Goal: Task Accomplishment & Management: Complete application form

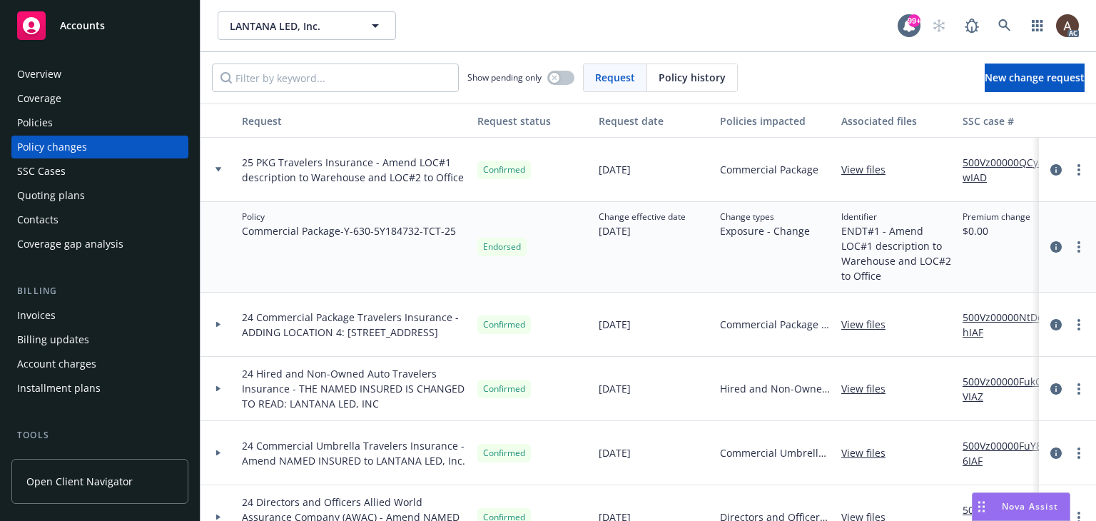
scroll to position [286, 0]
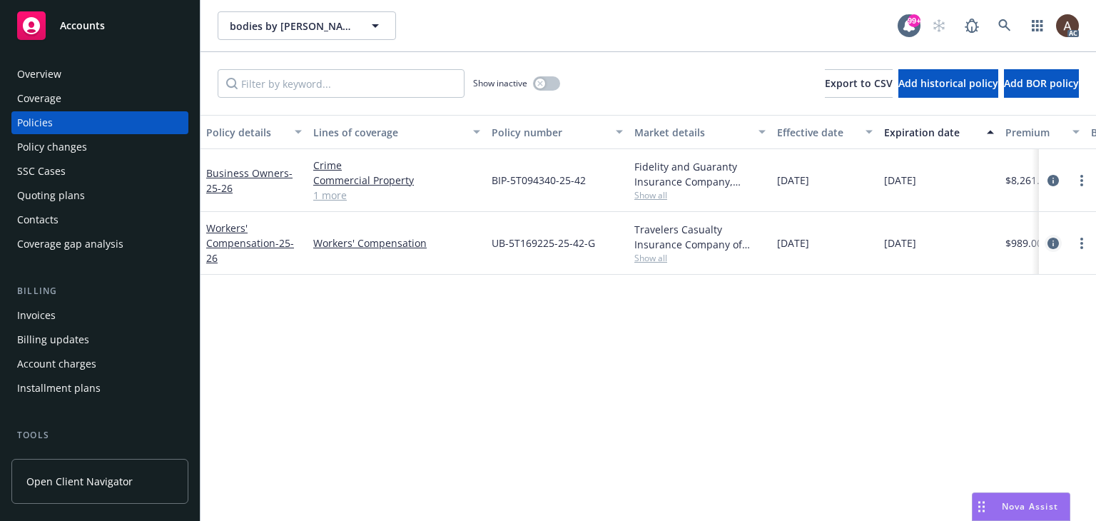
click at [1052, 243] on icon "circleInformation" at bounding box center [1053, 243] width 11 height 11
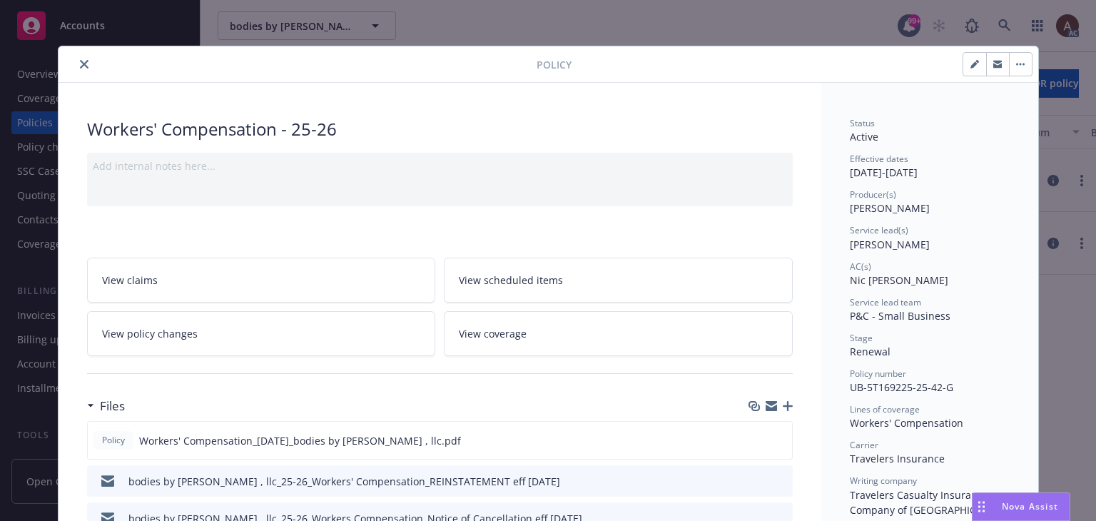
click at [265, 339] on link "View policy changes" at bounding box center [261, 333] width 349 height 45
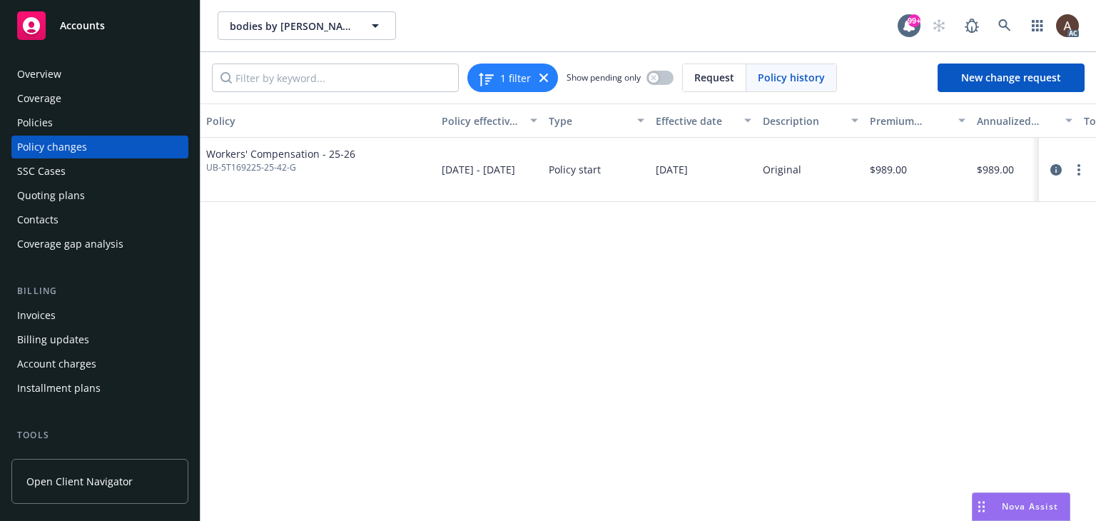
click at [74, 123] on div "Policies" at bounding box center [100, 122] width 166 height 23
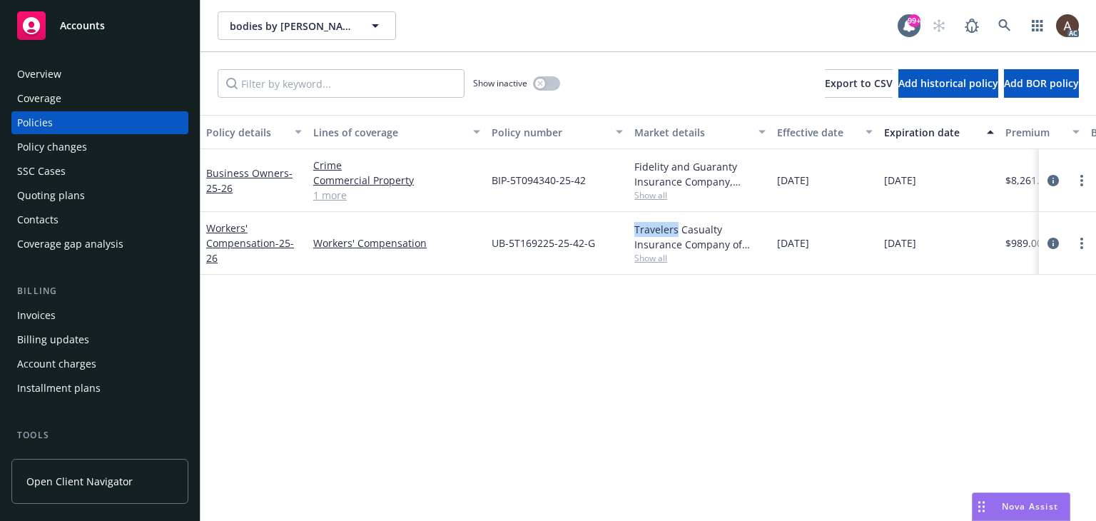
drag, startPoint x: 631, startPoint y: 231, endPoint x: 675, endPoint y: 232, distance: 44.3
click at [675, 232] on div "Travelers Casualty Insurance Company of America, Travelers Insurance Show all" at bounding box center [700, 243] width 143 height 63
copy div "Travelers"
click at [69, 151] on div "Policy changes" at bounding box center [52, 147] width 70 height 23
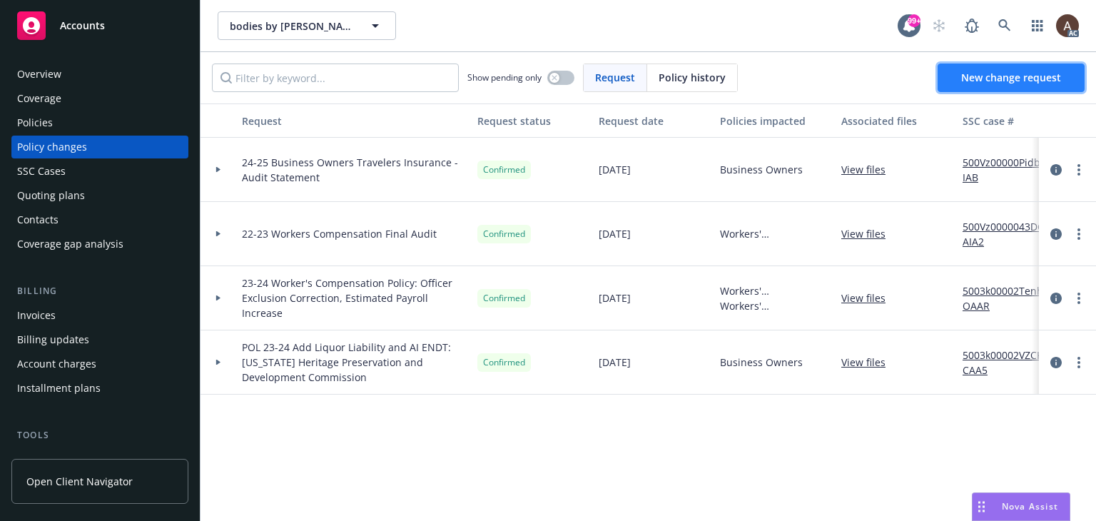
click at [1019, 72] on span "New change request" at bounding box center [1012, 78] width 100 height 14
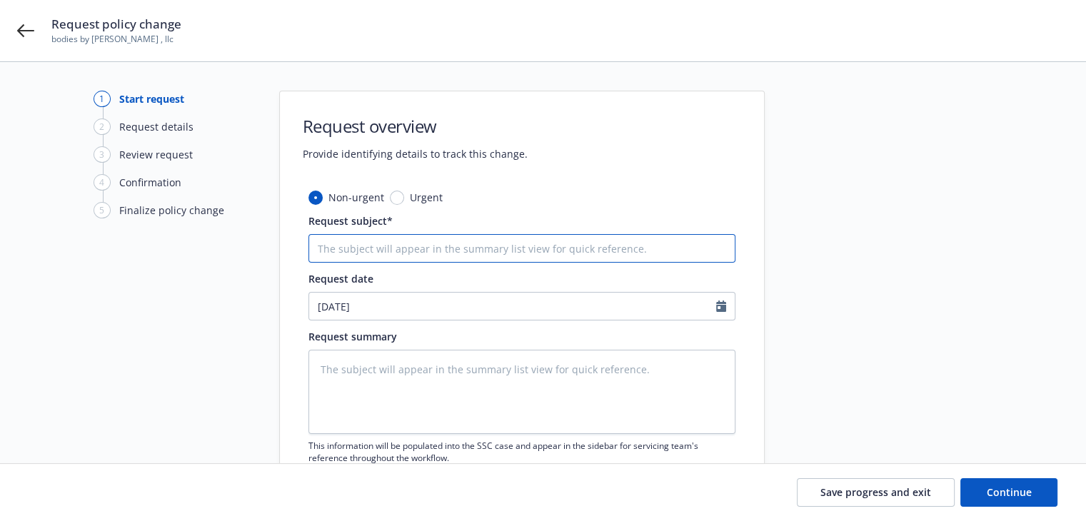
click at [371, 246] on input "Request subject*" at bounding box center [521, 248] width 427 height 29
type textarea "x"
type input "2"
type textarea "x"
type input "25"
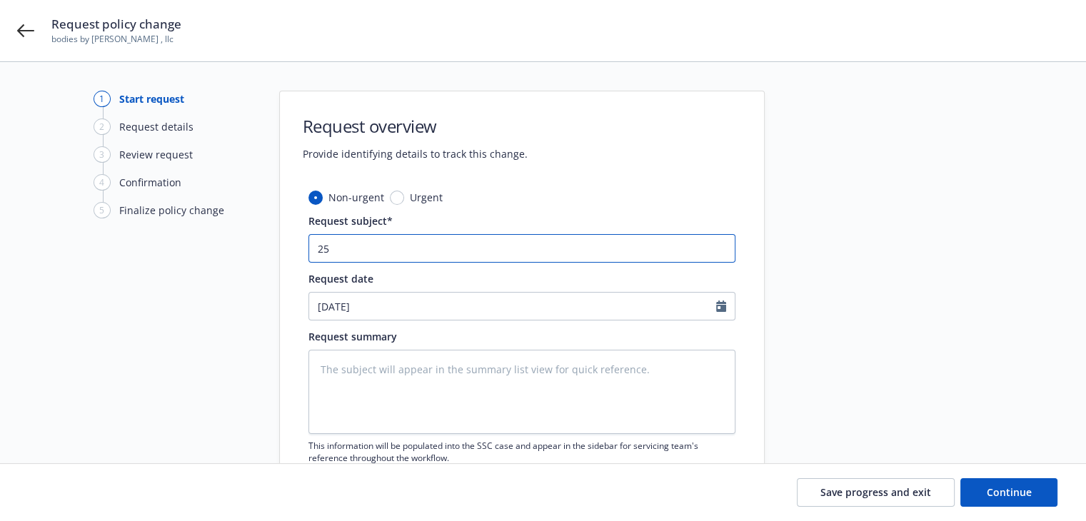
type textarea "x"
type input "25"
type textarea "x"
type input "25 W"
type textarea "x"
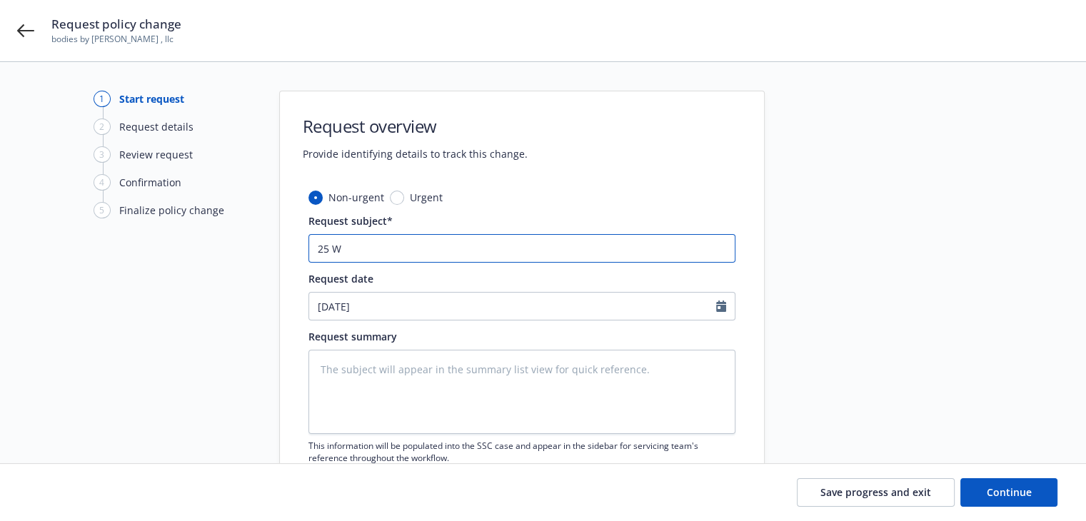
type input "25 WC"
type textarea "x"
type input "25 WC"
paste input "Travelers"
type textarea "x"
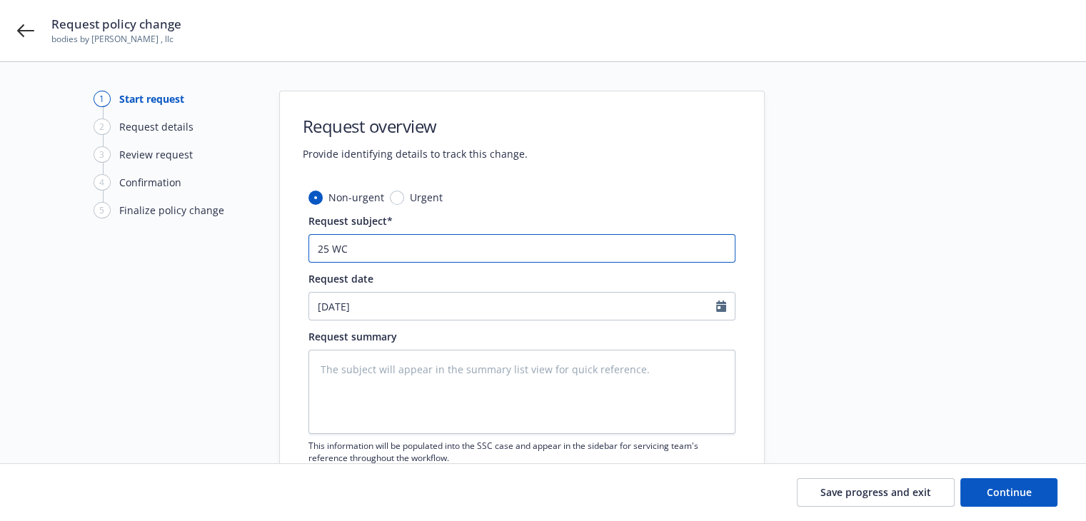
type input "25 WC Travelers"
type textarea "x"
type input "25 WC Travelers"
type textarea "x"
type input "25 WC Travelers -"
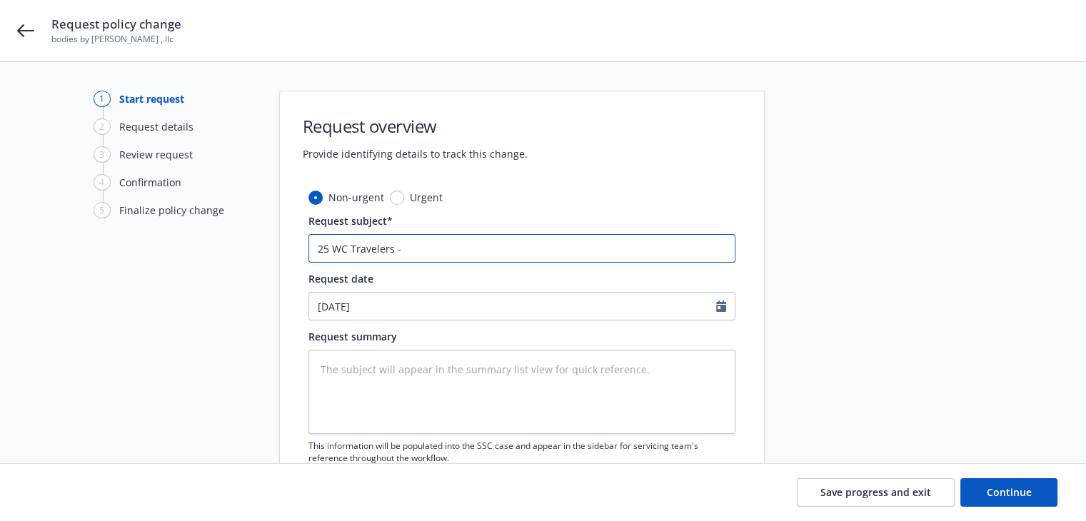
type textarea "x"
type input "25 WC Travelers -"
click at [376, 381] on textarea at bounding box center [521, 392] width 427 height 84
paste textarea "As a result of recent audit, the following change(s) have been made: The Terror…"
type textarea "x"
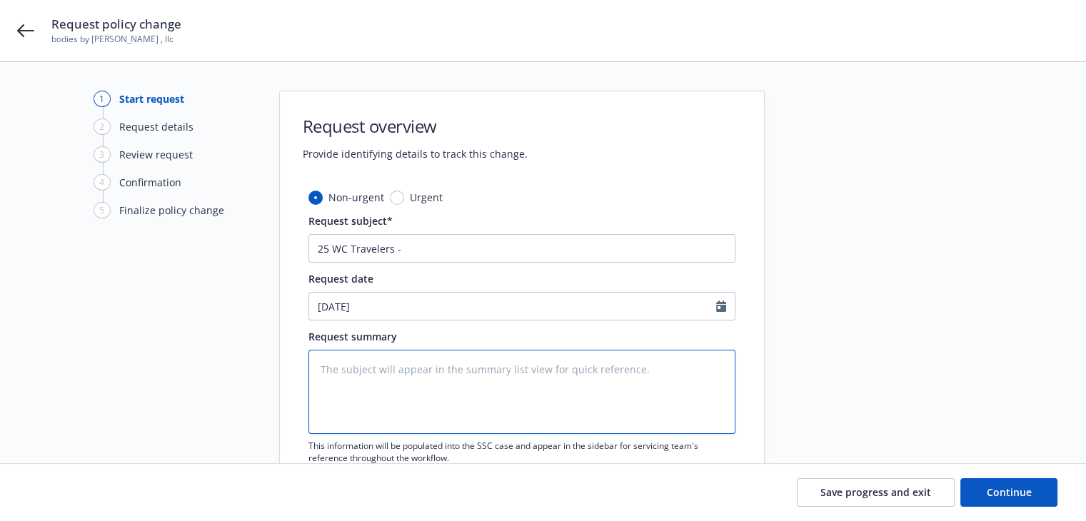
type textarea "As a result of recent audit, the following change(s) have been made: The Terror…"
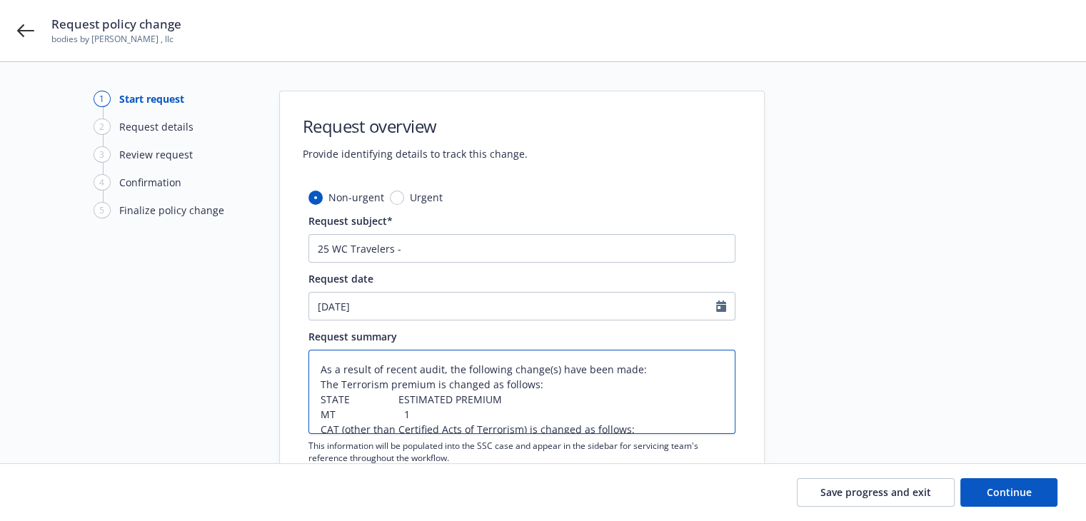
scroll to position [80, 0]
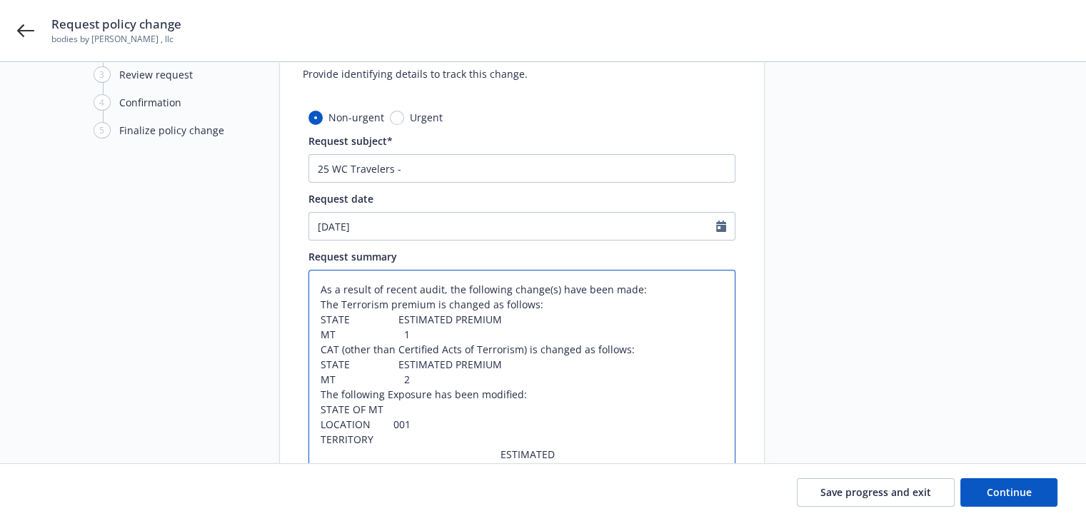
click at [528, 365] on textarea "As a result of recent audit, the following change(s) have been made: The Terror…" at bounding box center [521, 402] width 427 height 264
click at [564, 367] on textarea "As a result of recent audit, the following change(s) have been made: The Terror…" at bounding box center [521, 402] width 427 height 264
click at [649, 292] on textarea "As a result of recent audit, the following change(s) have been made: The Terror…" at bounding box center [521, 402] width 427 height 264
type textarea "x"
type textarea "As a result of recent audit, the following change(s) have been made: The Terror…"
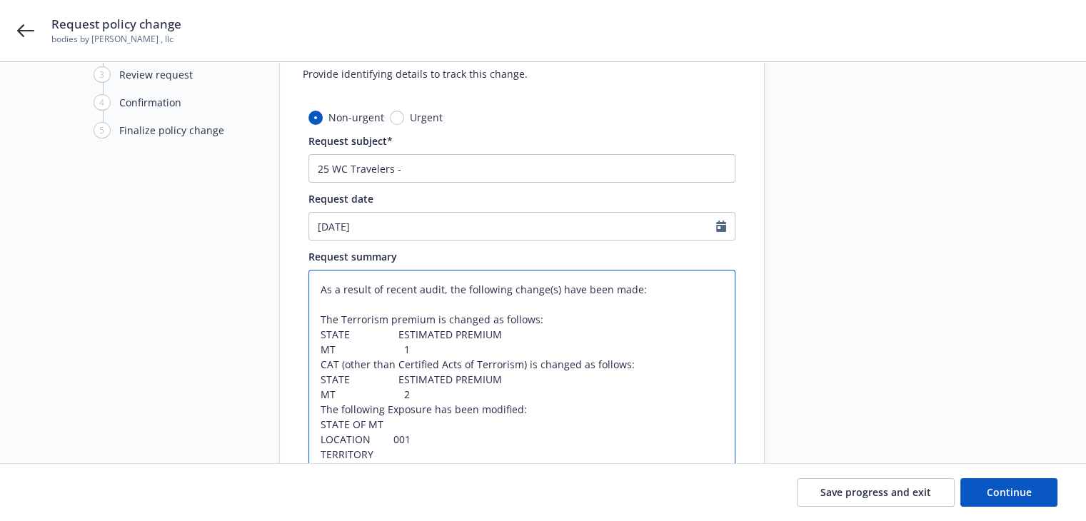
click at [537, 408] on textarea "As a result of recent audit, the following change(s) have been made: The Terror…" at bounding box center [521, 409] width 427 height 279
click at [440, 395] on textarea "As a result of recent audit, the following change(s) have been made: The Terror…" at bounding box center [521, 409] width 427 height 279
type textarea "x"
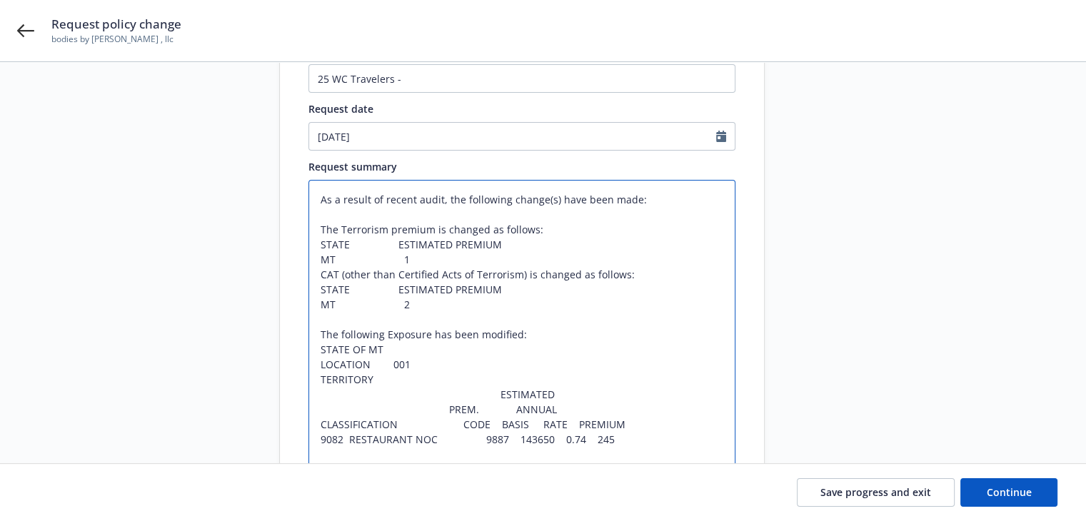
scroll to position [223, 0]
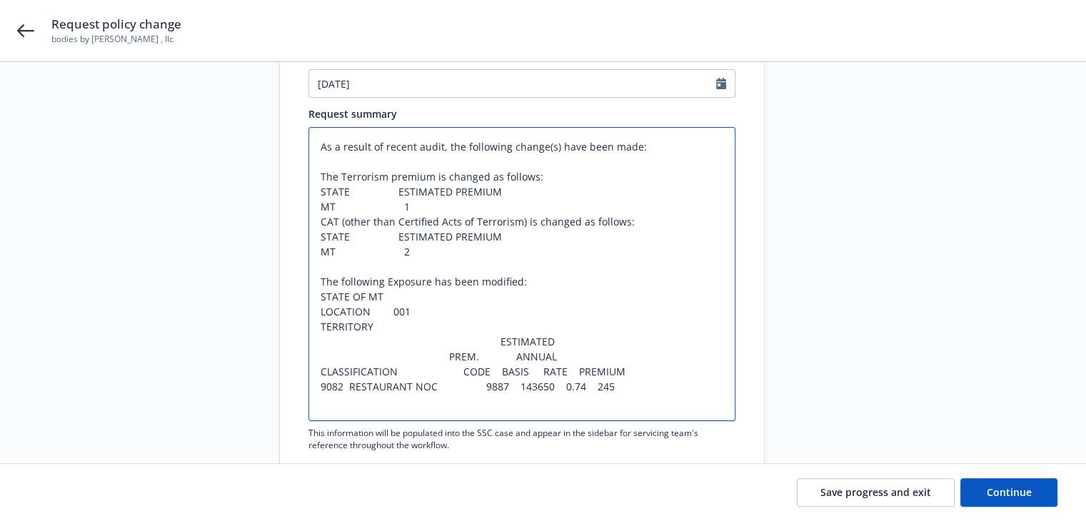
click at [397, 366] on textarea "As a result of recent audit, the following change(s) have been made: The Terror…" at bounding box center [521, 274] width 427 height 294
type textarea "As a result of recent audit, the following change(s) have been made: The Terror…"
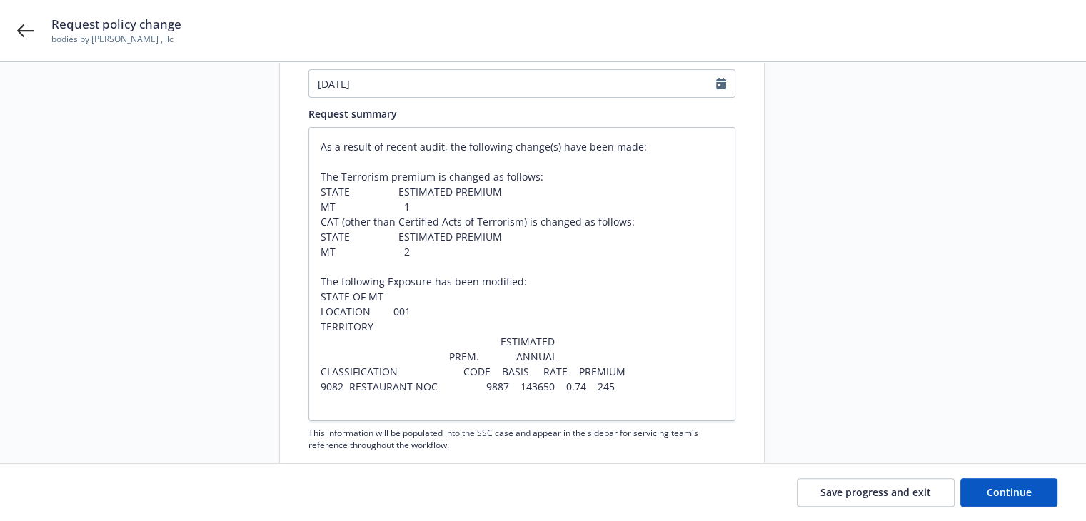
scroll to position [308, 0]
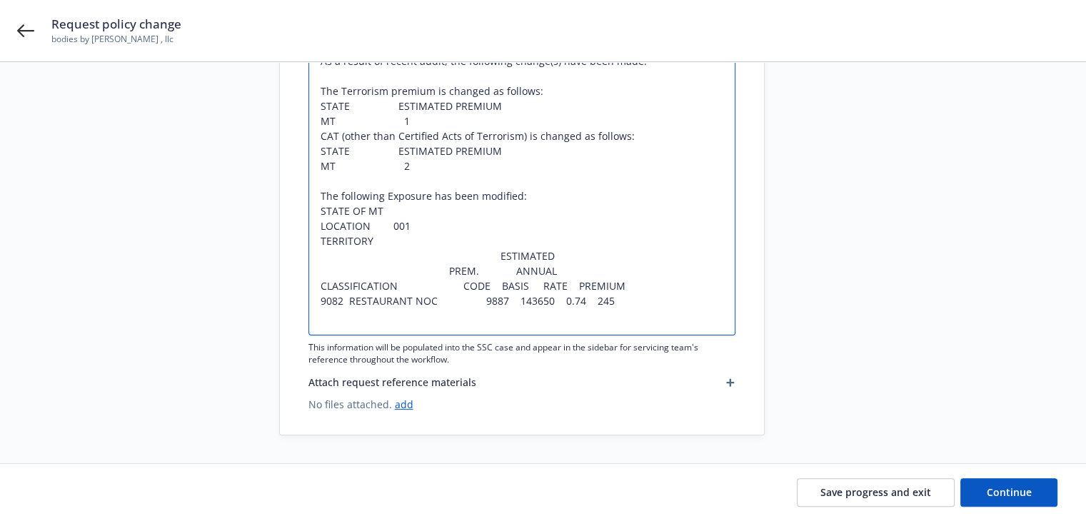
click at [346, 331] on textarea "As a result of recent audit, the following change(s) have been made: The Terror…" at bounding box center [521, 188] width 427 height 294
type textarea "x"
type textarea "As a result of recent audit, the following change(s) have been made: The Terror…"
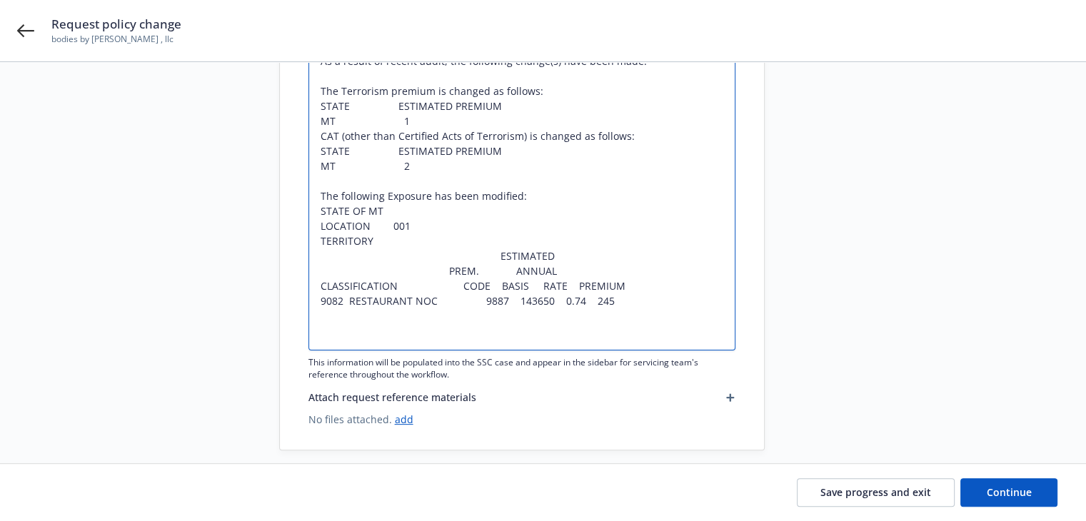
paste textarea "Tax and Assessment charges are changed as follows: STATE DESCRIPTION STAT CODE …"
type textarea "x"
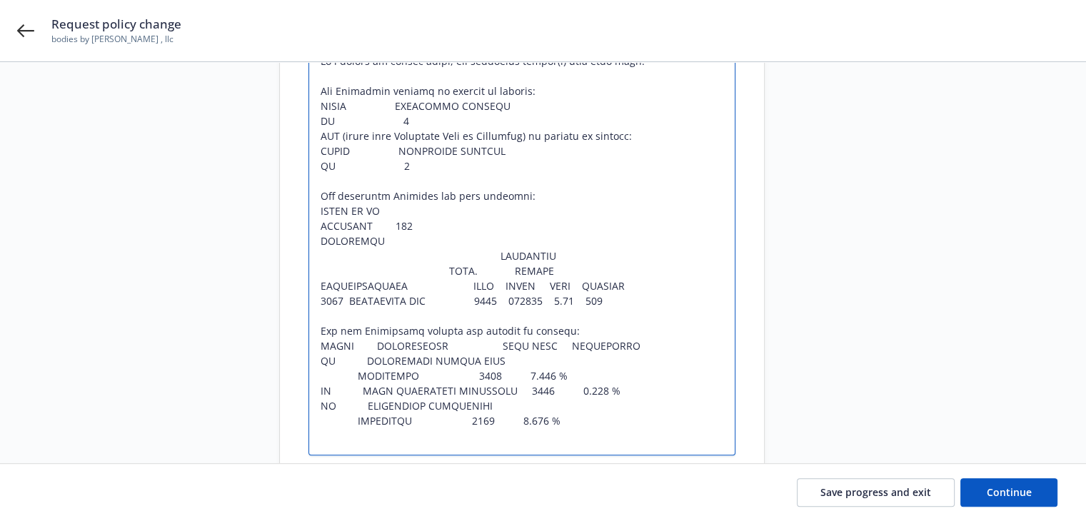
click at [385, 214] on textarea at bounding box center [521, 248] width 427 height 414
click at [385, 229] on textarea at bounding box center [521, 248] width 427 height 414
type textarea "As a result of recent audit, the following change(s) have been made: The Terror…"
drag, startPoint x: 455, startPoint y: 285, endPoint x: 483, endPoint y: 285, distance: 27.8
click at [483, 285] on textarea at bounding box center [521, 248] width 427 height 414
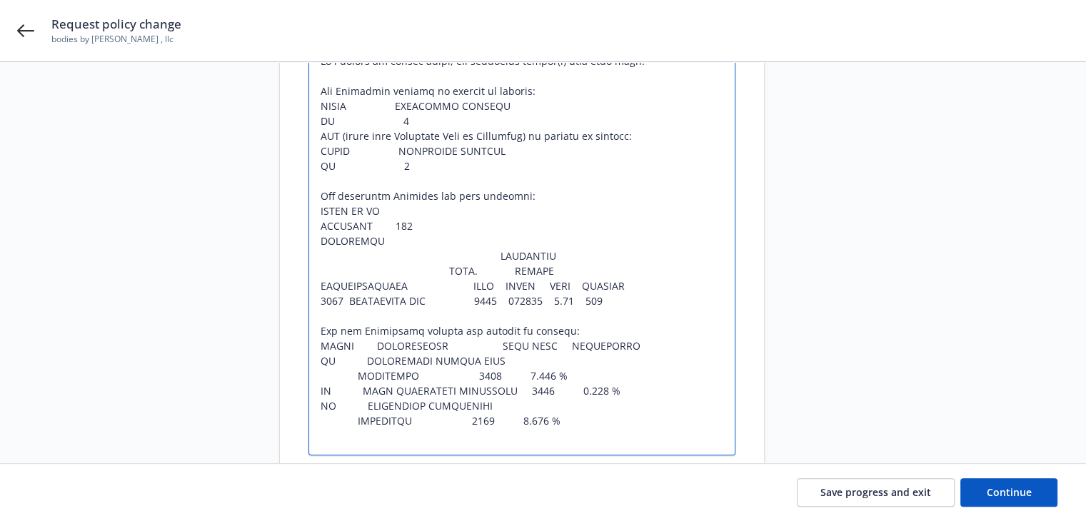
click at [483, 285] on textarea at bounding box center [521, 248] width 427 height 414
drag, startPoint x: 326, startPoint y: 258, endPoint x: 494, endPoint y: 268, distance: 168.7
click at [494, 268] on textarea at bounding box center [521, 248] width 427 height 414
click at [443, 286] on textarea at bounding box center [521, 248] width 427 height 414
click at [397, 285] on textarea at bounding box center [521, 248] width 427 height 414
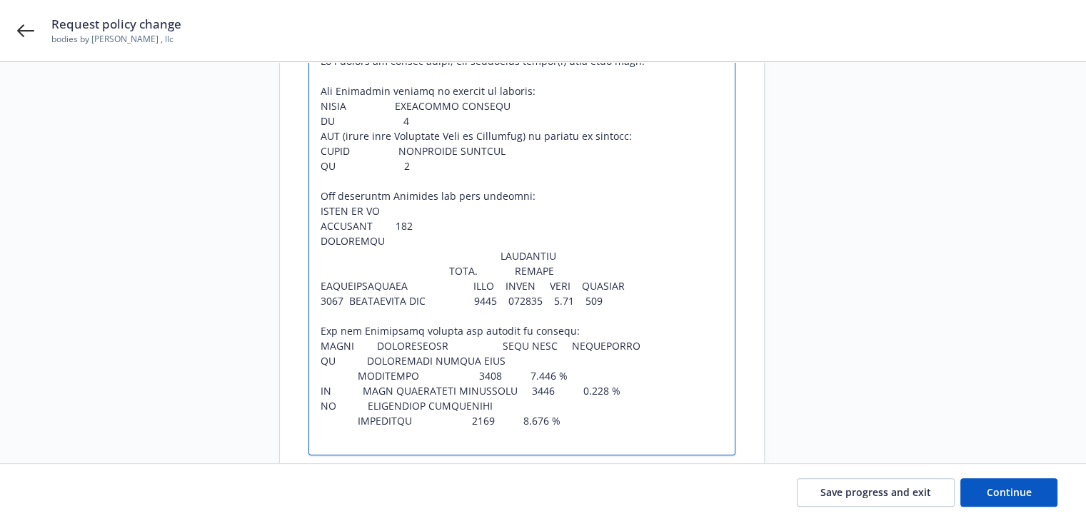
drag, startPoint x: 452, startPoint y: 286, endPoint x: 483, endPoint y: 285, distance: 30.7
click at [483, 285] on textarea at bounding box center [521, 248] width 427 height 414
click at [321, 316] on textarea at bounding box center [521, 248] width 427 height 414
paste textarea "CODE"
type textarea "x"
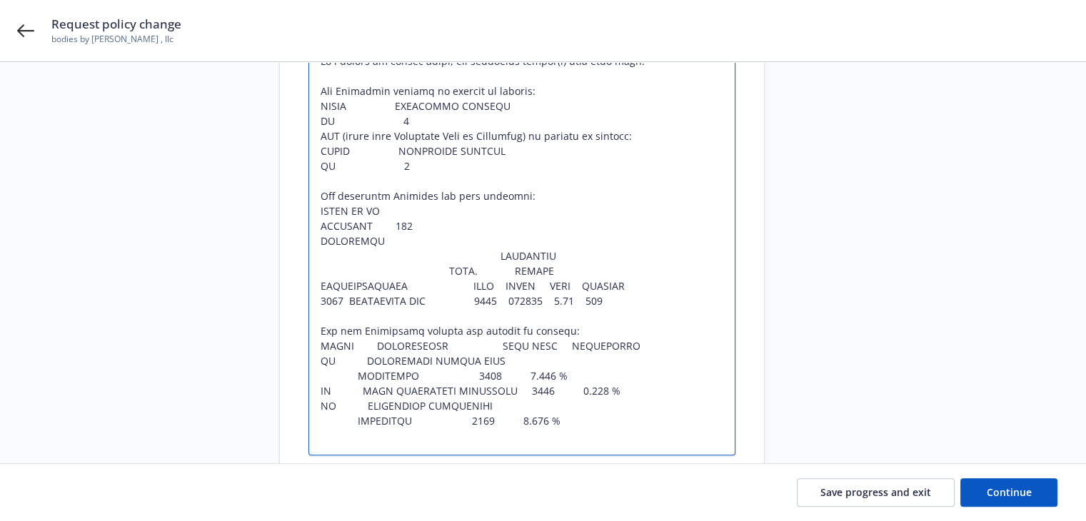
type textarea "As a result of recent audit, the following change(s) have been made: The Terror…"
click at [320, 318] on textarea at bounding box center [521, 248] width 427 height 414
drag, startPoint x: 353, startPoint y: 314, endPoint x: 323, endPoint y: 313, distance: 30.0
click at [323, 313] on textarea at bounding box center [521, 248] width 427 height 414
type textarea "x"
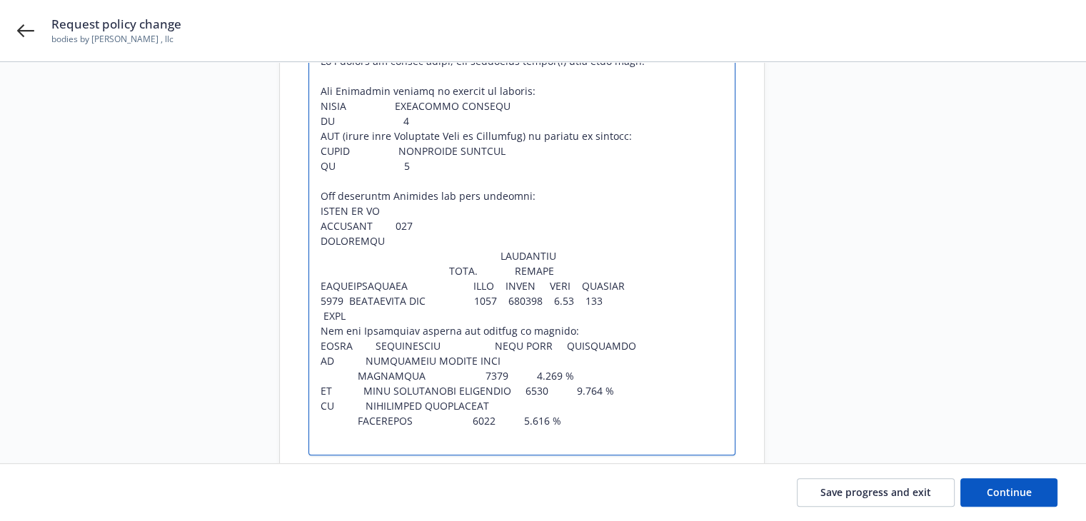
type textarea "As a result of recent audit, the following change(s) have been made: The Terror…"
click at [316, 268] on textarea at bounding box center [521, 248] width 427 height 414
drag, startPoint x: 483, startPoint y: 256, endPoint x: 547, endPoint y: 271, distance: 65.1
click at [547, 271] on textarea at bounding box center [521, 248] width 427 height 414
type textarea "x"
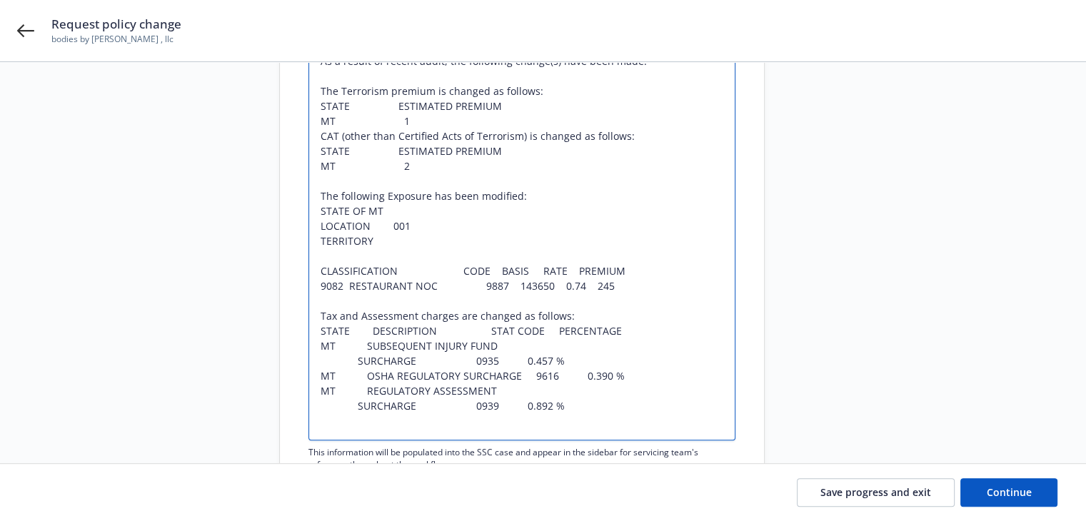
click at [547, 271] on textarea "As a result of recent audit, the following change(s) have been made: The Terror…" at bounding box center [521, 240] width 427 height 399
click at [542, 268] on textarea "As a result of recent audit, the following change(s) have been made: The Terror…" at bounding box center [521, 240] width 427 height 399
type textarea "As a result of recent audit, the following change(s) have been made: The Terror…"
click at [503, 285] on textarea "As a result of recent audit, the following change(s) have been made: The Terror…" at bounding box center [521, 240] width 427 height 399
click at [494, 270] on textarea "As a result of recent audit, the following change(s) have been made: The Terror…" at bounding box center [521, 240] width 427 height 399
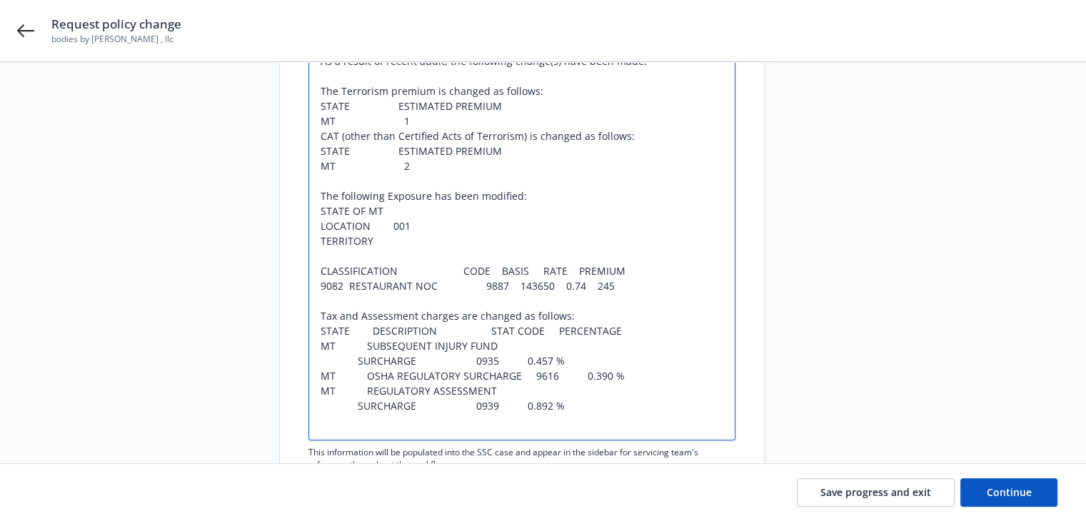
paste textarea "PREM"
type textarea "x"
type textarea "As a result of recent audit, the following change(s) have been made: The Terror…"
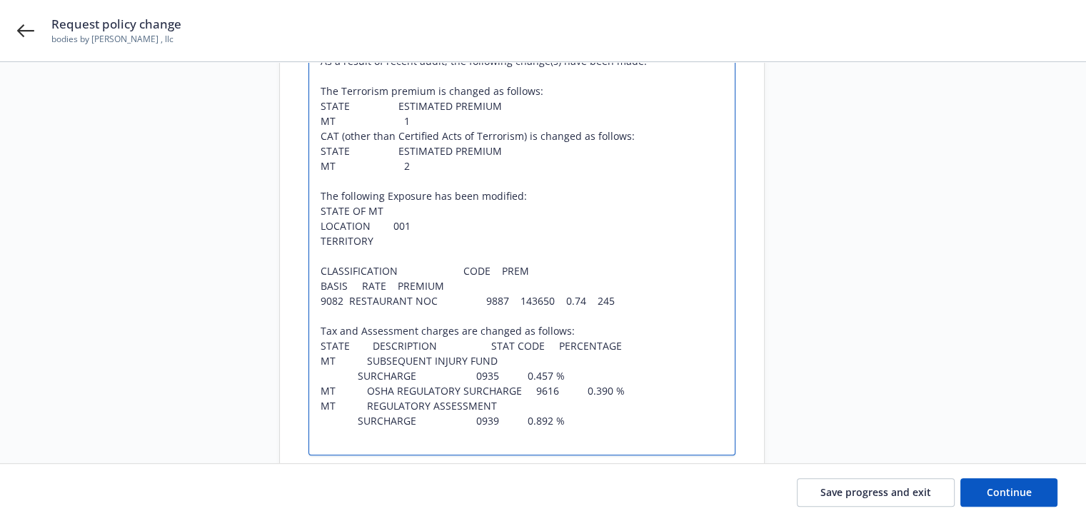
drag, startPoint x: 494, startPoint y: 270, endPoint x: 343, endPoint y: 283, distance: 151.2
click at [343, 283] on textarea "As a result of recent audit, the following change(s) have been made: The Terror…" at bounding box center [521, 248] width 427 height 414
click at [500, 277] on textarea "As a result of recent audit, the following change(s) have been made: The Terror…" at bounding box center [521, 248] width 427 height 414
click at [492, 269] on textarea "As a result of recent audit, the following change(s) have been made: The Terror…" at bounding box center [521, 248] width 427 height 414
type textarea "x"
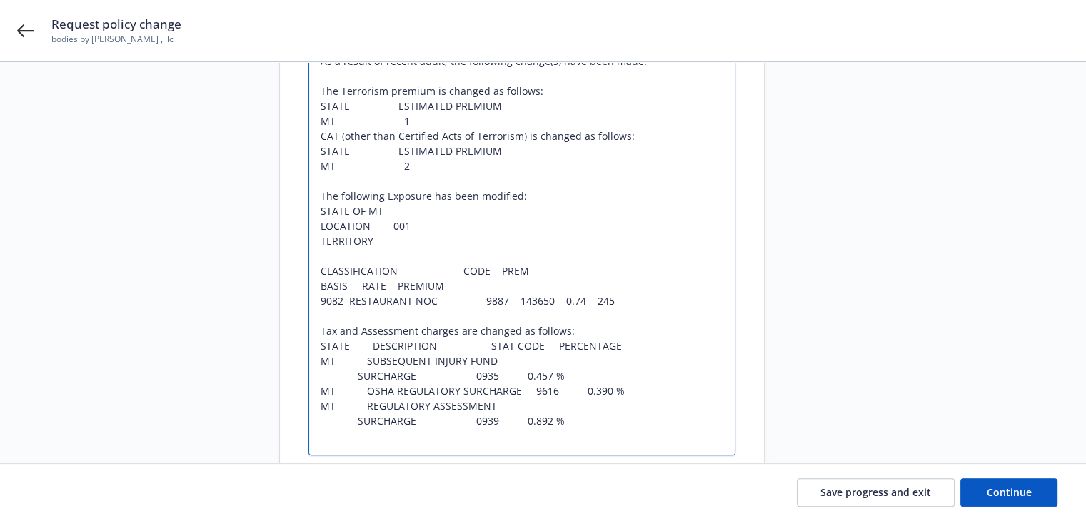
type textarea "As a result of recent audit, the following change(s) have been made: The Terror…"
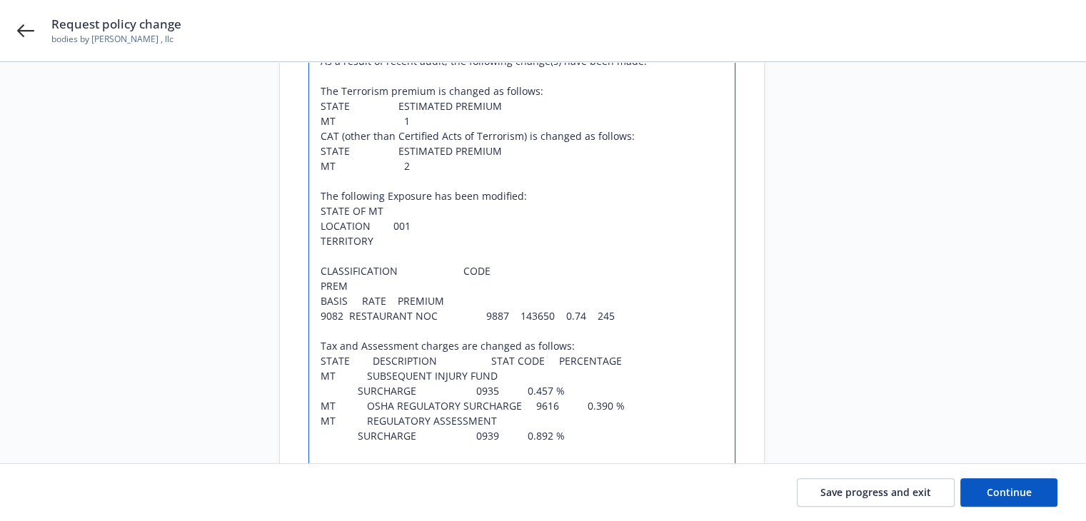
click at [360, 299] on textarea "As a result of recent audit, the following change(s) have been made: The Terror…" at bounding box center [521, 255] width 427 height 429
type textarea "x"
type textarea "As a result of recent audit, the following change(s) have been made: The Terror…"
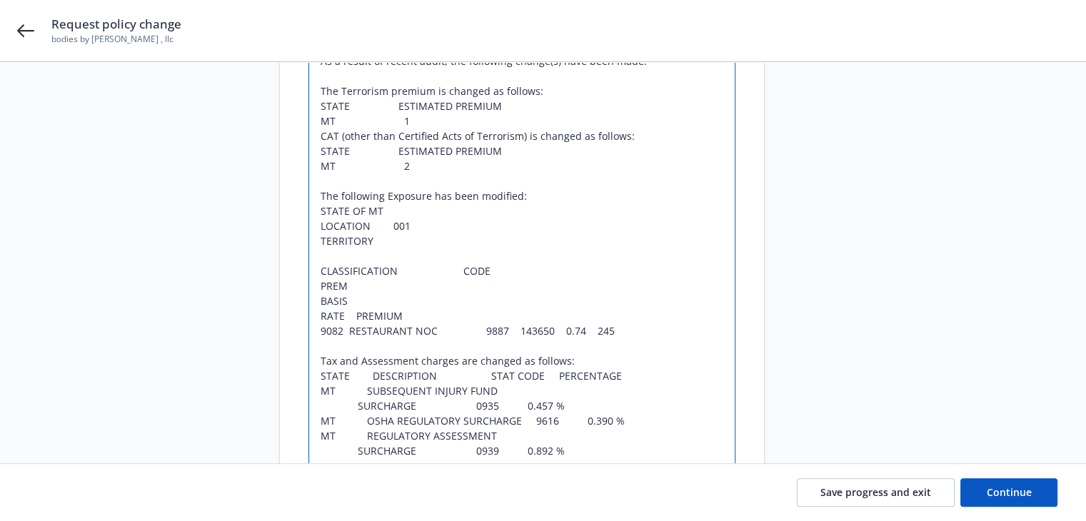
type textarea "x"
type textarea "As a result of recent audit, the following change(s) have been made: The Terror…"
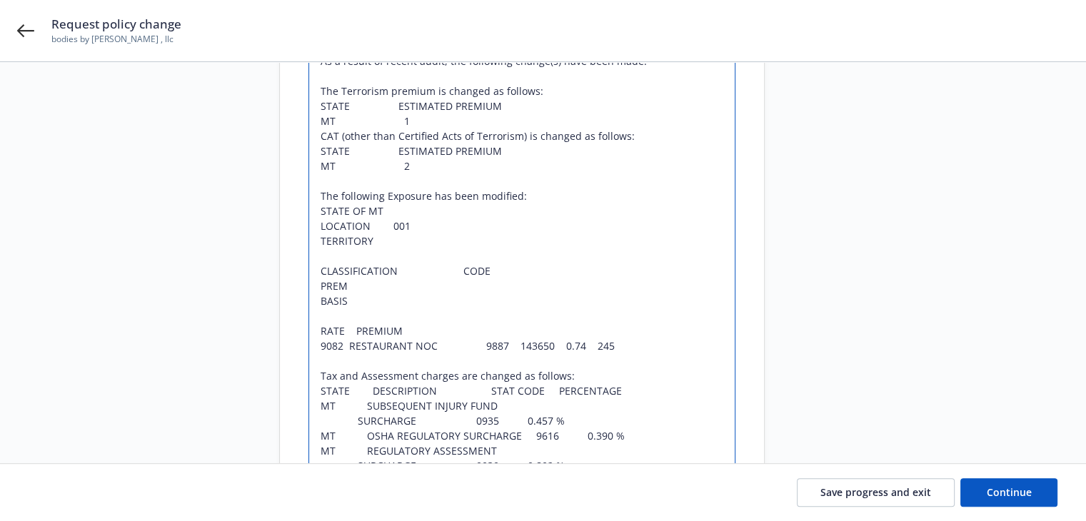
click at [317, 300] on textarea "As a result of recent audit, the following change(s) have been made: The Terror…" at bounding box center [521, 270] width 427 height 459
type textarea "x"
type textarea "As a result of recent audit, the following change(s) have been made: The Terror…"
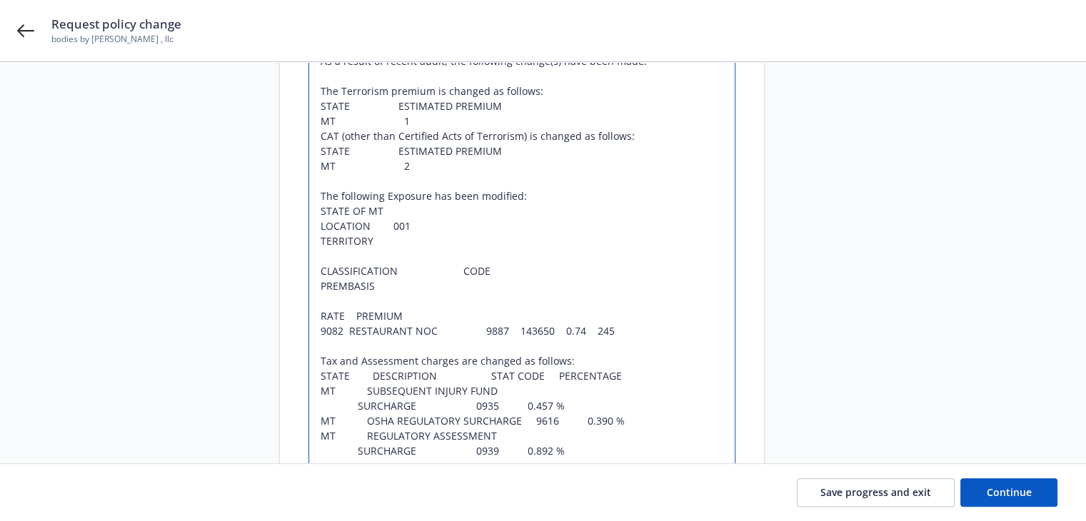
type textarea "x"
type textarea "As a result of recent audit, the following change(s) have been made: The Terror…"
click at [399, 283] on textarea "As a result of recent audit, the following change(s) have been made: The Terror…" at bounding box center [521, 263] width 427 height 444
drag, startPoint x: 512, startPoint y: 326, endPoint x: 546, endPoint y: 331, distance: 34.5
click at [546, 331] on textarea "As a result of recent audit, the following change(s) have been made: The Terror…" at bounding box center [521, 263] width 427 height 444
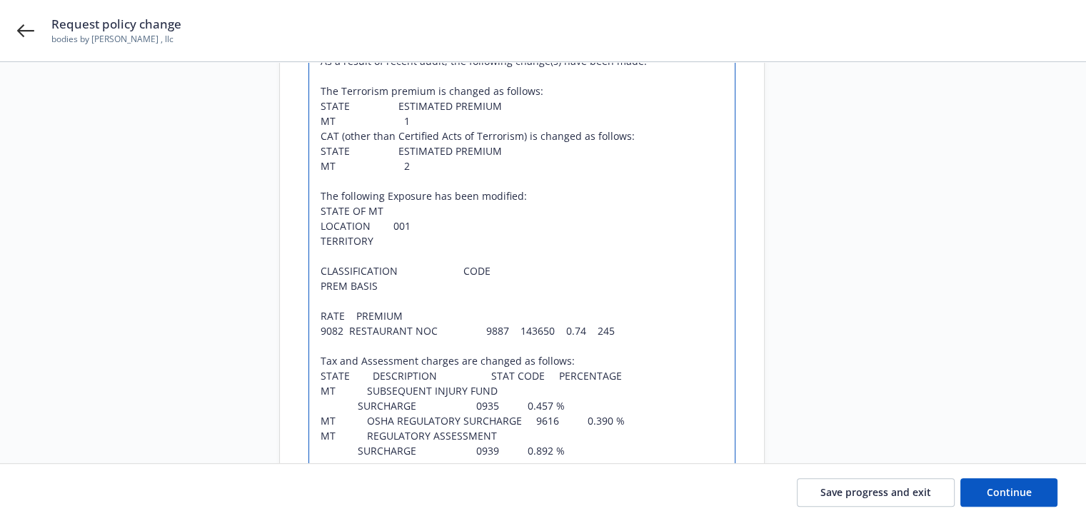
click at [413, 283] on textarea "As a result of recent audit, the following change(s) have been made: The Terror…" at bounding box center [521, 263] width 427 height 444
paste textarea "143650"
type textarea "x"
type textarea "As a result of recent audit, the following change(s) have been made: The Terror…"
drag, startPoint x: 319, startPoint y: 327, endPoint x: 435, endPoint y: 333, distance: 116.5
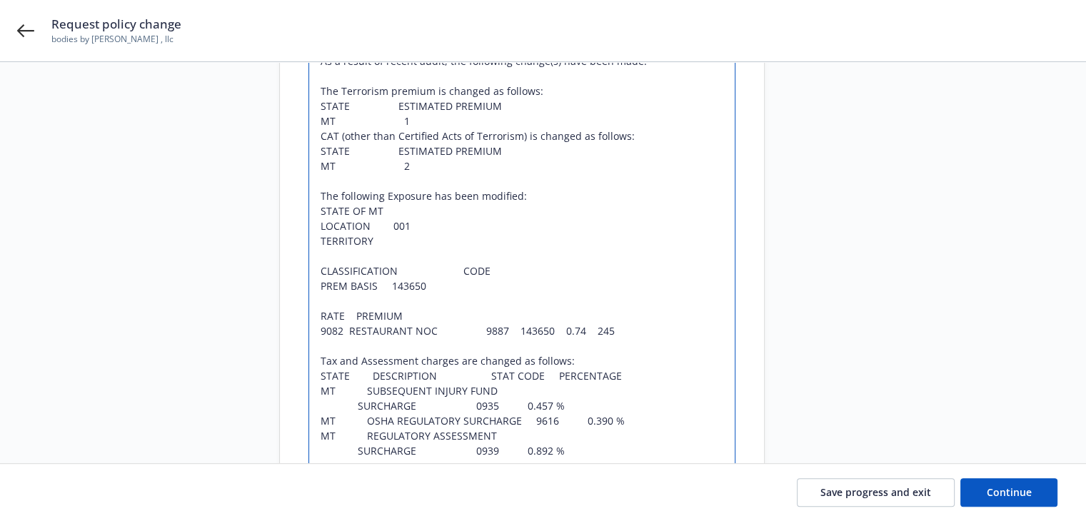
click at [435, 333] on textarea "As a result of recent audit, the following change(s) have been made: The Terror…" at bounding box center [521, 263] width 427 height 444
click at [414, 269] on textarea "As a result of recent audit, the following change(s) have been made: The Terror…" at bounding box center [521, 263] width 427 height 444
click at [398, 269] on textarea "As a result of recent audit, the following change(s) have been made: The Terror…" at bounding box center [521, 263] width 427 height 444
paste textarea "9082 RESTAURANT NOC"
type textarea "x"
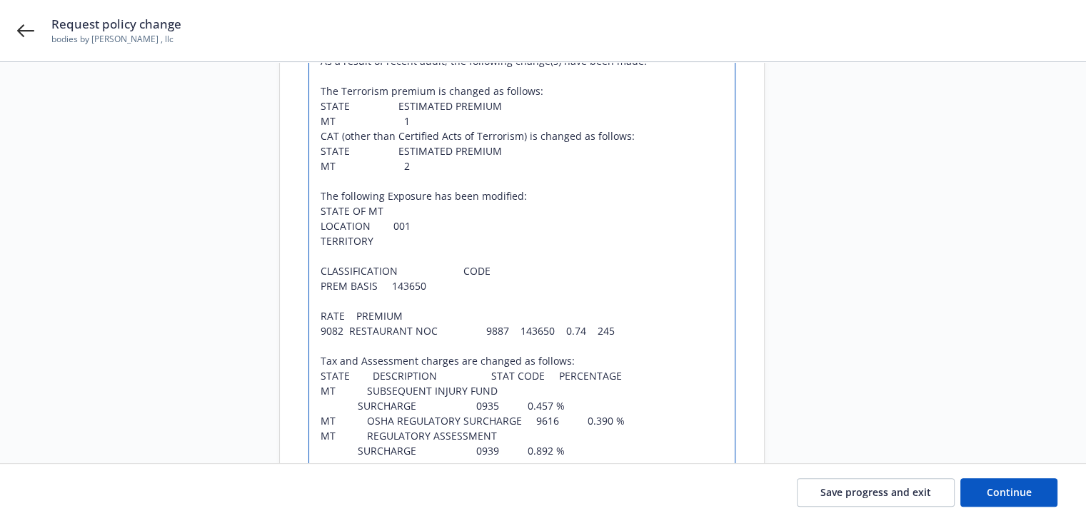
type textarea "As a result of recent audit, the following change(s) have been made: The Terror…"
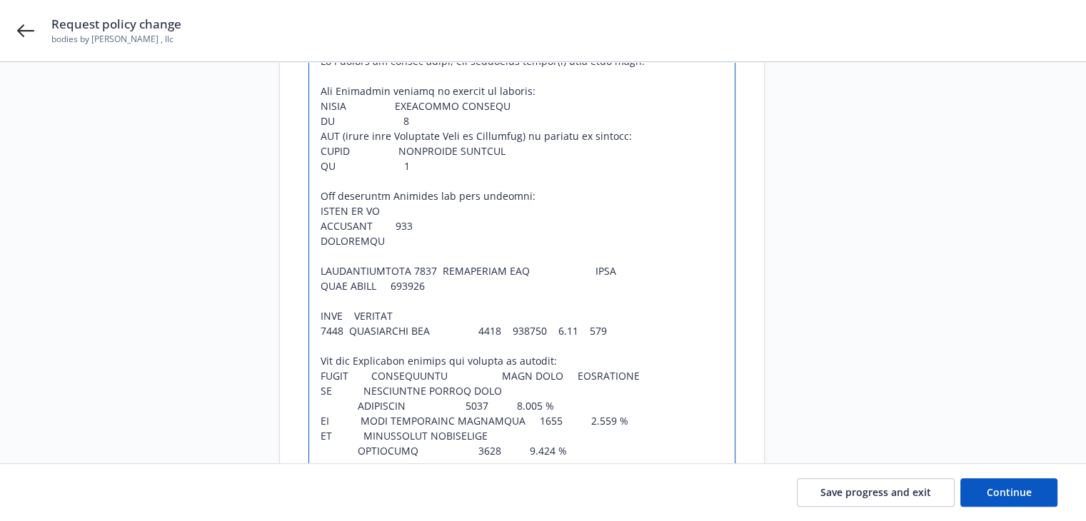
type textarea "x"
type textarea "As a result of recent audit, the following change(s) have been made: The Terror…"
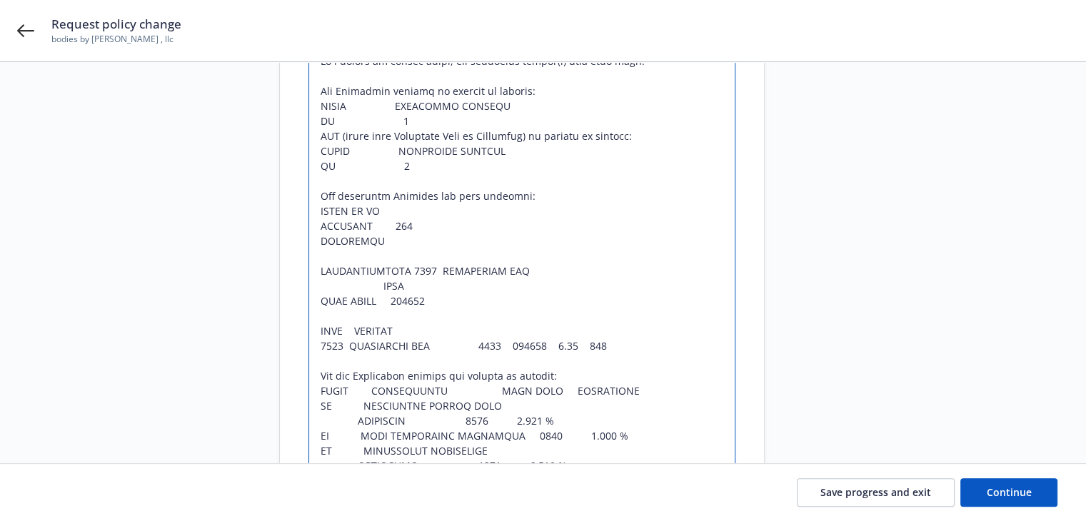
click at [376, 285] on textarea at bounding box center [521, 270] width 427 height 459
type textarea "x"
type textarea "As a result of recent audit, the following change(s) have been made: The Terror…"
type textarea "x"
type textarea "As a result of recent audit, the following change(s) have been made: The Terror…"
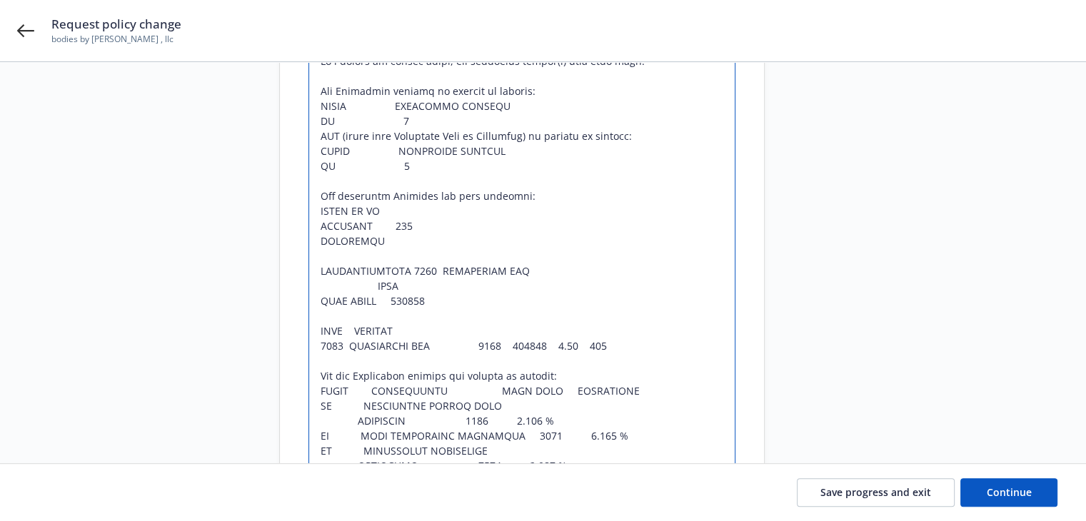
type textarea "x"
type textarea "As a result of recent audit, the following change(s) have been made: The Terror…"
type textarea "x"
type textarea "As a result of recent audit, the following change(s) have been made: The Terror…"
type textarea "x"
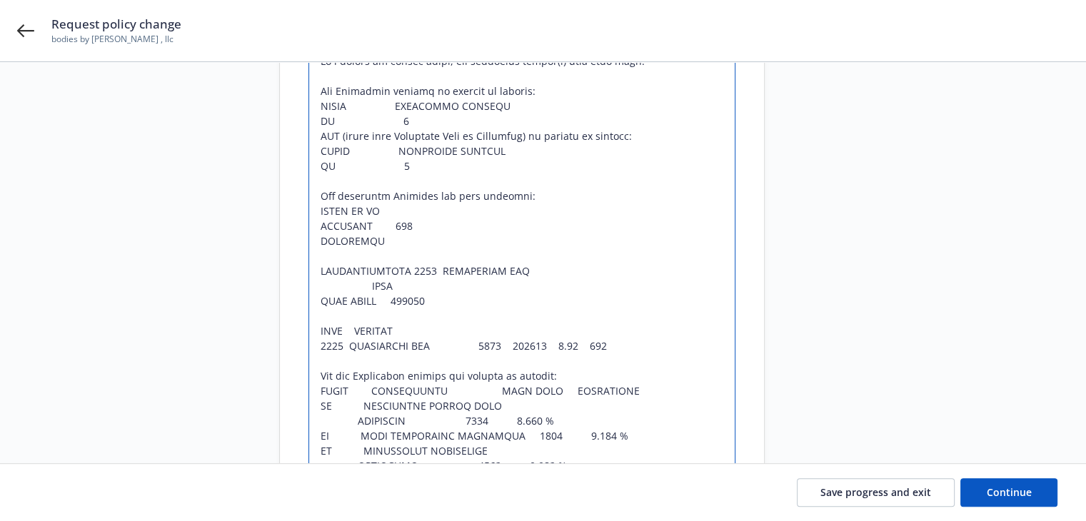
type textarea "As a result of recent audit, the following change(s) have been made: The Terror…"
type textarea "x"
type textarea "As a result of recent audit, the following change(s) have been made: The Terror…"
type textarea "x"
type textarea "As a result of recent audit, the following change(s) have been made: The Terror…"
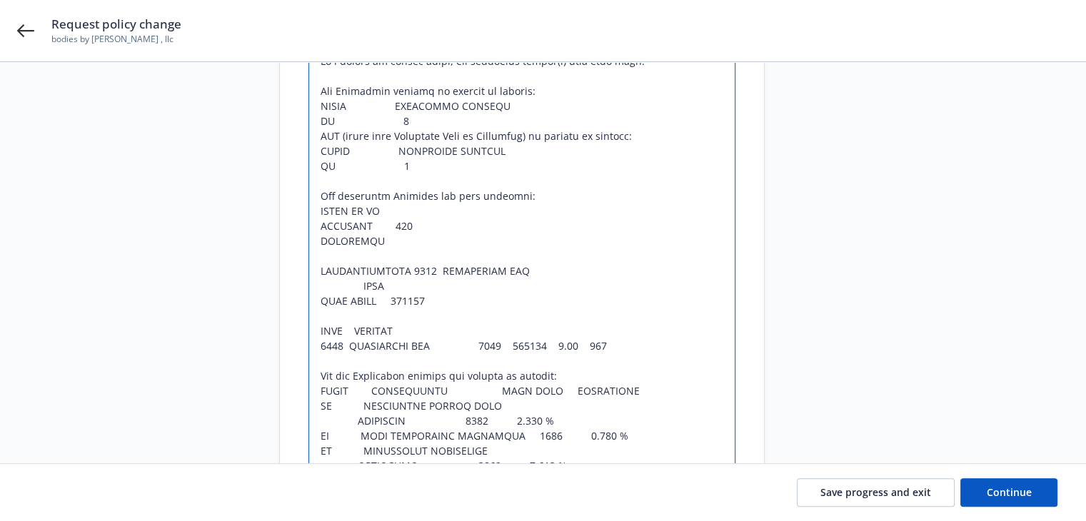
type textarea "x"
type textarea "As a result of recent audit, the following change(s) have been made: The Terror…"
type textarea "x"
type textarea "As a result of recent audit, the following change(s) have been made: The Terror…"
type textarea "x"
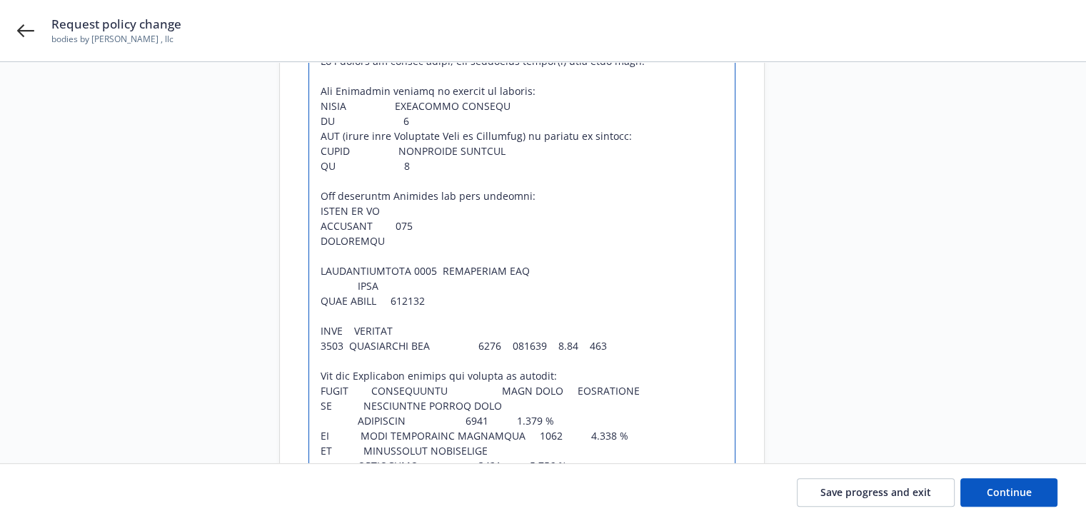
type textarea "As a result of recent audit, the following change(s) have been made: The Terror…"
type textarea "x"
type textarea "As a result of recent audit, the following change(s) have been made: The Terror…"
type textarea "x"
type textarea "As a result of recent audit, the following change(s) have been made: The Terror…"
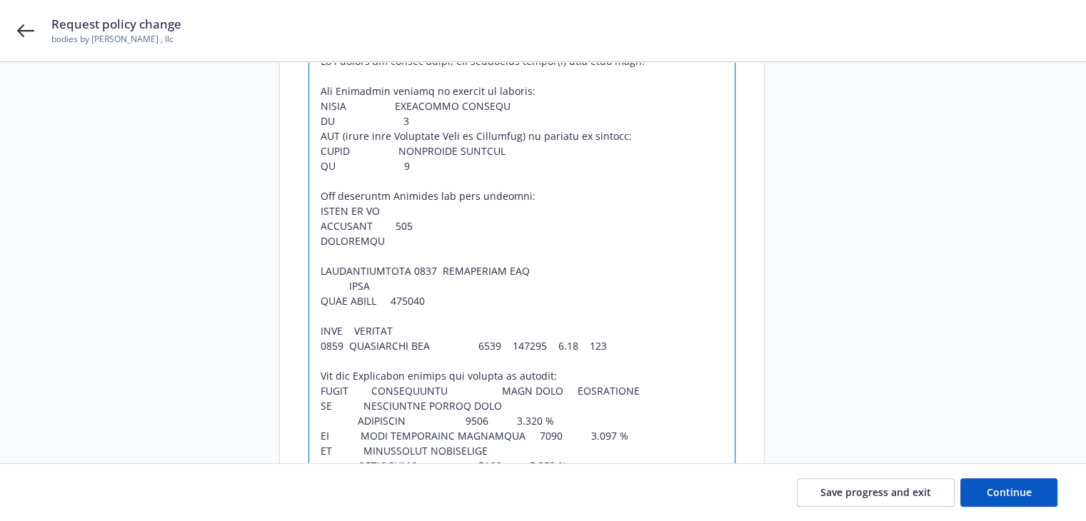
type textarea "x"
type textarea "As a result of recent audit, the following change(s) have been made: The Terror…"
click at [395, 268] on textarea at bounding box center [521, 270] width 427 height 459
type textarea "x"
type textarea "As a result of recent audit, the following change(s) have been made: The Terror…"
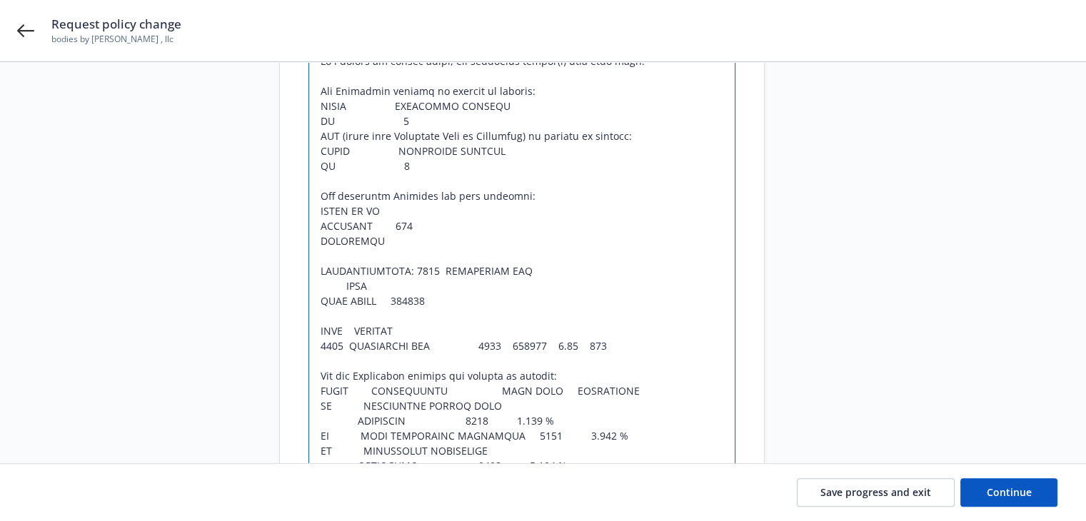
click at [375, 298] on textarea at bounding box center [521, 270] width 427 height 459
type textarea "x"
type textarea "As a result of recent audit, the following change(s) have been made: The Terror…"
drag, startPoint x: 375, startPoint y: 285, endPoint x: 337, endPoint y: 284, distance: 38.6
click at [337, 284] on textarea at bounding box center [521, 270] width 427 height 459
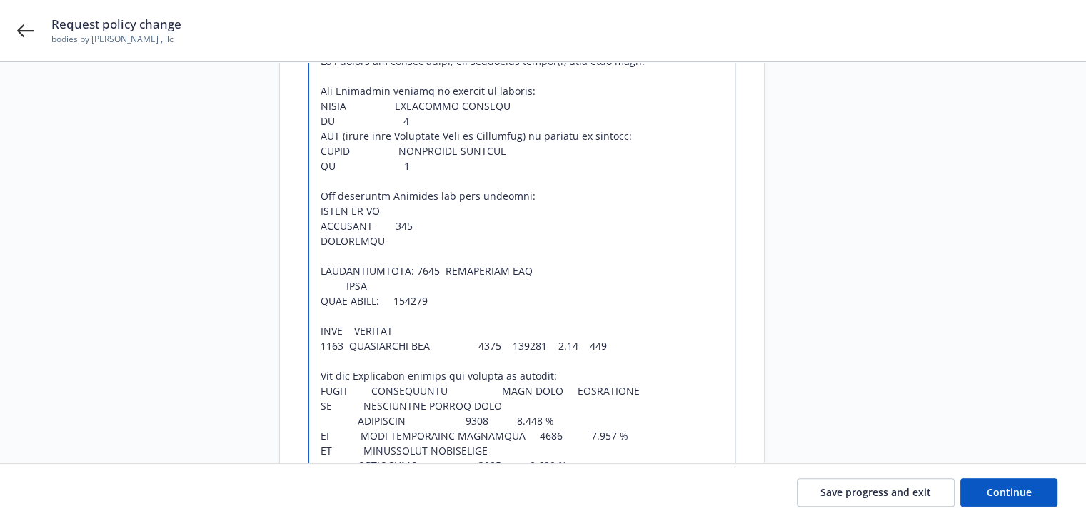
type textarea "x"
type textarea "As a result of recent audit, the following change(s) have been made: The Terror…"
type textarea "x"
type textarea "As a result of recent audit, the following change(s) have been made: The Terror…"
type textarea "x"
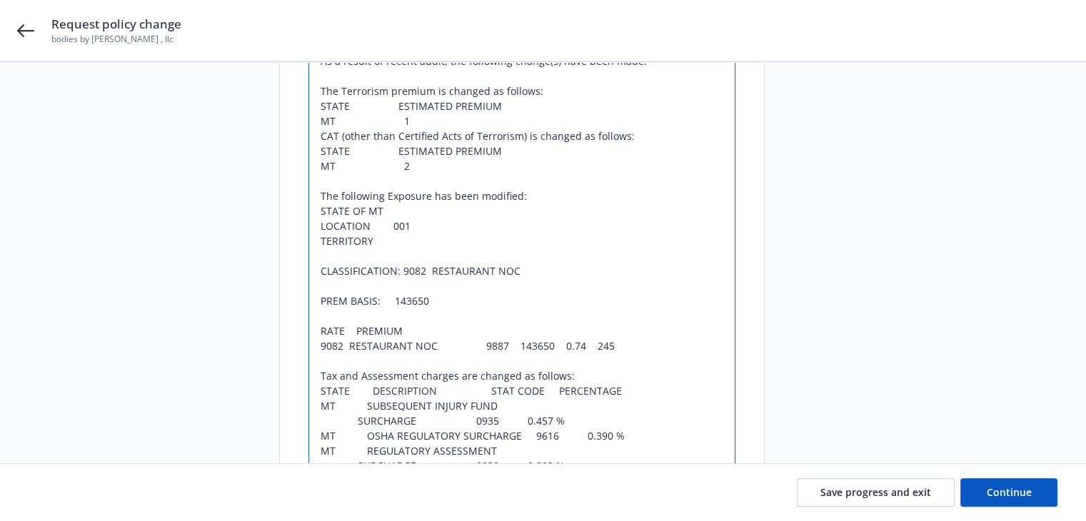
type textarea "As a result of recent audit, the following change(s) have been made: The Terror…"
type textarea "x"
type textarea "As a result of recent audit, the following change(s) have been made: The Terror…"
type textarea "x"
type textarea "As a result of recent audit, the following change(s) have been made: The Terror…"
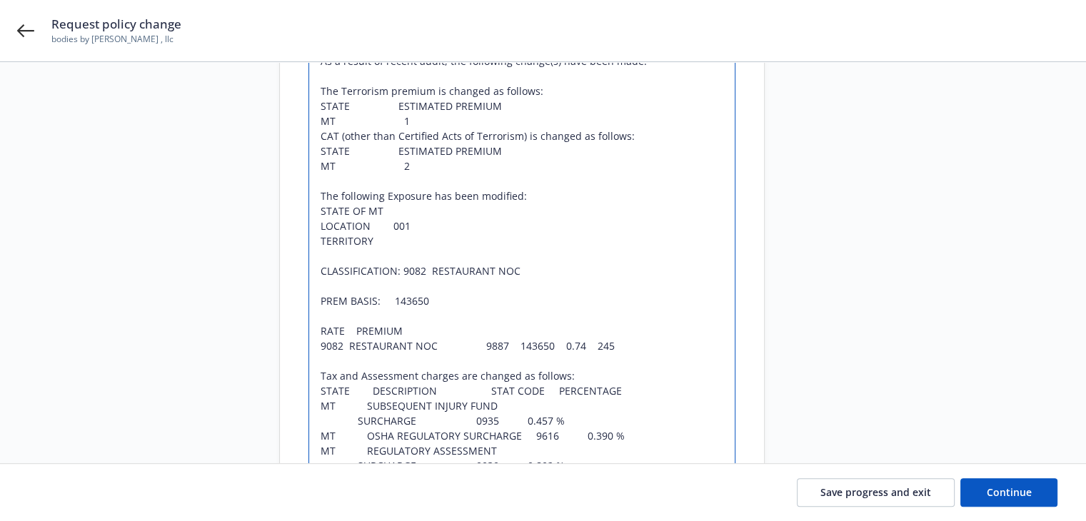
type textarea "x"
type textarea "As a result of recent audit, the following change(s) have been made: The Terror…"
type textarea "x"
type textarea "As a result of recent audit, the following change(s) have been made: The Terror…"
type textarea "x"
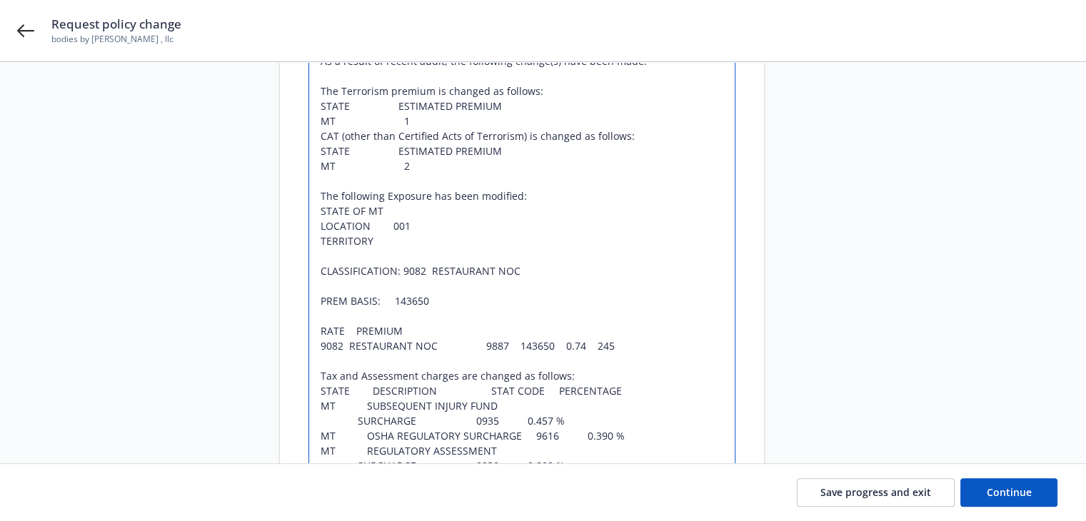
type textarea "As a result of recent audit, the following change(s) have been made: The Terror…"
type textarea "x"
type textarea "As a result of recent audit, the following change(s) have been made: The Terror…"
type textarea "x"
type textarea "As a result of recent audit, the following change(s) have been made: The Terror…"
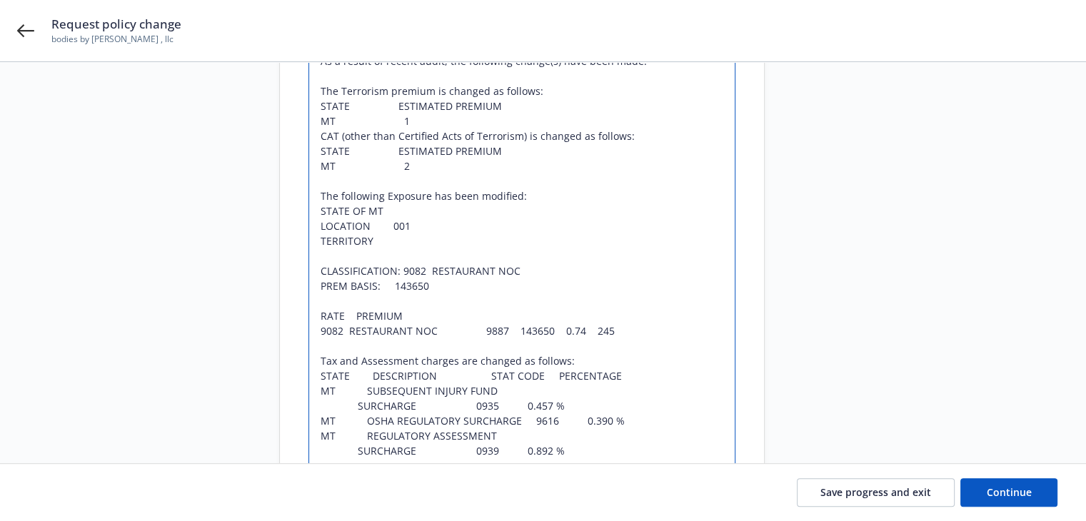
drag, startPoint x: 317, startPoint y: 315, endPoint x: 408, endPoint y: 312, distance: 91.4
click at [408, 312] on textarea "As a result of recent audit, the following change(s) have been made: The Terror…" at bounding box center [521, 263] width 427 height 444
click at [345, 314] on textarea "As a result of recent audit, the following change(s) have been made: The Terror…" at bounding box center [521, 263] width 427 height 444
type textarea "x"
type textarea "As a result of recent audit, the following change(s) have been made: The Terror…"
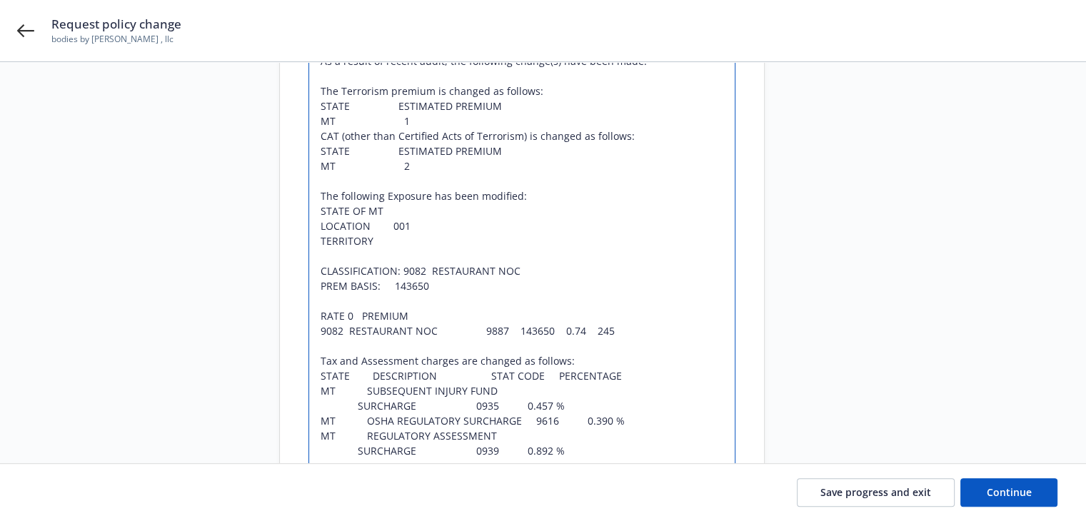
type textarea "x"
type textarea "As a result of recent audit, the following change(s) have been made: The Terror…"
type textarea "x"
type textarea "As a result of recent audit, the following change(s) have been made: The Terror…"
type textarea "x"
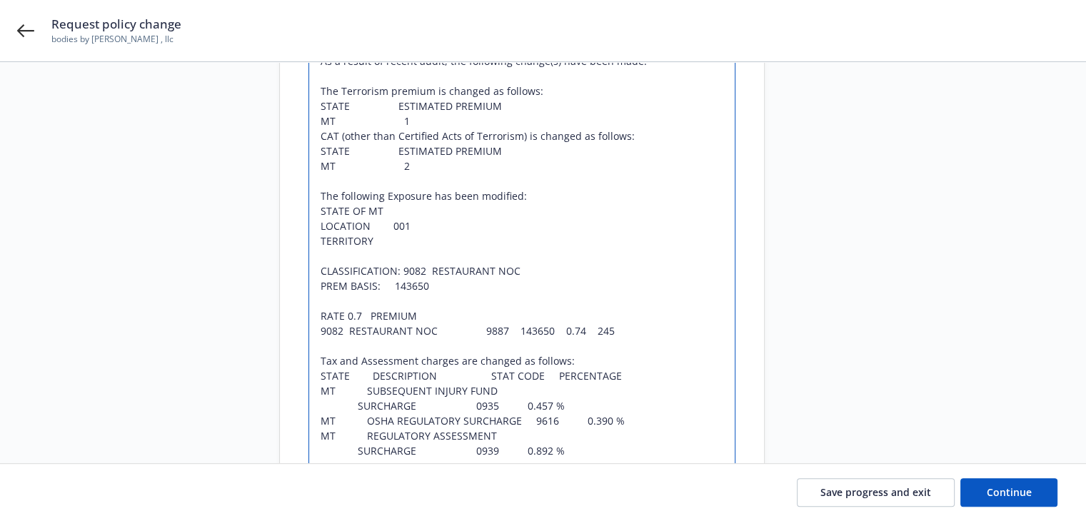
type textarea "As a result of recent audit, the following change(s) have been made: The Terror…"
type textarea "x"
type textarea "As a result of recent audit, the following change(s) have been made: The Terror…"
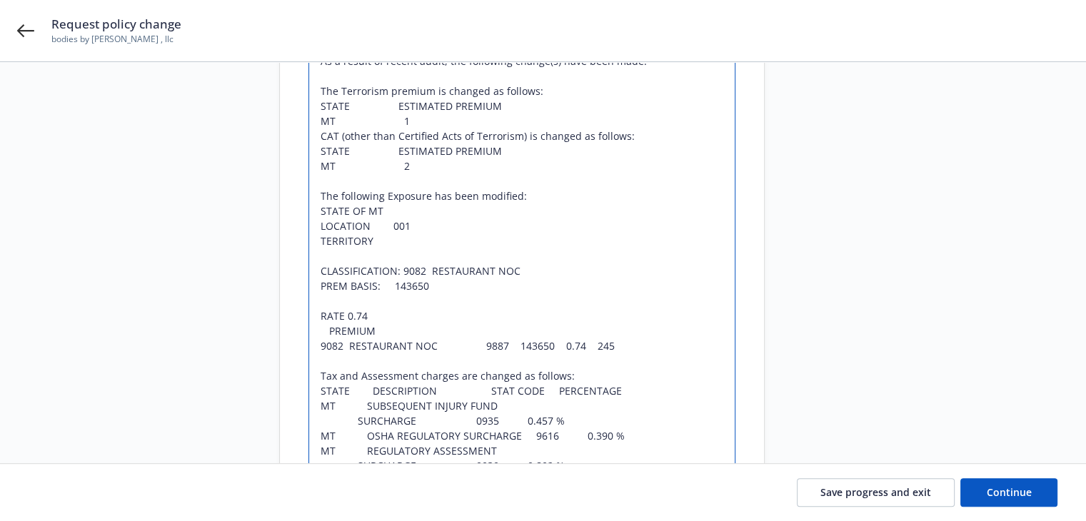
drag, startPoint x: 326, startPoint y: 331, endPoint x: 612, endPoint y: 343, distance: 286.5
click at [612, 343] on textarea "As a result of recent audit, the following change(s) have been made: The Terror…" at bounding box center [521, 270] width 427 height 459
type textarea "x"
type textarea "As a result of recent audit, the following change(s) have been made: The Terror…"
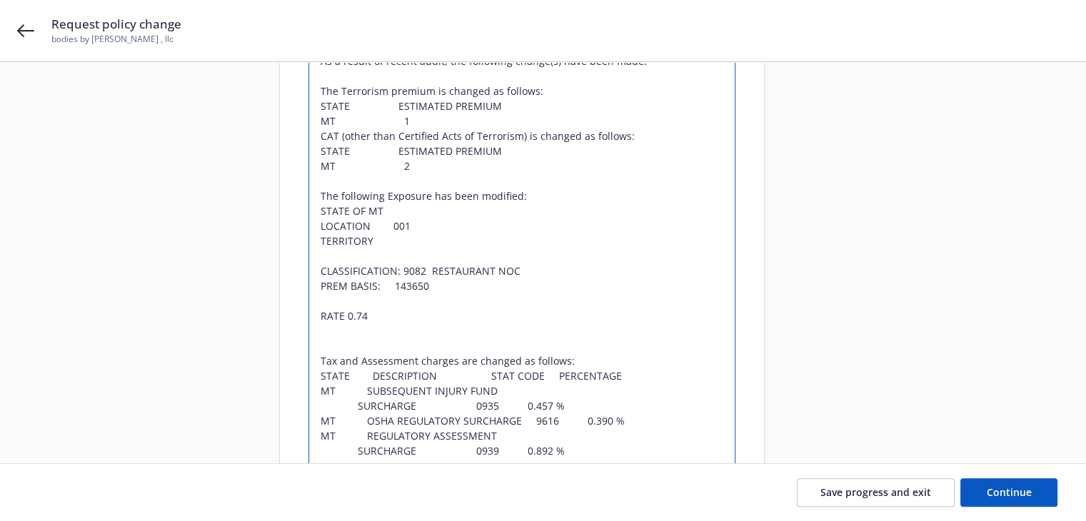
click at [317, 317] on textarea "As a result of recent audit, the following change(s) have been made: The Terror…" at bounding box center [521, 263] width 427 height 444
type textarea "x"
type textarea "As a result of recent audit, the following change(s) have been made: The Terror…"
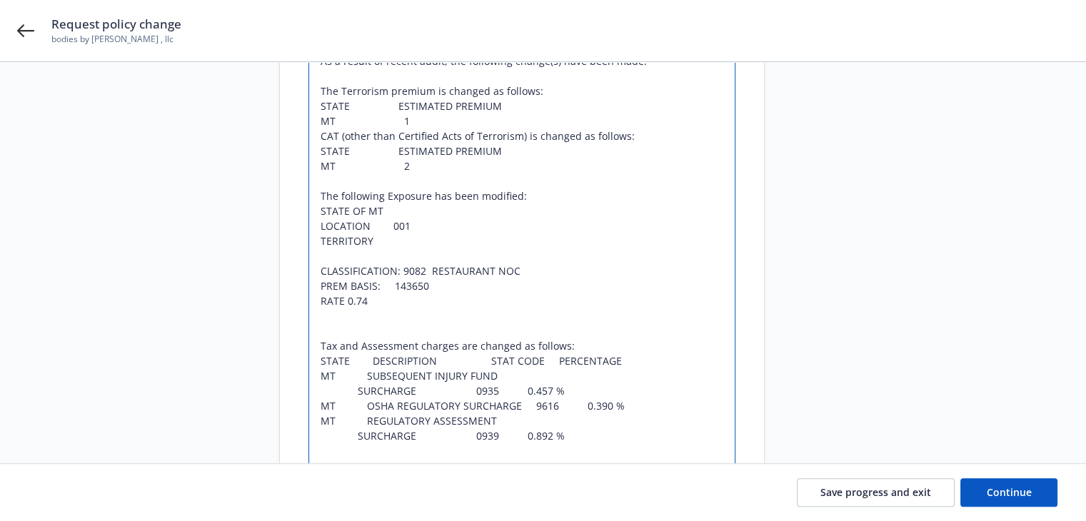
click at [409, 271] on textarea "As a result of recent audit, the following change(s) have been made: The Terror…" at bounding box center [521, 255] width 427 height 429
click at [525, 269] on textarea "As a result of recent audit, the following change(s) have been made: The Terror…" at bounding box center [521, 255] width 427 height 429
type textarea "x"
type textarea "As a result of recent audit, the following change(s) have been made: The Terror…"
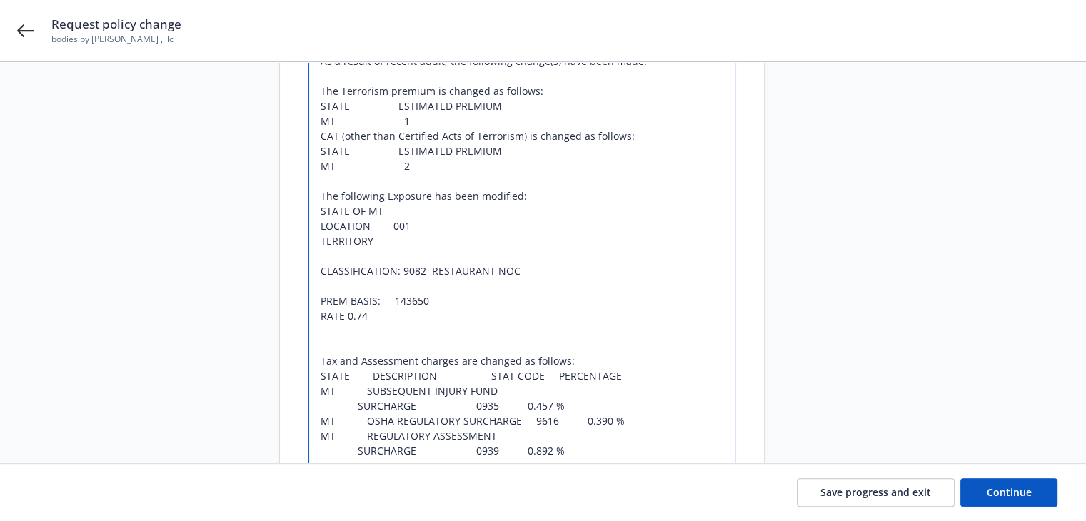
type textarea "x"
type textarea "As a result of recent audit, the following change(s) have been made: The Terror…"
type textarea "x"
type textarea "As a result of recent audit, the following change(s) have been made: The Terror…"
type textarea "x"
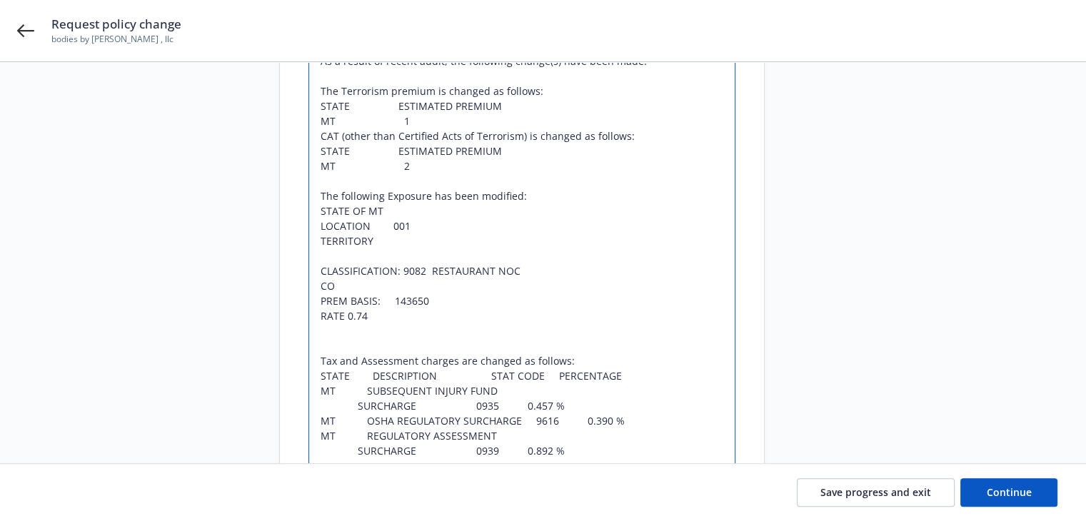
type textarea "As a result of recent audit, the following change(s) have been made: The Terror…"
type textarea "x"
type textarea "As a result of recent audit, the following change(s) have been made: The Terror…"
type textarea "x"
type textarea "As a result of recent audit, the following change(s) have been made: The Terror…"
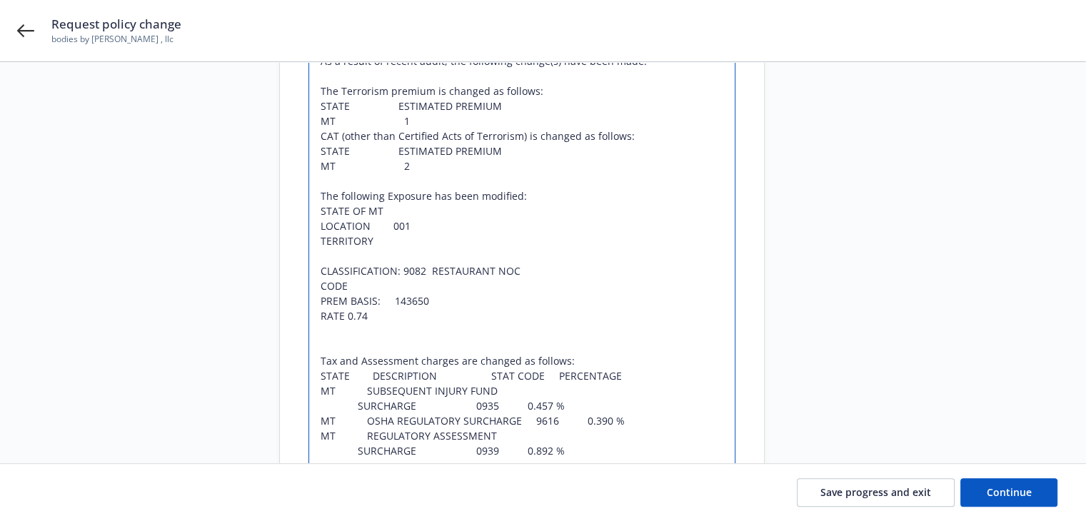
type textarea "x"
type textarea "As a result of recent audit, the following change(s) have been made: The Terror…"
type textarea "x"
type textarea "As a result of recent audit, the following change(s) have been made: The Terror…"
type textarea "x"
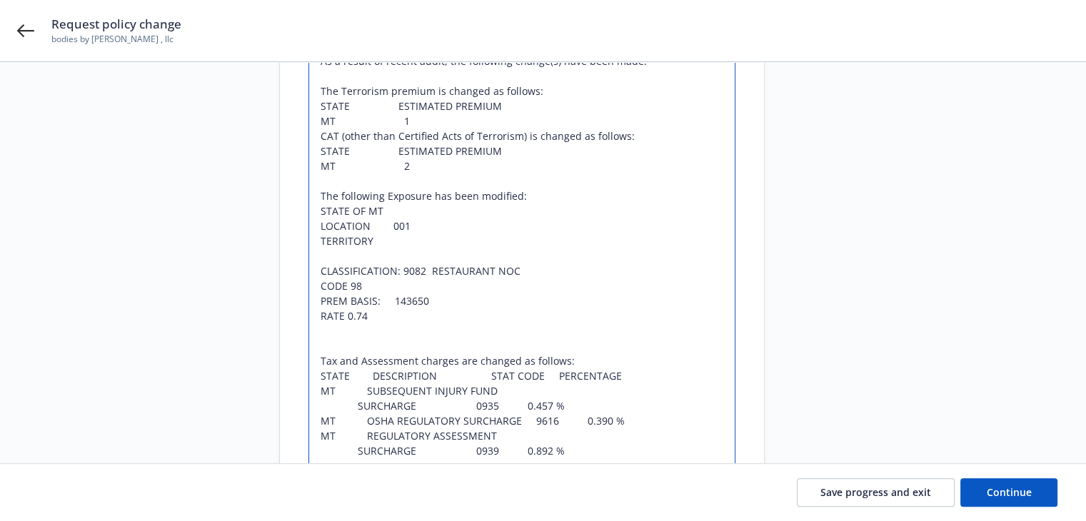
type textarea "As a result of recent audit, the following change(s) have been made: The Terror…"
type textarea "x"
type textarea "As a result of recent audit, the following change(s) have been made: The Terror…"
click at [346, 280] on textarea "As a result of recent audit, the following change(s) have been made: The Terror…" at bounding box center [521, 263] width 427 height 444
type textarea "x"
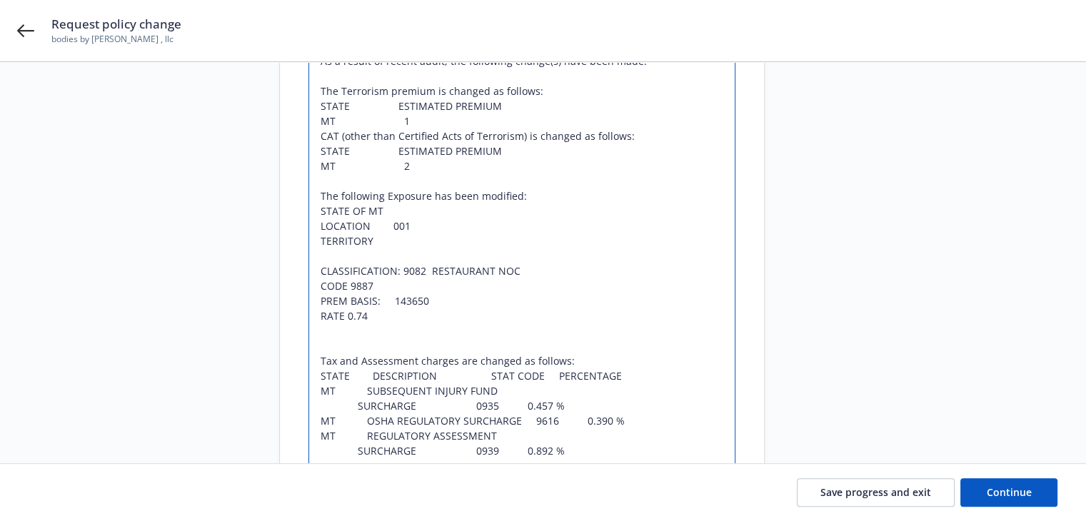
type textarea "As a result of recent audit, the following change(s) have been made: The Terror…"
click at [391, 299] on textarea "As a result of recent audit, the following change(s) have been made: The Terror…" at bounding box center [521, 263] width 427 height 444
type textarea "x"
type textarea "As a result of recent audit, the following change(s) have been made: The Terror…"
type textarea "x"
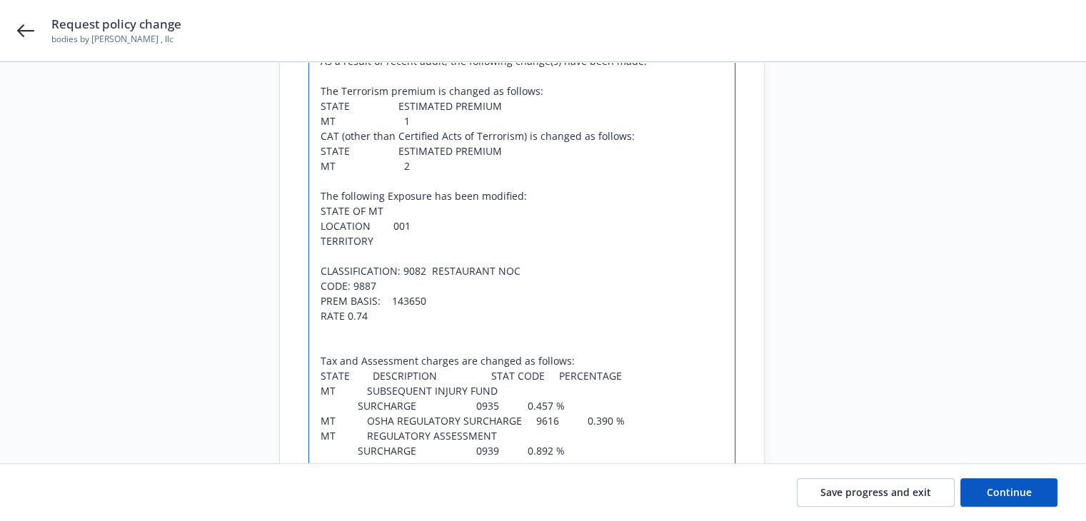
type textarea "As a result of recent audit, the following change(s) have been made: The Terror…"
type textarea "x"
type textarea "As a result of recent audit, the following change(s) have been made: The Terror…"
type textarea "x"
type textarea "As a result of recent audit, the following change(s) have been made: The Terror…"
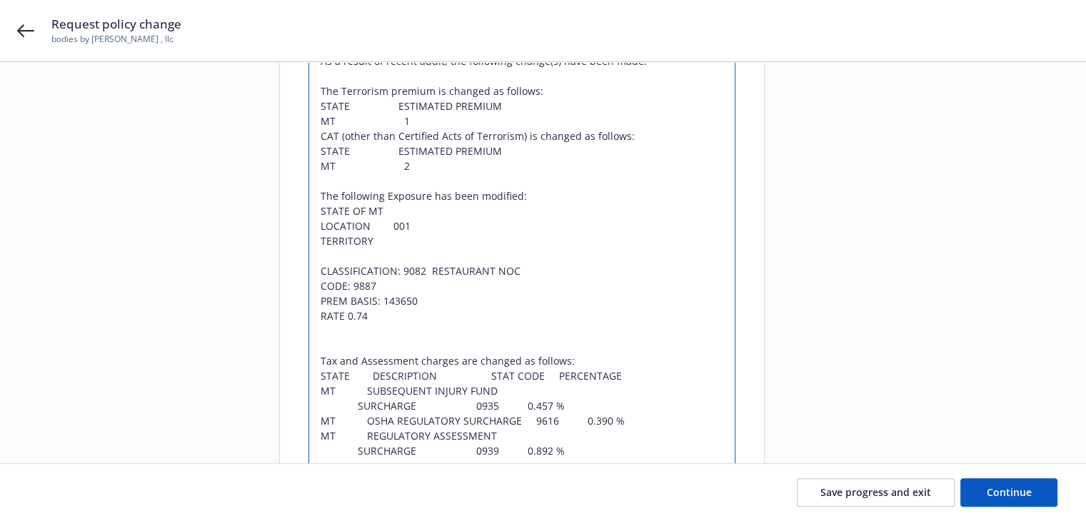
click at [341, 318] on textarea "As a result of recent audit, the following change(s) have been made: The Terror…" at bounding box center [521, 263] width 427 height 444
type textarea "x"
type textarea "As a result of recent audit, the following change(s) have been made: The Terror…"
click at [317, 358] on textarea "As a result of recent audit, the following change(s) have been made: The Terror…" at bounding box center [521, 263] width 427 height 444
type textarea "x"
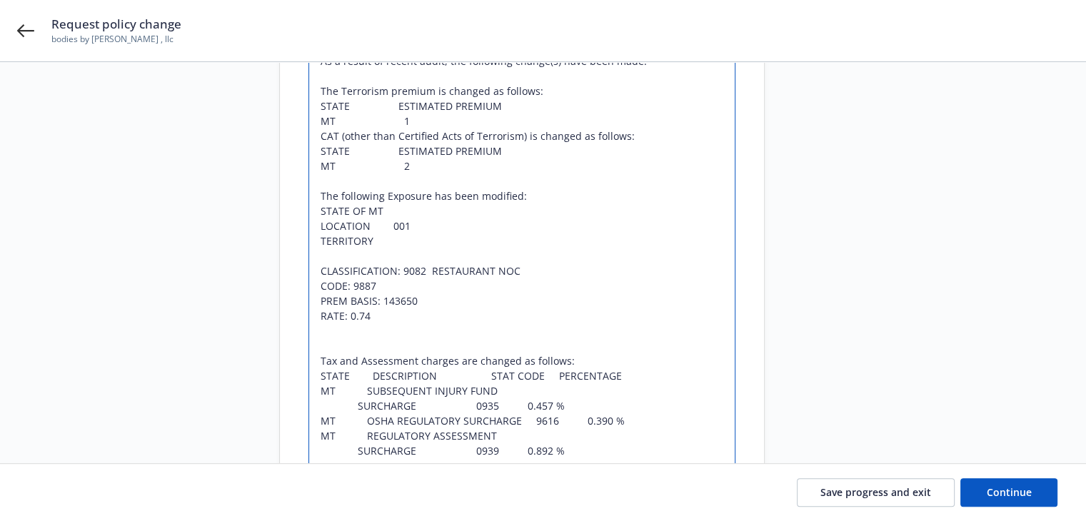
type textarea "As a result of recent audit, the following change(s) have been made: The Terror…"
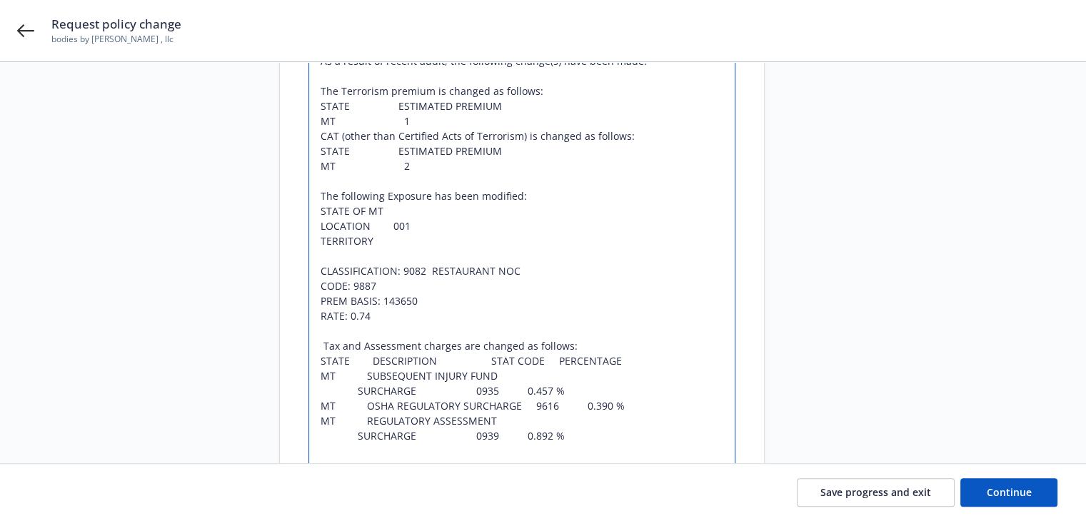
type textarea "x"
type textarea "As a result of recent audit, the following change(s) have been made: The Terror…"
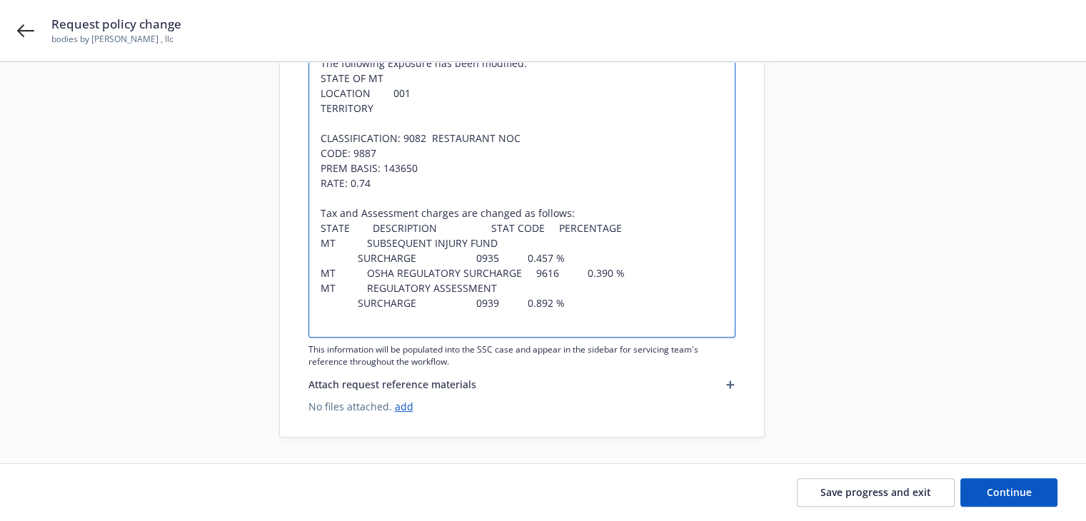
scroll to position [443, 0]
click at [353, 256] on textarea "As a result of recent audit, the following change(s) have been made: The Terror…" at bounding box center [521, 120] width 427 height 429
type textarea "x"
type textarea "As a result of recent audit, the following change(s) have been made: The Terror…"
type textarea "x"
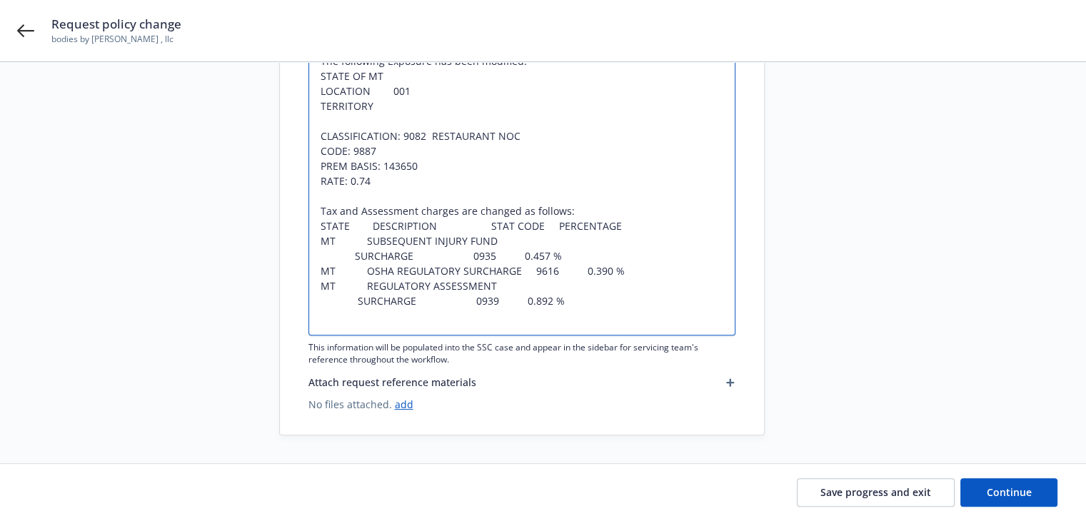
type textarea "As a result of recent audit, the following change(s) have been made: The Terror…"
type textarea "x"
type textarea "As a result of recent audit, the following change(s) have been made: The Terror…"
type textarea "x"
type textarea "As a result of recent audit, the following change(s) have been made: The Terror…"
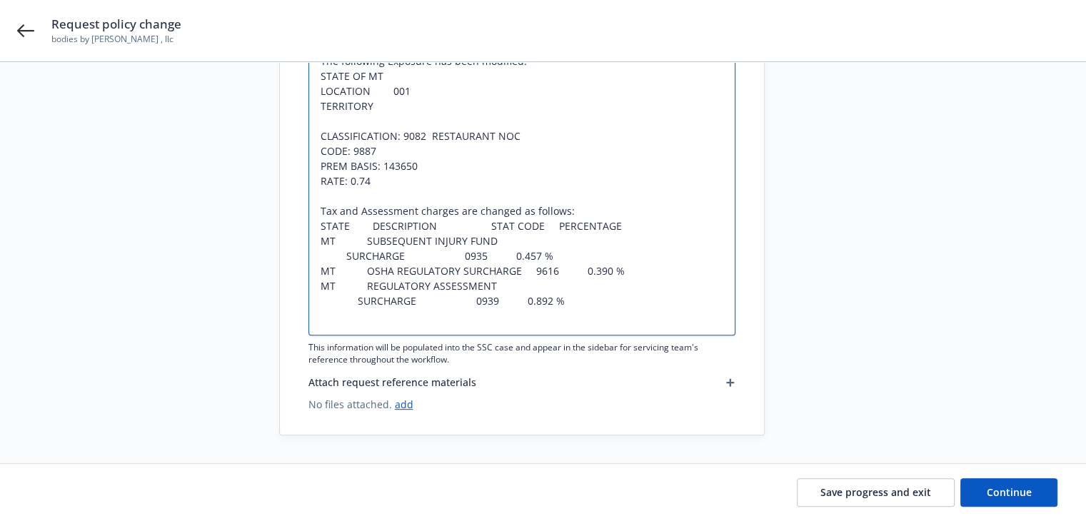
type textarea "x"
type textarea "As a result of recent audit, the following change(s) have been made: The Terror…"
type textarea "x"
type textarea "As a result of recent audit, the following change(s) have been made: The Terror…"
type textarea "x"
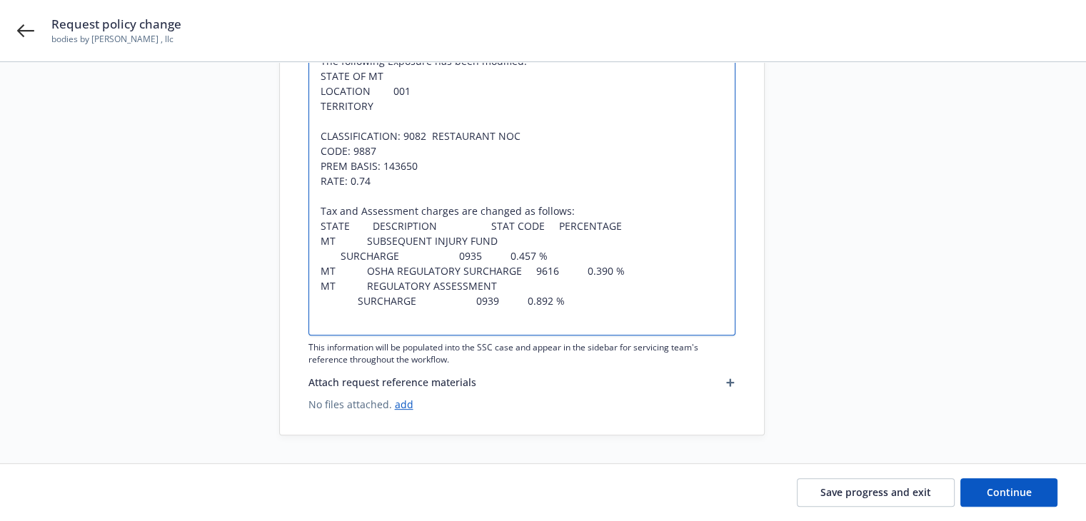
type textarea "As a result of recent audit, the following change(s) have been made: The Terror…"
type textarea "x"
type textarea "As a result of recent audit, the following change(s) have been made: The Terror…"
type textarea "x"
type textarea "As a result of recent audit, the following change(s) have been made: The Terror…"
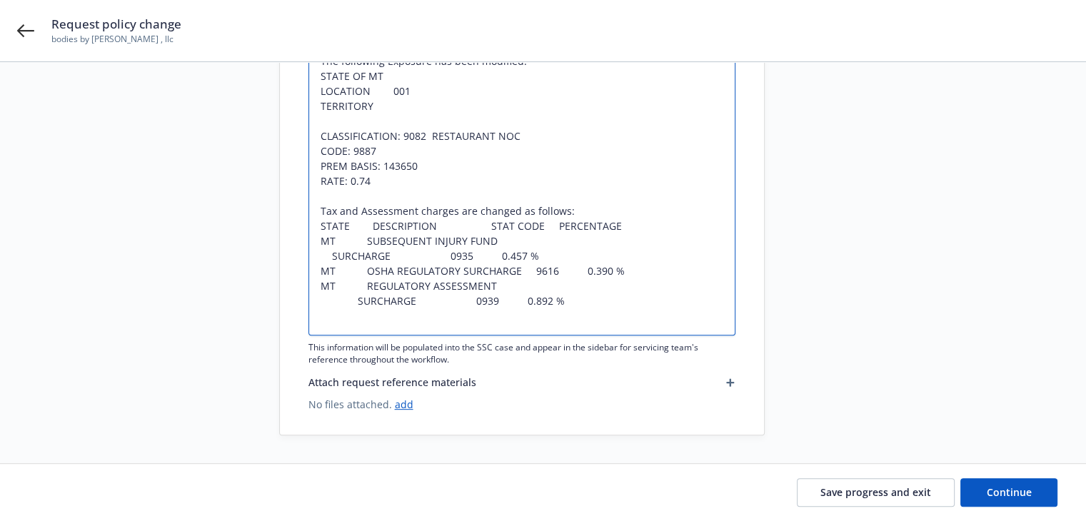
type textarea "x"
type textarea "As a result of recent audit, the following change(s) have been made: The Terror…"
type textarea "x"
type textarea "As a result of recent audit, the following change(s) have been made: The Terror…"
type textarea "x"
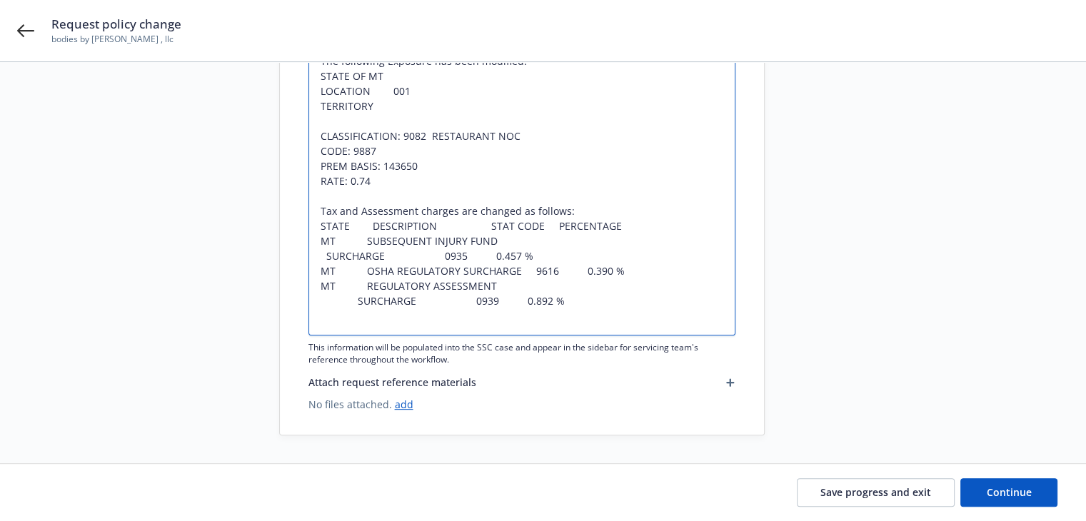
type textarea "As a result of recent audit, the following change(s) have been made: The Terror…"
type textarea "x"
type textarea "As a result of recent audit, the following change(s) have been made: The Terror…"
type textarea "x"
type textarea "As a result of recent audit, the following change(s) have been made: The Terror…"
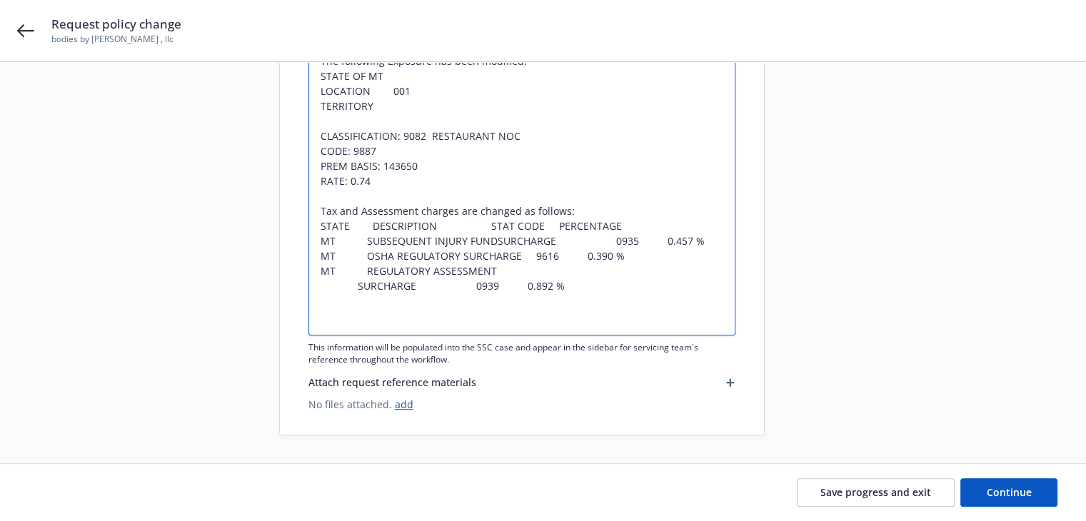
scroll to position [428, 0]
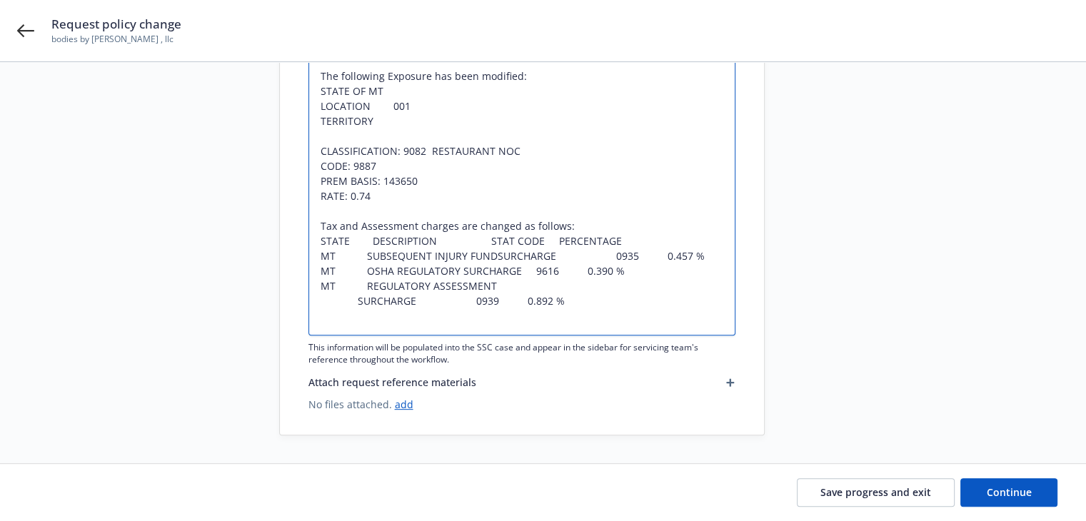
type textarea "x"
type textarea "As a result of recent audit, the following change(s) have been made: The Terror…"
click at [353, 302] on textarea "As a result of recent audit, the following change(s) have been made: The Terror…" at bounding box center [521, 128] width 427 height 414
type textarea "x"
type textarea "As a result of recent audit, the following change(s) have been made: The Terror…"
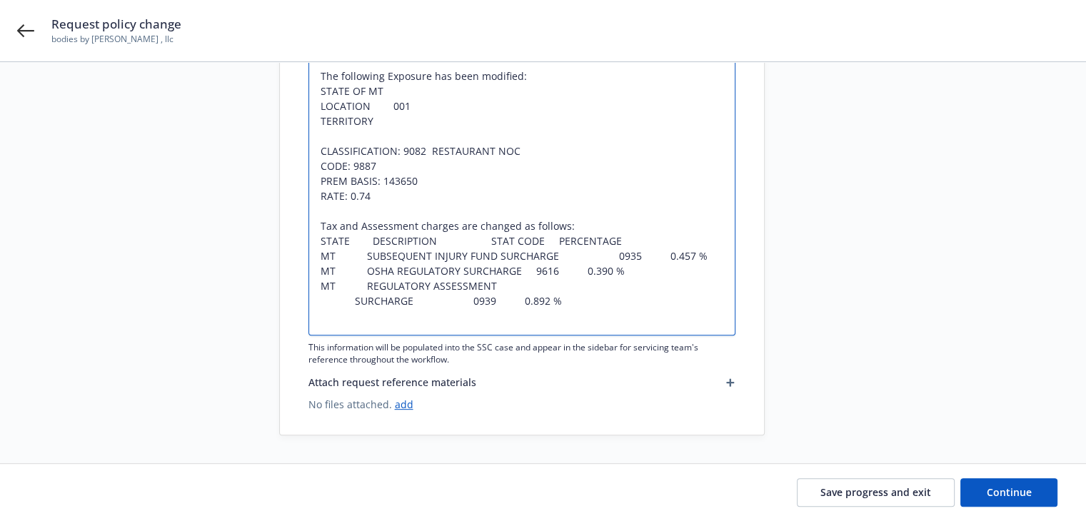
type textarea "x"
type textarea "As a result of recent audit, the following change(s) have been made: The Terror…"
type textarea "x"
type textarea "As a result of recent audit, the following change(s) have been made: The Terror…"
type textarea "x"
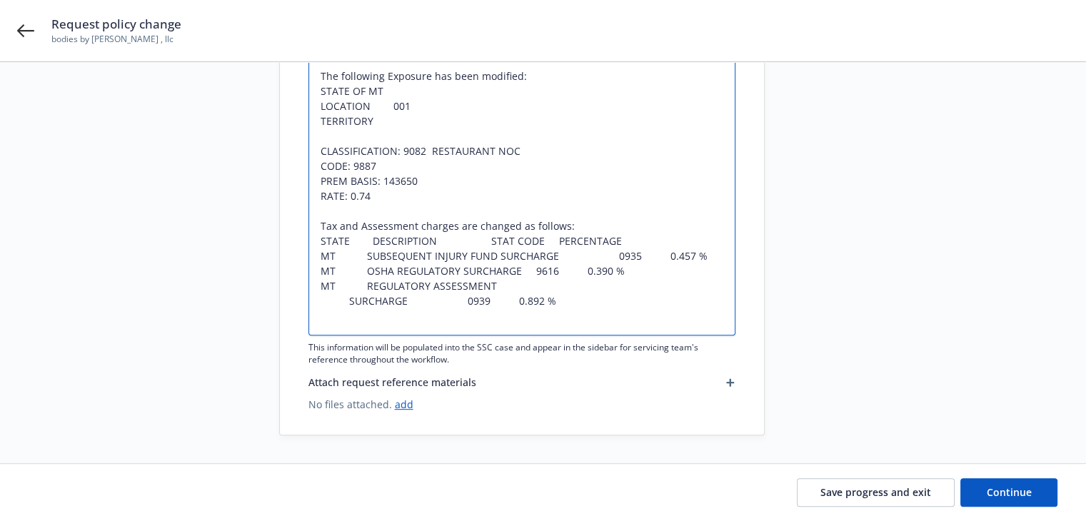
type textarea "As a result of recent audit, the following change(s) have been made: The Terror…"
type textarea "x"
type textarea "As a result of recent audit, the following change(s) have been made: The Terror…"
type textarea "x"
type textarea "As a result of recent audit, the following change(s) have been made: The Terror…"
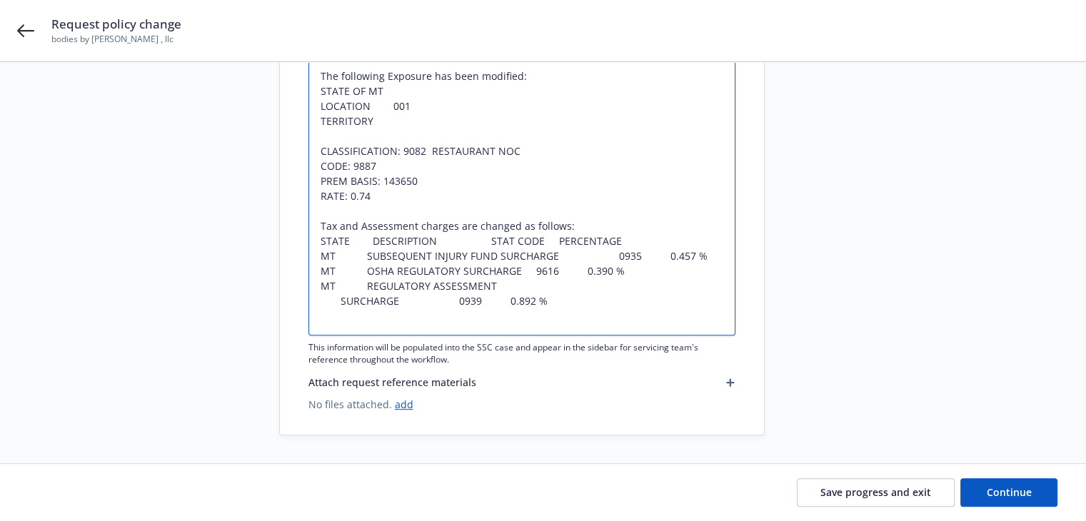
type textarea "x"
type textarea "As a result of recent audit, the following change(s) have been made: The Terror…"
type textarea "x"
type textarea "As a result of recent audit, the following change(s) have been made: The Terror…"
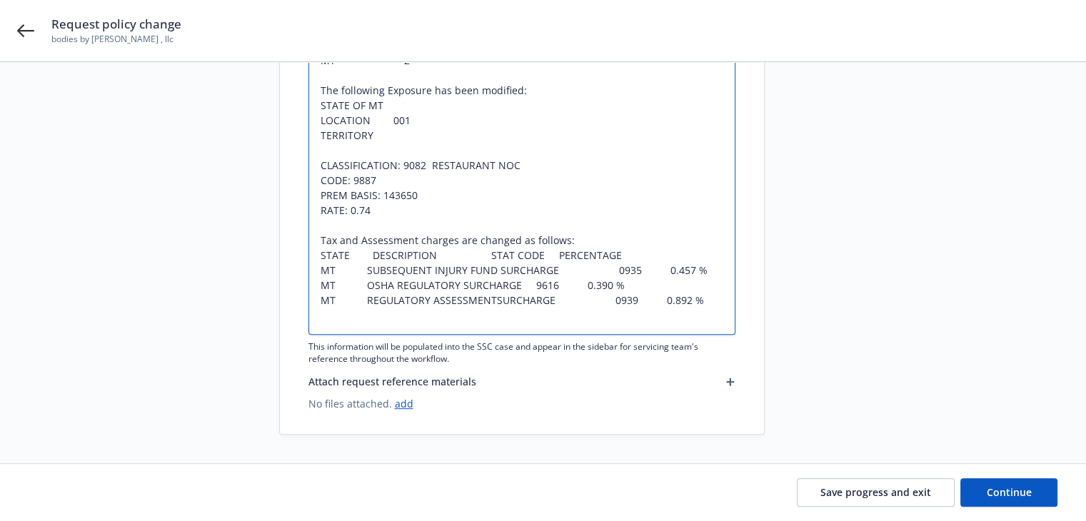
scroll to position [413, 0]
click at [375, 276] on textarea "As a result of recent audit, the following change(s) have been made: The Terror…" at bounding box center [521, 135] width 427 height 399
click at [460, 275] on textarea "As a result of recent audit, the following change(s) have been made: The Terror…" at bounding box center [521, 135] width 427 height 399
click at [591, 271] on textarea "As a result of recent audit, the following change(s) have been made: The Terror…" at bounding box center [521, 135] width 427 height 399
drag, startPoint x: 542, startPoint y: 286, endPoint x: 570, endPoint y: 287, distance: 28.6
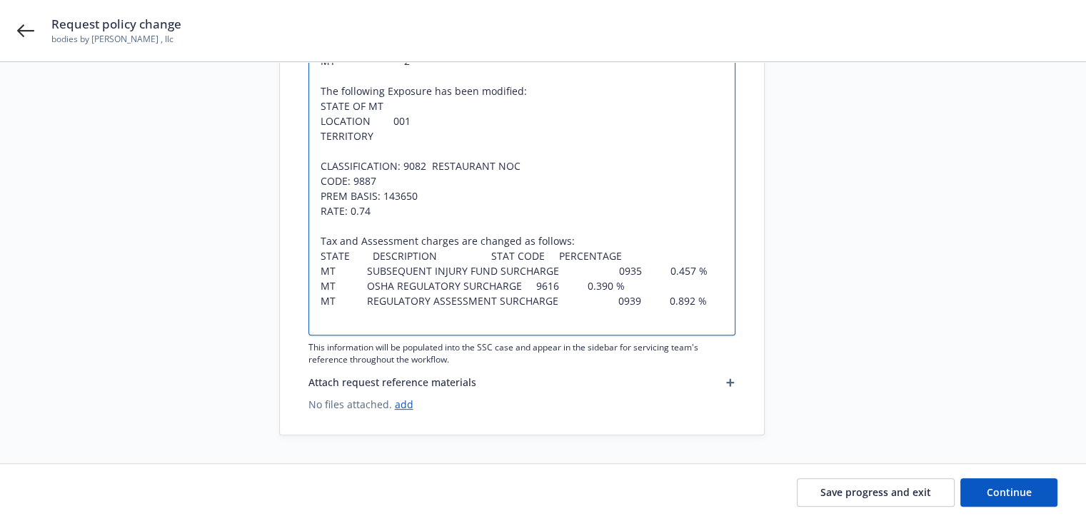
click at [542, 286] on textarea "As a result of recent audit, the following change(s) have been made: The Terror…" at bounding box center [521, 135] width 427 height 399
click at [528, 286] on textarea "As a result of recent audit, the following change(s) have been made: The Terror…" at bounding box center [521, 135] width 427 height 399
click at [605, 269] on textarea "As a result of recent audit, the following change(s) have been made: The Terror…" at bounding box center [521, 135] width 427 height 399
click at [605, 296] on textarea "As a result of recent audit, the following change(s) have been made: The Terror…" at bounding box center [521, 135] width 427 height 399
click at [1009, 486] on span "Continue" at bounding box center [1009, 492] width 45 height 14
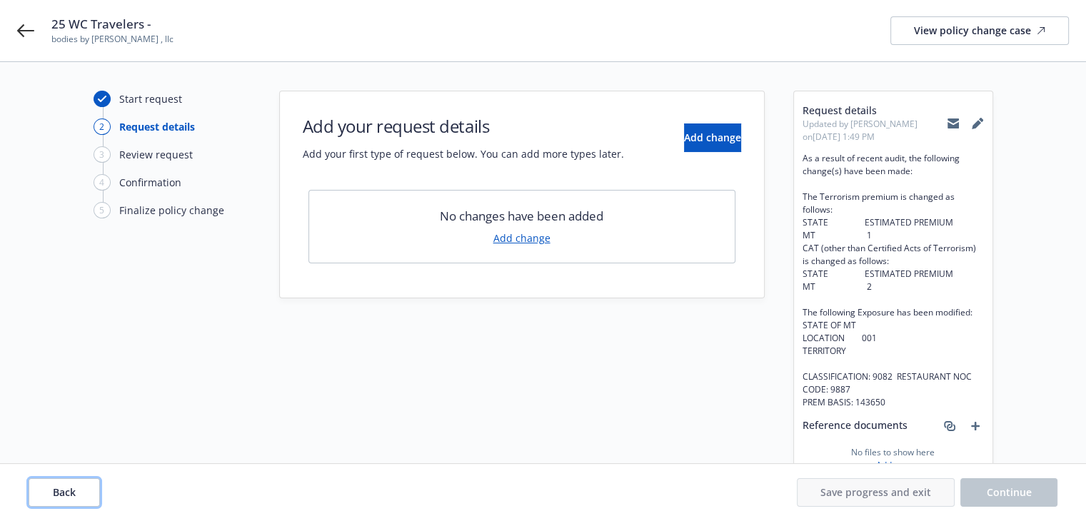
click at [89, 486] on button "Back" at bounding box center [64, 492] width 71 height 29
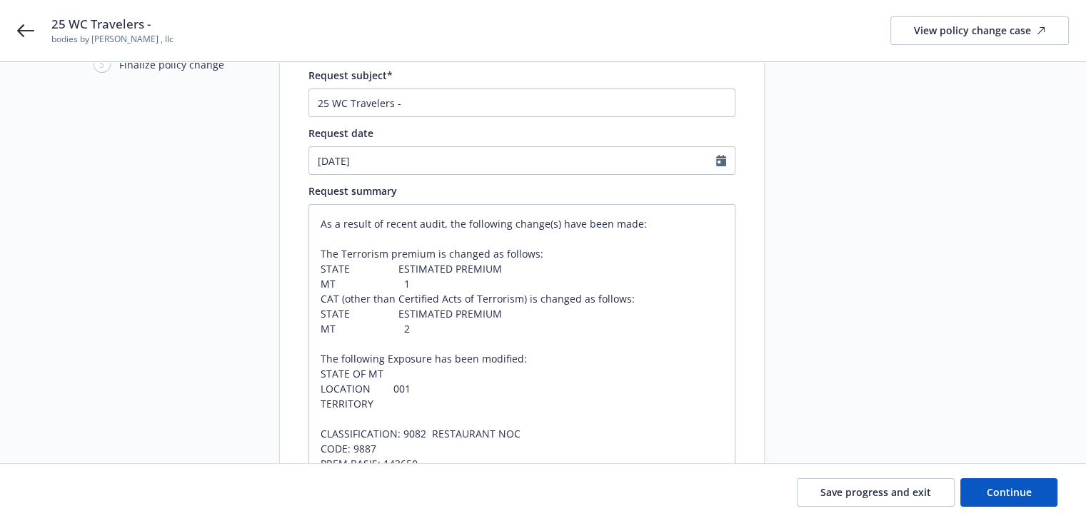
scroll to position [143, 0]
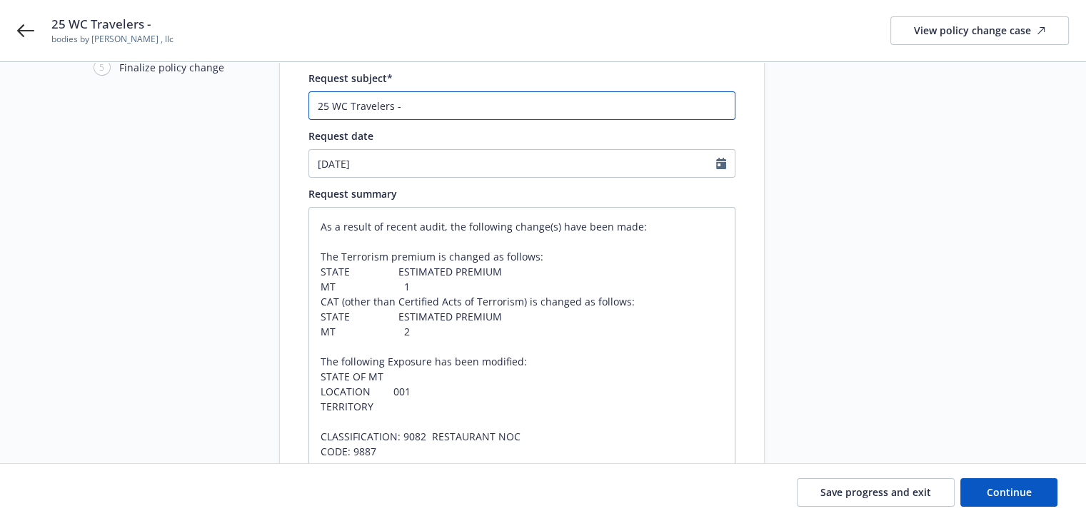
click at [418, 105] on input "25 WC Travelers -" at bounding box center [521, 105] width 427 height 29
click at [517, 107] on input "25 WC Travelers - Amend exposure to $143650" at bounding box center [521, 105] width 427 height 29
click at [570, 101] on input "25 WC Travelers - Amend exposure to $143,650" at bounding box center [521, 105] width 427 height 29
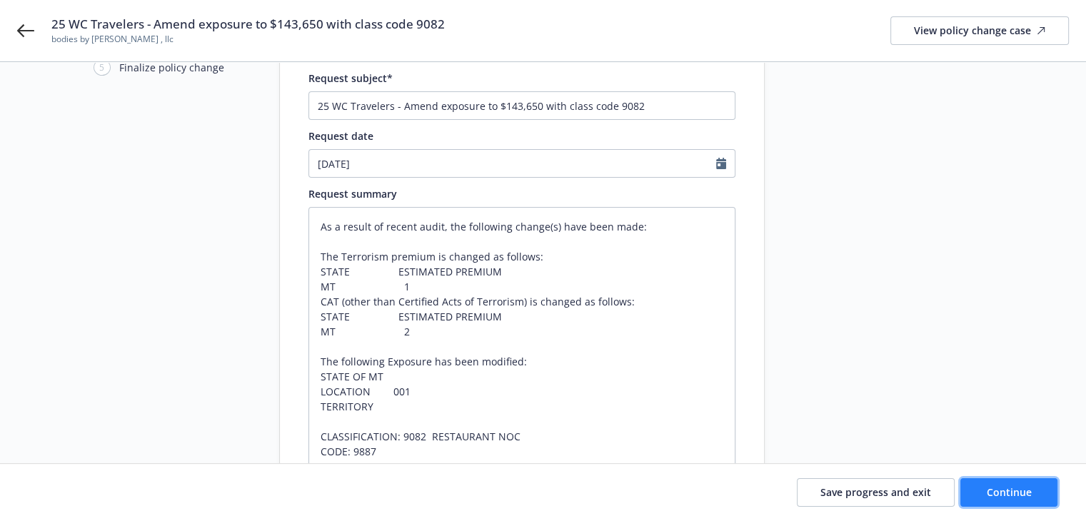
click at [1011, 481] on button "Continue" at bounding box center [1008, 492] width 97 height 29
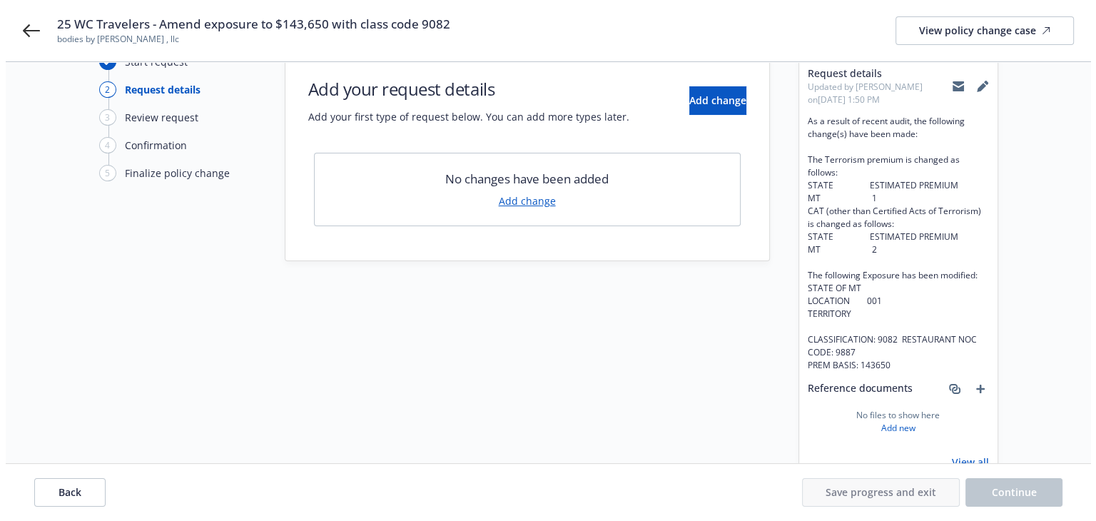
scroll to position [71, 0]
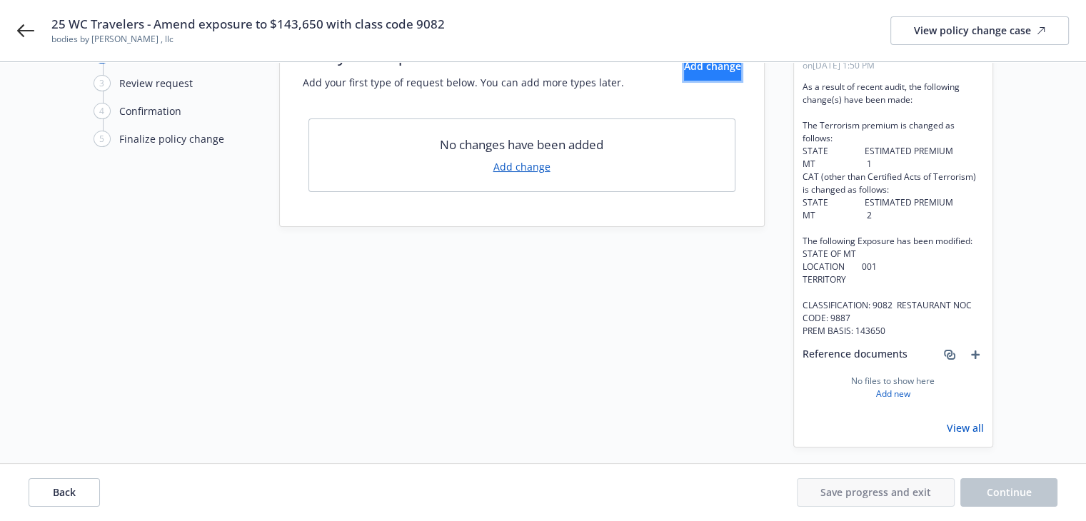
click at [684, 73] on button "Add change" at bounding box center [712, 66] width 57 height 29
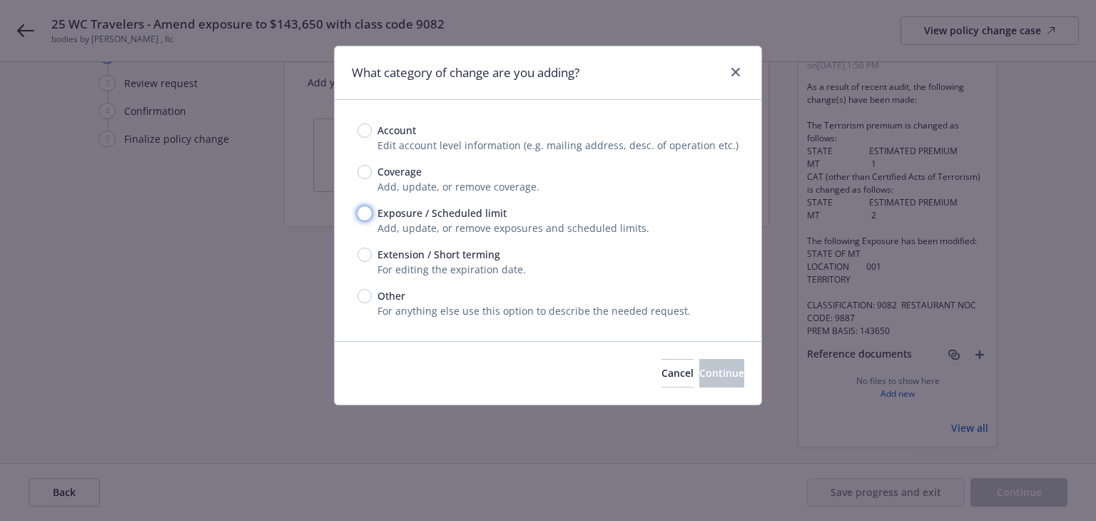
click at [365, 215] on input "Exposure / Scheduled limit" at bounding box center [365, 213] width 14 height 14
click at [700, 380] on button "Continue" at bounding box center [722, 373] width 45 height 29
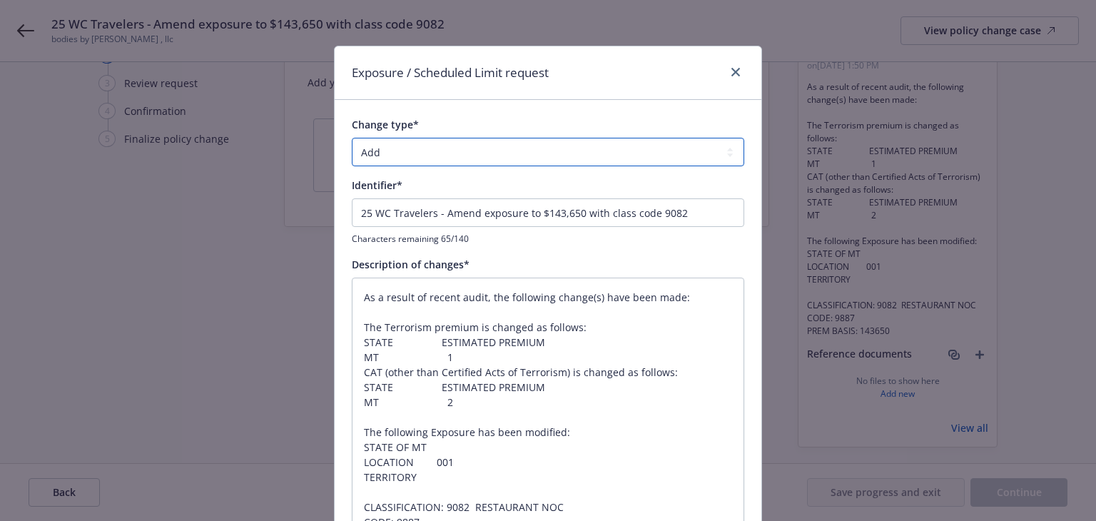
click at [394, 153] on select "Add Audit Change Remove" at bounding box center [548, 152] width 393 height 29
click at [352, 138] on select "Add Audit Change Remove" at bounding box center [548, 152] width 393 height 29
drag, startPoint x: 440, startPoint y: 212, endPoint x: 241, endPoint y: 195, distance: 199.9
click at [247, 198] on div "Exposure / Scheduled Limit request Change type* Add Audit Change Remove Identif…" at bounding box center [548, 260] width 1096 height 521
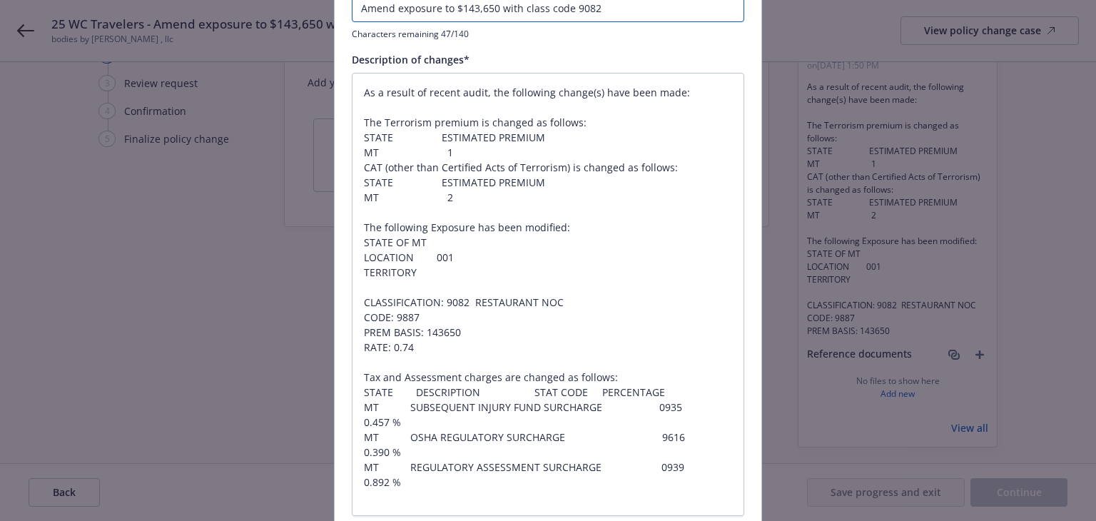
scroll to position [286, 0]
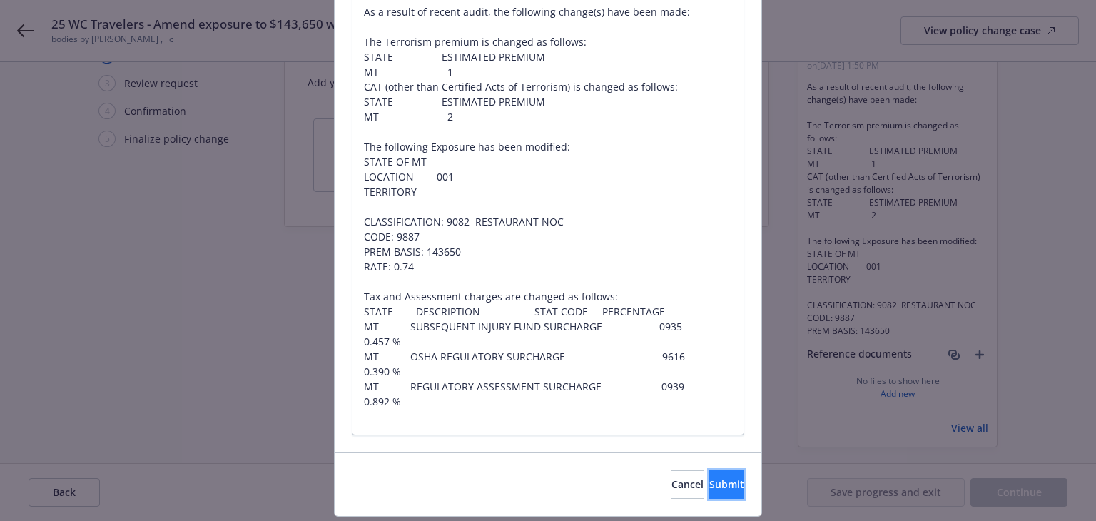
click at [710, 475] on button "Submit" at bounding box center [727, 484] width 35 height 29
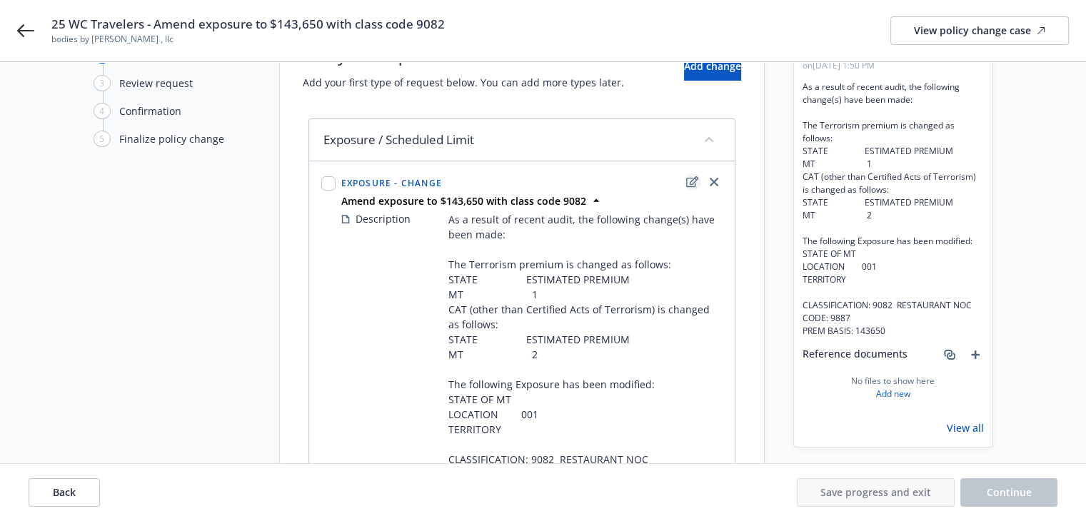
click at [690, 181] on icon "edit" at bounding box center [692, 181] width 12 height 11
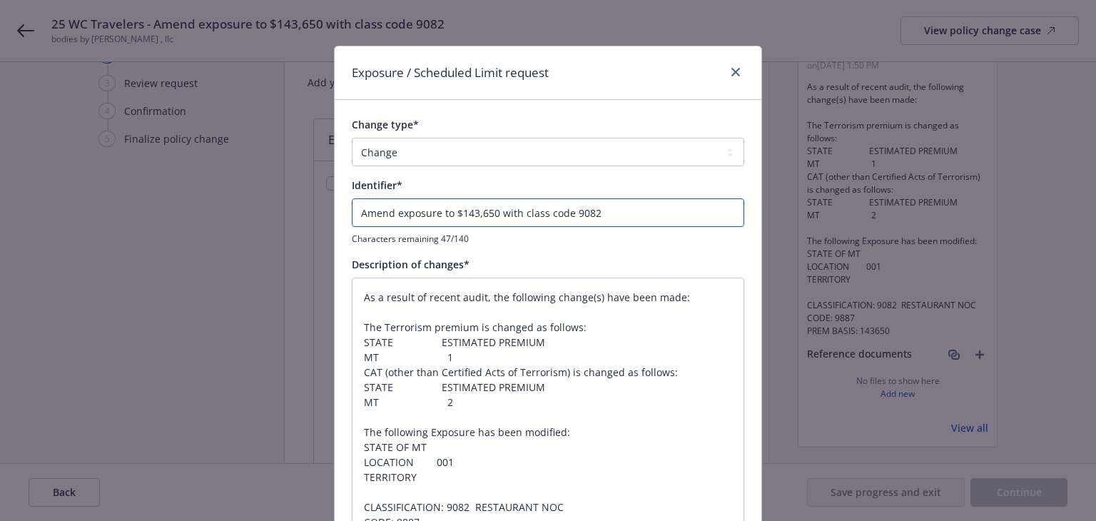
click at [358, 212] on input "Amend exposure to $143,650 with class code 9082" at bounding box center [548, 212] width 393 height 29
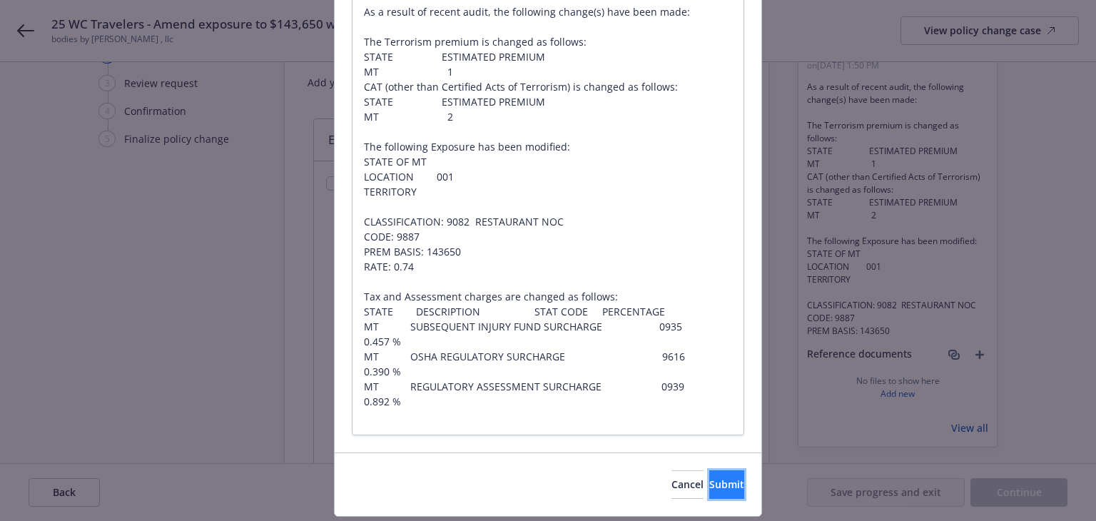
click at [717, 488] on button "Submit" at bounding box center [727, 484] width 35 height 29
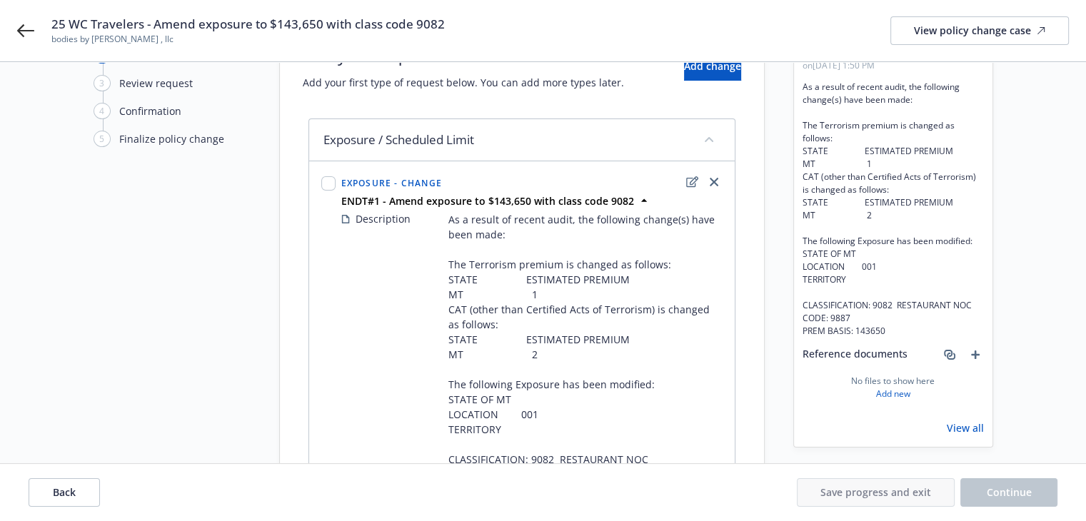
scroll to position [377, 0]
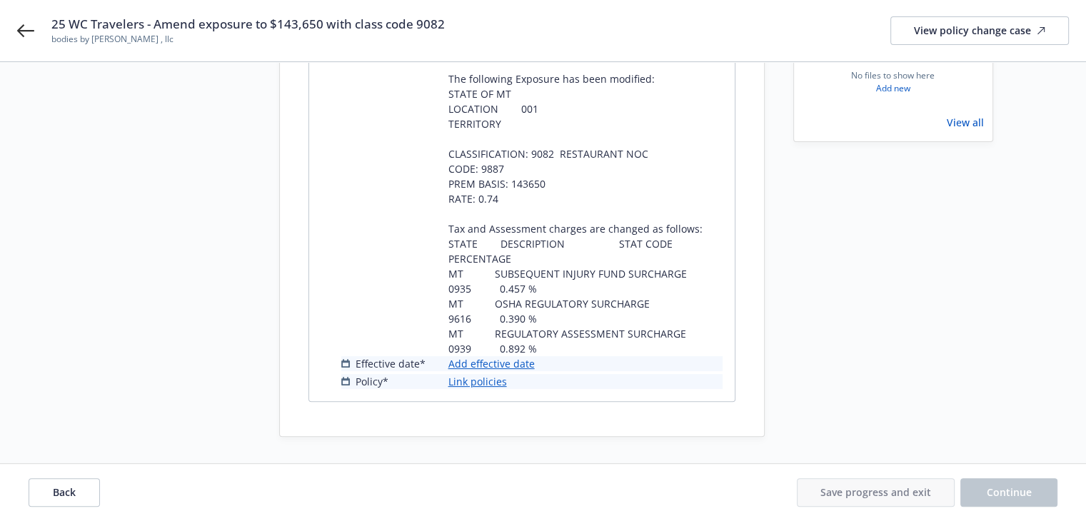
click at [483, 362] on link "Add effective date" at bounding box center [491, 363] width 86 height 15
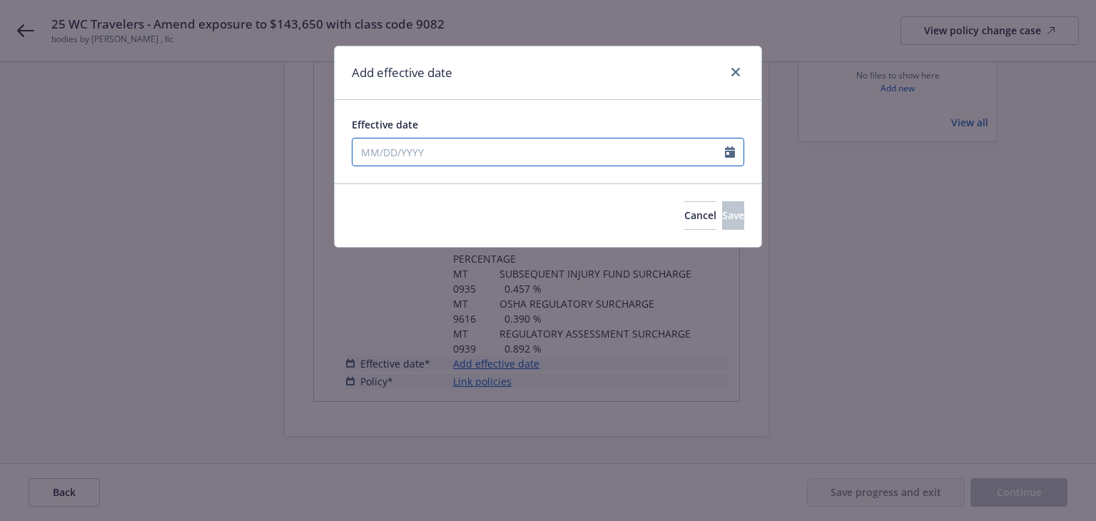
click at [418, 156] on input "Effective date" at bounding box center [539, 151] width 373 height 27
click at [525, 114] on div "Effective date [DATE] January February March April May June July August Septemb…" at bounding box center [548, 142] width 427 height 84
click at [722, 227] on button "Save" at bounding box center [733, 215] width 22 height 29
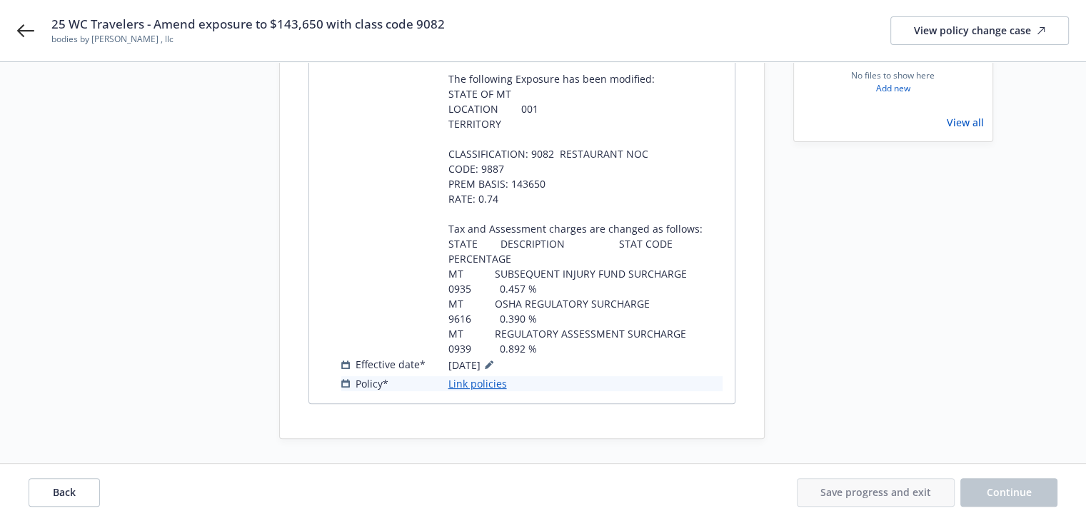
click at [473, 380] on link "Link policies" at bounding box center [477, 383] width 59 height 15
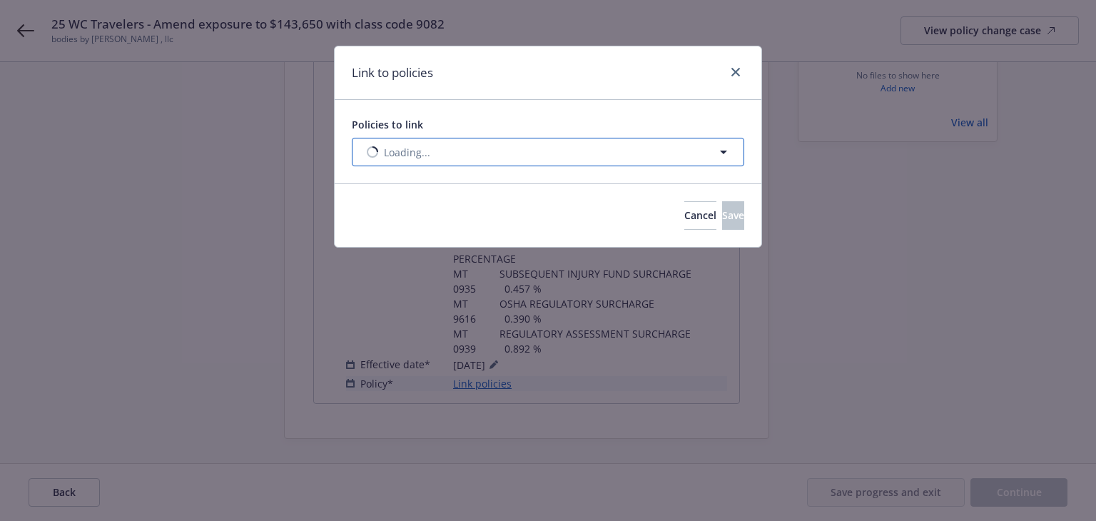
click at [490, 163] on button "Loading..." at bounding box center [548, 152] width 393 height 29
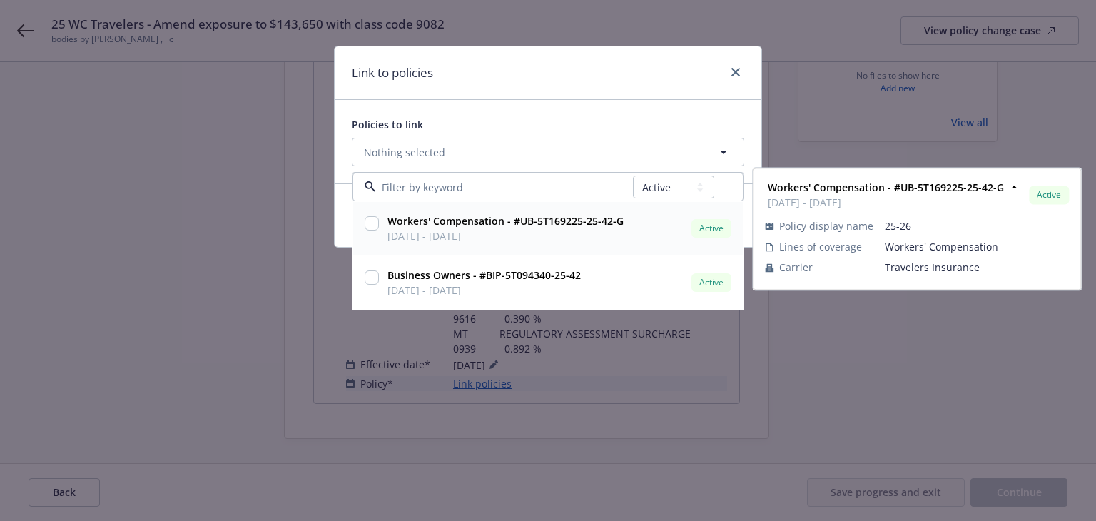
click at [574, 239] on span "[DATE] - [DATE]" at bounding box center [506, 235] width 236 height 15
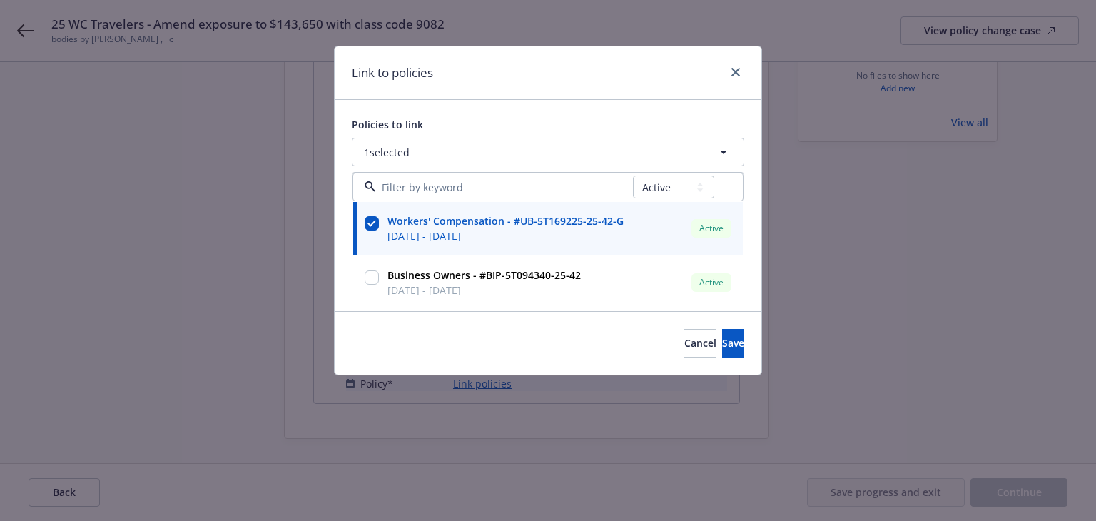
click at [590, 70] on div "Link to policies" at bounding box center [548, 73] width 427 height 54
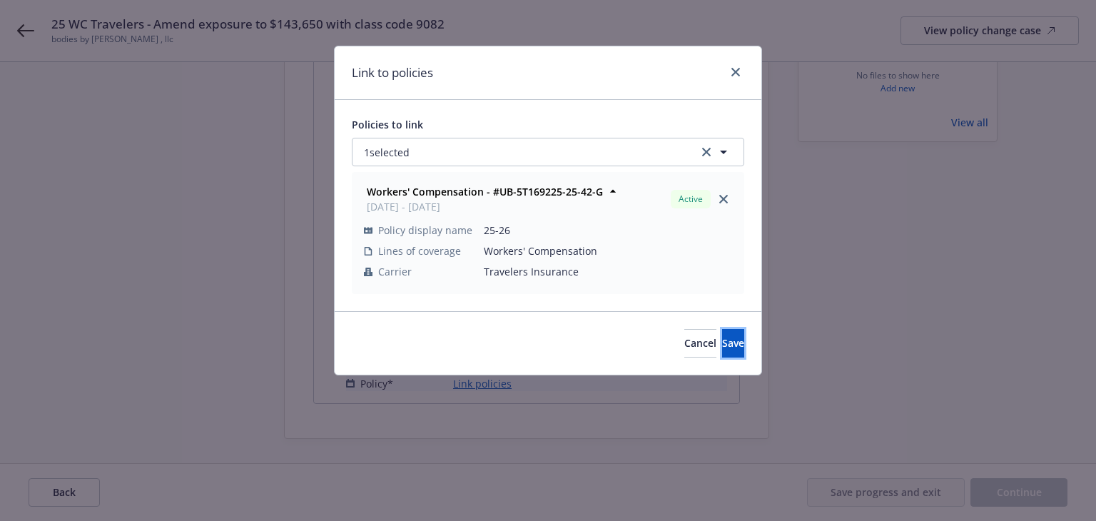
click at [722, 341] on span "Save" at bounding box center [733, 343] width 22 height 14
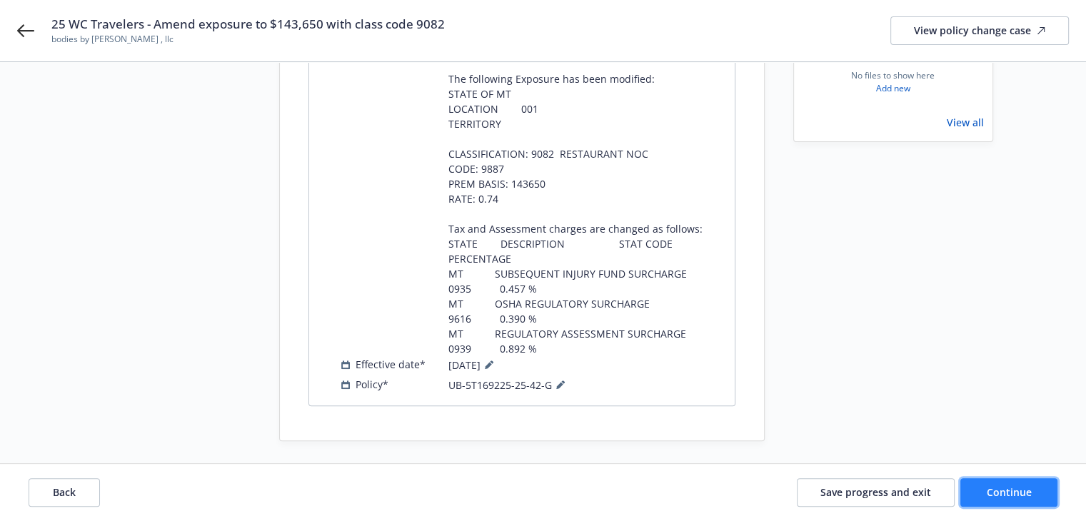
click at [972, 486] on button "Continue" at bounding box center [1008, 492] width 97 height 29
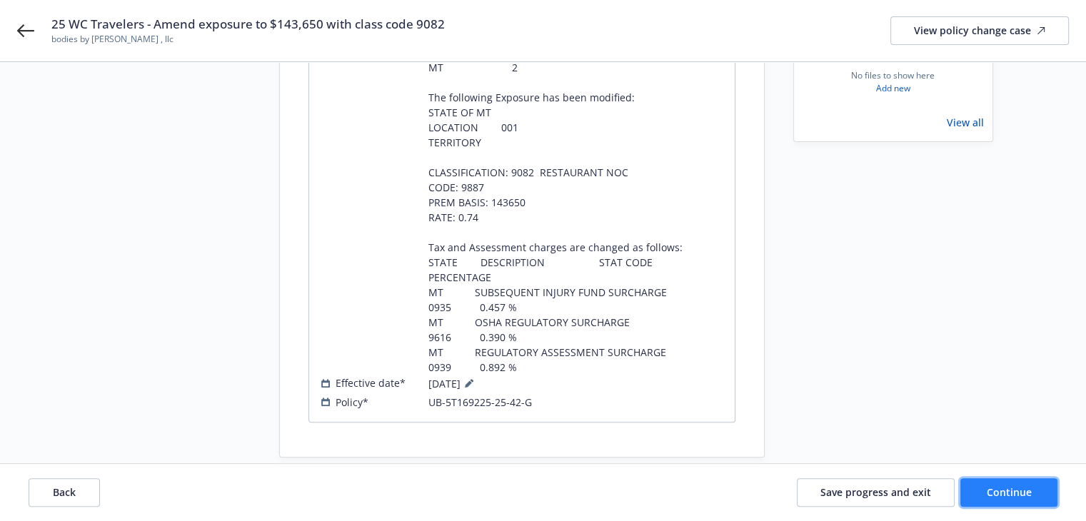
click at [987, 495] on span "Continue" at bounding box center [1009, 492] width 45 height 14
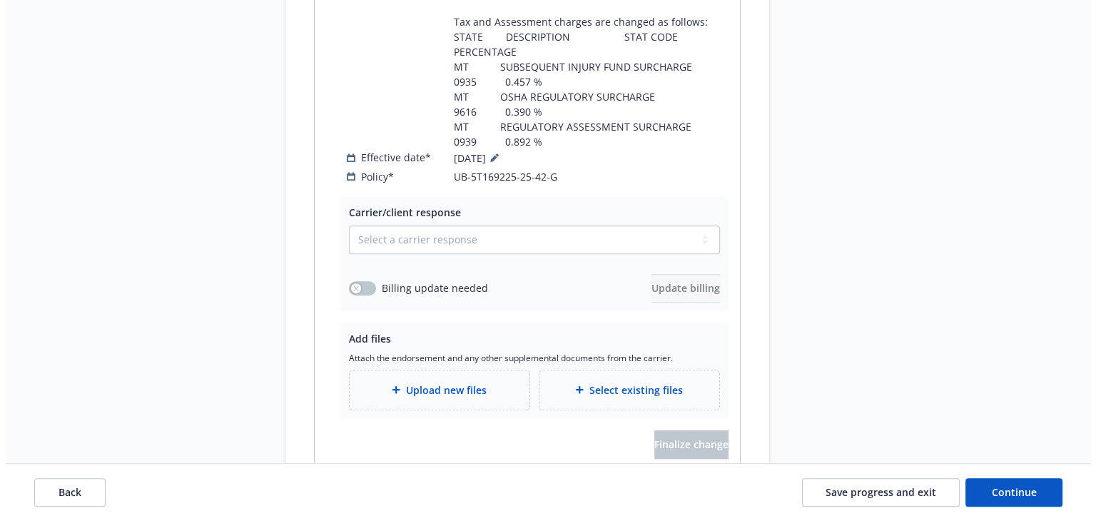
scroll to position [642, 0]
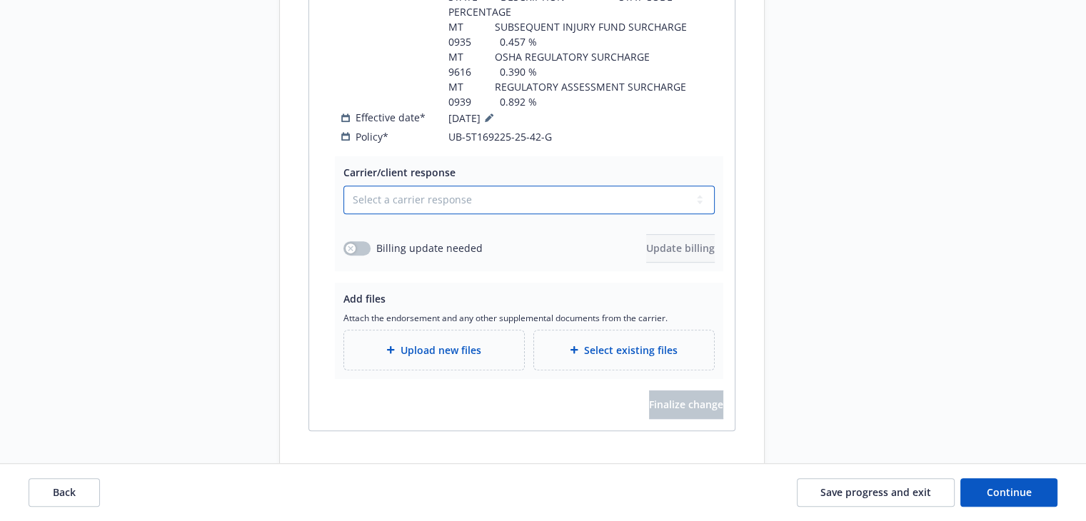
click at [388, 186] on select "Select a carrier response Accepted Accepted with revision No endorsement needed…" at bounding box center [528, 200] width 371 height 29
click at [343, 186] on select "Select a carrier response Accepted Accepted with revision No endorsement needed…" at bounding box center [528, 200] width 371 height 29
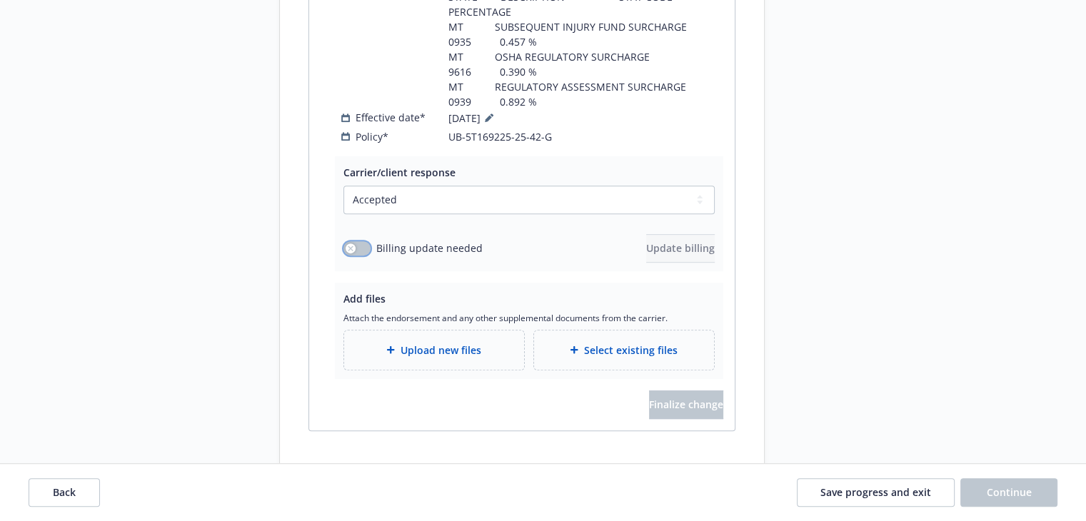
click at [352, 246] on icon "button" at bounding box center [351, 249] width 6 height 6
click at [646, 241] on span "Update billing" at bounding box center [680, 248] width 69 height 14
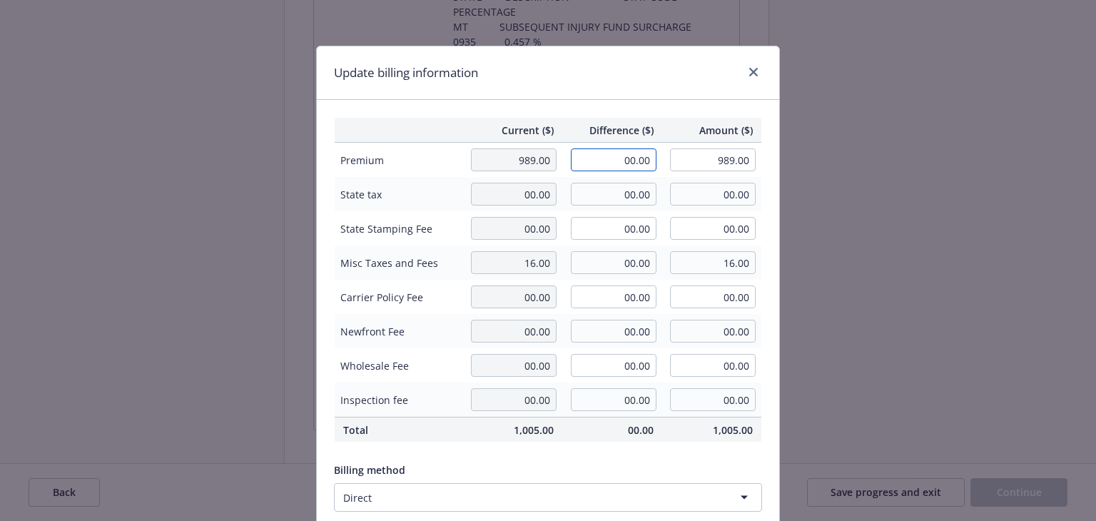
click at [600, 156] on input "00.00" at bounding box center [614, 159] width 86 height 23
click at [608, 263] on input "00.00" at bounding box center [614, 262] width 86 height 23
click at [567, 75] on div "Update billing information" at bounding box center [548, 73] width 463 height 54
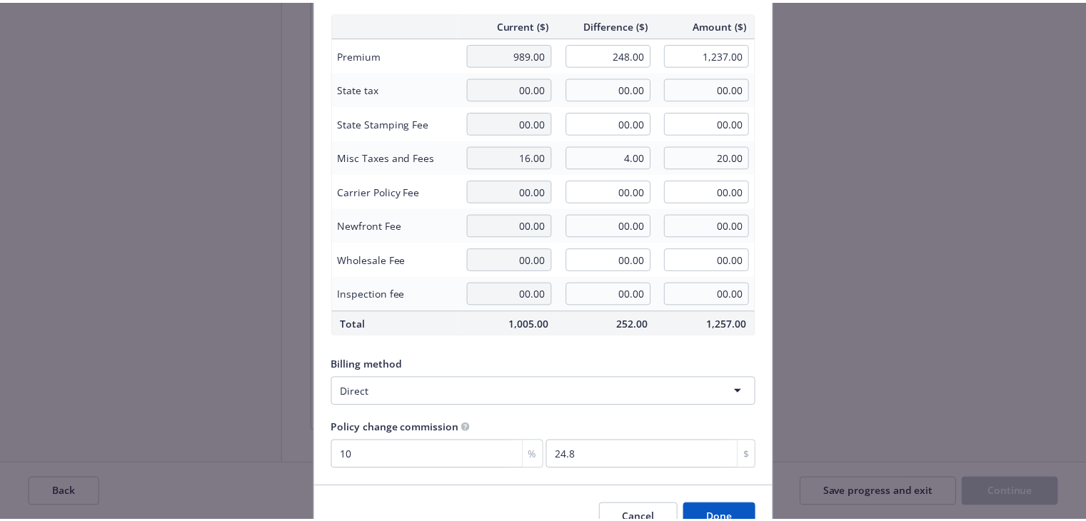
scroll to position [181, 0]
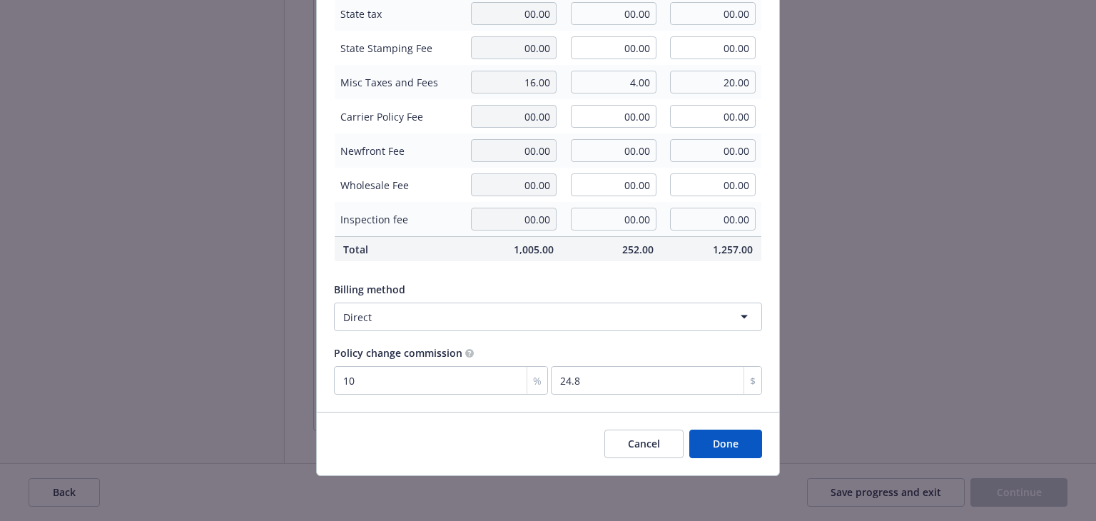
click at [720, 441] on button "Done" at bounding box center [726, 444] width 73 height 29
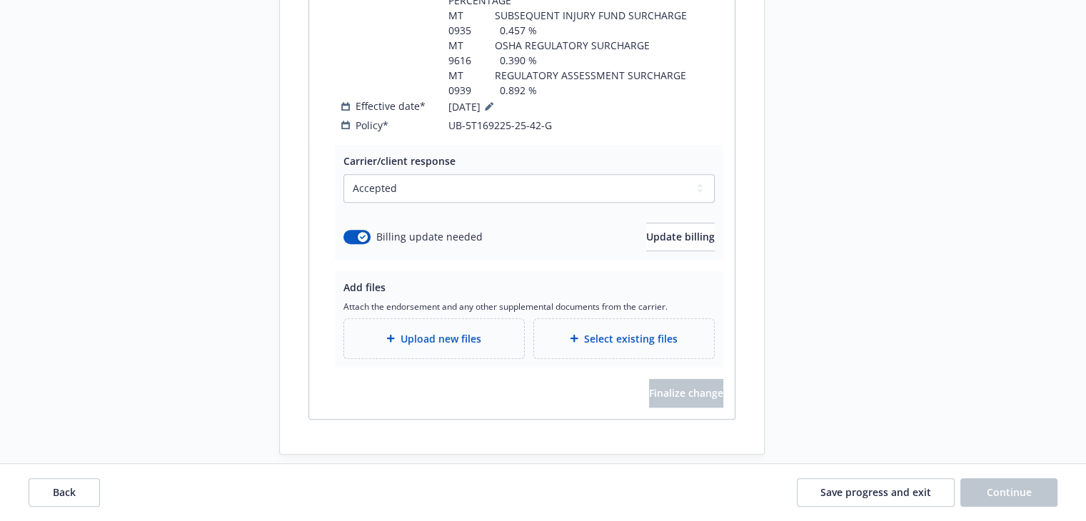
scroll to position [657, 0]
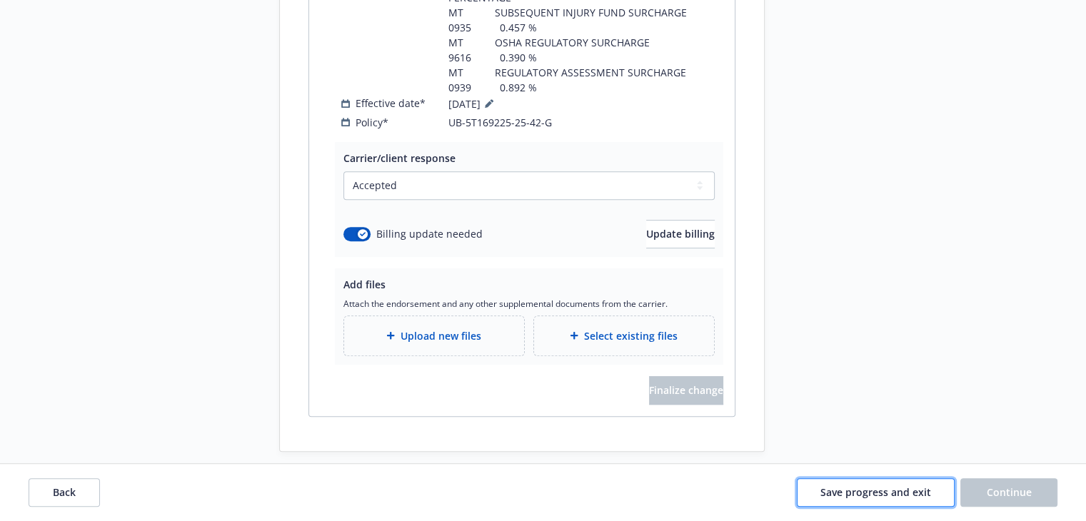
click at [881, 496] on span "Save progress and exit" at bounding box center [875, 492] width 111 height 14
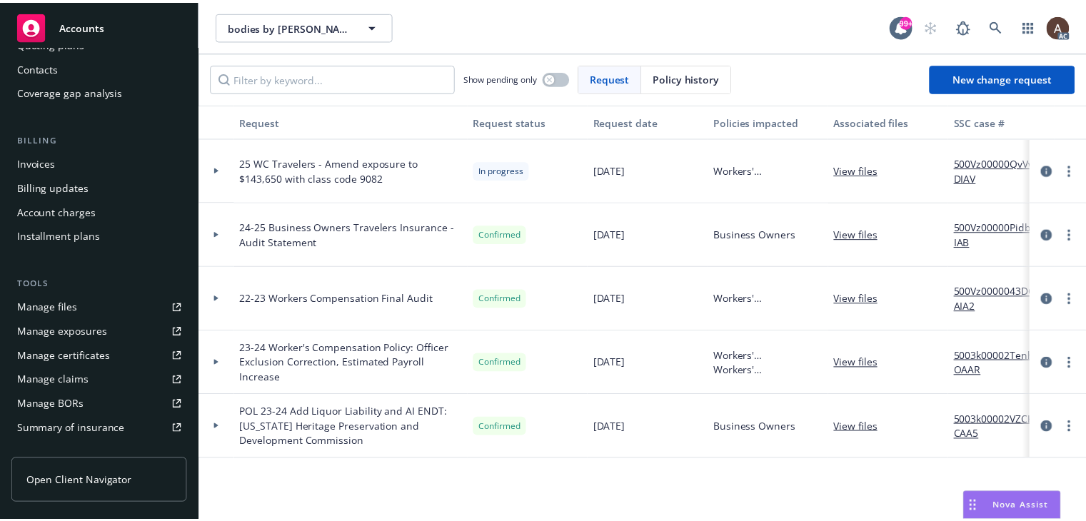
scroll to position [214, 0]
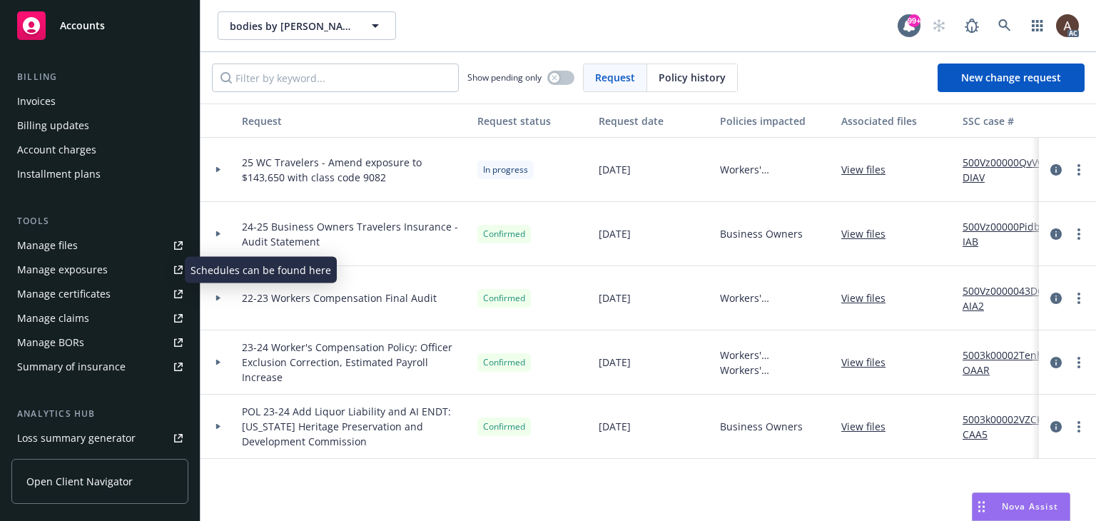
click at [62, 275] on div "Manage exposures" at bounding box center [62, 269] width 91 height 23
click at [217, 165] on div at bounding box center [219, 170] width 36 height 64
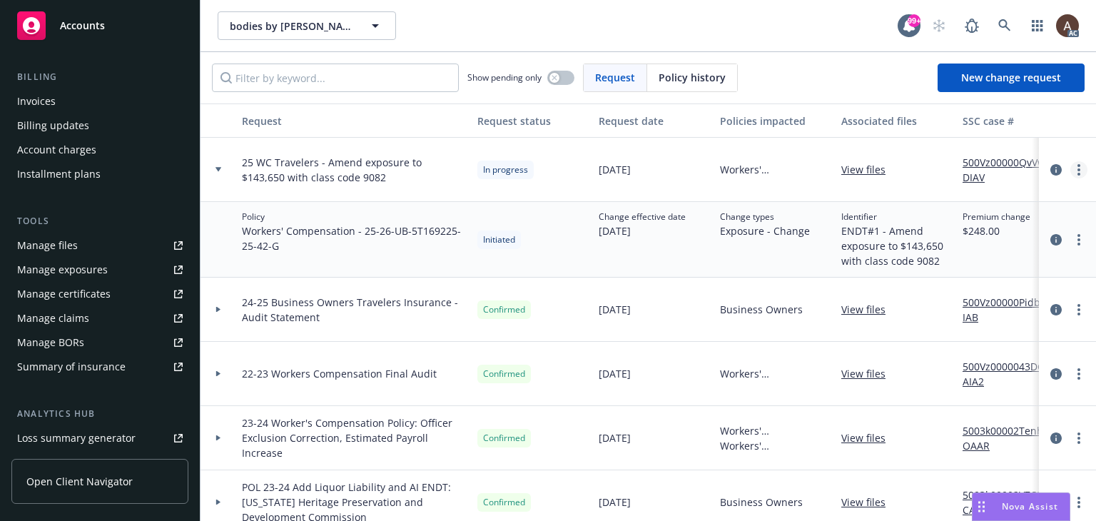
click at [1078, 169] on circle "more" at bounding box center [1079, 169] width 3 height 3
click at [883, 281] on link "Resume workflow" at bounding box center [954, 285] width 245 height 29
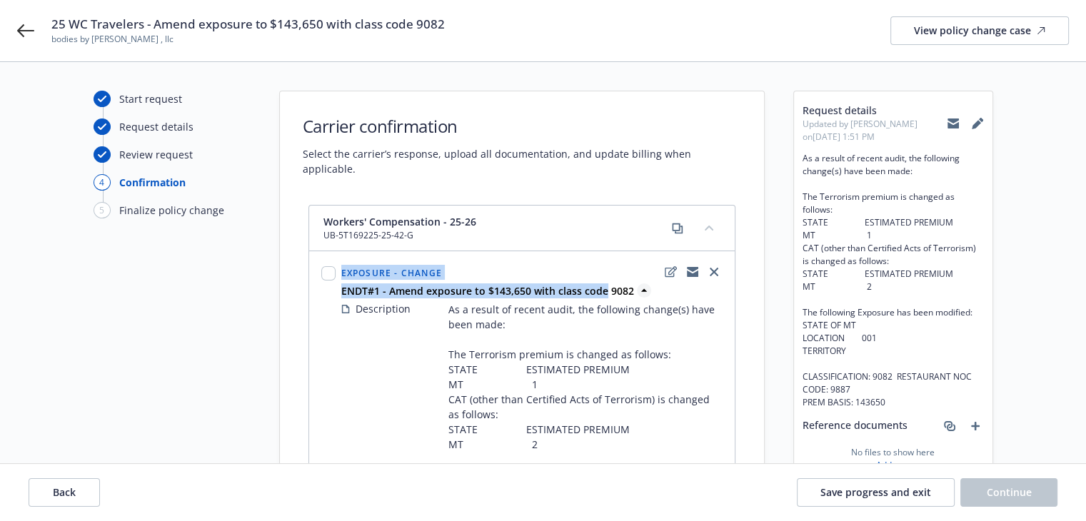
drag, startPoint x: 336, startPoint y: 276, endPoint x: 601, endPoint y: 276, distance: 265.6
click at [601, 276] on div "Exposure - Change ENDT#1 - Amend exposure to $143,650 with class code 9082 Desc…" at bounding box center [521, 525] width 407 height 529
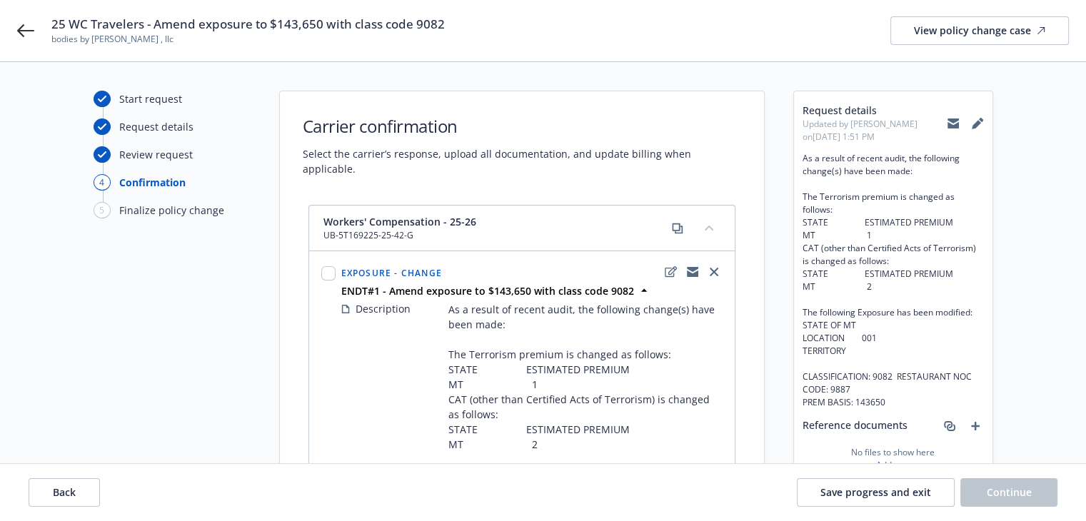
drag, startPoint x: 336, startPoint y: 280, endPoint x: 527, endPoint y: 278, distance: 190.6
click at [527, 278] on div "Exposure - Change ENDT#1 - Amend exposure to $143,650 with class code 9082 Desc…" at bounding box center [521, 525] width 407 height 529
drag, startPoint x: 630, startPoint y: 280, endPoint x: 342, endPoint y: 276, distance: 288.4
click at [342, 283] on div "ENDT#1 - Amend exposure to $143,650 with class code 9082" at bounding box center [531, 290] width 387 height 15
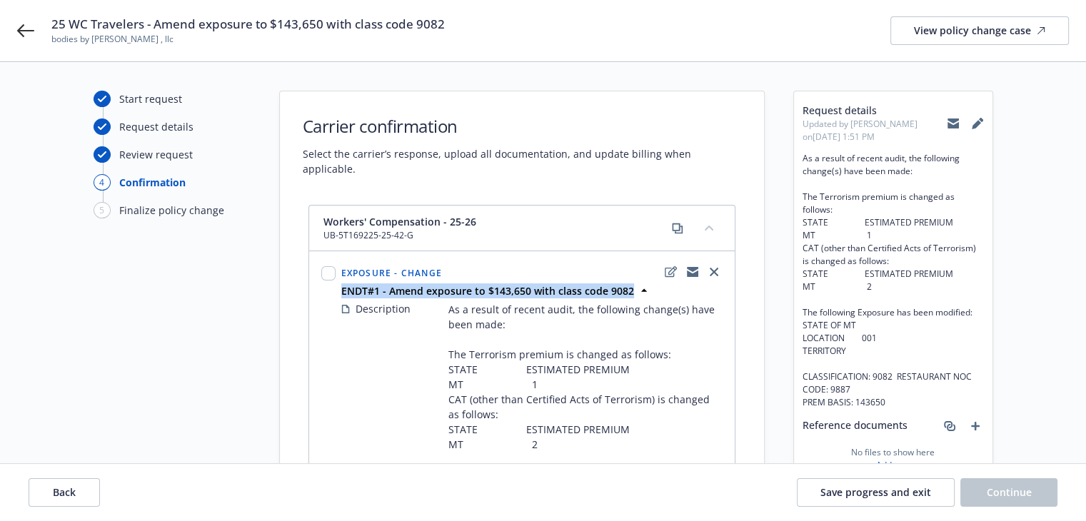
copy strong "ENDT#1 - Amend exposure to $143,650 with class code 9082"
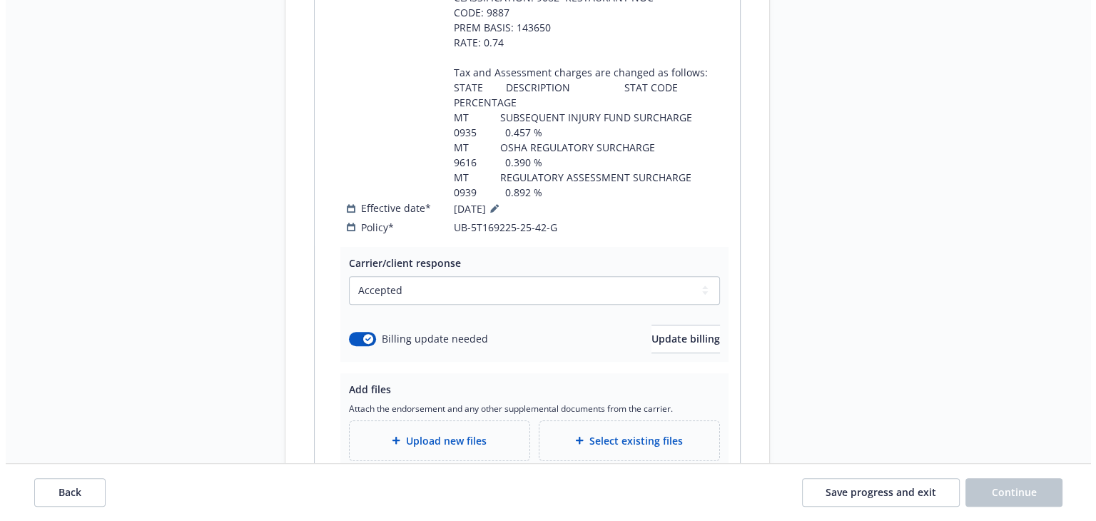
scroll to position [642, 0]
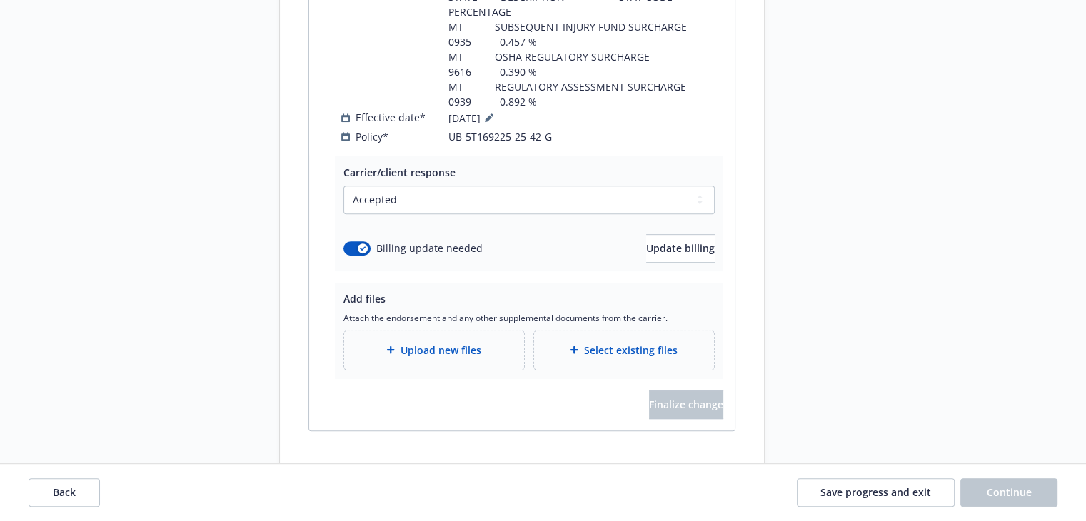
click at [425, 343] on span "Upload new files" at bounding box center [440, 350] width 81 height 15
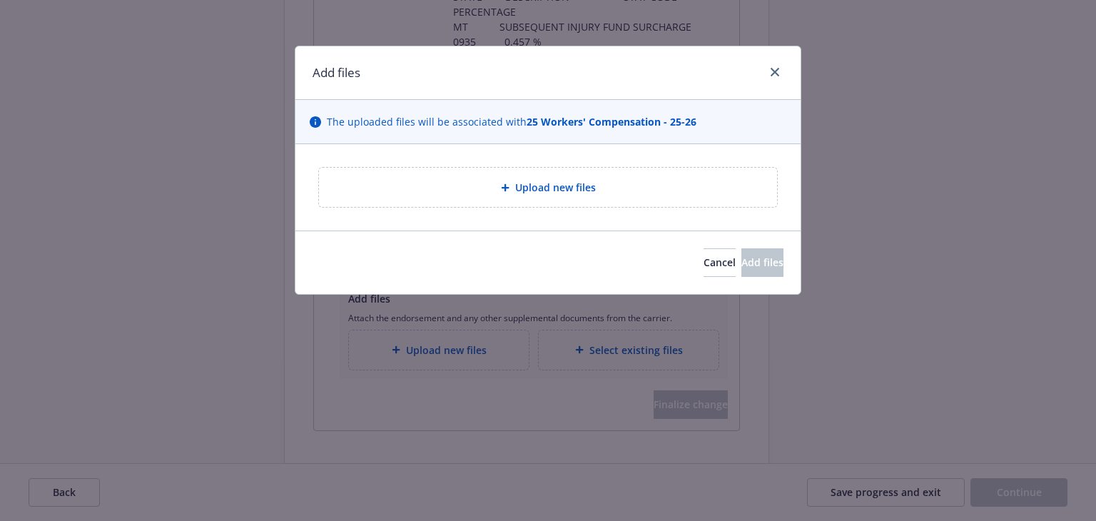
click at [461, 181] on div "Upload new files" at bounding box center [548, 187] width 435 height 16
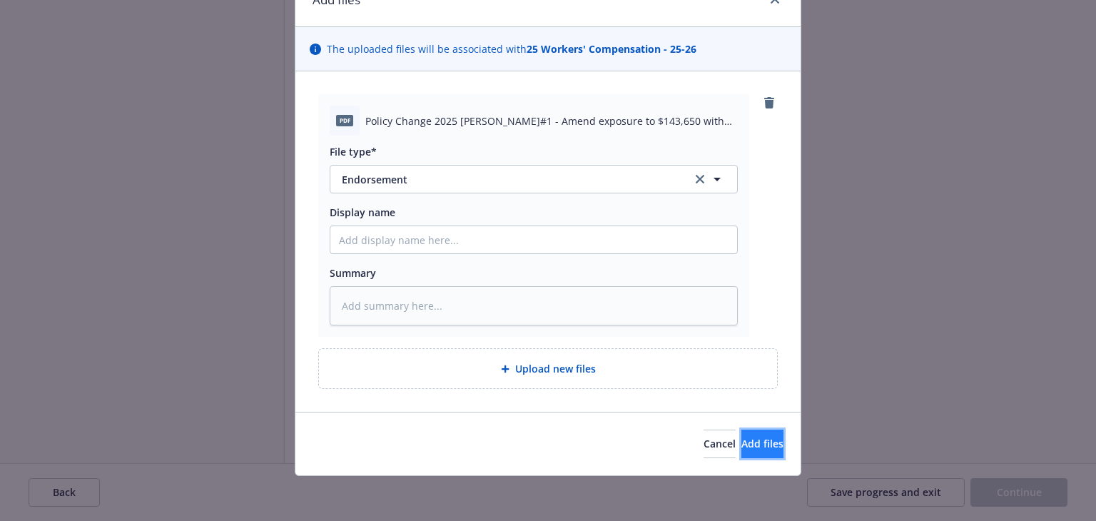
click at [742, 440] on span "Add files" at bounding box center [763, 444] width 42 height 14
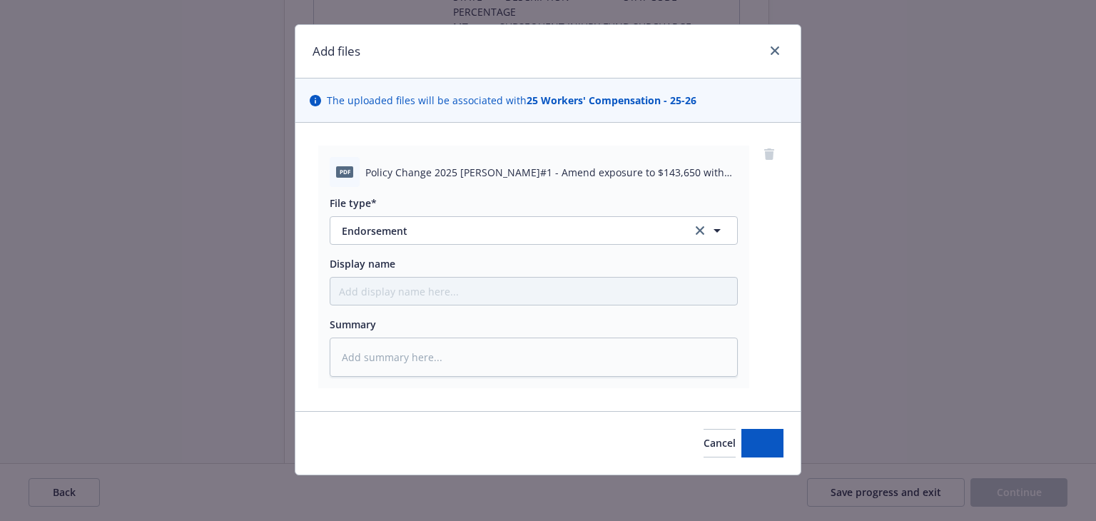
scroll to position [21, 0]
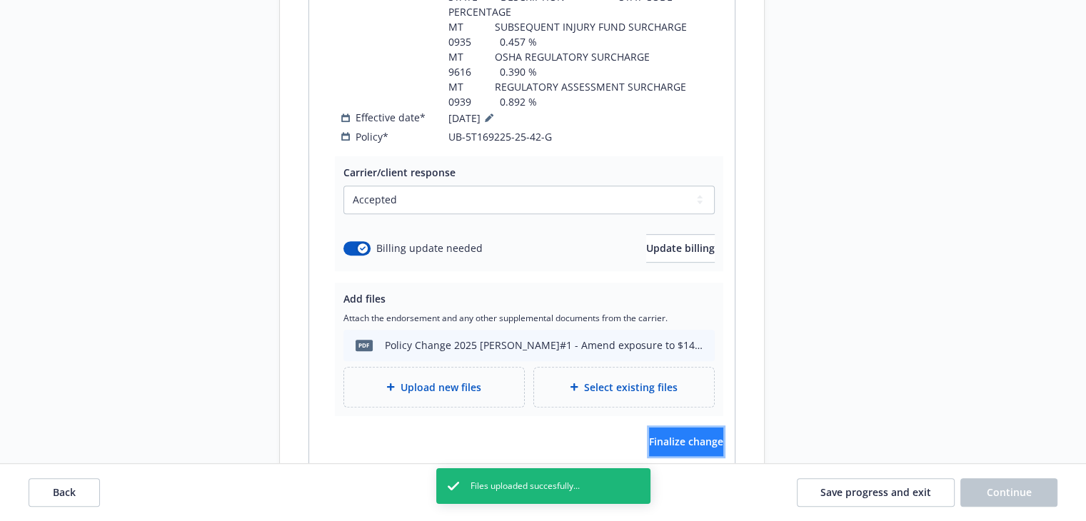
click at [704, 428] on button "Finalize change" at bounding box center [686, 442] width 74 height 29
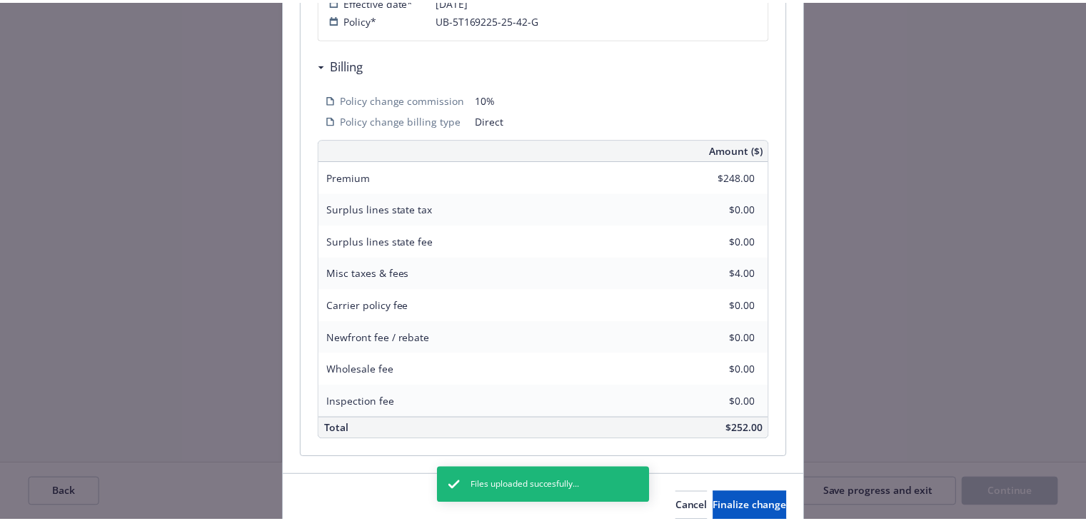
scroll to position [832, 0]
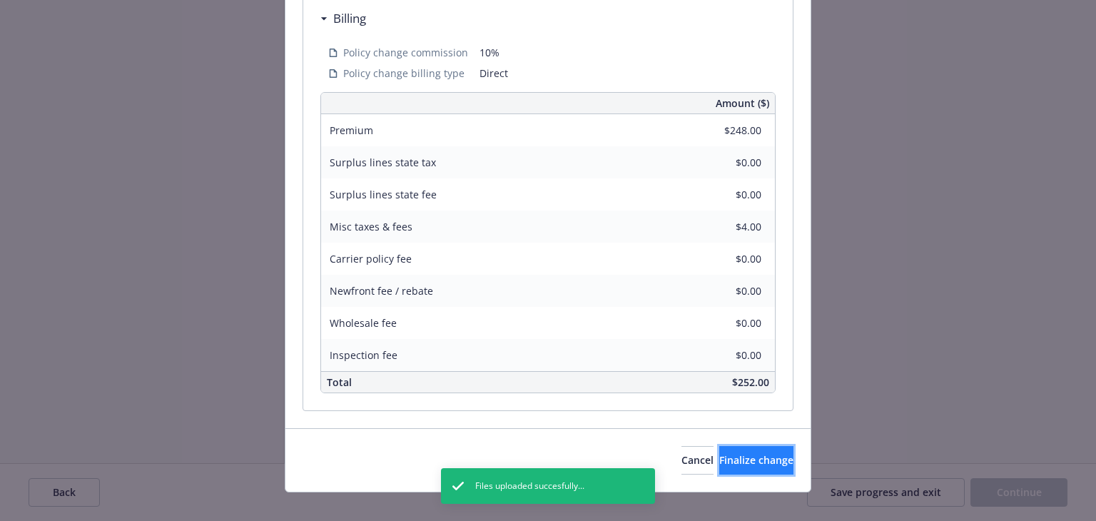
click at [765, 451] on button "Finalize change" at bounding box center [757, 460] width 74 height 29
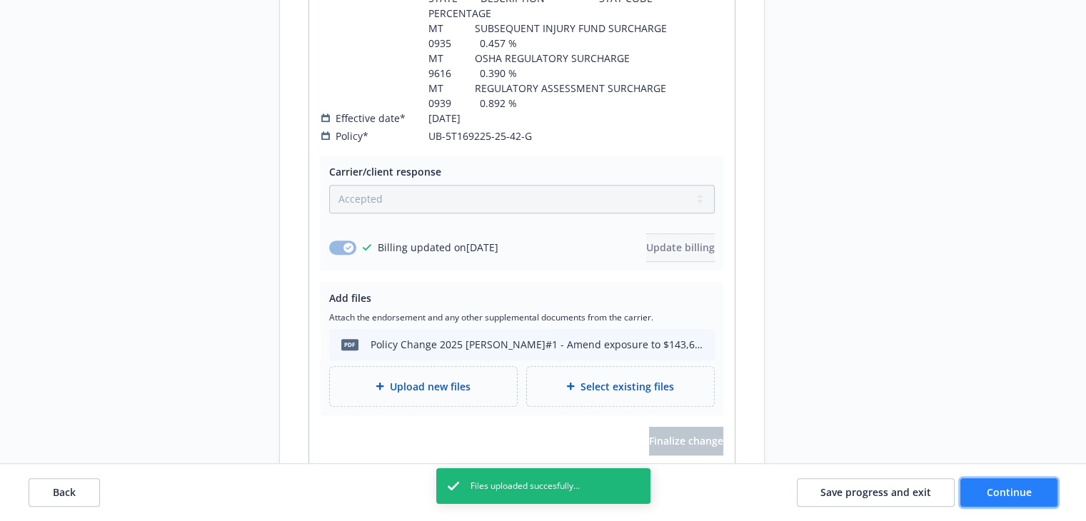
click at [981, 488] on button "Continue" at bounding box center [1008, 492] width 97 height 29
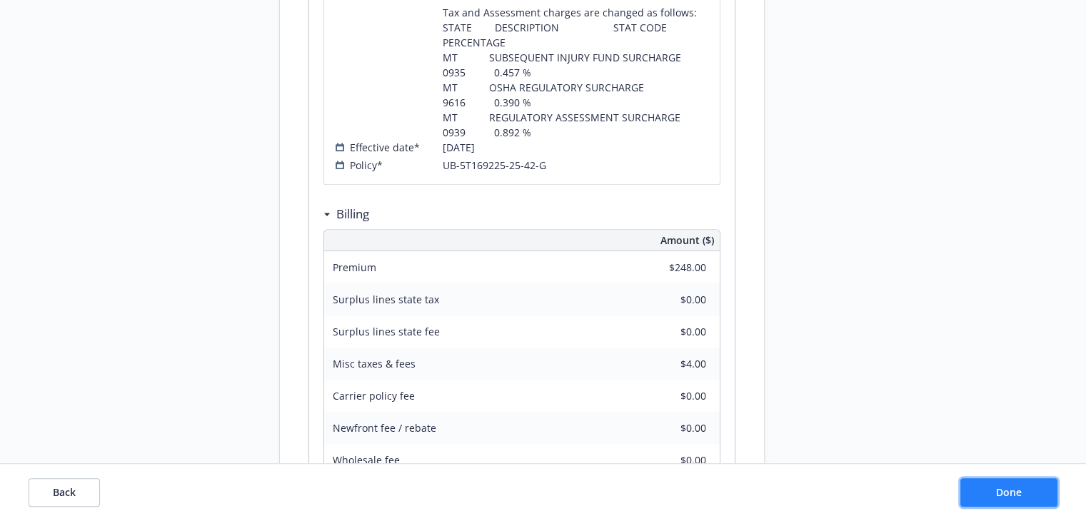
click at [981, 488] on button "Done" at bounding box center [1008, 492] width 97 height 29
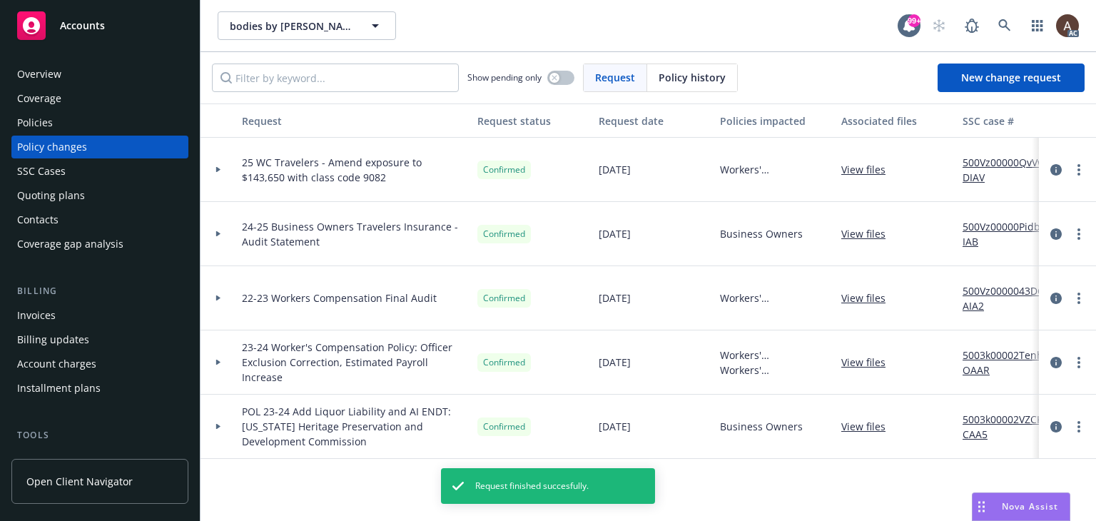
click at [218, 168] on icon at bounding box center [218, 170] width 4 height 6
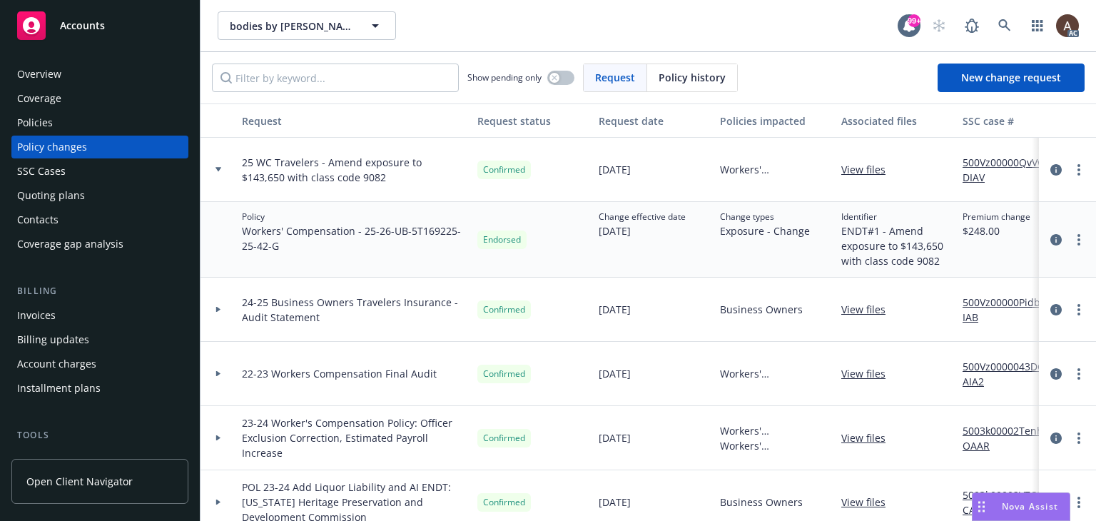
click at [218, 168] on icon at bounding box center [219, 169] width 6 height 4
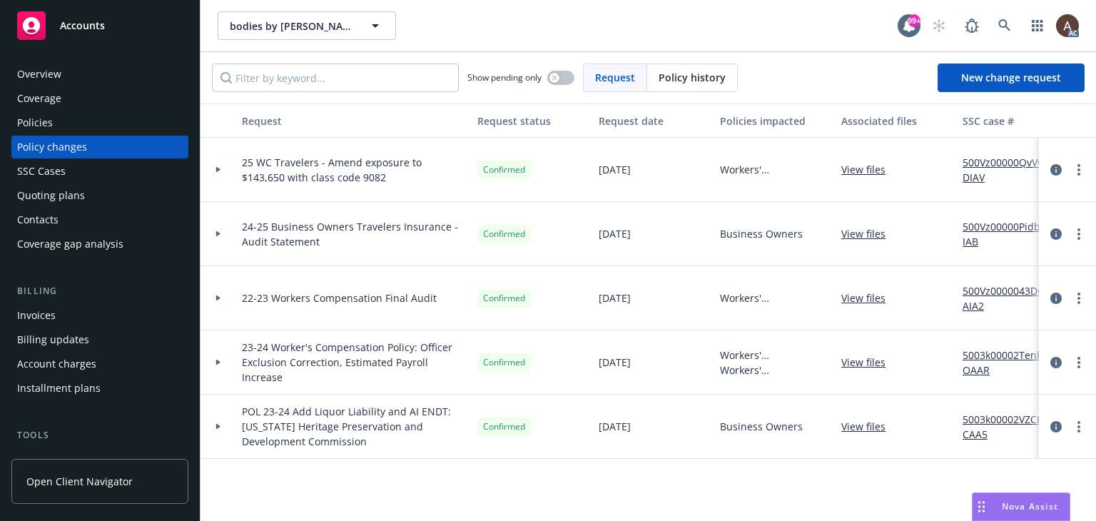
click at [69, 122] on div "Policies" at bounding box center [100, 122] width 166 height 23
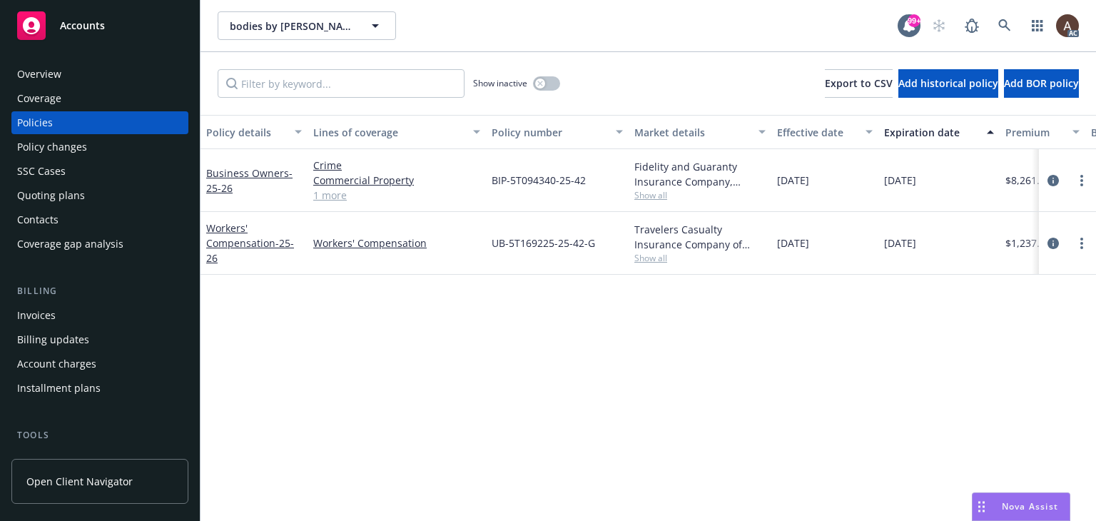
click at [105, 150] on div "Policy changes" at bounding box center [100, 147] width 166 height 23
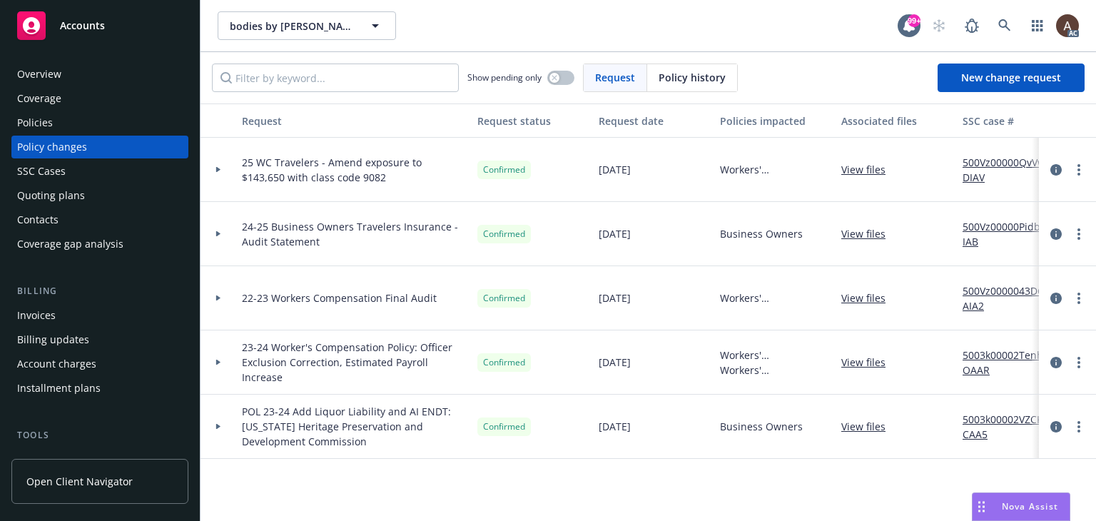
click at [974, 166] on link "500Vz00000QvVwDIAV" at bounding box center [1011, 170] width 96 height 30
click at [81, 126] on div "Policies" at bounding box center [100, 122] width 166 height 23
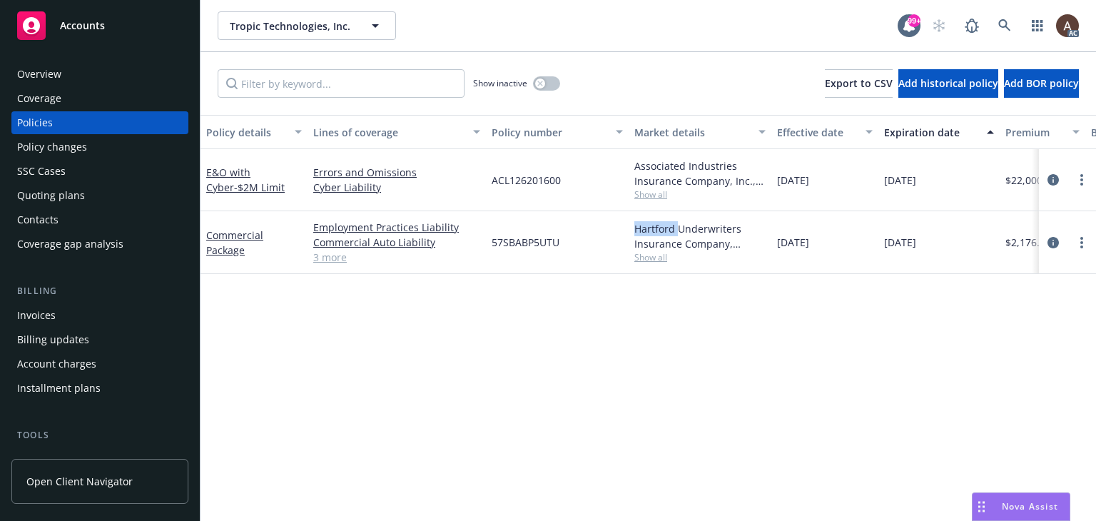
drag, startPoint x: 634, startPoint y: 232, endPoint x: 677, endPoint y: 233, distance: 43.6
click at [677, 233] on div "Hartford Underwriters Insurance Company, Hartford Insurance Group Show all" at bounding box center [700, 242] width 143 height 63
copy div "[GEOGRAPHIC_DATA]"
click at [1051, 241] on icon "circleInformation" at bounding box center [1053, 242] width 11 height 11
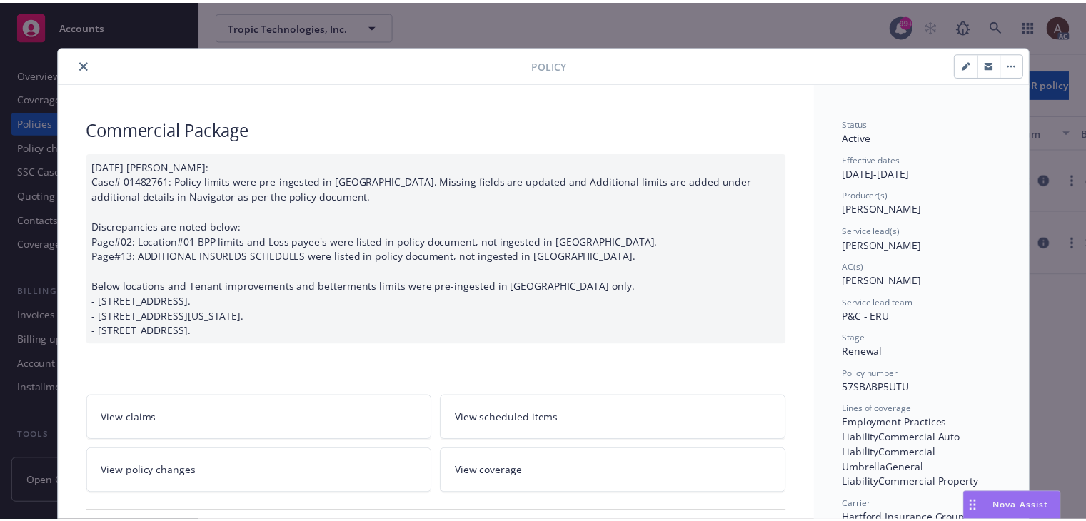
scroll to position [143, 0]
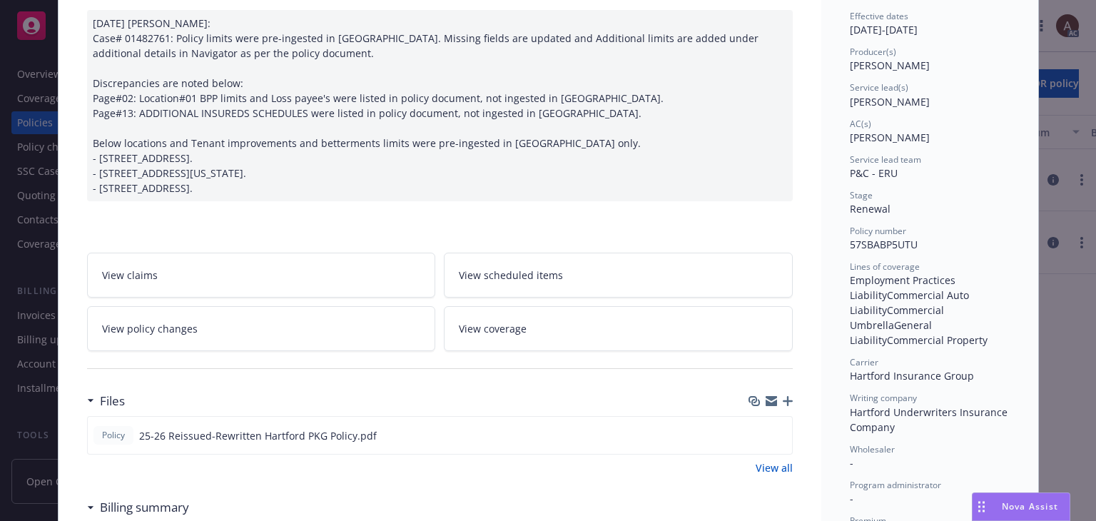
click at [306, 332] on link "View policy changes" at bounding box center [261, 328] width 349 height 45
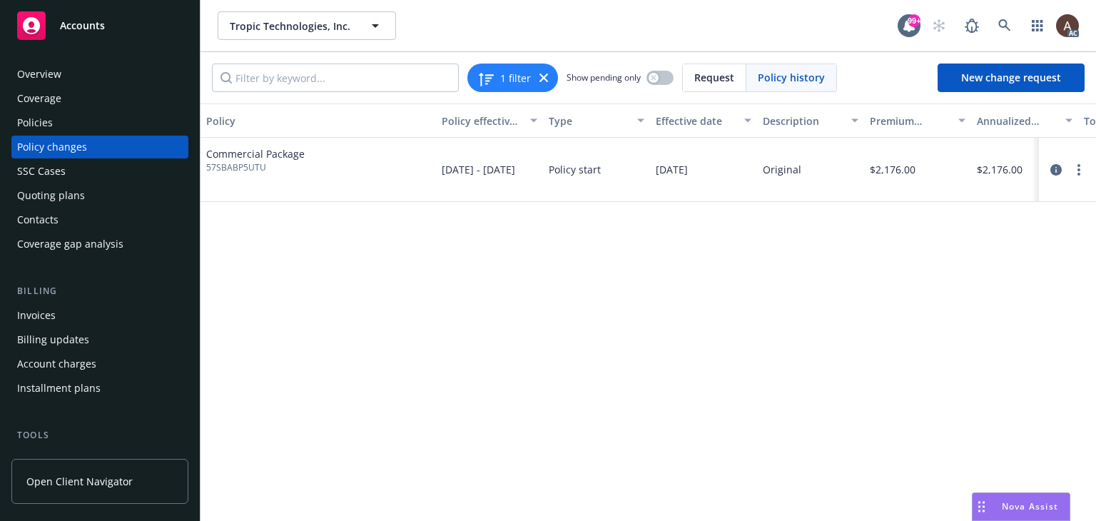
click at [92, 148] on div "Policy changes" at bounding box center [100, 147] width 166 height 23
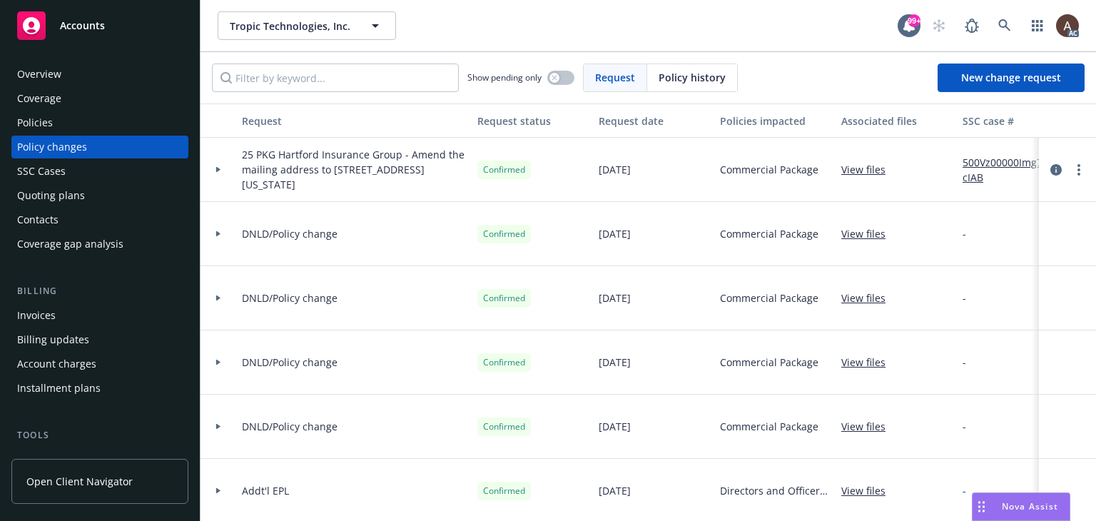
click at [216, 168] on icon at bounding box center [218, 170] width 4 height 6
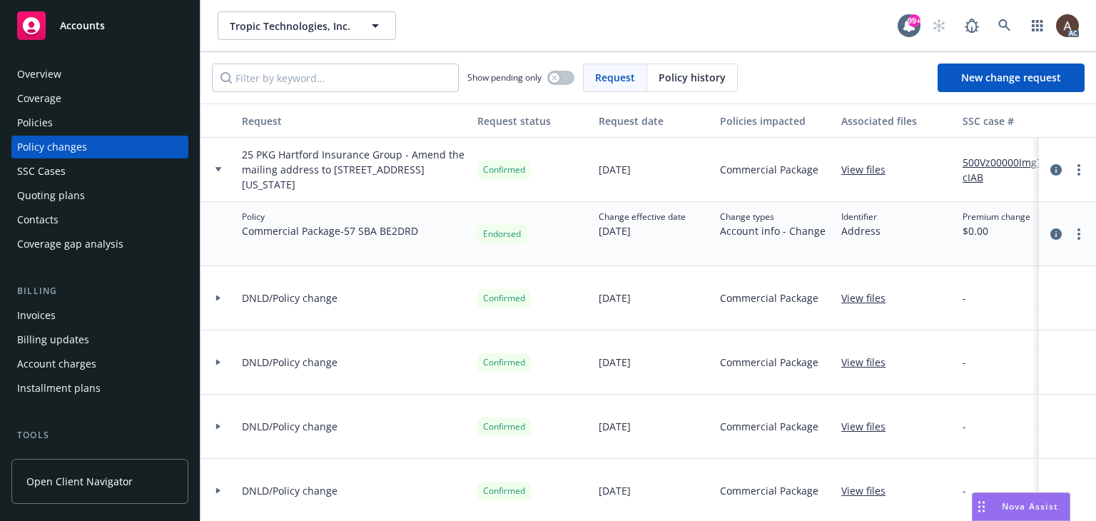
click at [39, 123] on div "Policies" at bounding box center [35, 122] width 36 height 23
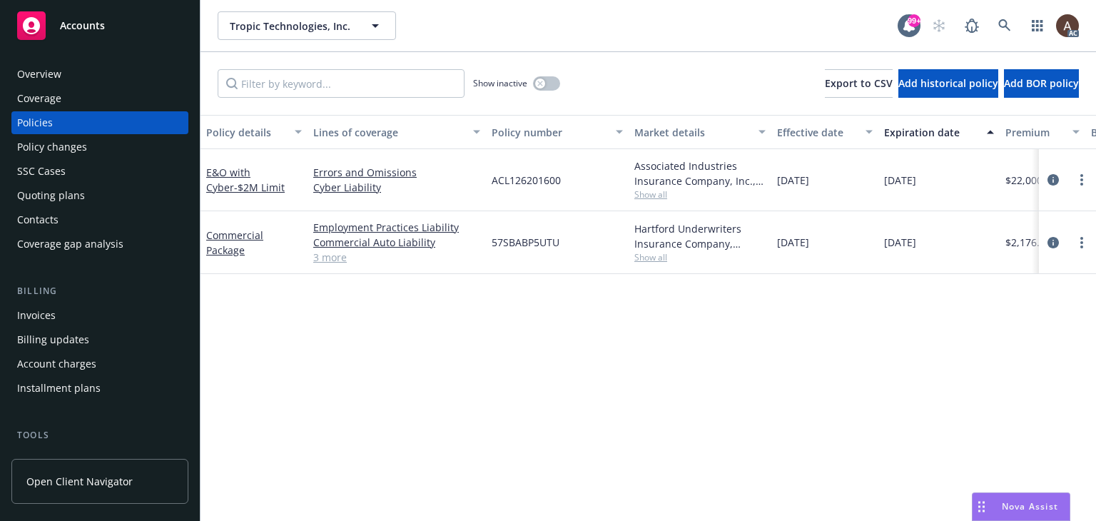
click at [43, 150] on div "Policy changes" at bounding box center [52, 147] width 70 height 23
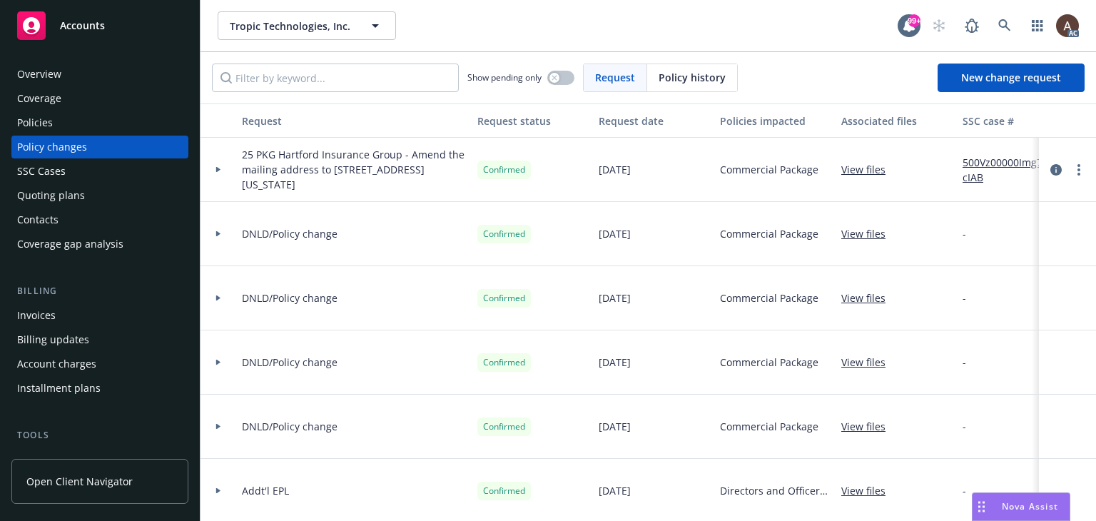
click at [66, 127] on div "Policies" at bounding box center [100, 122] width 166 height 23
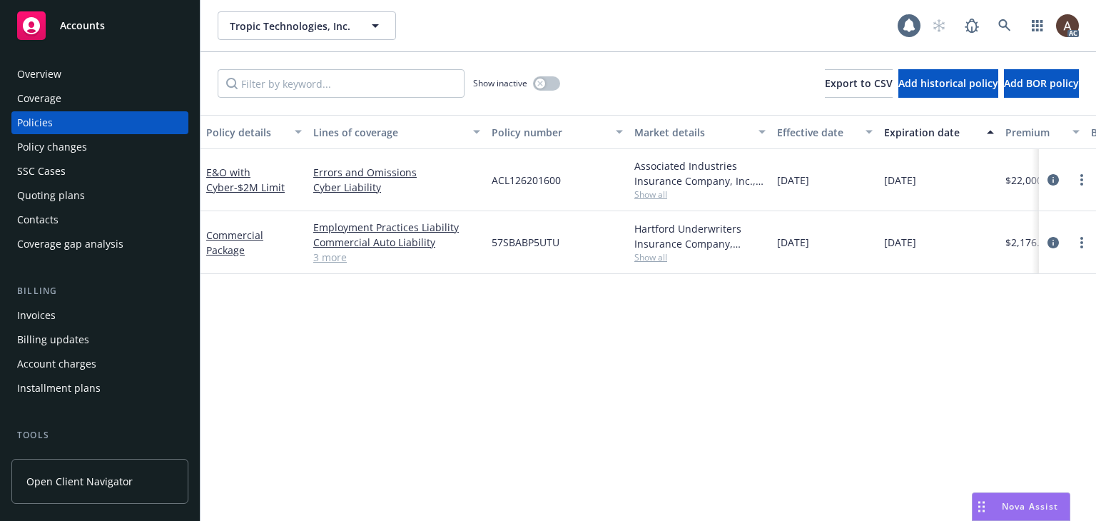
click at [66, 146] on div "Policy changes" at bounding box center [52, 147] width 70 height 23
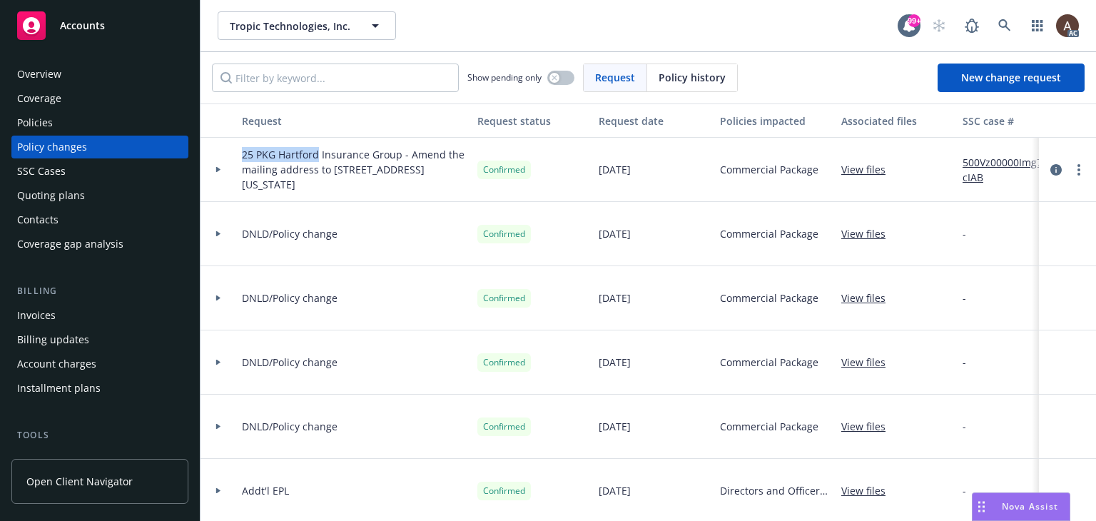
drag, startPoint x: 240, startPoint y: 155, endPoint x: 319, endPoint y: 153, distance: 79.3
click at [319, 153] on div "25 PKG Hartford Insurance Group - Amend the mailing address to 228 PARK AVE S P…" at bounding box center [354, 170] width 236 height 64
copy span "25 PKG Hartford"
click at [965, 78] on span "New change request" at bounding box center [1012, 78] width 100 height 14
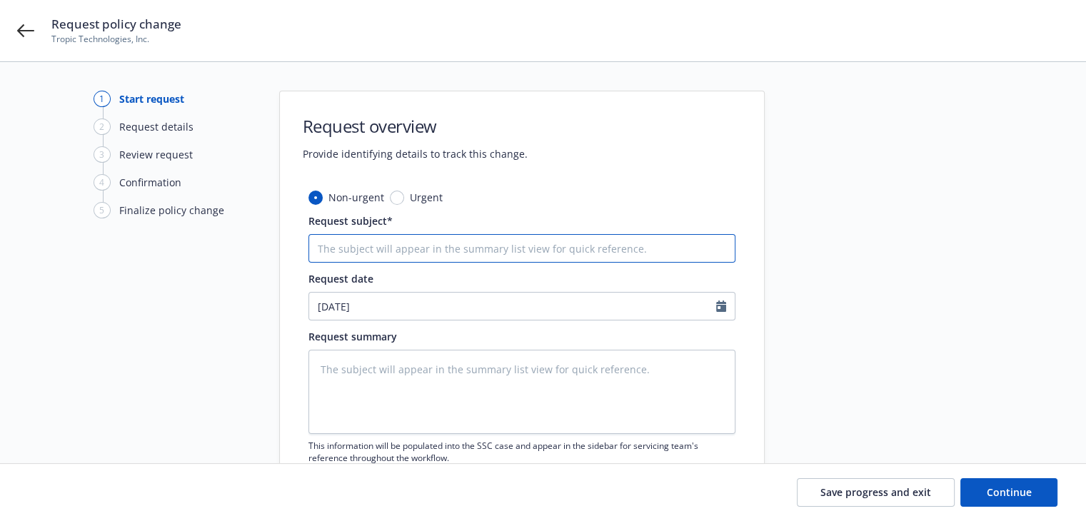
click at [376, 253] on input "Request subject*" at bounding box center [521, 248] width 427 height 29
paste input "25 PKG Hartford"
type textarea "x"
type input "25 PKG Hartford"
type textarea "x"
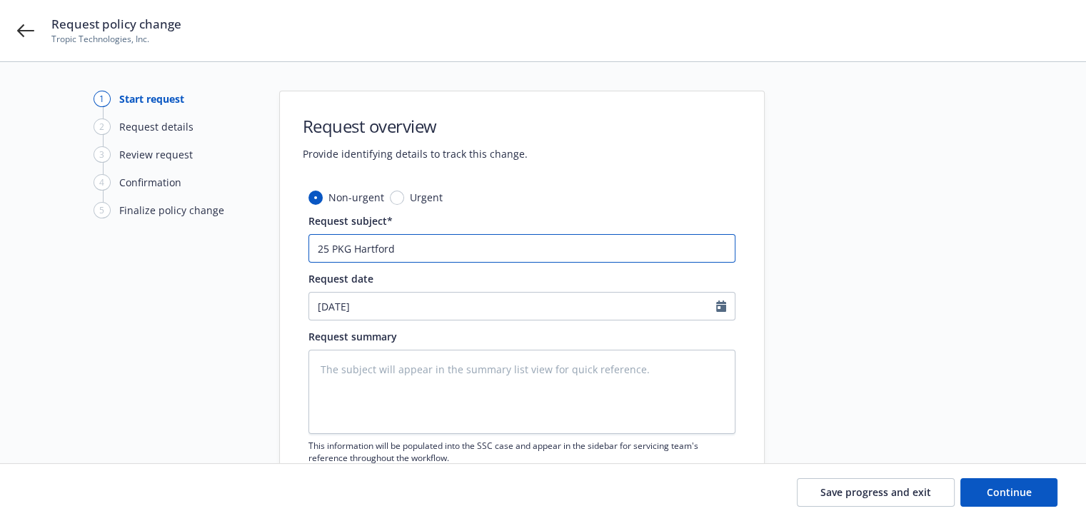
type input "25 PKG Hartford"
type textarea "x"
type input "25 PKG Hartford -"
type textarea "x"
type input "25 PKG Hartford -"
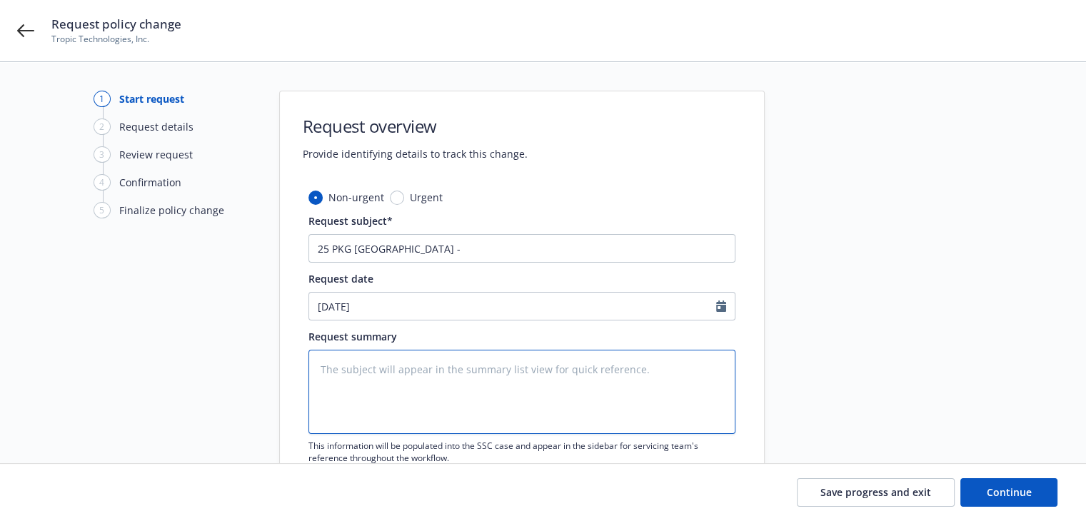
click at [350, 384] on textarea at bounding box center [521, 392] width 427 height 84
paste textarea "Policy Change Number: 001 Policy Change Effective Date: 08/13/2025"
type textarea "x"
type textarea "Policy Change Number: 001 Policy Change Effective Date: 08/13/2025"
click at [523, 385] on textarea "Policy Change Number: 001 Policy Change Effective Date: 08/13/2025" at bounding box center [521, 392] width 427 height 84
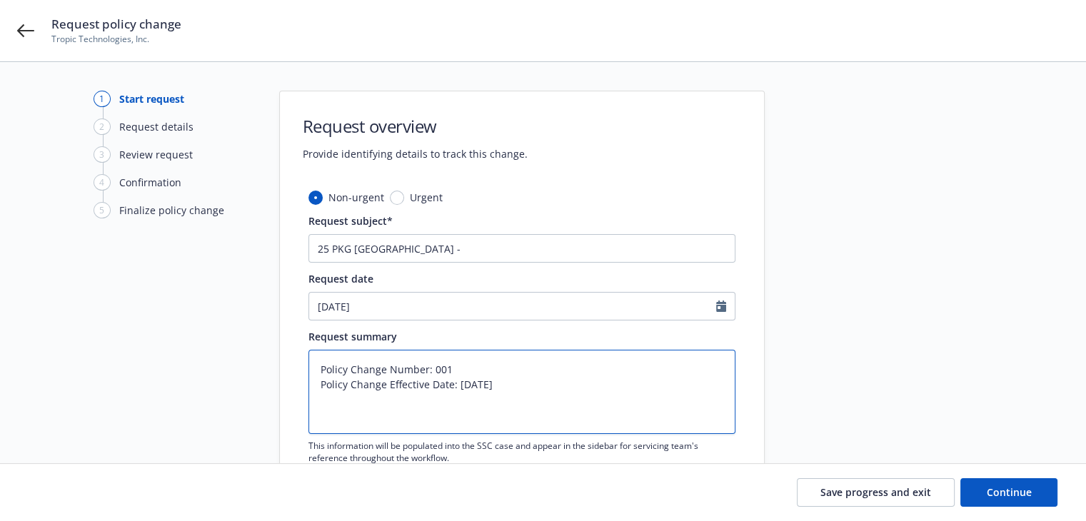
type textarea "x"
type textarea "Policy Change Number: 001 Policy Change Effective Date: 08/13/2025"
paste textarea "The following coverages have been added. These coverages apply to all locations…"
type textarea "x"
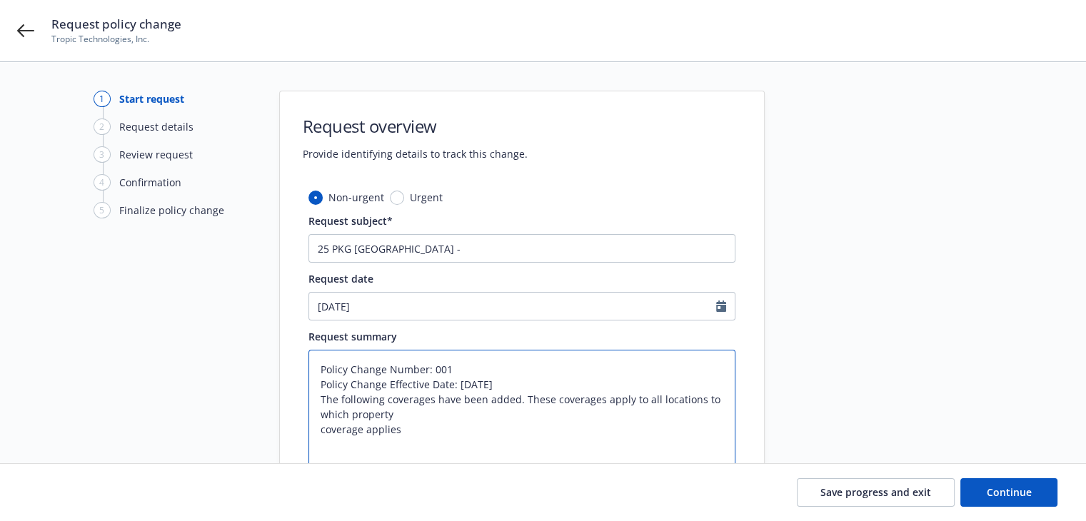
type textarea "Policy Change Number: 001 Policy Change Effective Date: 08/13/2025 The followin…"
click at [412, 429] on textarea "Policy Change Number: 001 Policy Change Effective Date: 08/13/2025 The followin…" at bounding box center [521, 414] width 427 height 129
click at [317, 429] on textarea "Policy Change Number: 001 Policy Change Effective Date: 08/13/2025 The followin…" at bounding box center [521, 414] width 427 height 129
type textarea "x"
type textarea "Policy Change Number: 001 Policy Change Effective Date: 08/13/2025 The followin…"
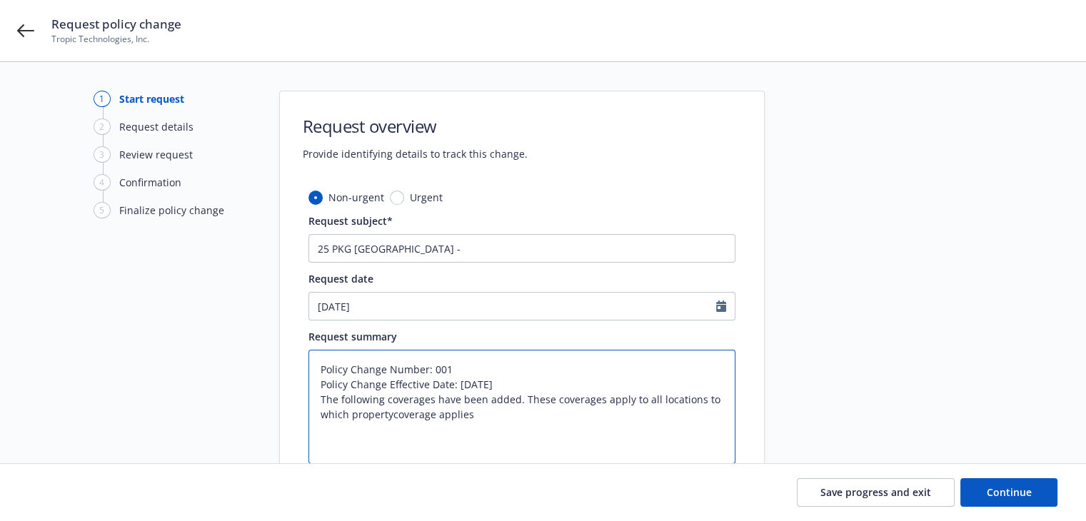
click at [515, 382] on textarea "Policy Change Number: 001 Policy Change Effective Date: 08/13/2025 The followin…" at bounding box center [521, 407] width 427 height 114
type textarea "x"
type textarea "Policy Change Number: 001 Policy Change Effective Date: 08/13/2025 The followin…"
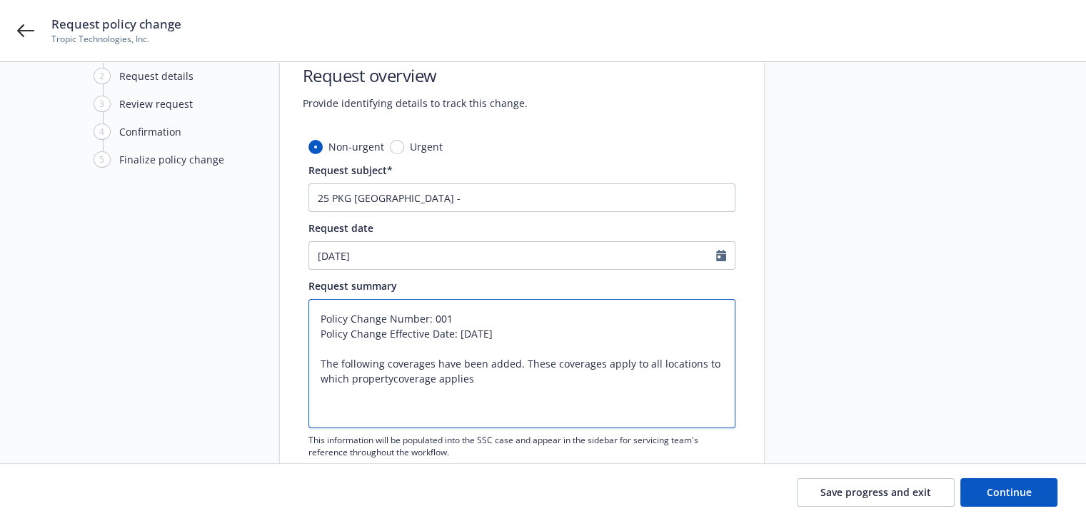
scroll to position [143, 0]
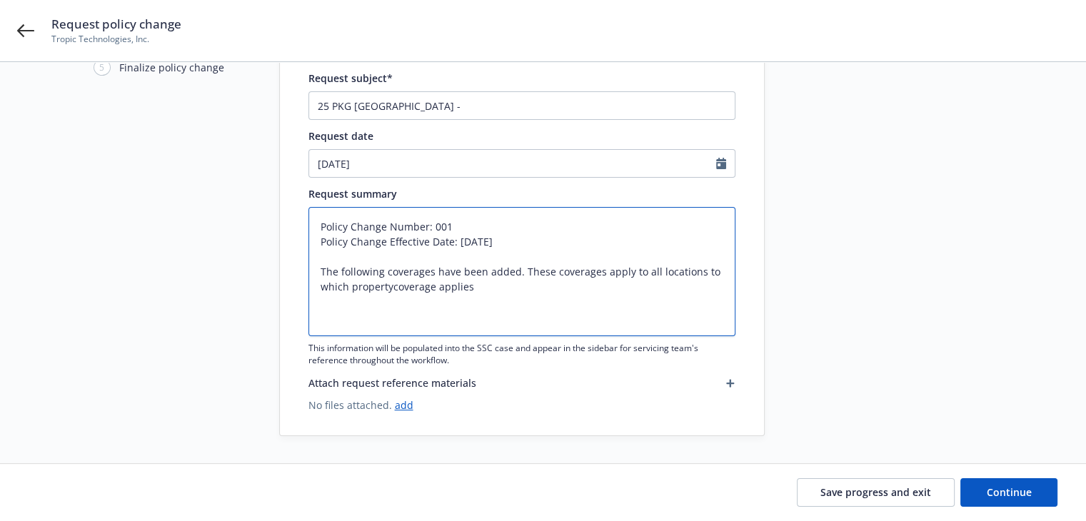
click at [503, 292] on textarea "Policy Change Number: 001 Policy Change Effective Date: 08/13/2025 The followin…" at bounding box center [521, 271] width 427 height 129
click at [391, 289] on textarea "Policy Change Number: 001 Policy Change Effective Date: 08/13/2025 The followin…" at bounding box center [521, 271] width 427 height 129
type textarea "x"
type textarea "Policy Change Number: 001 Policy Change Effective Date: 08/13/2025 The followin…"
click at [492, 290] on textarea "Policy Change Number: 001 Policy Change Effective Date: 08/13/2025 The followin…" at bounding box center [521, 271] width 427 height 129
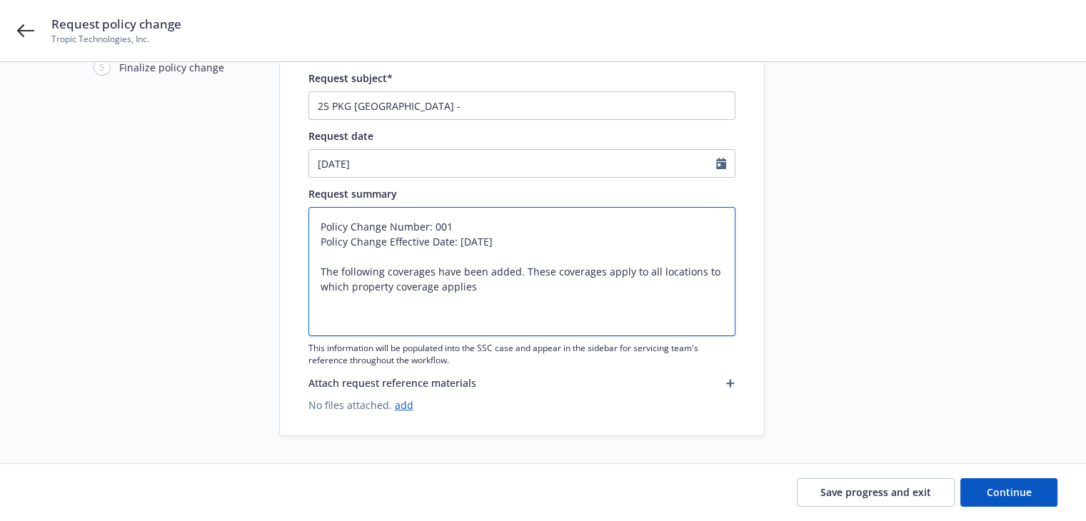
type textarea "x"
type textarea "Policy Change Number: 001 Policy Change Effective Date: 08/13/2025 The followin…"
type textarea "x"
type textarea "Policy Change Number: 001 Policy Change Effective Date: 08/13/2025 The followin…"
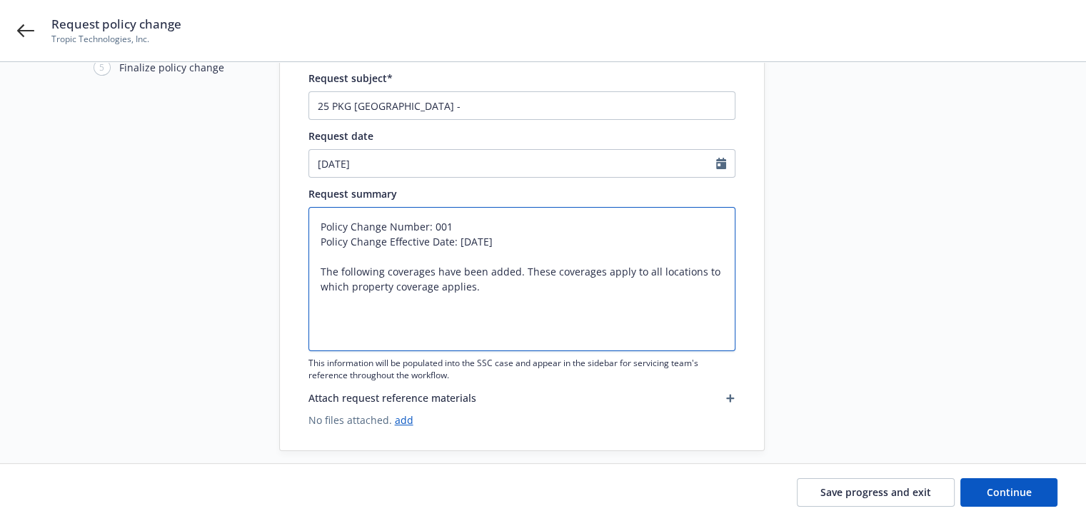
type textarea "x"
type textarea "Policy Change Number: 001 Policy Change Effective Date: 08/13/2025 The followin…"
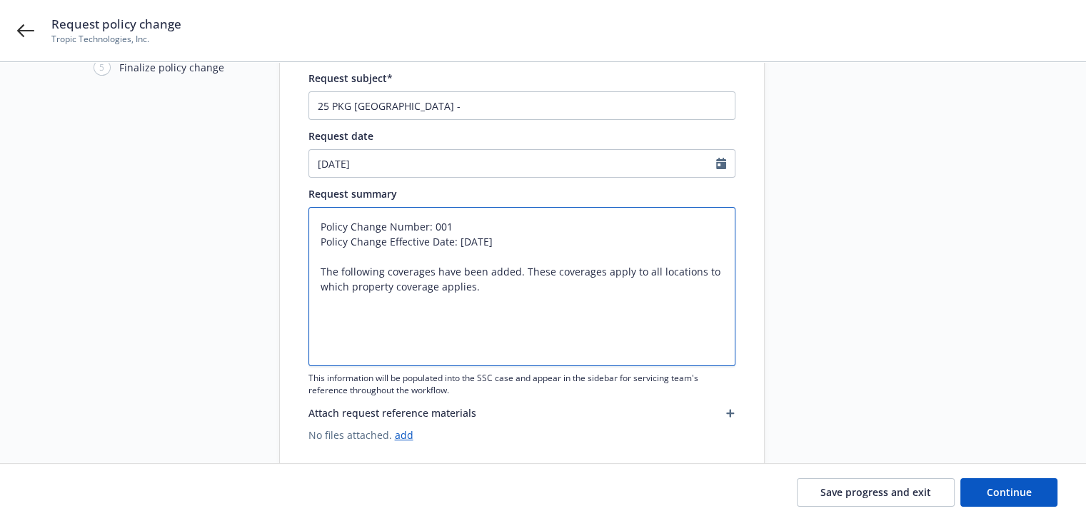
paste textarea "Fungi, Wet Rot or Dry Rot - Limited Coverage"
type textarea "x"
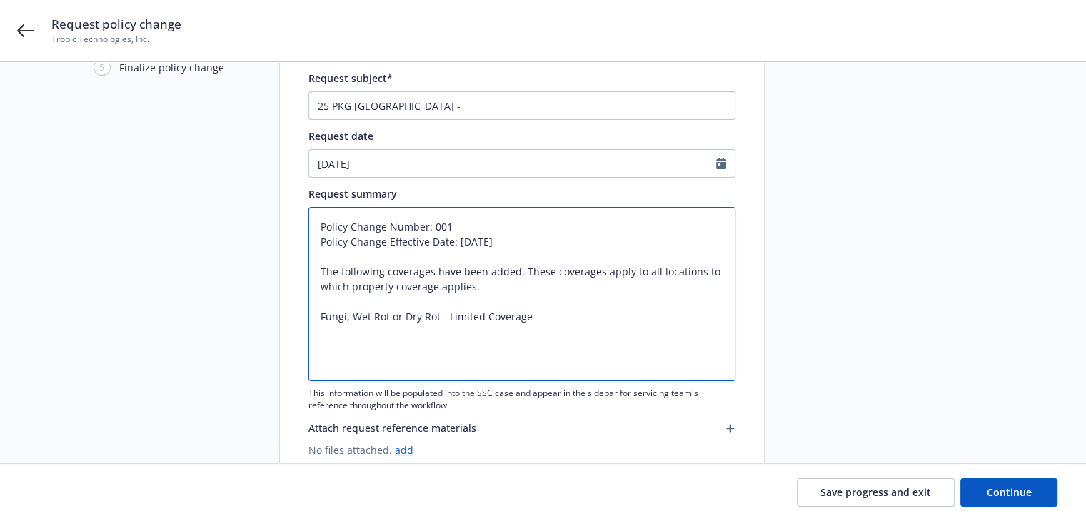
type textarea "Policy Change Number: 001 Policy Change Effective Date: 08/13/2025 The followin…"
click at [563, 312] on textarea "Policy Change Number: 001 Policy Change Effective Date: 08/13/2025 The followin…" at bounding box center [521, 294] width 427 height 174
type textarea "x"
type textarea "Policy Change Number: 001 Policy Change Effective Date: 08/13/2025 The followin…"
paste textarea "$50,000"
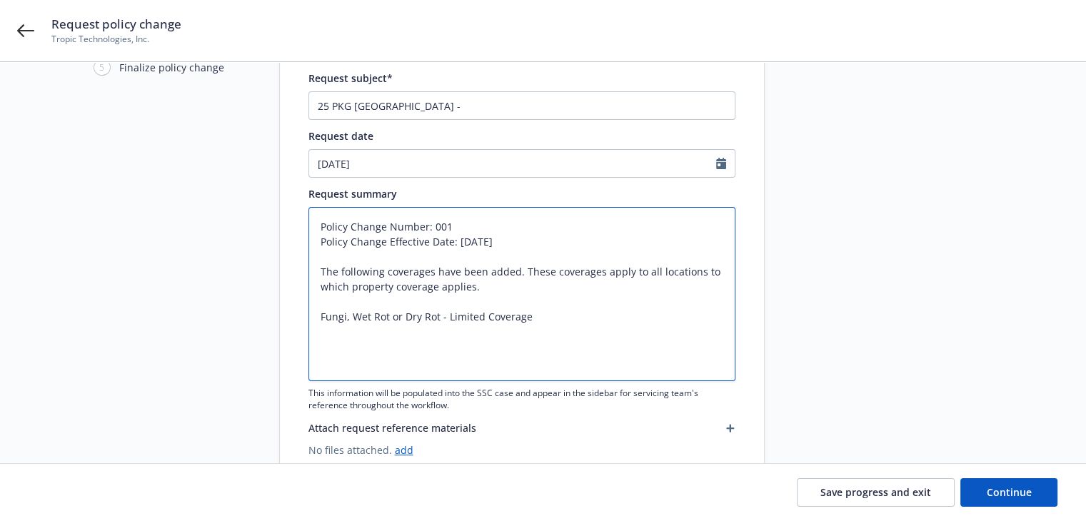
type textarea "x"
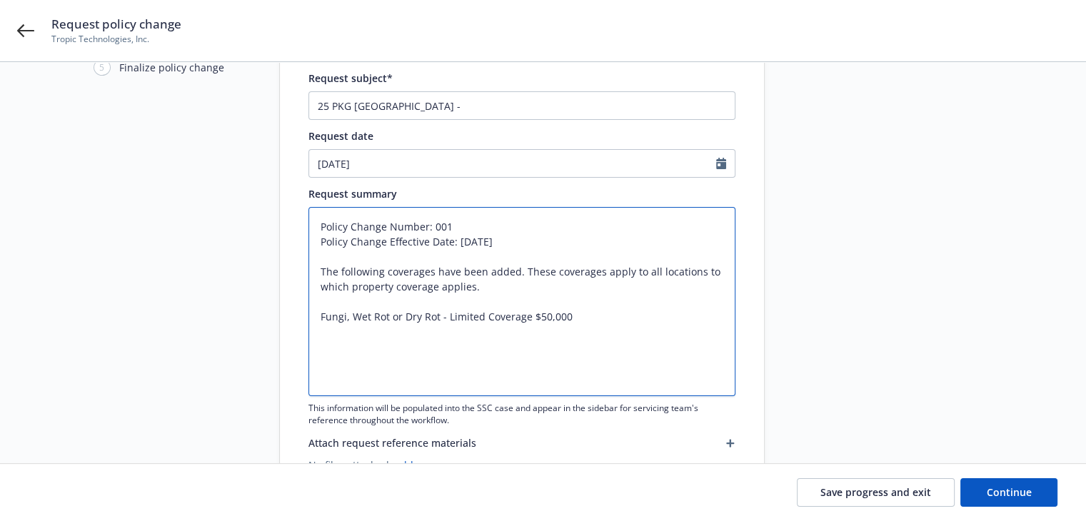
type textarea "Policy Change Number: 001 Policy Change Effective Date: 08/13/2025 The followin…"
click at [612, 313] on textarea "Policy Change Number: 001 Policy Change Effective Date: 08/13/2025 The followin…" at bounding box center [521, 301] width 427 height 189
type textarea "x"
type textarea "Policy Change Number: 001 Policy Change Effective Date: 08/13/2025 The followin…"
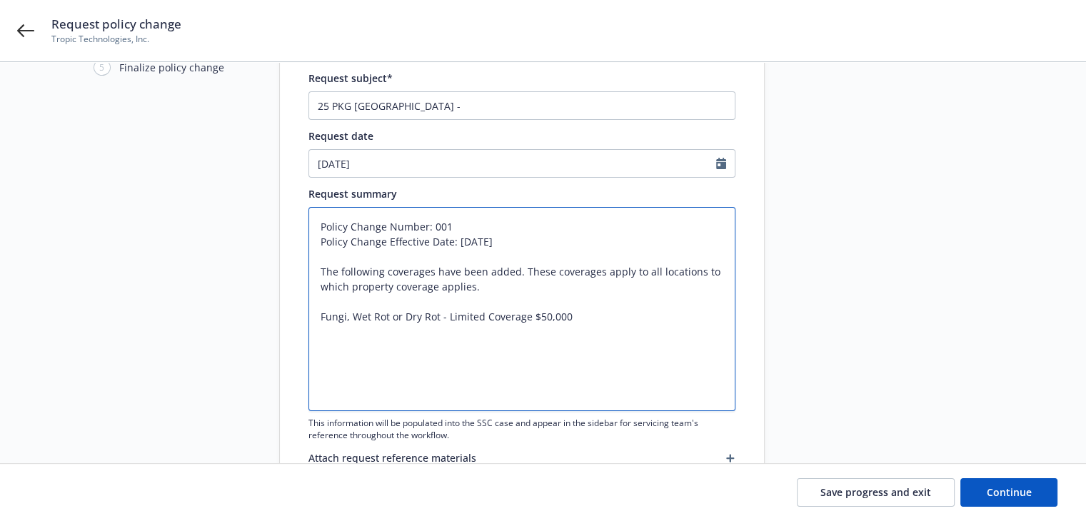
paste textarea "Period of Restoration"
type textarea "x"
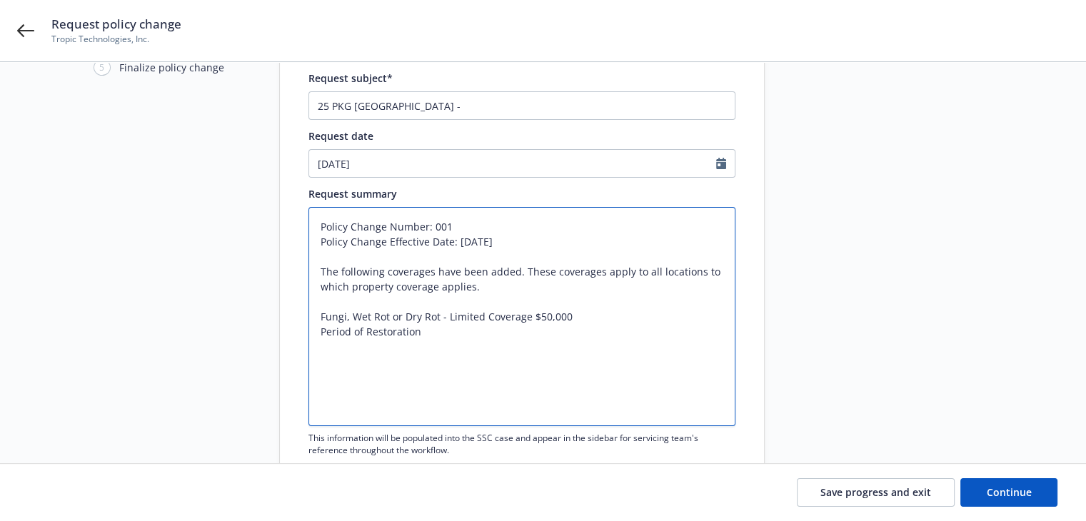
type textarea "Policy Change Number: 001 Policy Change Effective Date: 08/13/2025 The followin…"
click at [449, 333] on textarea "Policy Change Number: 001 Policy Change Effective Date: 08/13/2025 The followin…" at bounding box center [521, 316] width 427 height 219
type textarea "x"
type textarea "Policy Change Number: 001 Policy Change Effective Date: 08/13/2025 The followin…"
paste textarea "30 days"
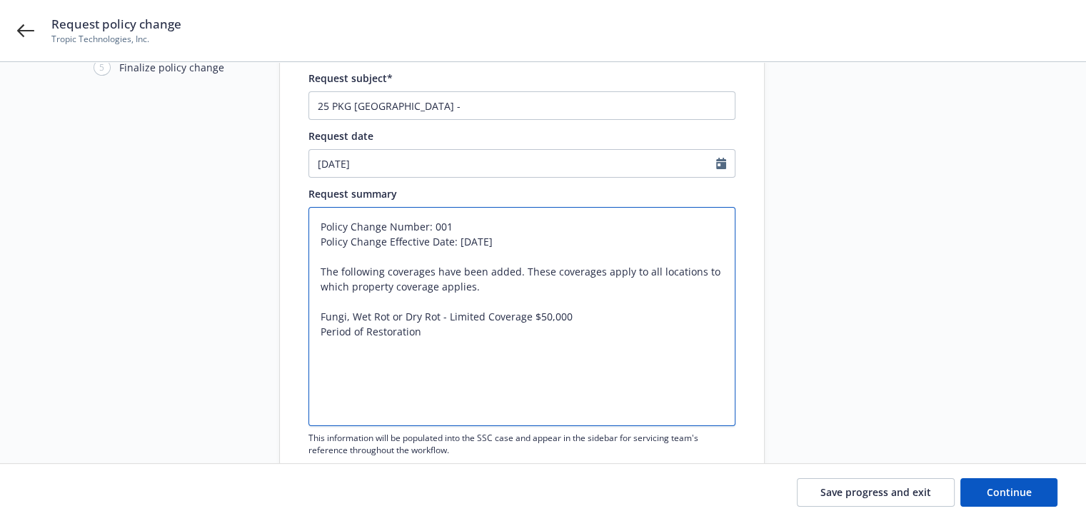
type textarea "x"
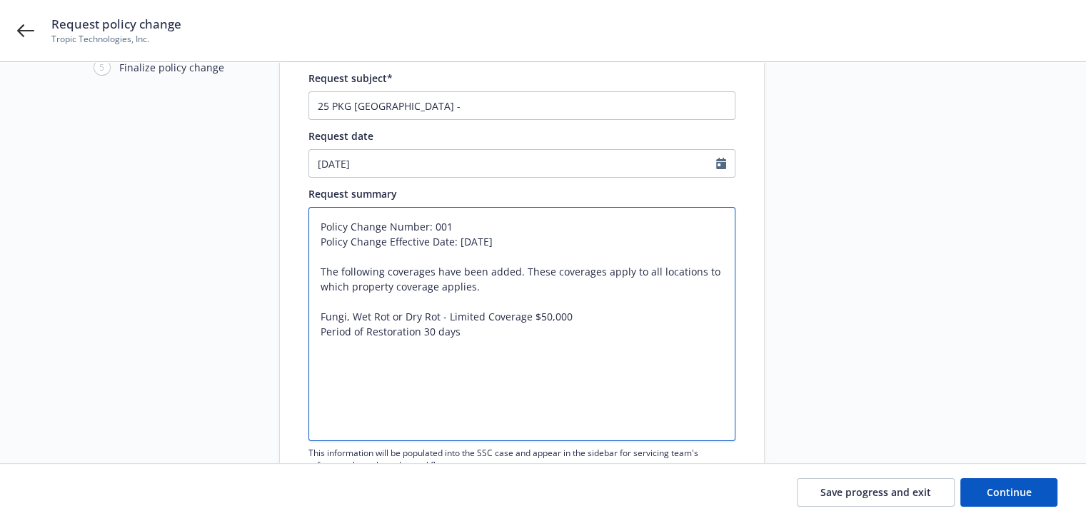
type textarea "Policy Change Number: 001 Policy Change Effective Date: 08/13/2025 The followin…"
drag, startPoint x: 526, startPoint y: 317, endPoint x: 526, endPoint y: 338, distance: 20.7
click at [526, 317] on textarea "Policy Change Number: 001 Policy Change Effective Date: 08/13/2025 The followin…" at bounding box center [521, 324] width 427 height 234
type textarea "x"
type textarea "Policy Change Number: 001 Policy Change Effective Date: 08/13/2025 The followin…"
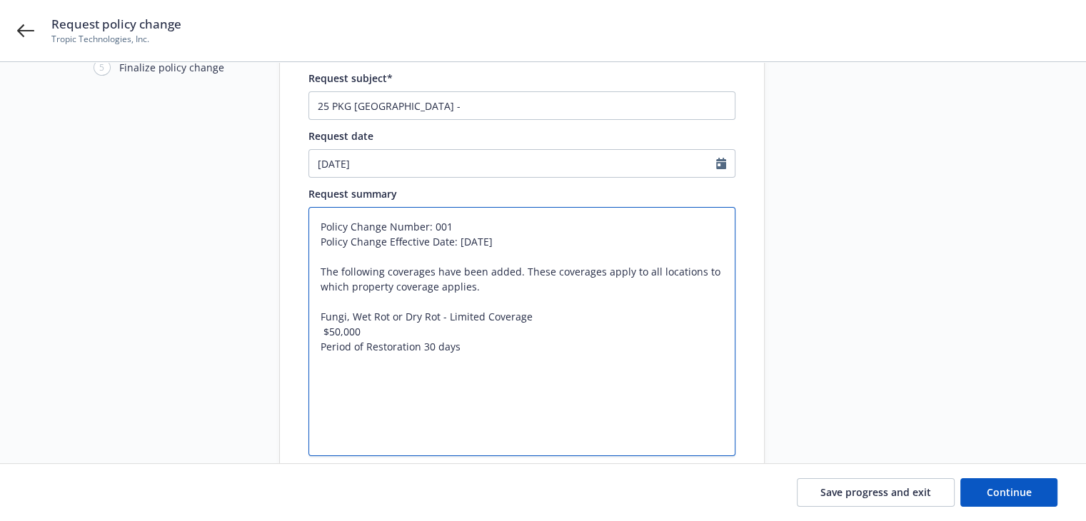
type textarea "x"
type textarea "Policy Change Number: 001 Policy Change Effective Date: 08/13/2025 The followin…"
type textarea "x"
type textarea "Policy Change Number: 001 Policy Change Effective Date: 08/13/2025 The followin…"
type textarea "x"
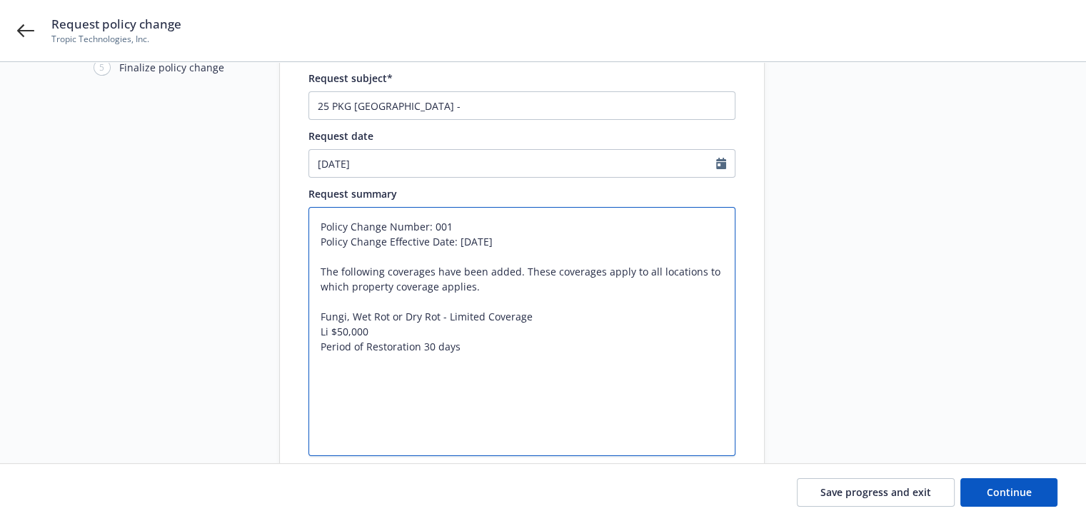
type textarea "Policy Change Number: 001 Policy Change Effective Date: 08/13/2025 The followin…"
type textarea "x"
type textarea "Policy Change Number: 001 Policy Change Effective Date: 08/13/2025 The followin…"
type textarea "x"
click at [360, 371] on textarea "Policy Change Number: 001 Policy Change Effective Date: 08/13/2025 The followin…" at bounding box center [521, 331] width 427 height 249
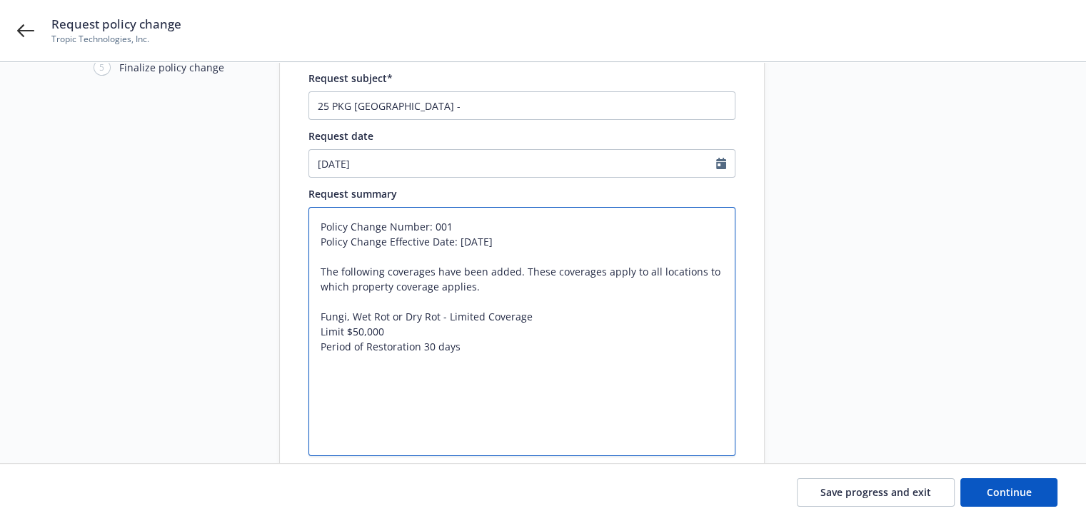
drag, startPoint x: 319, startPoint y: 319, endPoint x: 540, endPoint y: 316, distance: 221.3
click at [540, 316] on textarea "Policy Change Number: 001 Policy Change Effective Date: 08/13/2025 The followin…" at bounding box center [521, 331] width 427 height 249
type textarea "Policy Change Number: 001 Policy Change Effective Date: 08/13/2025 The followin…"
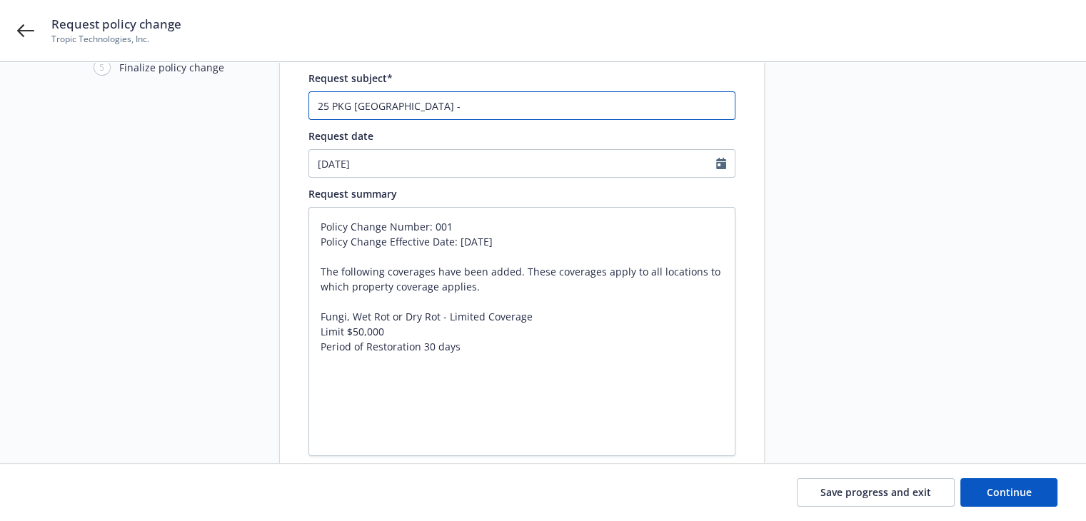
drag, startPoint x: 433, startPoint y: 101, endPoint x: 437, endPoint y: 111, distance: 10.9
click at [433, 101] on input "25 PKG Hartford -" at bounding box center [521, 105] width 427 height 29
type textarea "x"
type input "25 PKG Hartford - A"
type textarea "x"
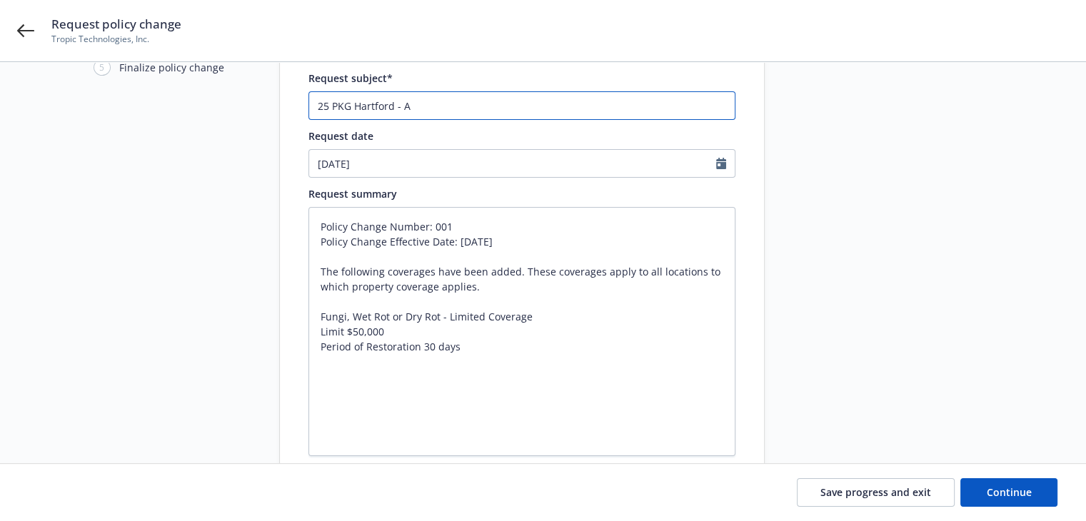
type input "25 PKG Hartford - Ad"
type textarea "x"
type input "25 PKG Hartford - Add"
type textarea "x"
type input "25 PKG Hartford - Add"
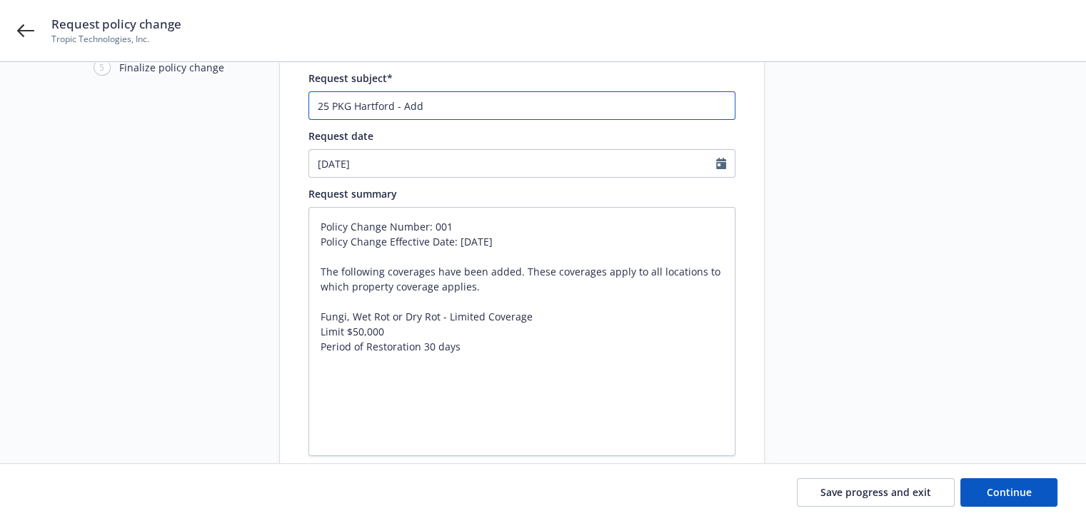
paste input "Fungi, Wet Rot or Dry Rot - Limited Coverage"
type textarea "x"
type input "25 PKG Hartford - Add Fungi, Wet Rot or Dry Rot - Limited Coverage"
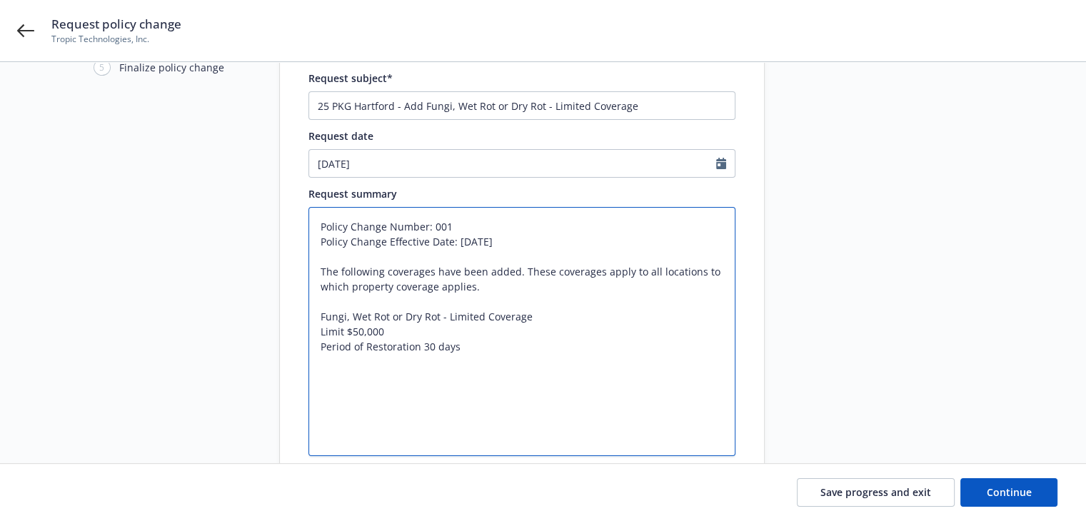
drag, startPoint x: 318, startPoint y: 332, endPoint x: 385, endPoint y: 333, distance: 66.4
click at [385, 333] on textarea "Policy Change Number: 001 Policy Change Effective Date: 08/13/2025 The followin…" at bounding box center [521, 331] width 427 height 249
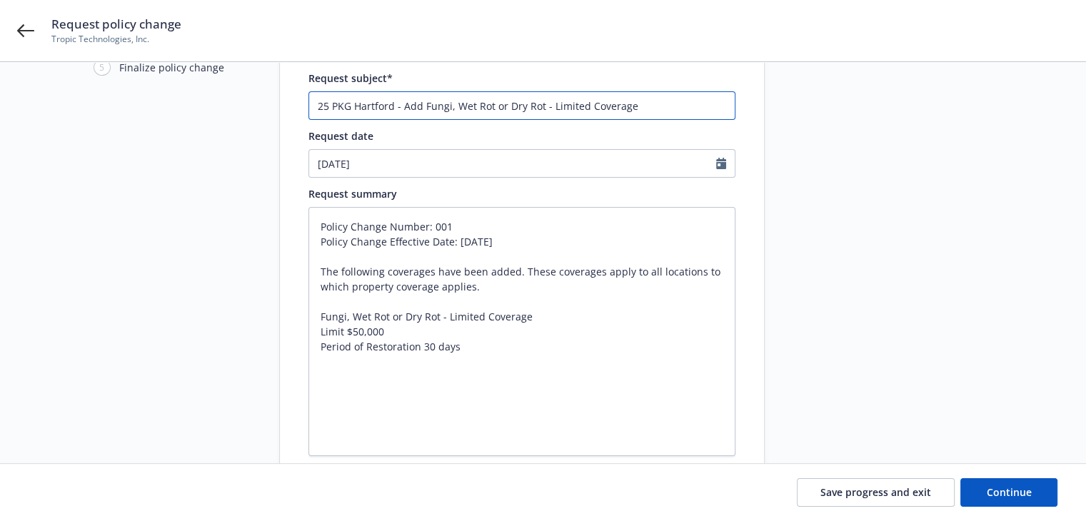
click at [645, 112] on input "25 PKG Hartford - Add Fungi, Wet Rot or Dry Rot - Limited Coverage" at bounding box center [521, 105] width 427 height 29
type textarea "x"
type input "25 PKG Hartford - Add Fungi, Wet Rot or Dry Rot - Limited Coverage,"
type textarea "x"
type input "25 PKG Hartford - Add Fungi, Wet Rot or Dry Rot - Limited Coverage,"
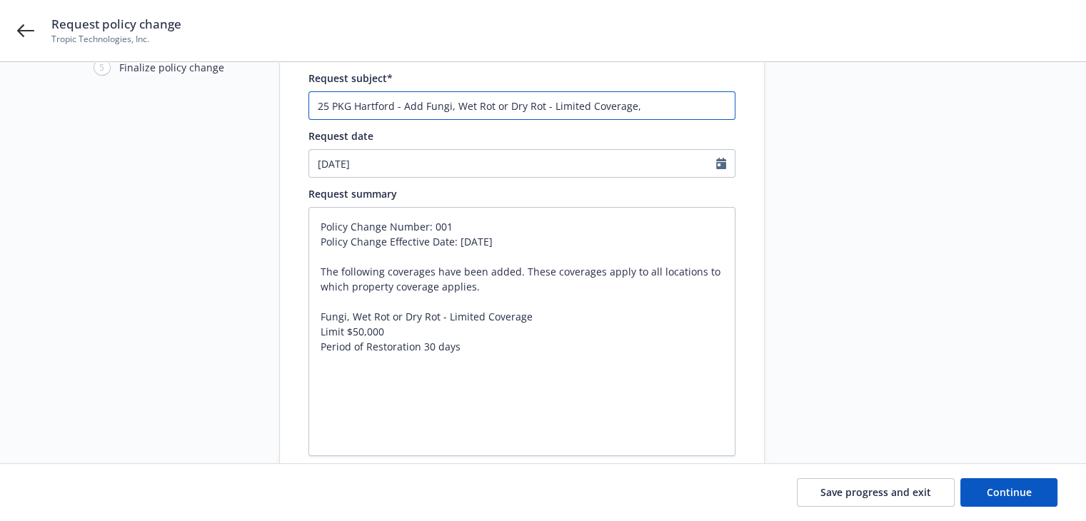
paste input "Limit $50,000"
type textarea "x"
type input "25 PKG Hartford - Add Fungi, Wet Rot or Dry Rot - Limited Coverage, Limit $50,0…"
type textarea "x"
type input "25 PKG Hartford - Add Fungi, Wet Rot or Dry Rot - Limited Coverage, Limit $50,0…"
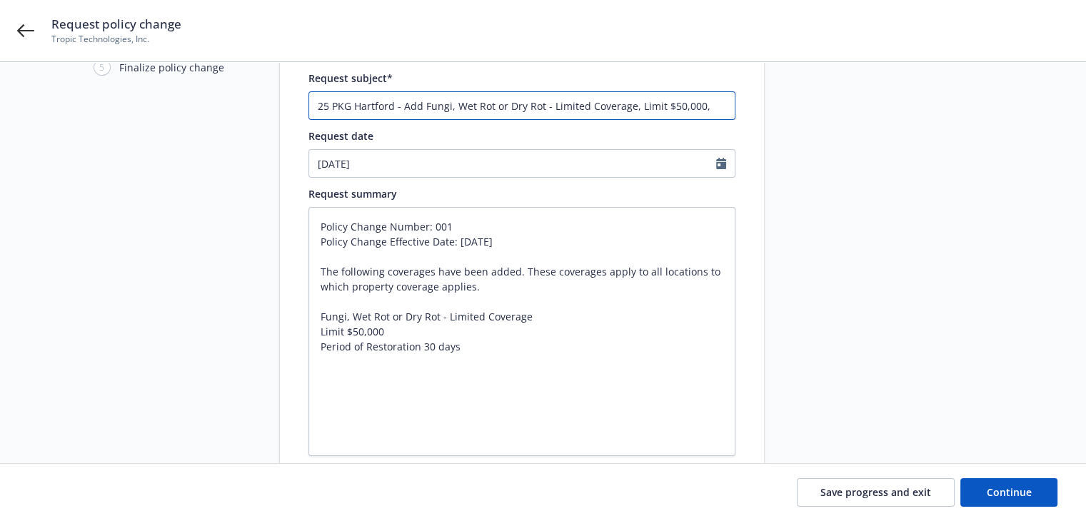
type textarea "x"
type input "25 PKG Hartford - Add Fungi, Wet Rot or Dry Rot - Limited Coverage, Limit $50,0…"
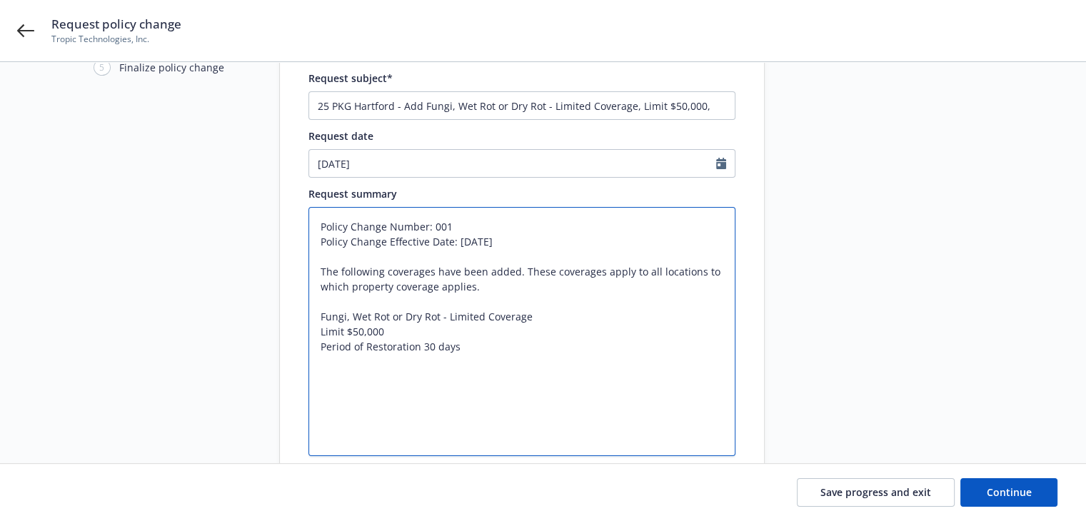
drag, startPoint x: 318, startPoint y: 350, endPoint x: 483, endPoint y: 349, distance: 164.9
click at [483, 349] on textarea "Policy Change Number: 001 Policy Change Effective Date: 08/13/2025 The followin…" at bounding box center [521, 331] width 427 height 249
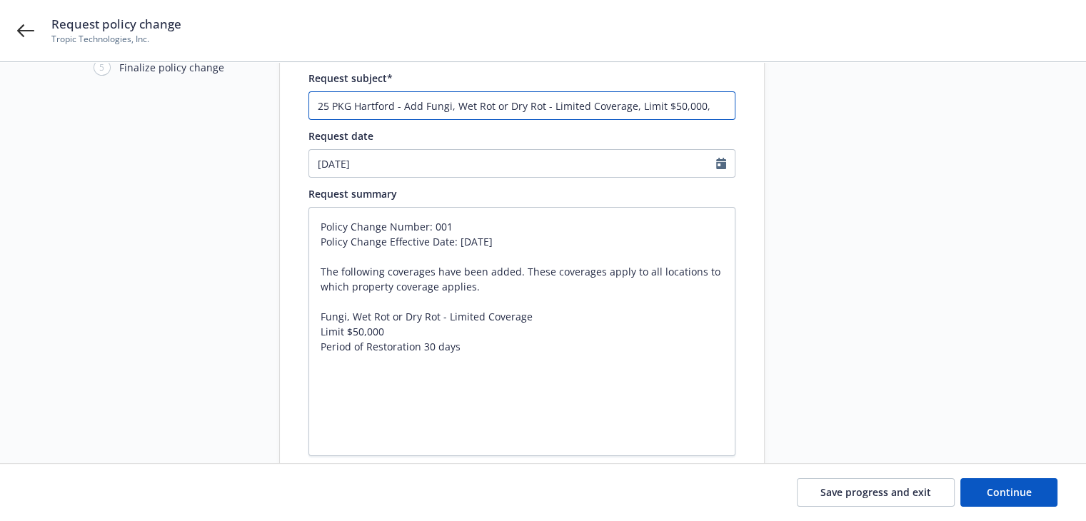
click at [709, 109] on input "25 PKG Hartford - Add Fungi, Wet Rot or Dry Rot - Limited Coverage, Limit $50,0…" at bounding box center [521, 105] width 427 height 29
paste input "Period of Restoration 30 days"
type textarea "x"
type input "25 PKG Hartford - Add Fungi, Wet Rot or Dry Rot - Limited Coverage, Limit $50,0…"
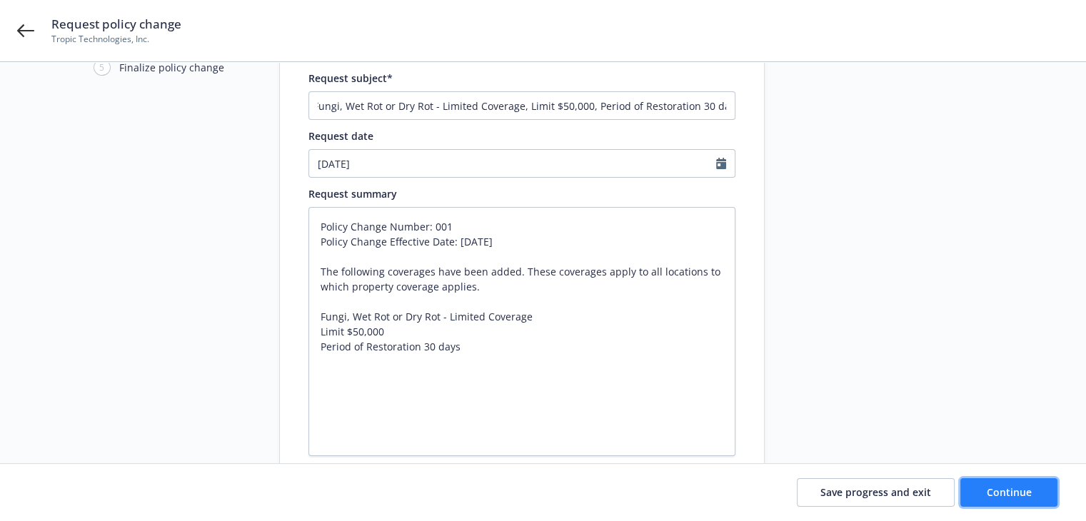
click at [974, 494] on button "Continue" at bounding box center [1008, 492] width 97 height 29
type textarea "x"
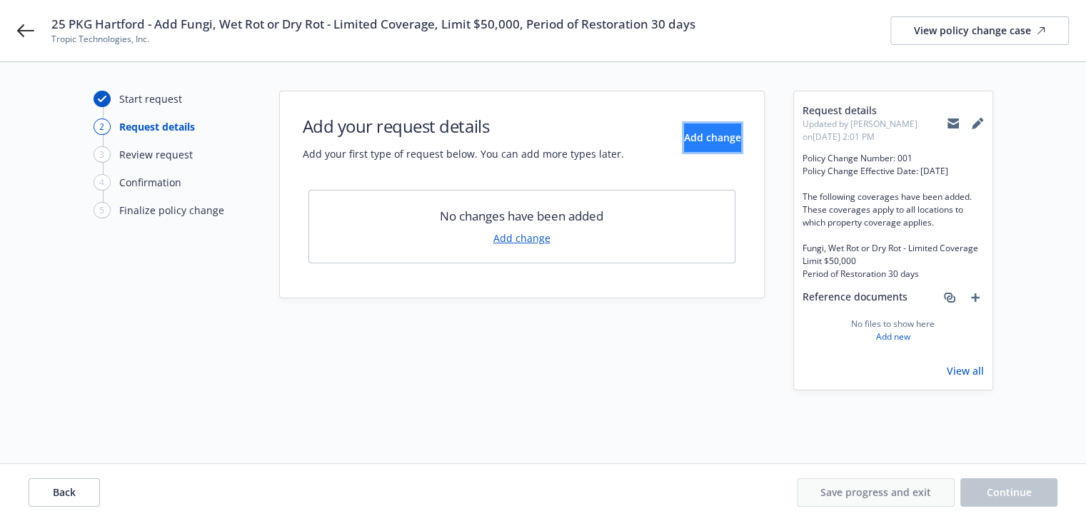
click at [684, 140] on span "Add change" at bounding box center [712, 138] width 57 height 14
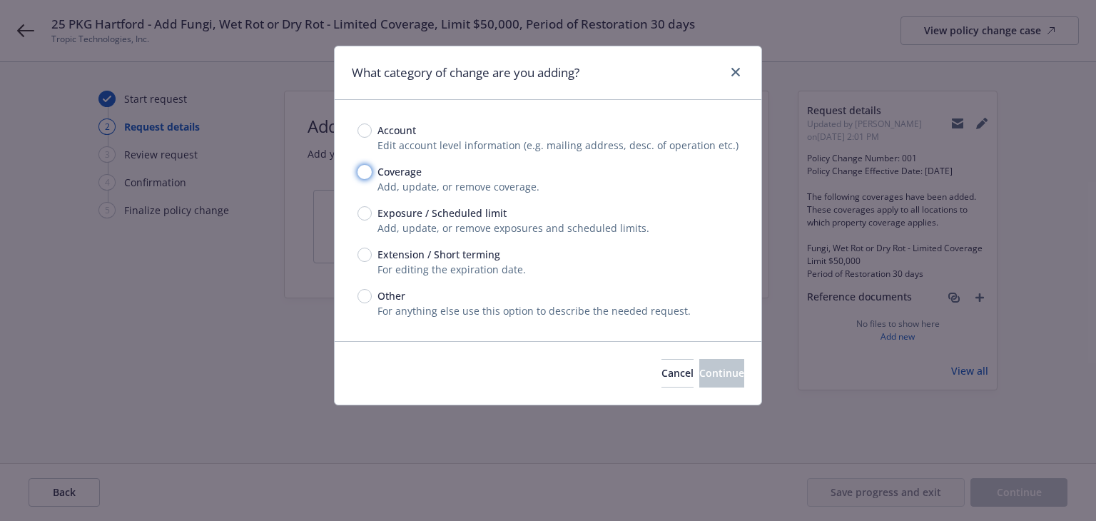
click at [363, 173] on input "Coverage" at bounding box center [365, 172] width 14 height 14
radio input "true"
click at [700, 373] on span "Continue" at bounding box center [722, 373] width 45 height 14
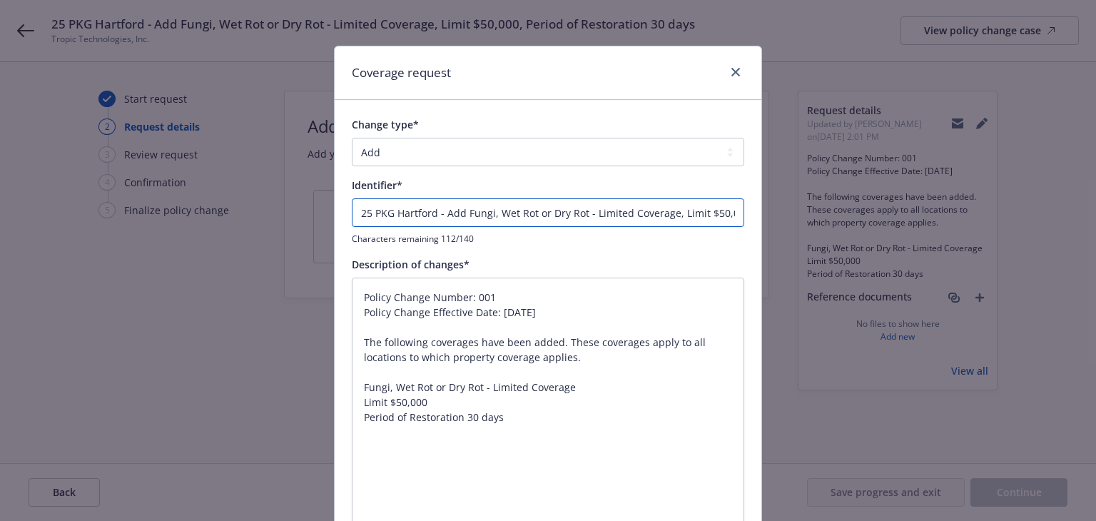
drag, startPoint x: 431, startPoint y: 216, endPoint x: -15, endPoint y: 216, distance: 446.2
click at [0, 216] on html "25 PKG Hartford - Add Fungi, Wet Rot or Dry Rot - Limited Coverage, Limit $50,0…" at bounding box center [548, 260] width 1096 height 521
type textarea "x"
type input "- Add Fungi, Wet Rot or Dry Rot - Limited Coverage, Limit $50,000, Period of Re…"
type textarea "x"
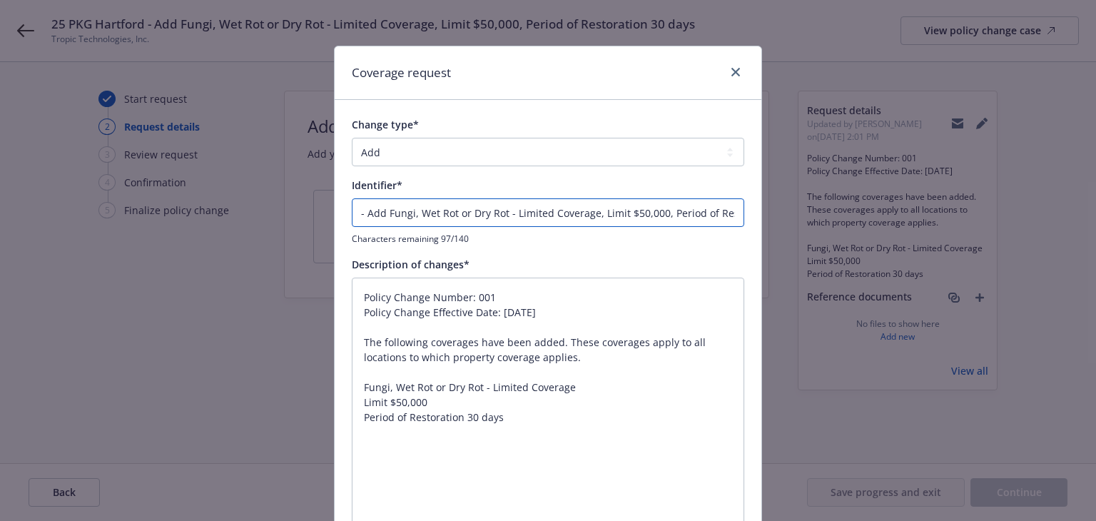
type input "E - Add Fungi, Wet Rot or Dry Rot - Limited Coverage, Limit $50,000, Period of …"
type textarea "x"
type input "EM - Add Fungi, Wet Rot or Dry Rot - Limited Coverage, Limit $50,000, Period of…"
type textarea "x"
type input "EMD - Add Fungi, Wet Rot or Dry Rot - Limited Coverage, Limit $50,000, Period o…"
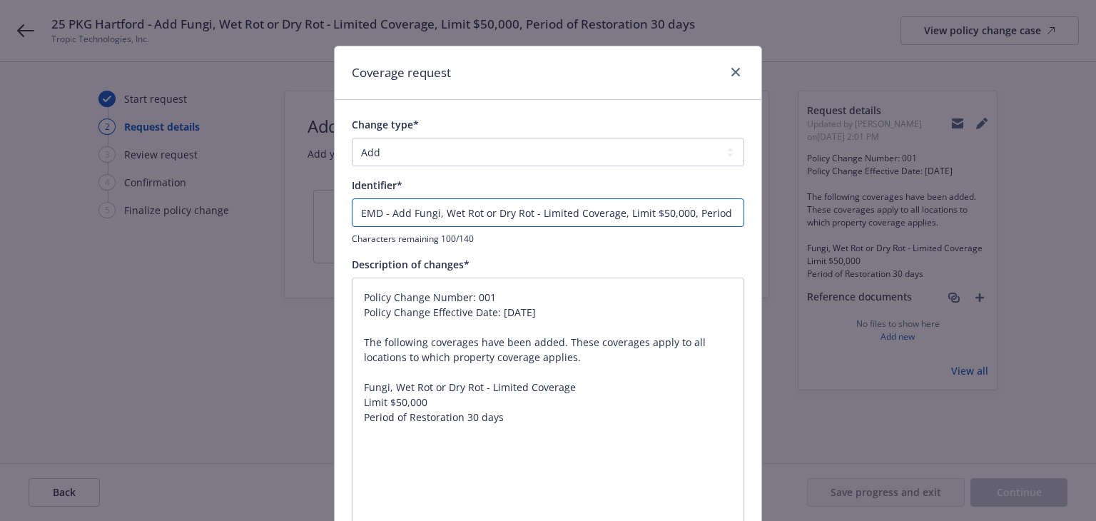
type textarea "x"
type input "EMDT - Add Fungi, Wet Rot or Dry Rot - Limited Coverage, Limit $50,000, Period …"
type textarea "x"
type input "EMDT# - Add Fungi, Wet Rot or Dry Rot - Limited Coverage, Limit $50,000, Period…"
type textarea "x"
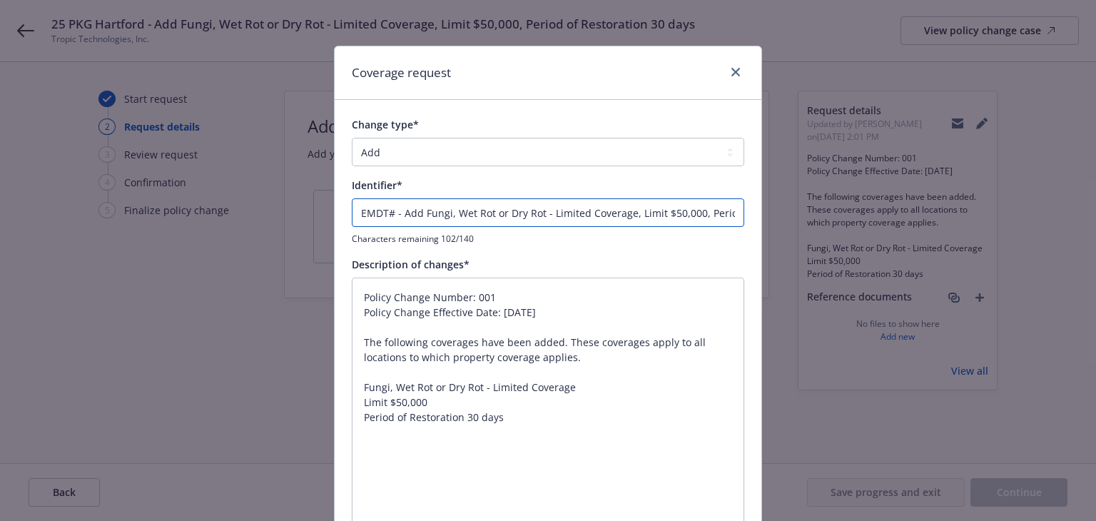
type input "EMDT#0 - Add Fungi, Wet Rot or Dry Rot - Limited Coverage, Limit $50,000, Perio…"
type textarea "x"
type input "EMDT#00 - Add Fungi, Wet Rot or Dry Rot - Limited Coverage, Limit $50,000, Peri…"
type textarea "x"
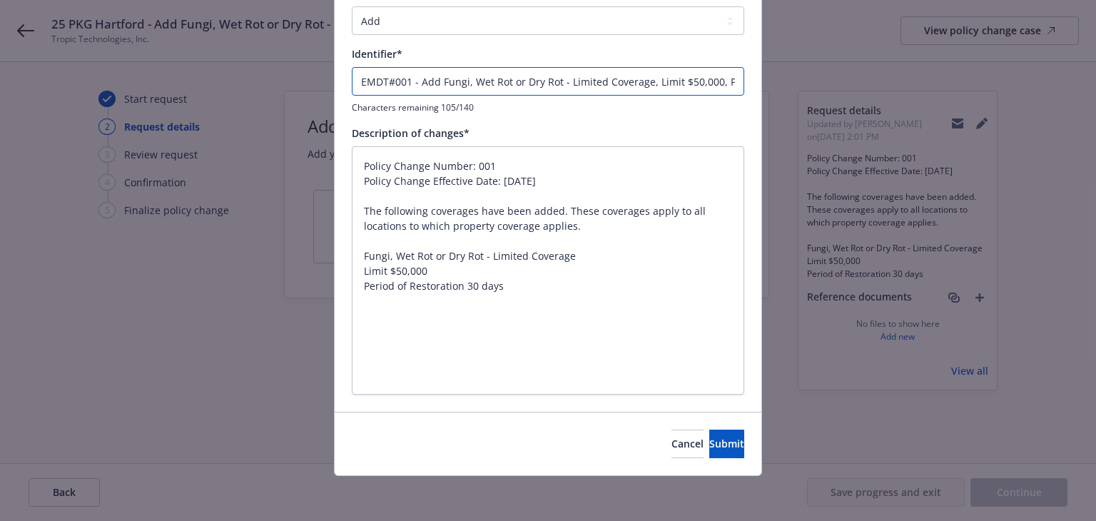
type input "EMDT#001 - Add Fungi, Wet Rot or Dry Rot - Limited Coverage, Limit $50,000, Per…"
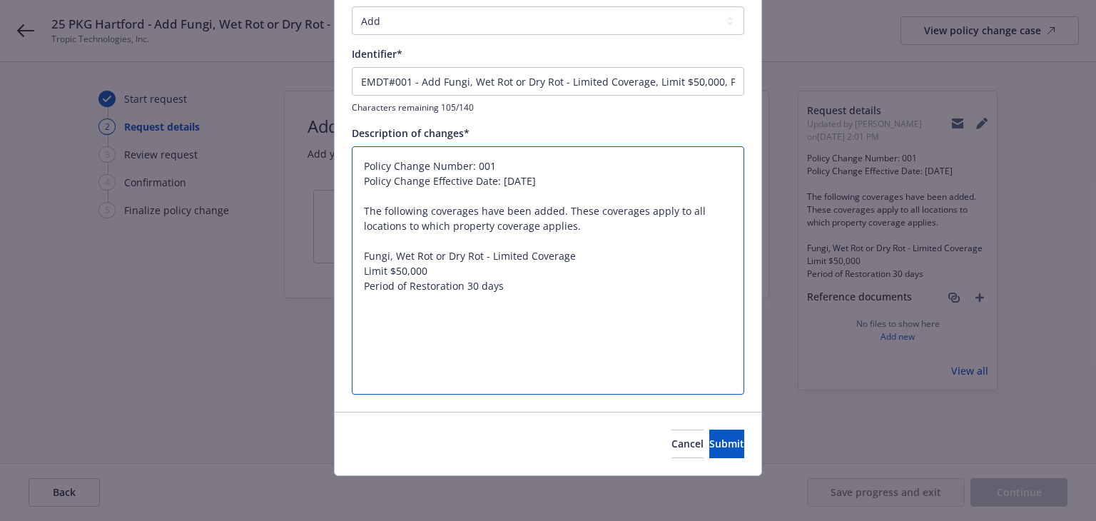
drag, startPoint x: 368, startPoint y: 375, endPoint x: 353, endPoint y: 316, distance: 61.1
click at [353, 316] on textarea "Policy Change Number: 001 Policy Change Effective Date: 08/13/2025 The followin…" at bounding box center [548, 270] width 393 height 249
type textarea "x"
type textarea "Policy Change Number: 001 Policy Change Effective Date: 08/13/2025 The followin…"
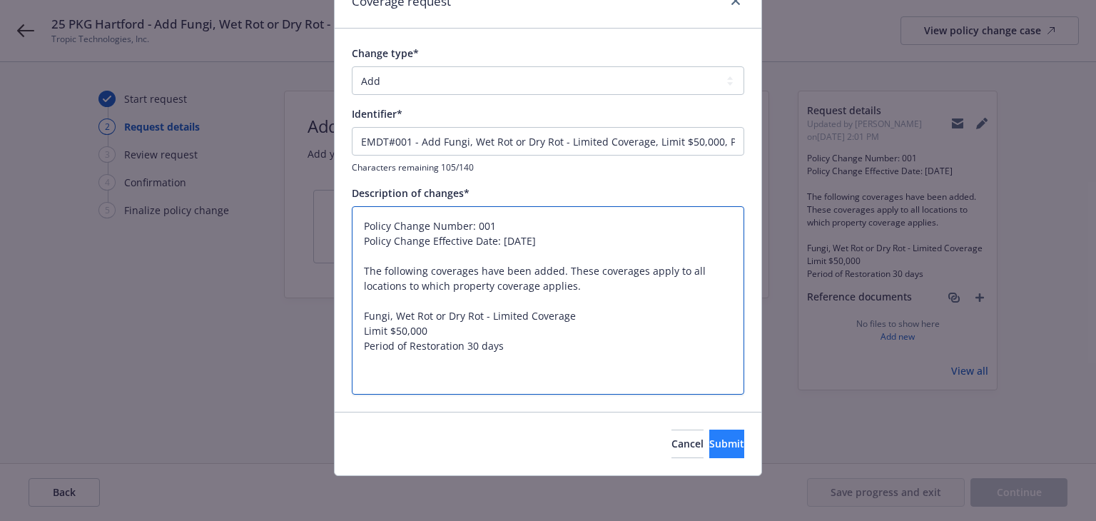
type textarea "x"
type textarea "Policy Change Number: 001 Policy Change Effective Date: 08/13/2025 The followin…"
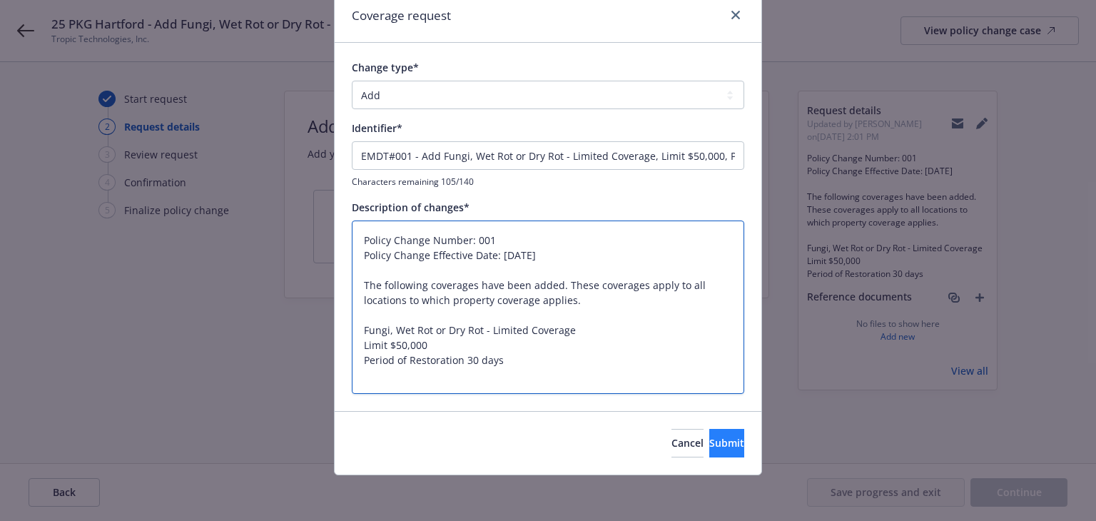
type textarea "x"
type textarea "Policy Change Number: 001 Policy Change Effective Date: 08/13/2025 The followin…"
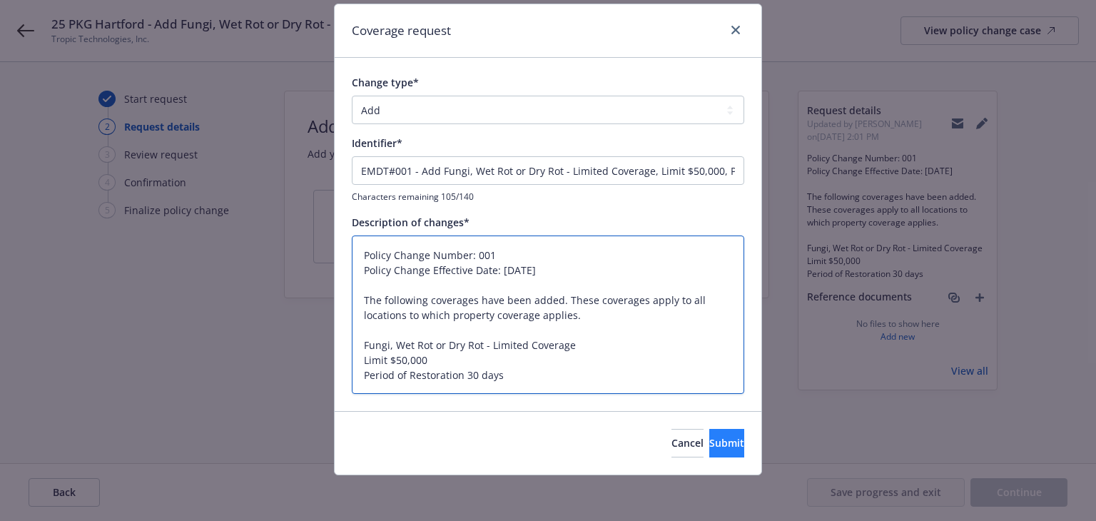
scroll to position [41, 0]
type textarea "x"
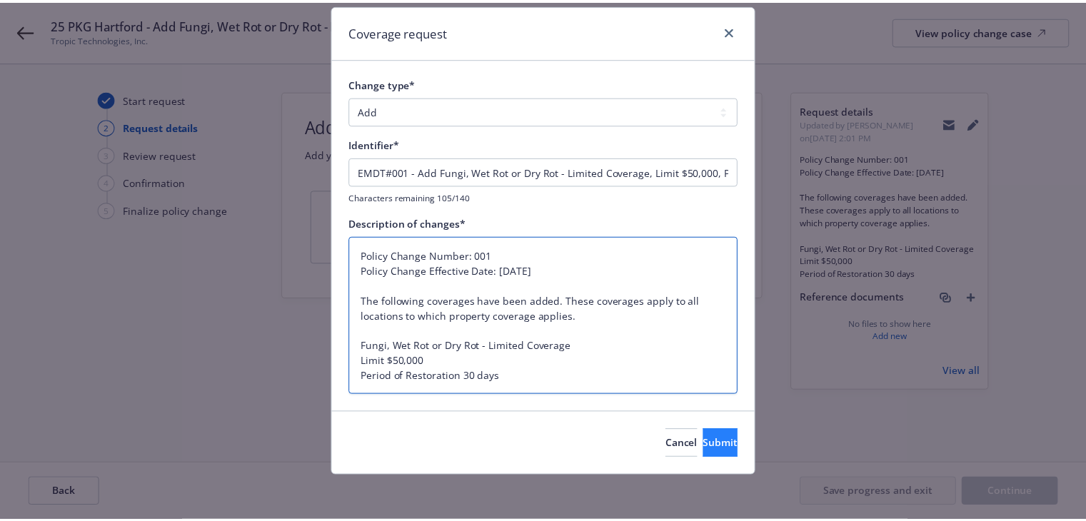
scroll to position [57, 0]
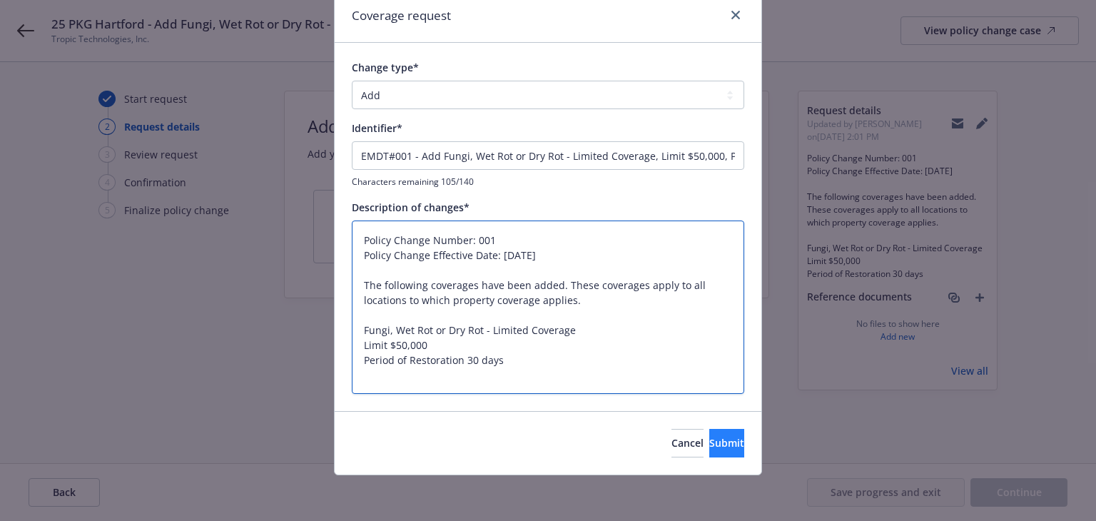
type textarea "Policy Change Number: 001 Policy Change Effective Date: 08/13/2025 The followin…"
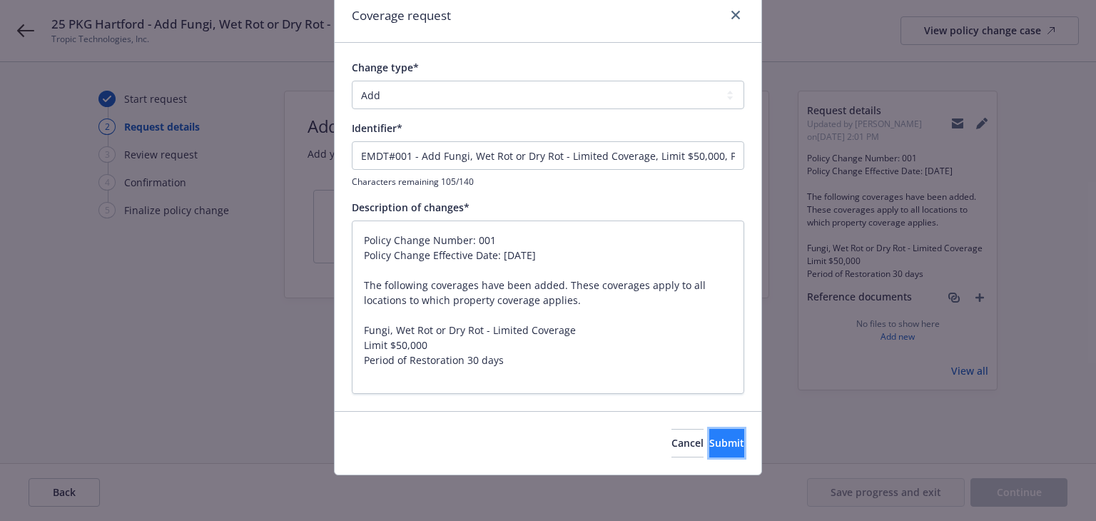
click at [710, 438] on span "Submit" at bounding box center [727, 443] width 35 height 14
type textarea "x"
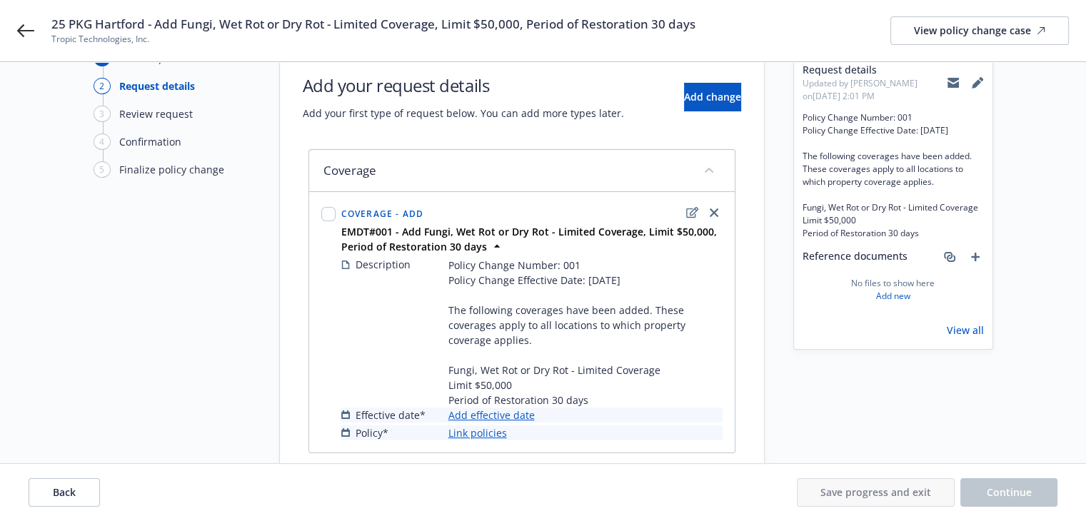
scroll to position [93, 0]
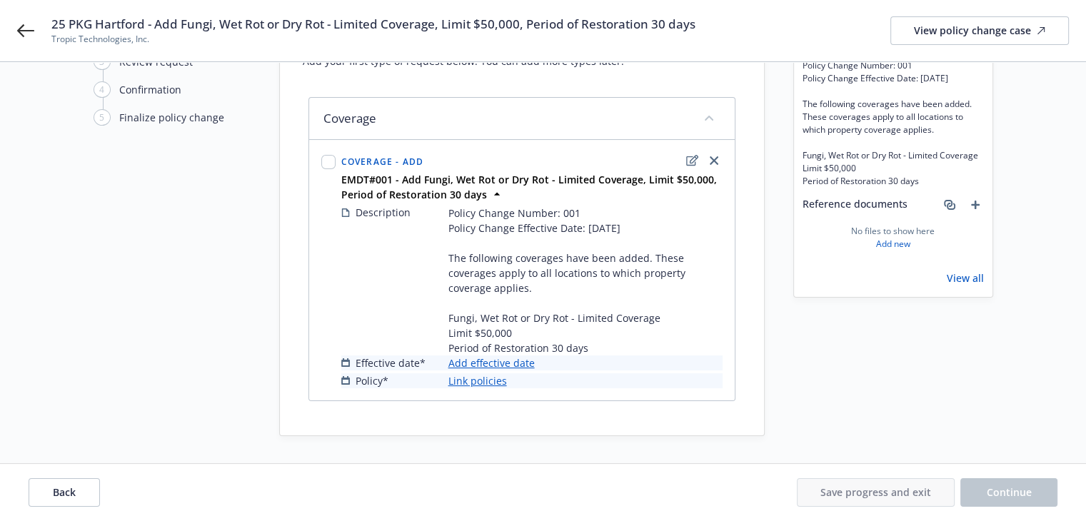
click at [518, 361] on link "Add effective date" at bounding box center [491, 363] width 86 height 15
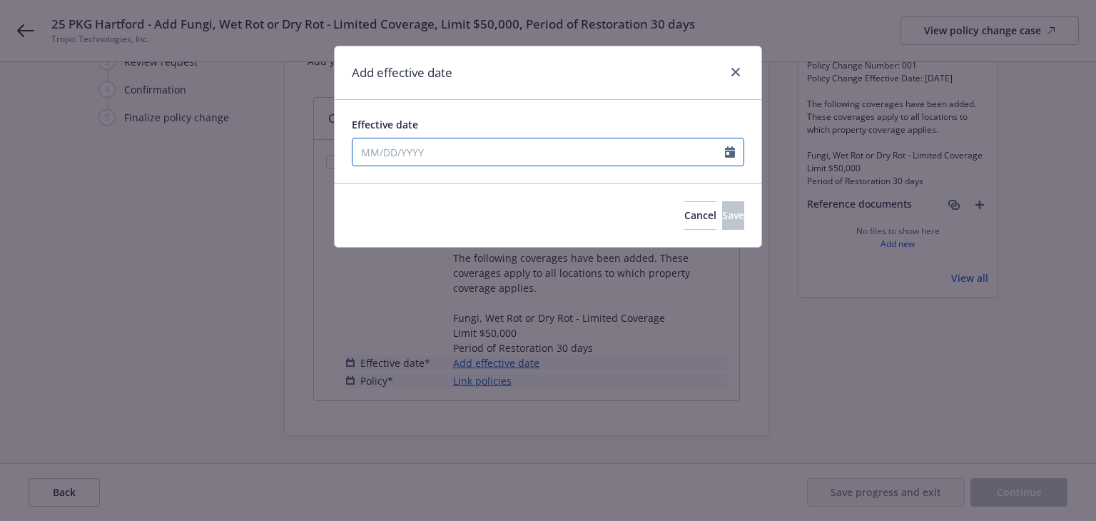
click at [451, 148] on input "Effective date" at bounding box center [539, 151] width 373 height 27
select select "8"
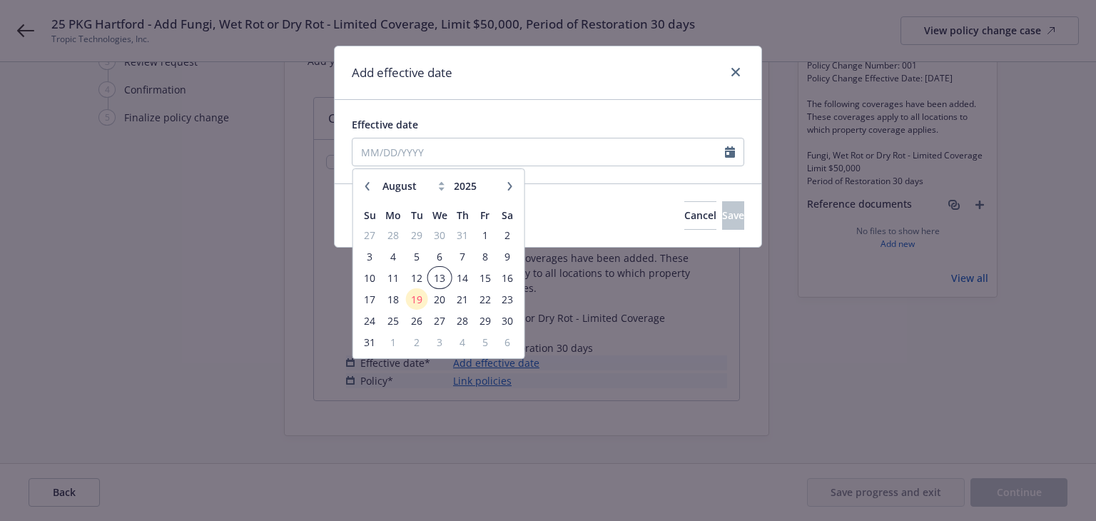
click at [447, 273] on span "13" at bounding box center [440, 278] width 21 height 18
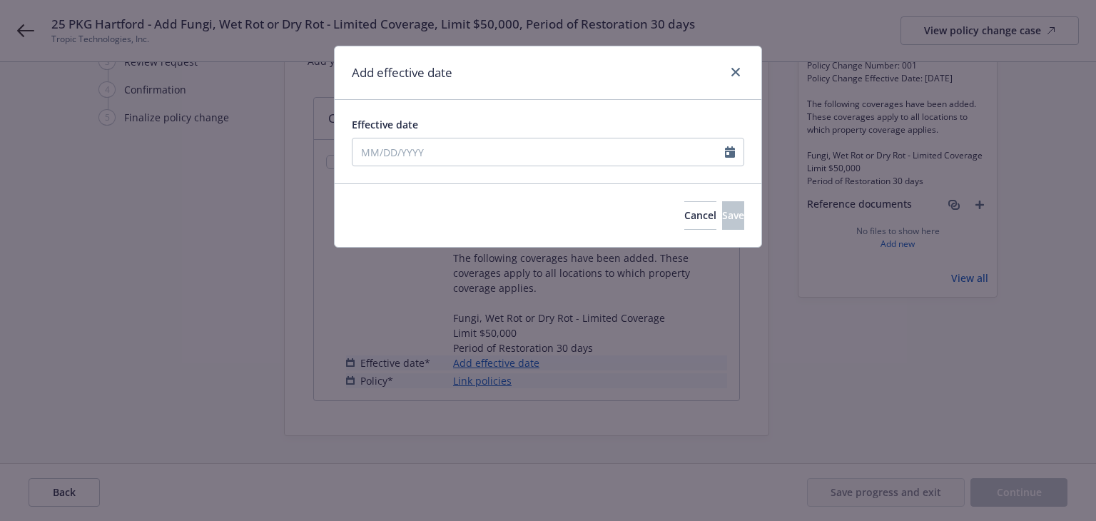
type input "08/13/2025"
click at [722, 208] on span "Save" at bounding box center [733, 215] width 22 height 14
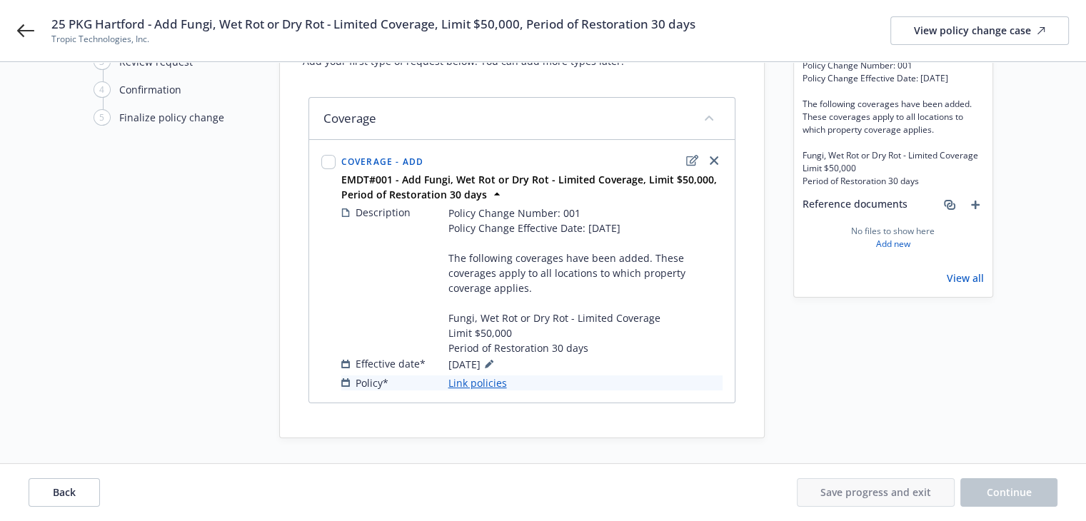
click at [483, 382] on link "Link policies" at bounding box center [477, 382] width 59 height 15
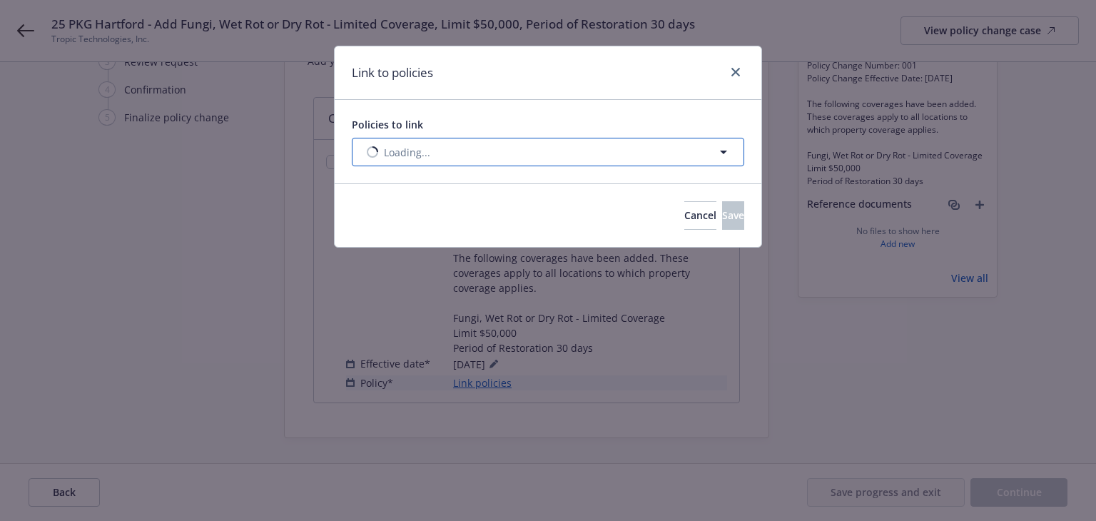
click at [545, 161] on button "Loading..." at bounding box center [548, 152] width 393 height 29
select select "ACTIVE"
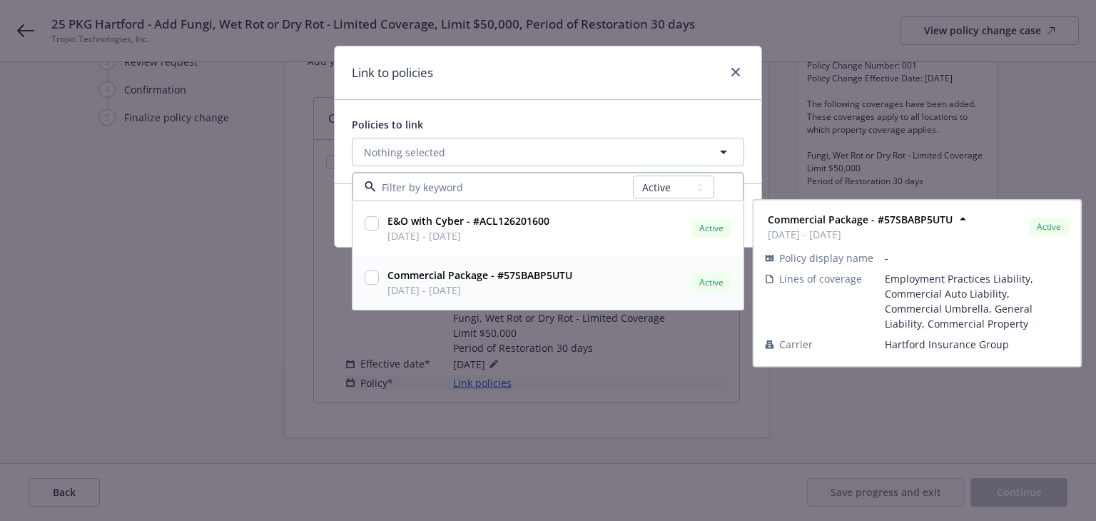
click at [531, 283] on span "03/19/2025 - 03/19/2026" at bounding box center [480, 290] width 185 height 15
checkbox input "true"
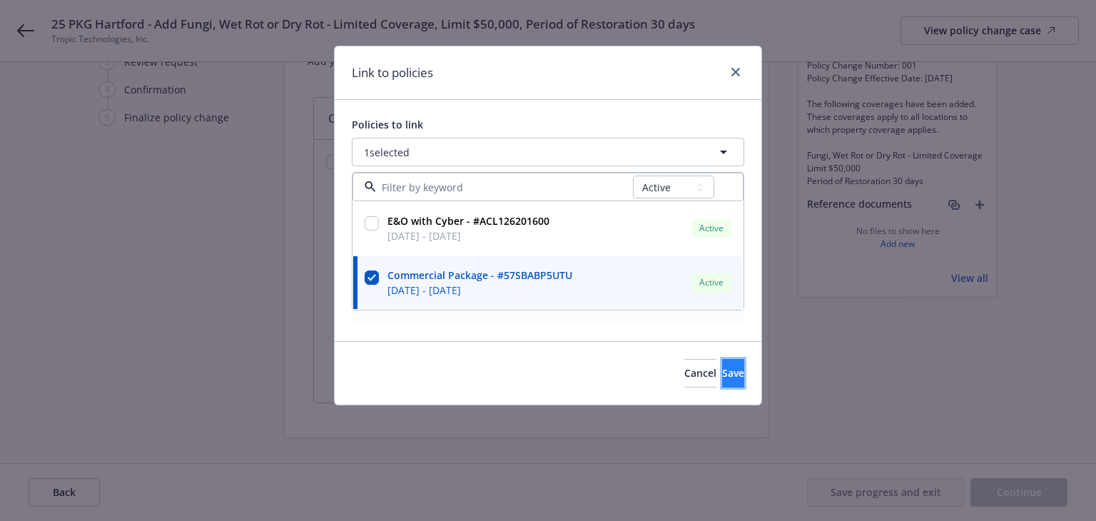
click at [722, 370] on span "Save" at bounding box center [733, 373] width 22 height 14
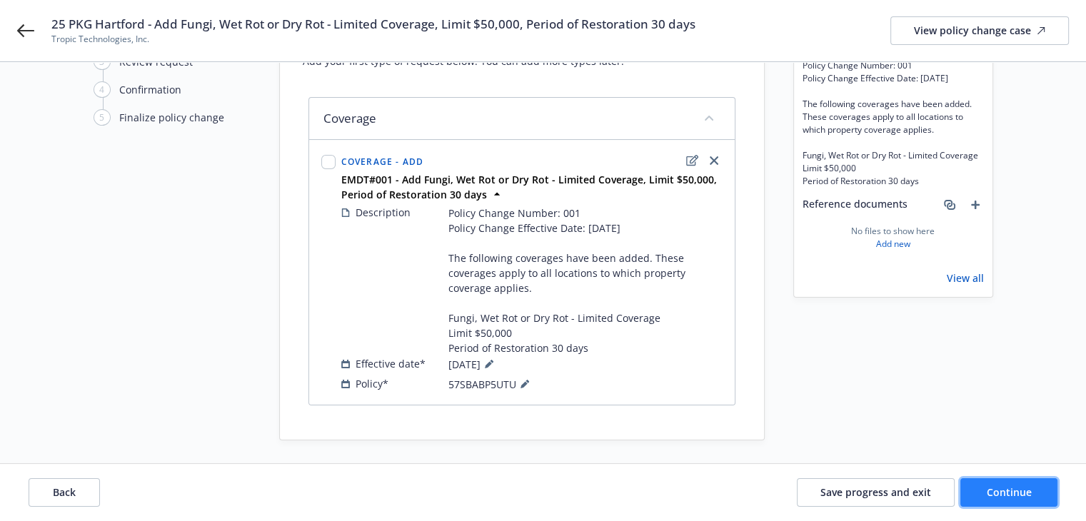
click at [976, 485] on button "Continue" at bounding box center [1008, 492] width 97 height 29
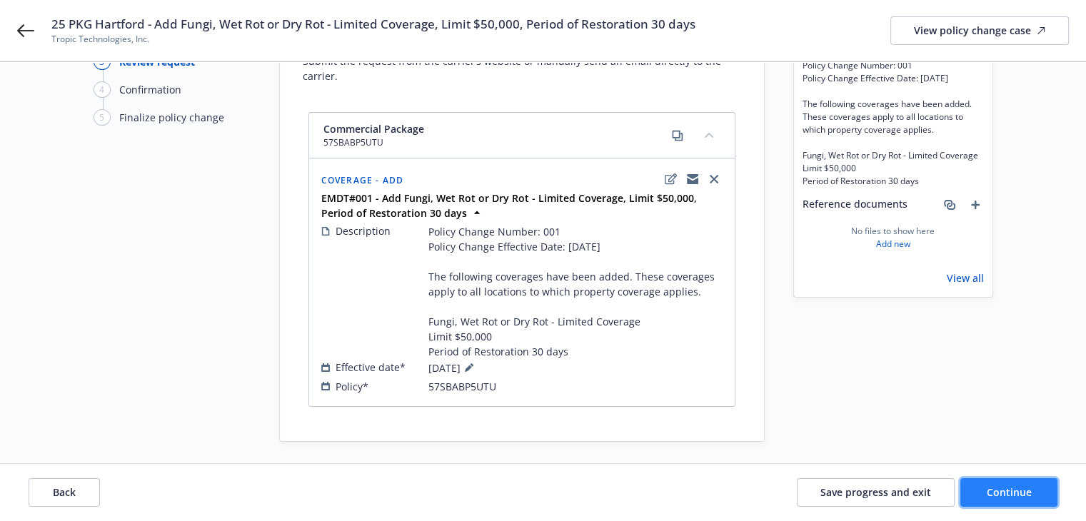
click at [994, 486] on span "Continue" at bounding box center [1009, 492] width 45 height 14
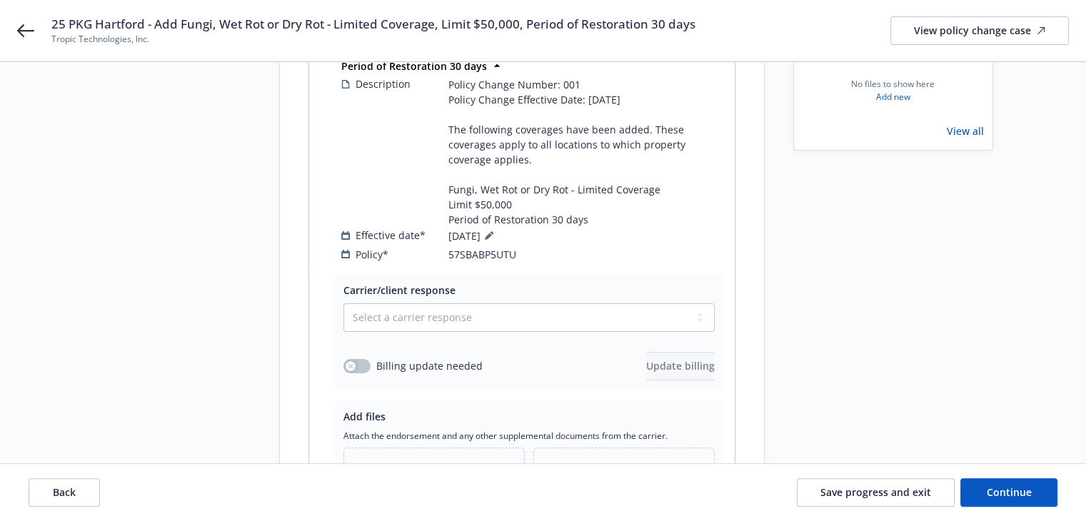
scroll to position [307, 0]
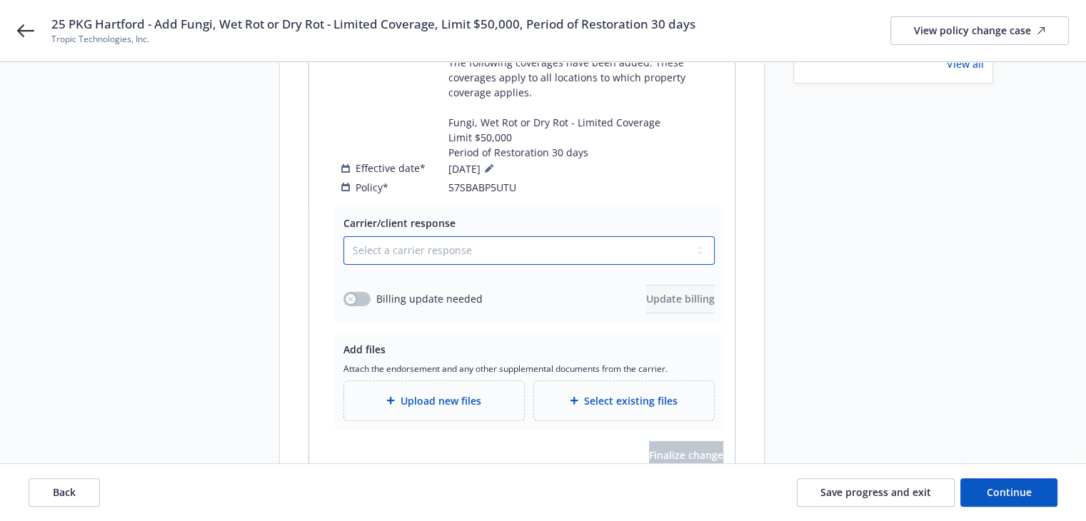
click at [372, 238] on select "Select a carrier response Accepted Accepted with revision No endorsement needed…" at bounding box center [528, 250] width 371 height 29
select select "ACCEPTED"
click at [343, 236] on select "Select a carrier response Accepted Accepted with revision No endorsement needed…" at bounding box center [528, 250] width 371 height 29
drag, startPoint x: 184, startPoint y: 34, endPoint x: 173, endPoint y: 31, distance: 11.1
click at [184, 34] on span "Tropic Technologies, Inc." at bounding box center [373, 39] width 644 height 13
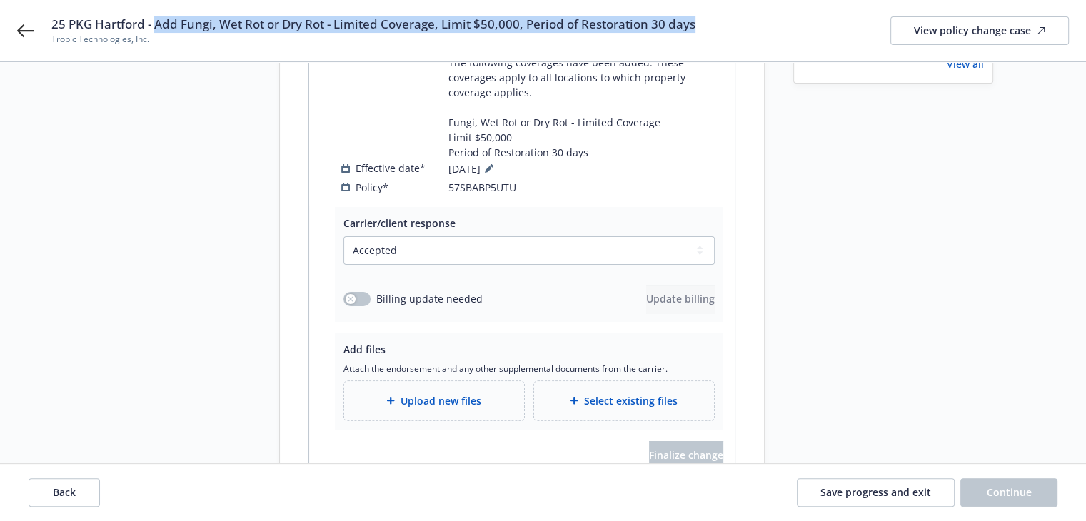
drag, startPoint x: 157, startPoint y: 24, endPoint x: 716, endPoint y: 30, distance: 559.0
click at [716, 30] on div "25 PKG Hartford - Add Fungi, Wet Rot or Dry Rot - Limited Coverage, Limit $50,0…" at bounding box center [559, 31] width 1017 height 30
copy span "Add Fungi, Wet Rot or Dry Rot - Limited Coverage, Limit $50,000, Period of Rest…"
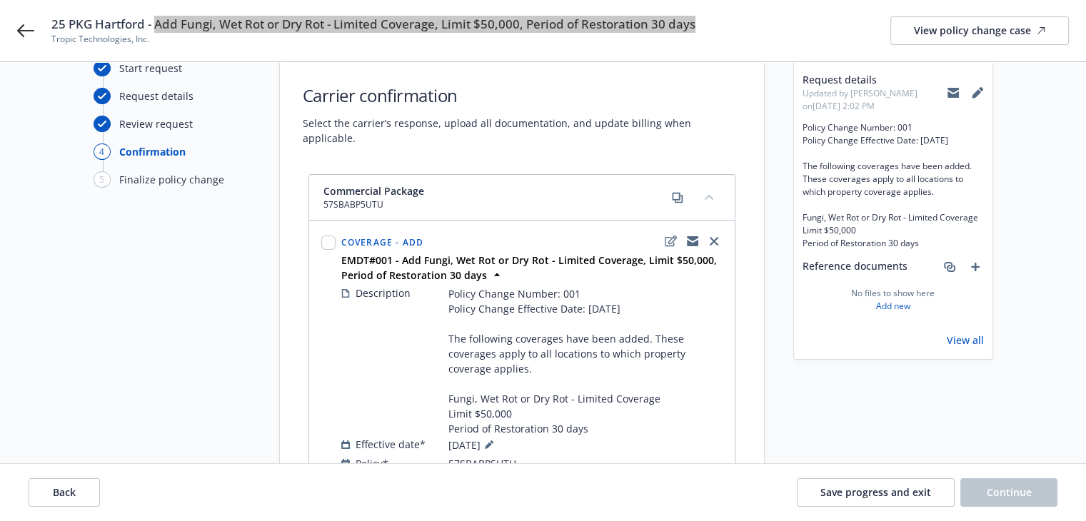
scroll to position [21, 0]
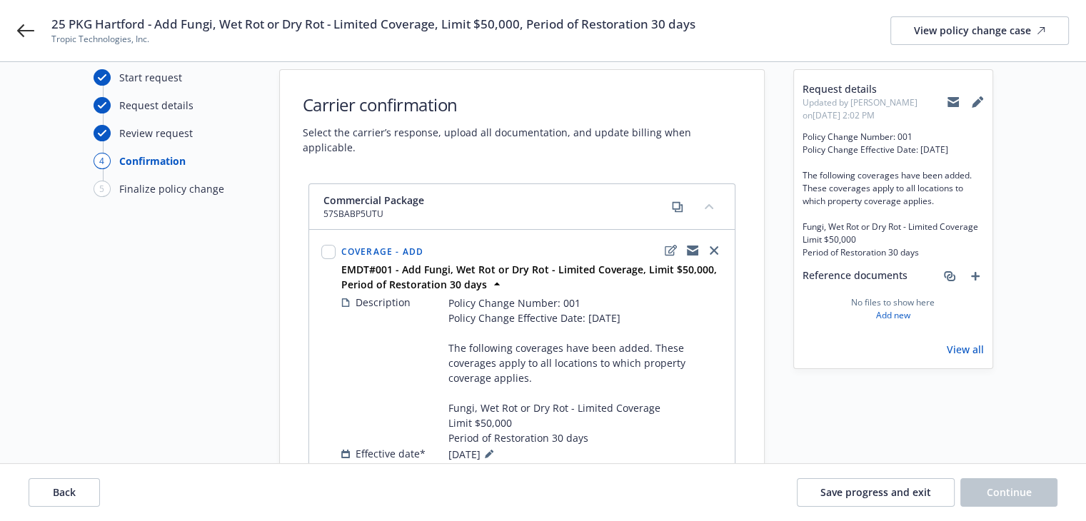
click at [246, 332] on div "Start request Request details Review request 4 Confirmation 5 Finalize policy c…" at bounding box center [172, 435] width 157 height 733
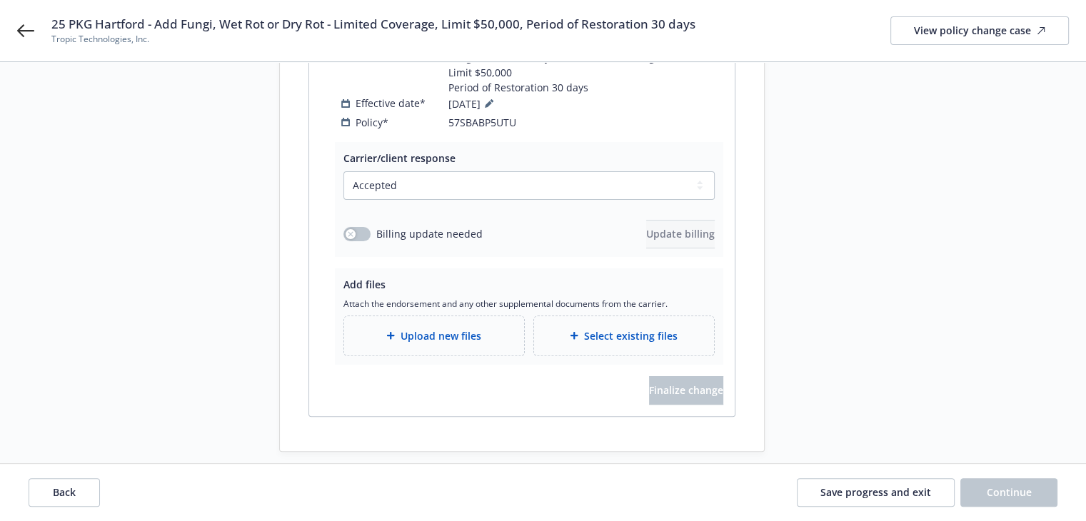
click at [459, 328] on span "Upload new files" at bounding box center [440, 335] width 81 height 15
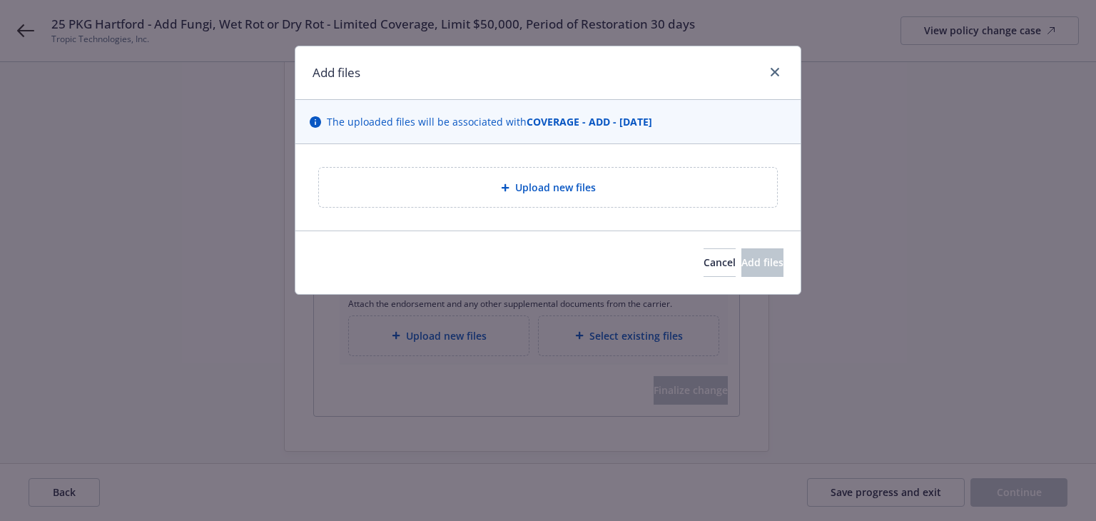
click at [401, 179] on div "Upload new files" at bounding box center [548, 187] width 435 height 16
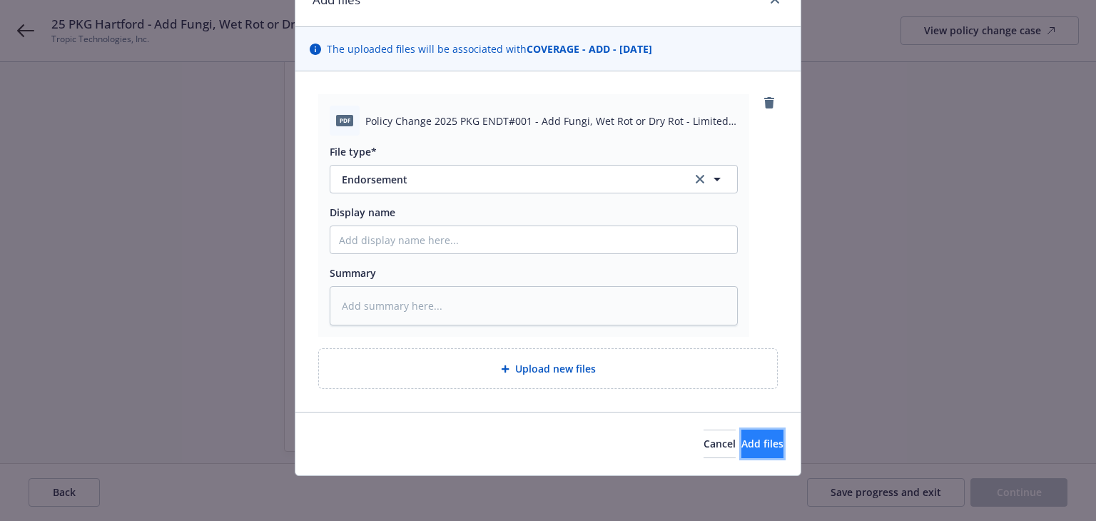
click at [742, 437] on span "Add files" at bounding box center [763, 444] width 42 height 14
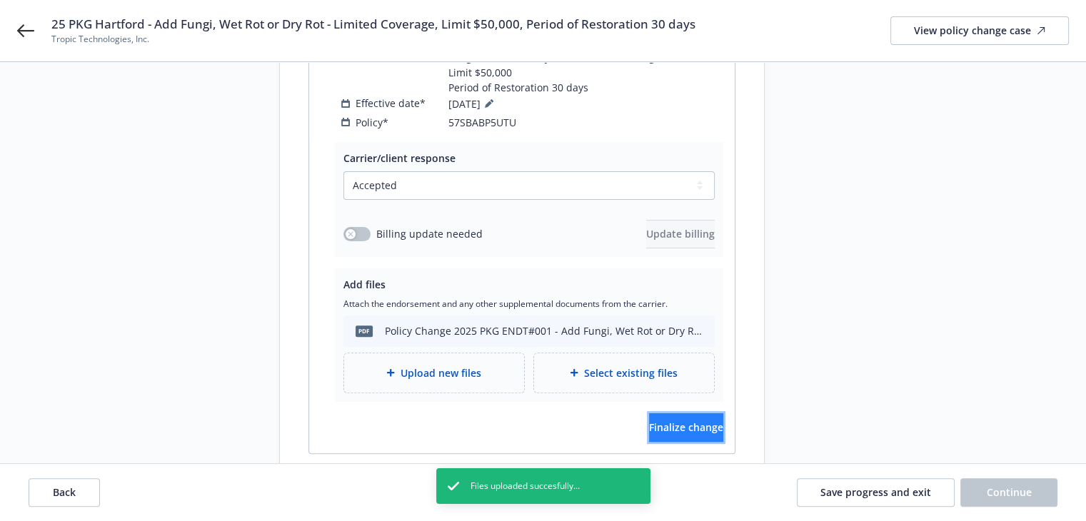
click at [657, 420] on span "Finalize change" at bounding box center [686, 427] width 74 height 14
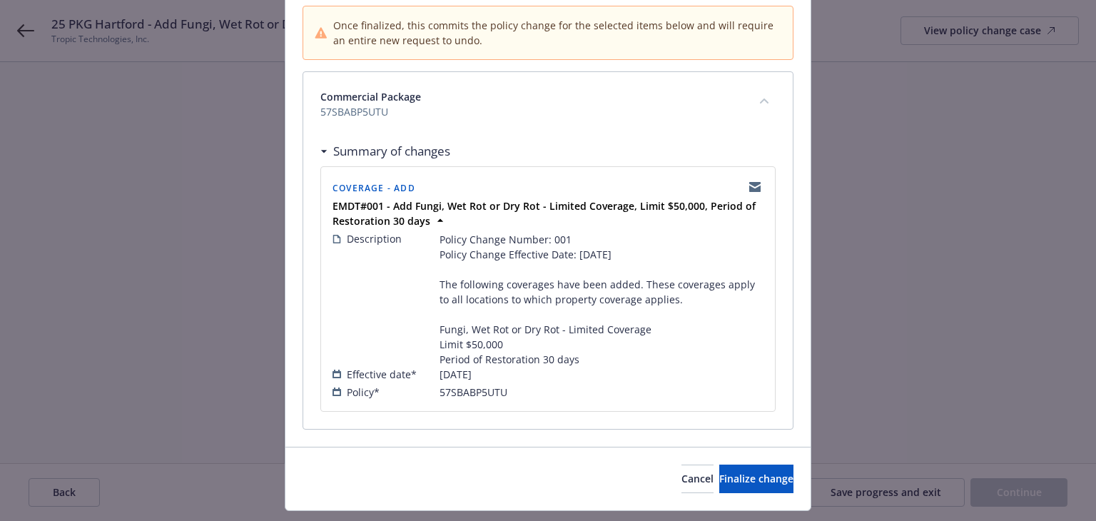
scroll to position [176, 0]
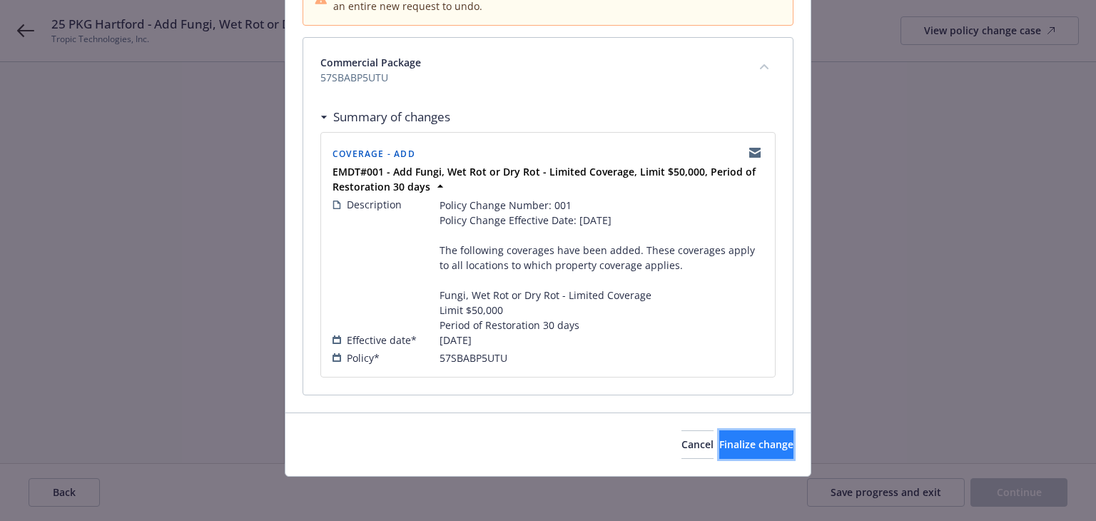
click at [720, 430] on button "Finalize change" at bounding box center [757, 444] width 74 height 29
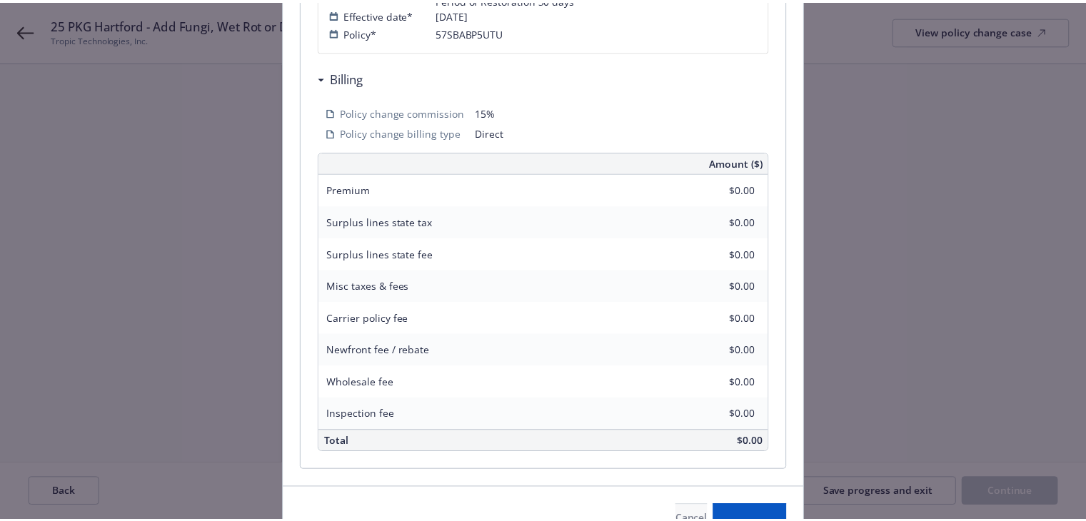
scroll to position [0, 0]
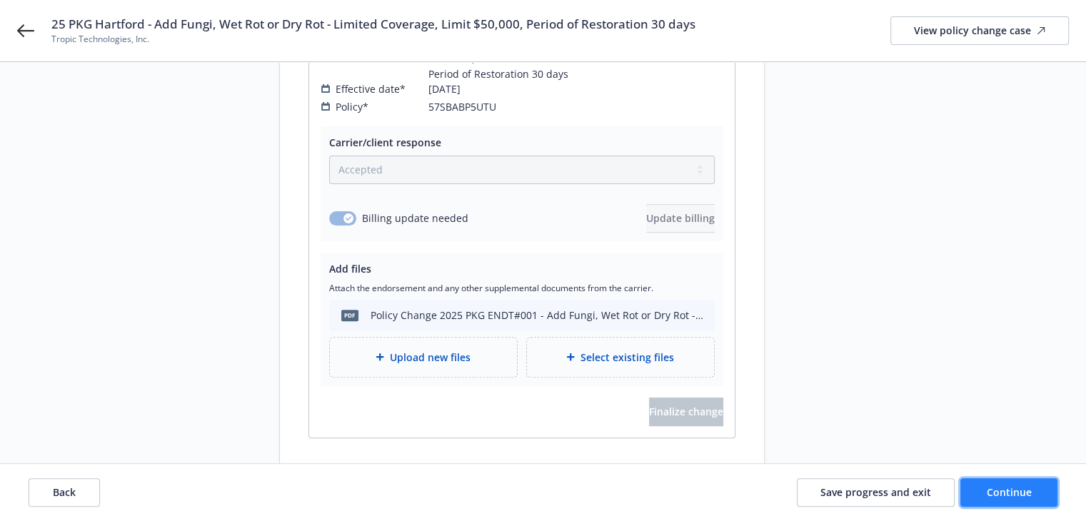
click at [977, 487] on button "Continue" at bounding box center [1008, 492] width 97 height 29
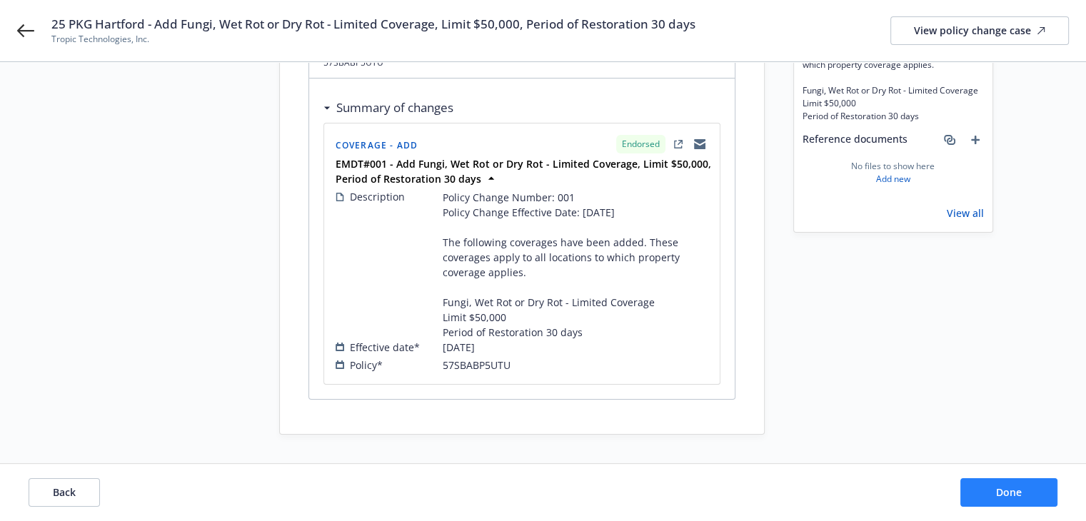
scroll to position [156, 0]
click at [1006, 495] on span "Done" at bounding box center [1009, 492] width 26 height 14
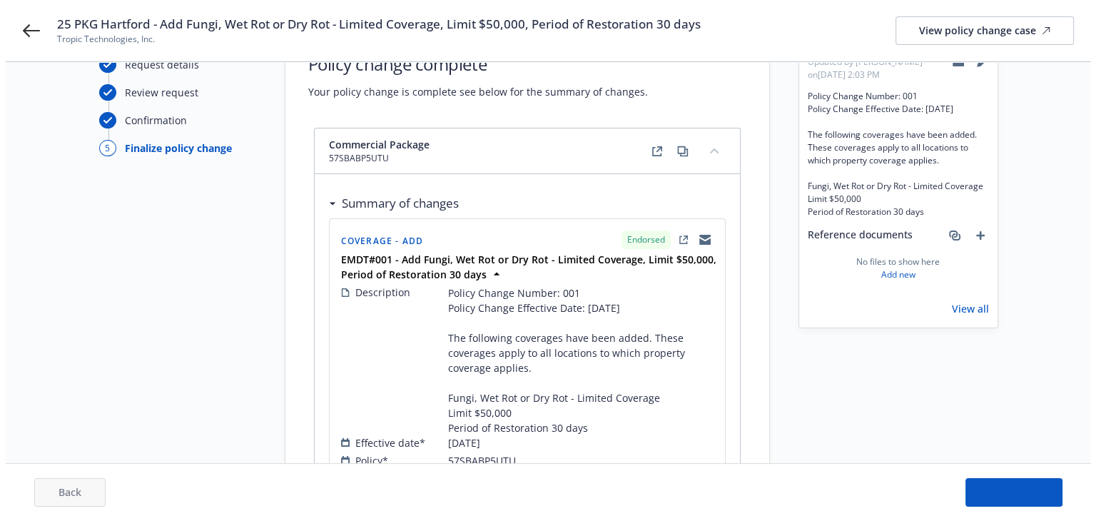
scroll to position [0, 0]
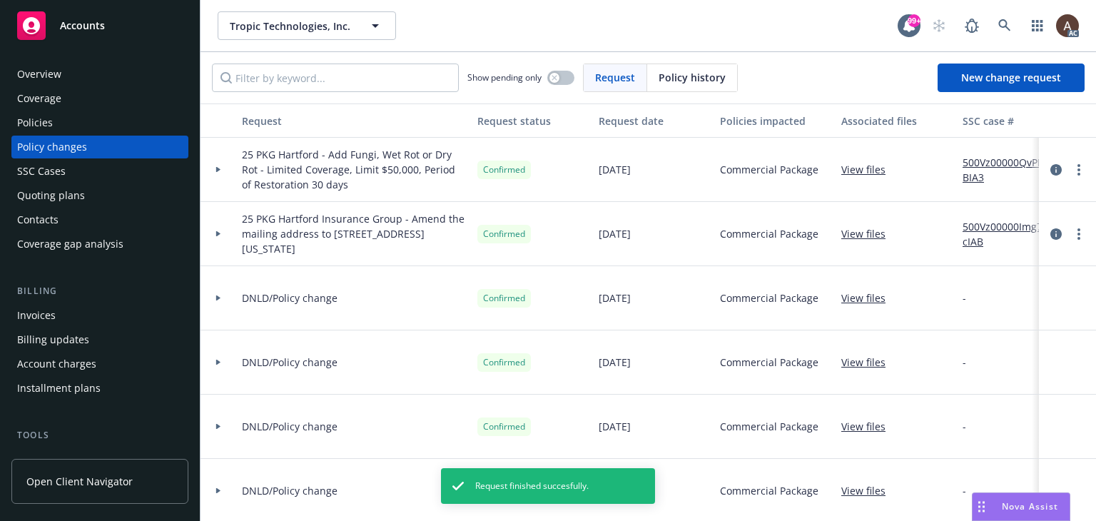
drag, startPoint x: 214, startPoint y: 171, endPoint x: 240, endPoint y: 173, distance: 25.8
click at [214, 171] on div at bounding box center [218, 169] width 24 height 5
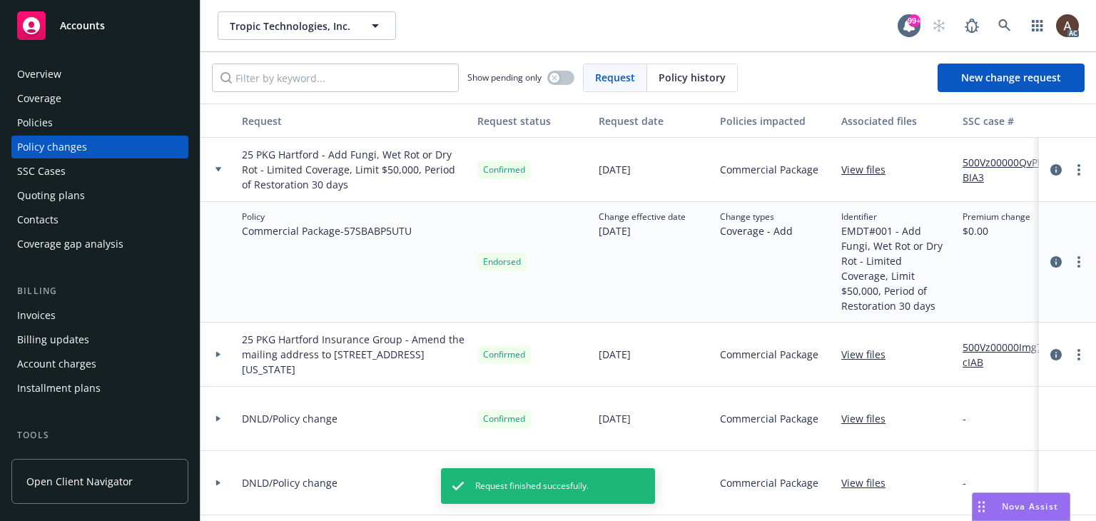
click at [971, 168] on link "500Vz00000QvPMBIA3" at bounding box center [1011, 170] width 96 height 30
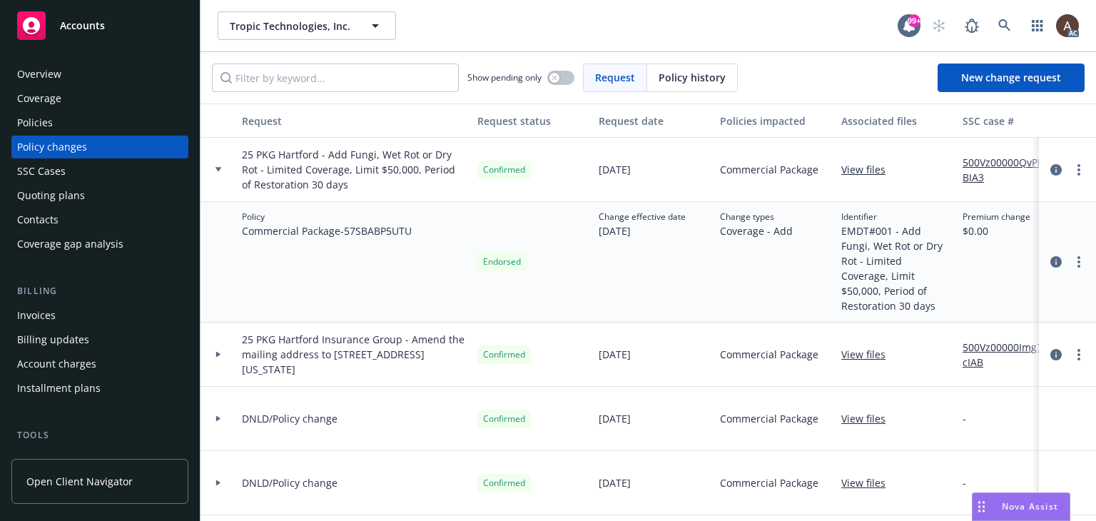
click at [70, 121] on div "Policies" at bounding box center [100, 122] width 166 height 23
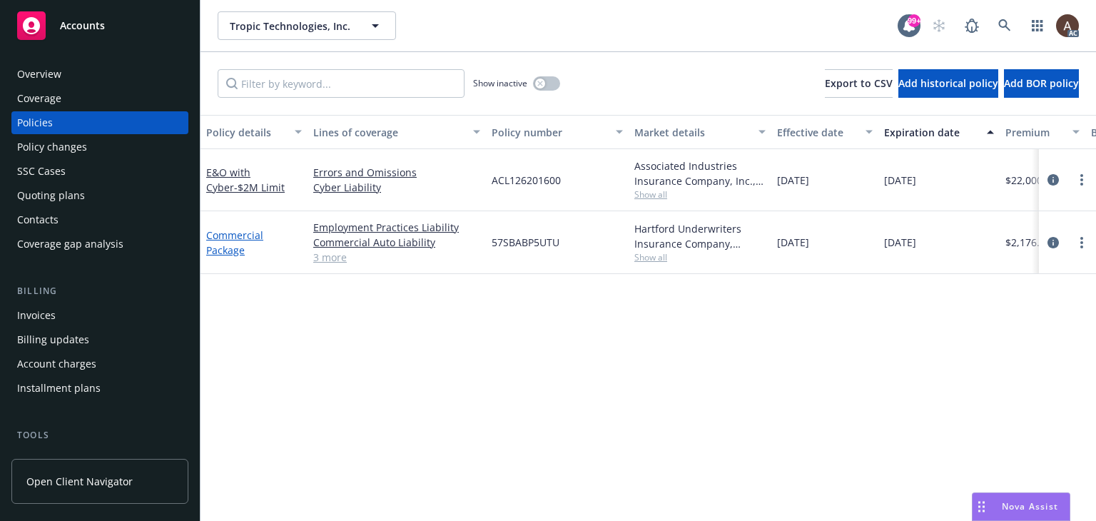
click at [234, 247] on link "Commercial Package" at bounding box center [234, 242] width 57 height 29
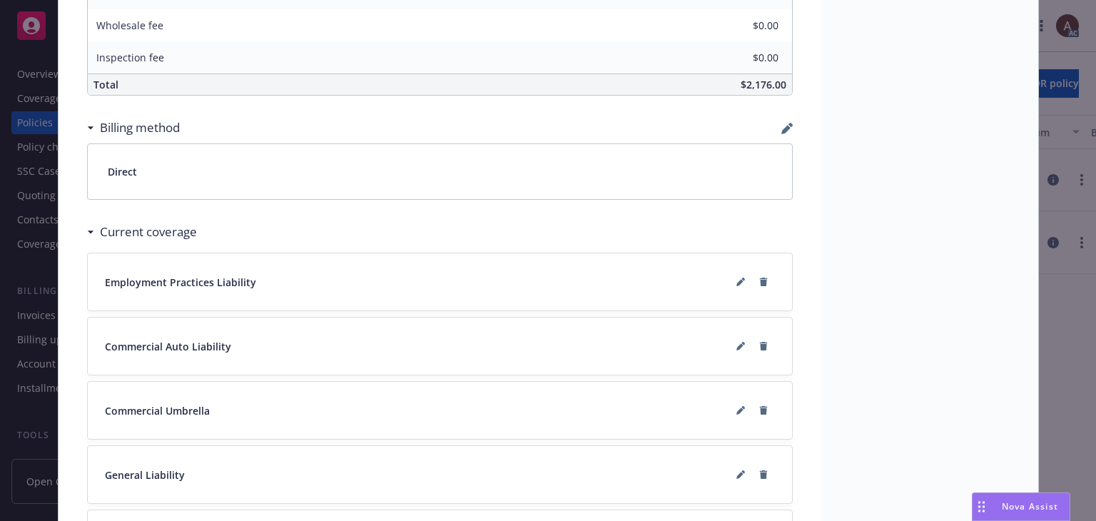
scroll to position [1114, 0]
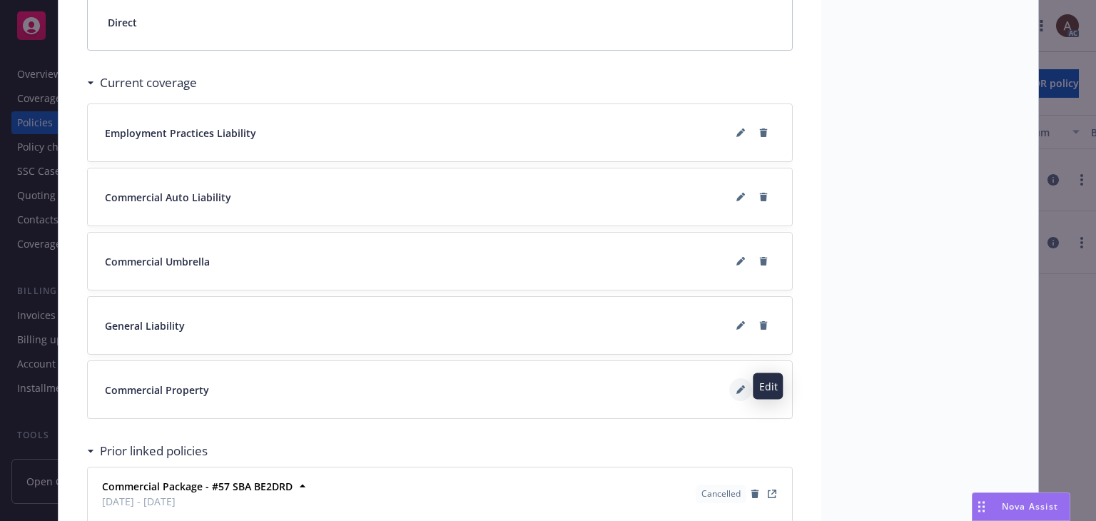
click at [737, 388] on icon at bounding box center [740, 391] width 7 height 7
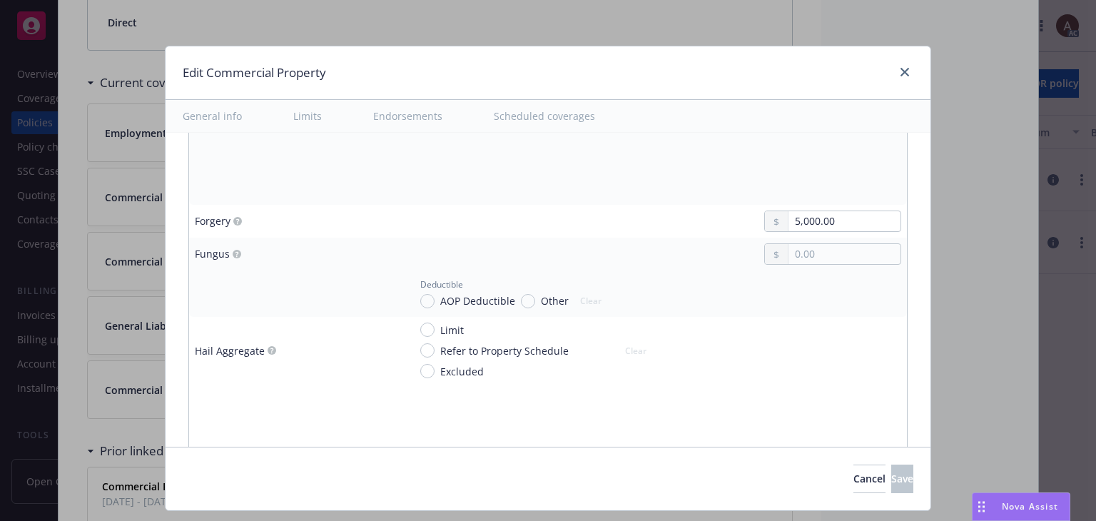
scroll to position [2213, 0]
click at [233, 216] on circle "button" at bounding box center [237, 220] width 9 height 9
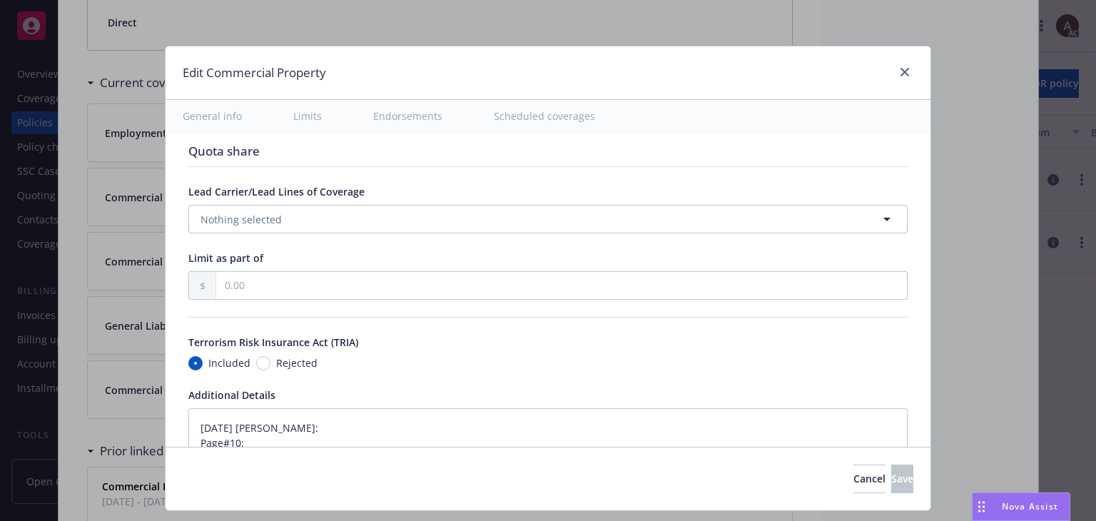
scroll to position [4497, 0]
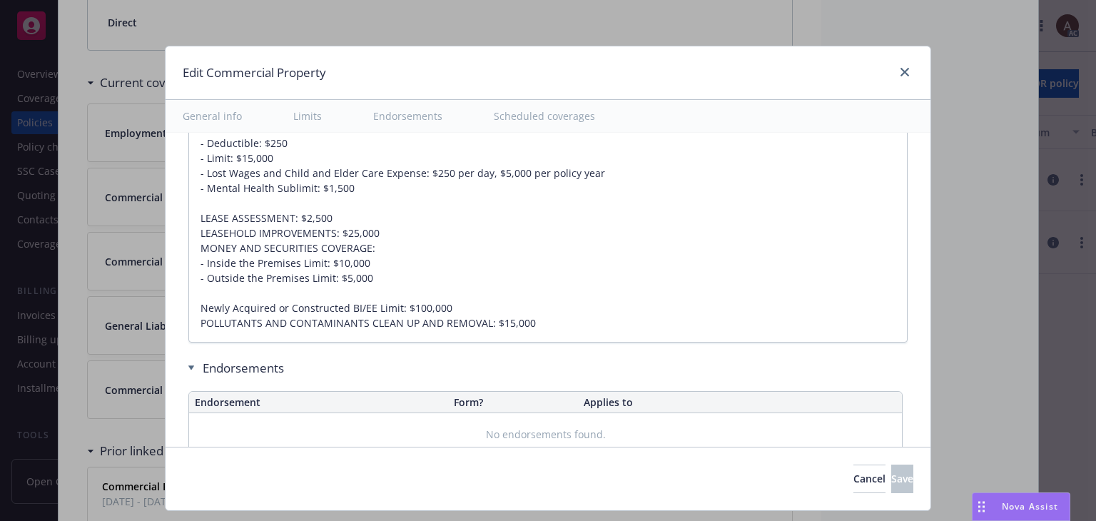
type textarea "x"
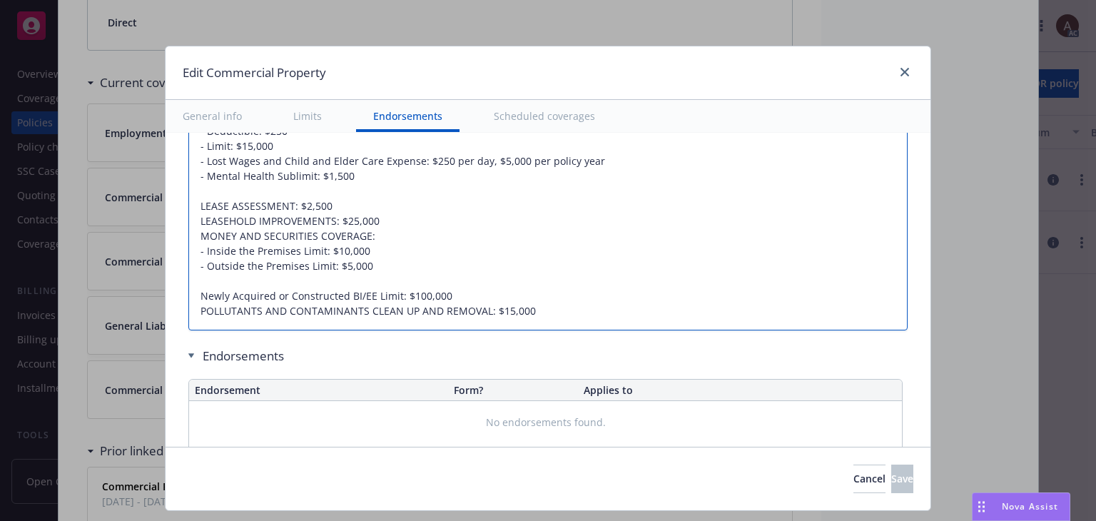
click at [534, 299] on textarea "02/26/2025 Galib Sheik: Page#10: EQUIPMENT BREAKDOWN: Included IDENTITY RECOVER…" at bounding box center [548, 190] width 720 height 279
type textarea "02/26/2025 Galib Sheik: Page#10: EQUIPMENT BREAKDOWN: Included IDENTITY RECOVER…"
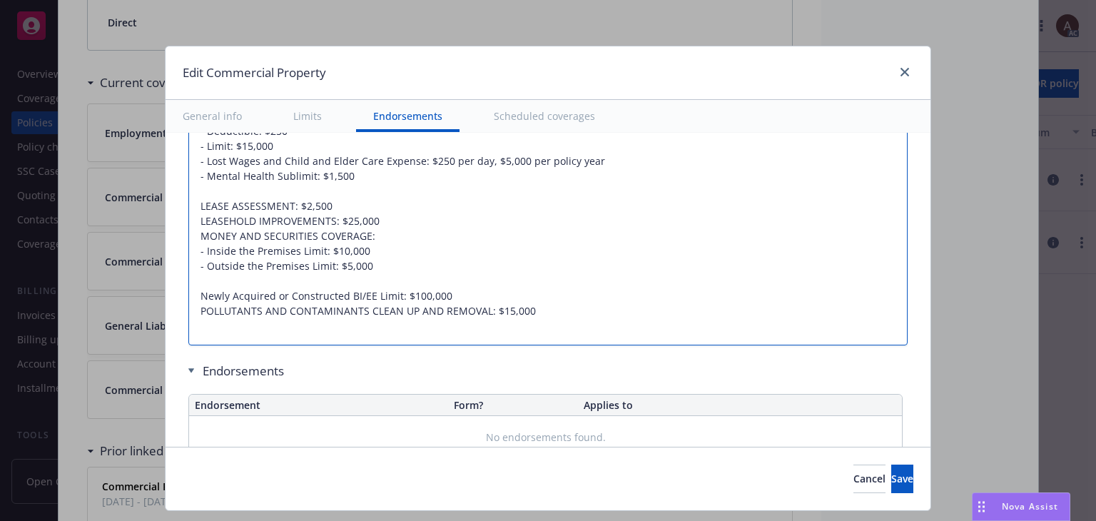
type textarea "x"
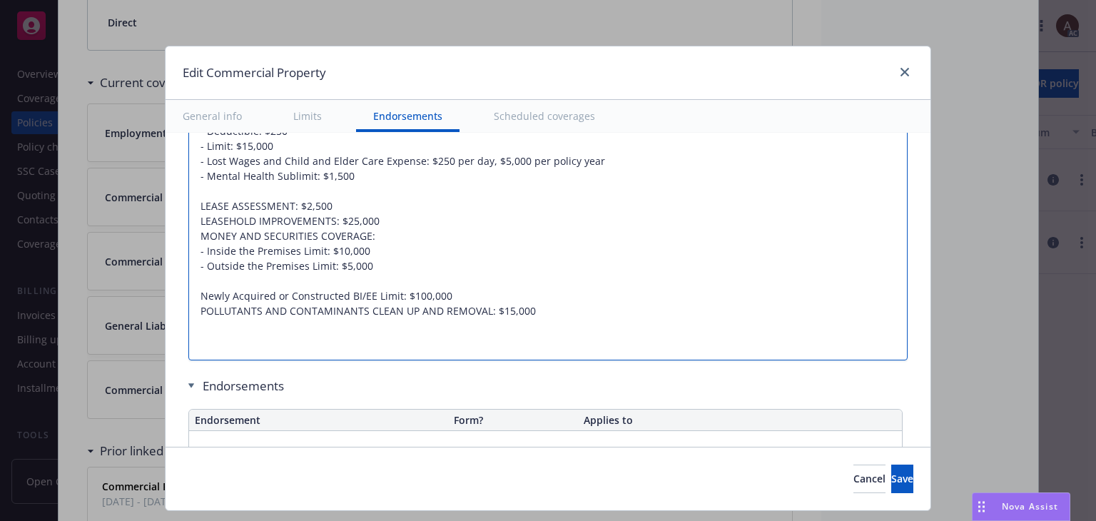
click at [198, 330] on textarea "02/26/2025 Galib Sheik: Page#10: EQUIPMENT BREAKDOWN: Included IDENTITY RECOVER…" at bounding box center [548, 205] width 720 height 309
paste textarea "Policy Change Number: 001 Policy Change Effective Date: 08/13/2025 The followin…"
type textarea "02/26/2025 Galib Sheik: Page#10: EQUIPMENT BREAKDOWN: Included IDENTITY RECOVER…"
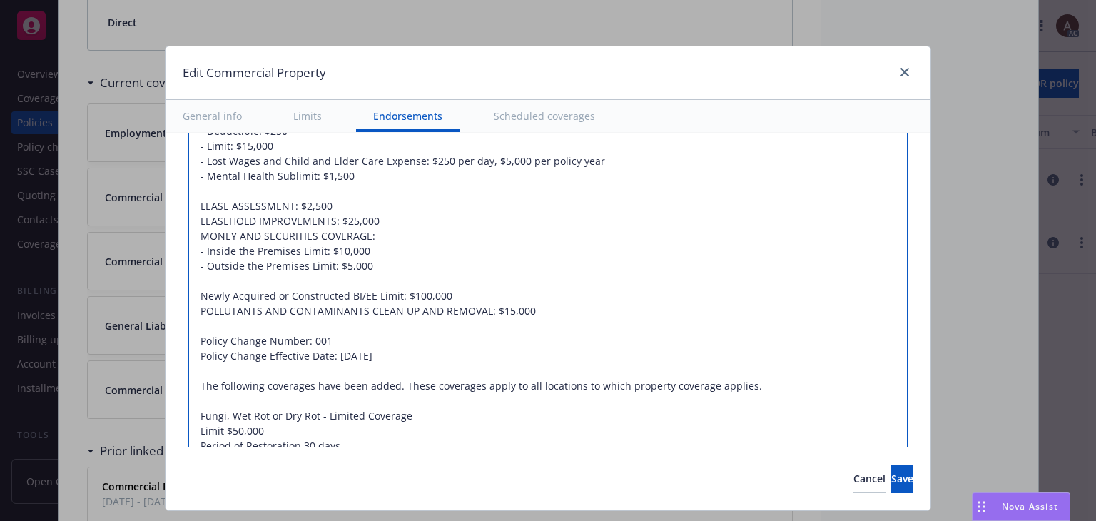
type textarea "x"
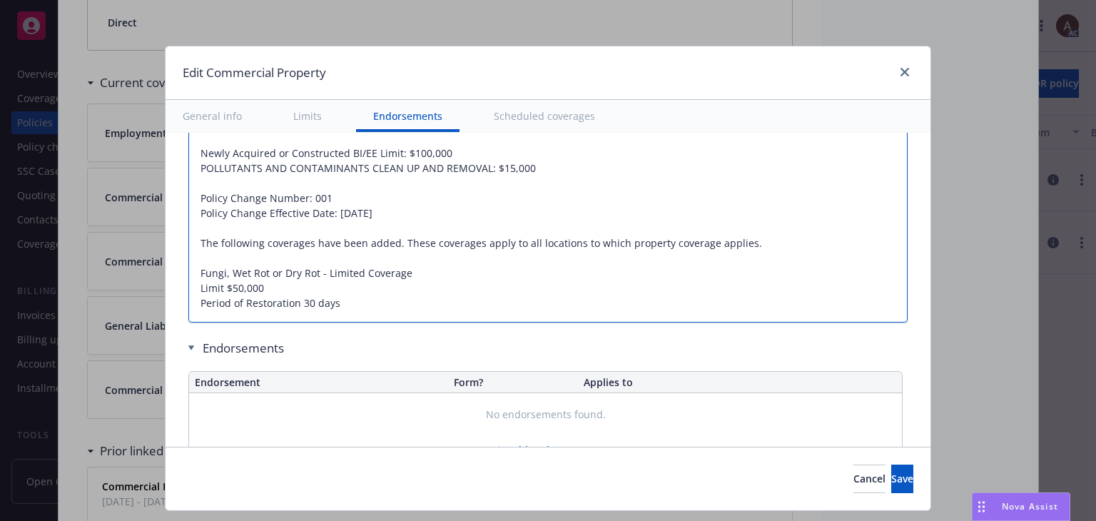
click at [190, 256] on textarea "02/26/2025 Galib Sheik: Page#10: EQUIPMENT BREAKDOWN: Included IDENTITY RECOVER…" at bounding box center [548, 116] width 720 height 414
drag, startPoint x: 188, startPoint y: 186, endPoint x: 336, endPoint y: 184, distance: 147.8
click at [336, 184] on textarea "02/26/2025 Galib Sheik: Page#10: EQUIPMENT BREAKDOWN: Included IDENTITY RECOVER…" at bounding box center [548, 116] width 720 height 414
type textarea "02/26/2025 Galib Sheik: Page#10: EQUIPMENT BREAKDOWN: Included IDENTITY RECOVER…"
type textarea "x"
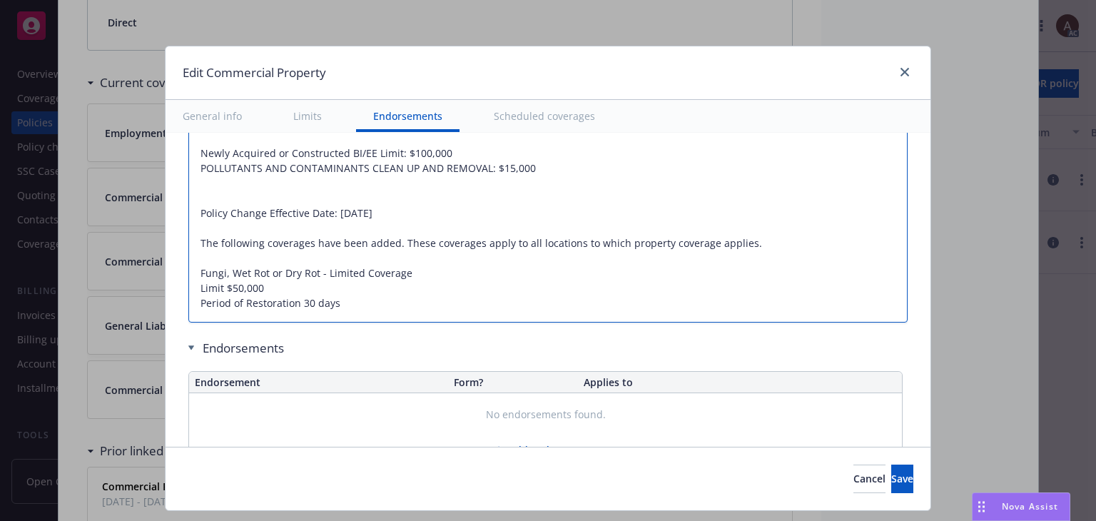
type textarea "02/26/2025 Galib Sheik: Page#10: EQUIPMENT BREAKDOWN: Included IDENTITY RECOVER…"
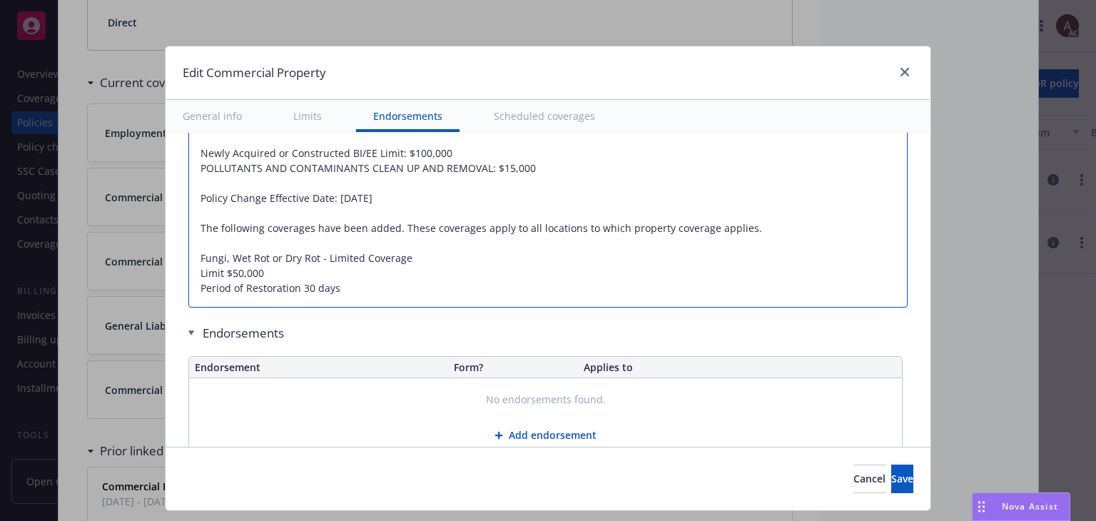
click at [191, 213] on textarea "02/26/2025 Galib Sheik: Page#10: EQUIPMENT BREAKDOWN: Included IDENTITY RECOVER…" at bounding box center [548, 108] width 720 height 399
type textarea "x"
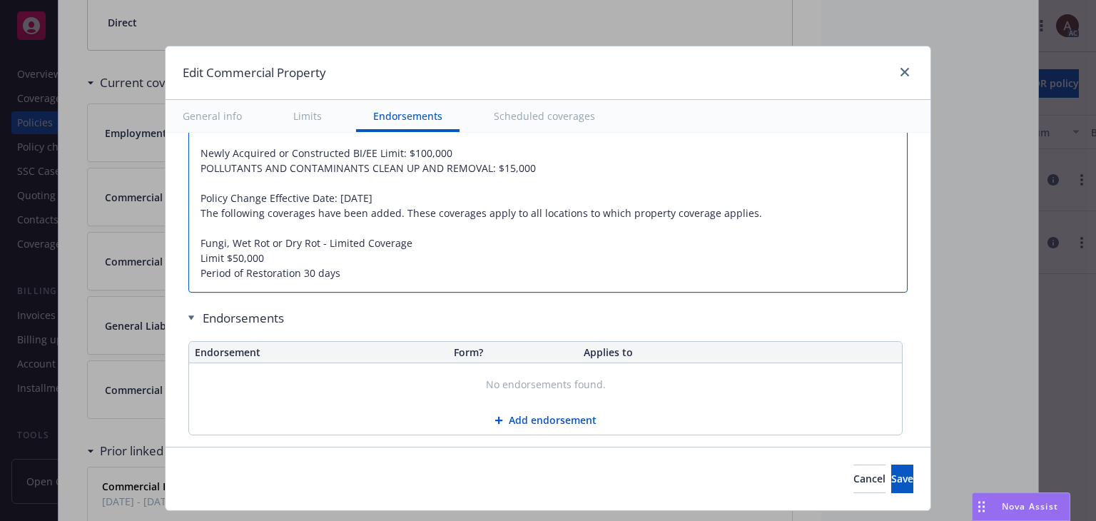
click at [191, 232] on textarea "02/26/2025 Galib Sheik: Page#10: EQUIPMENT BREAKDOWN: Included IDENTITY RECOVER…" at bounding box center [548, 101] width 720 height 384
type textarea "02/26/2025 Galib Sheik: Page#10: EQUIPMENT BREAKDOWN: Included IDENTITY RECOVER…"
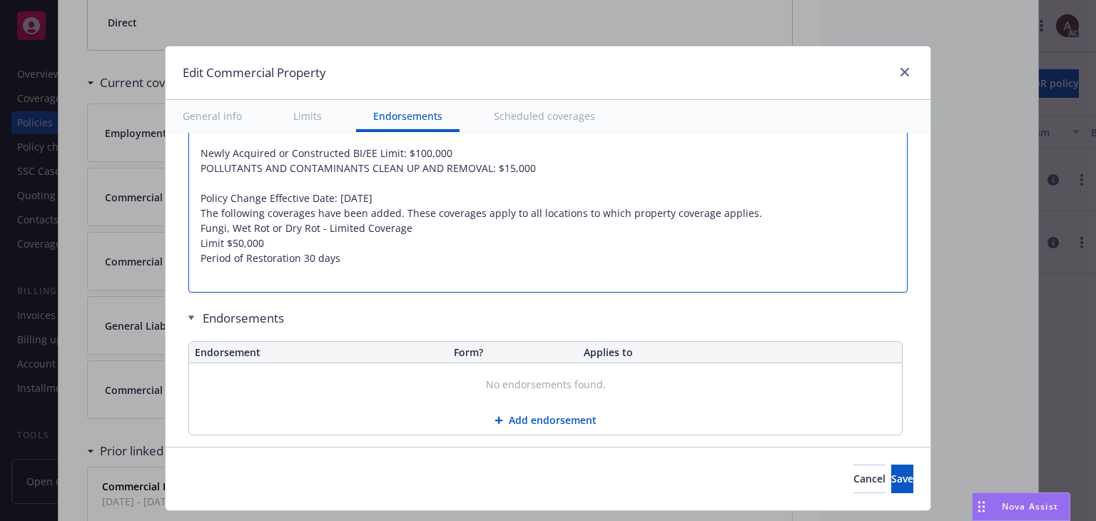
type textarea "x"
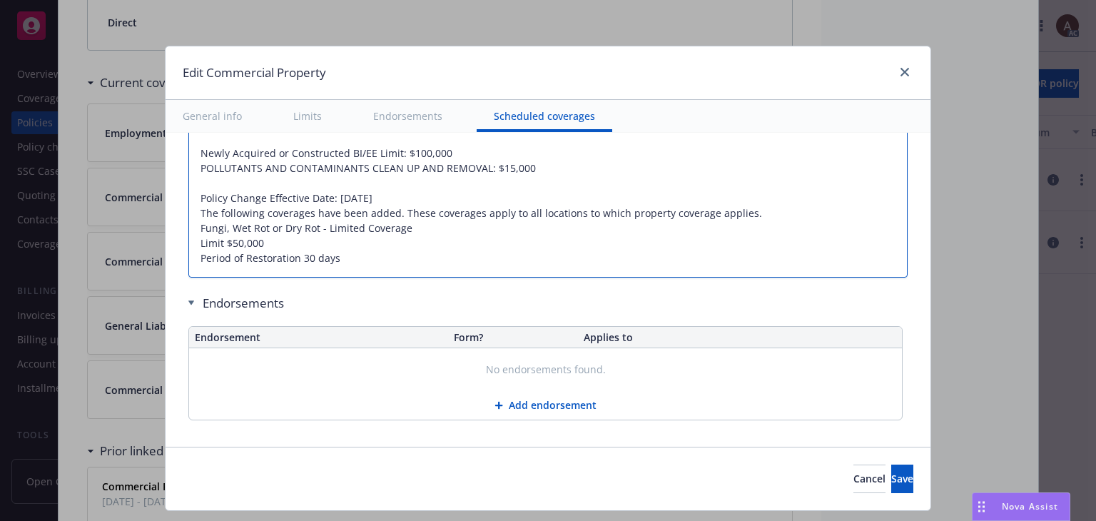
scroll to position [4975, 0]
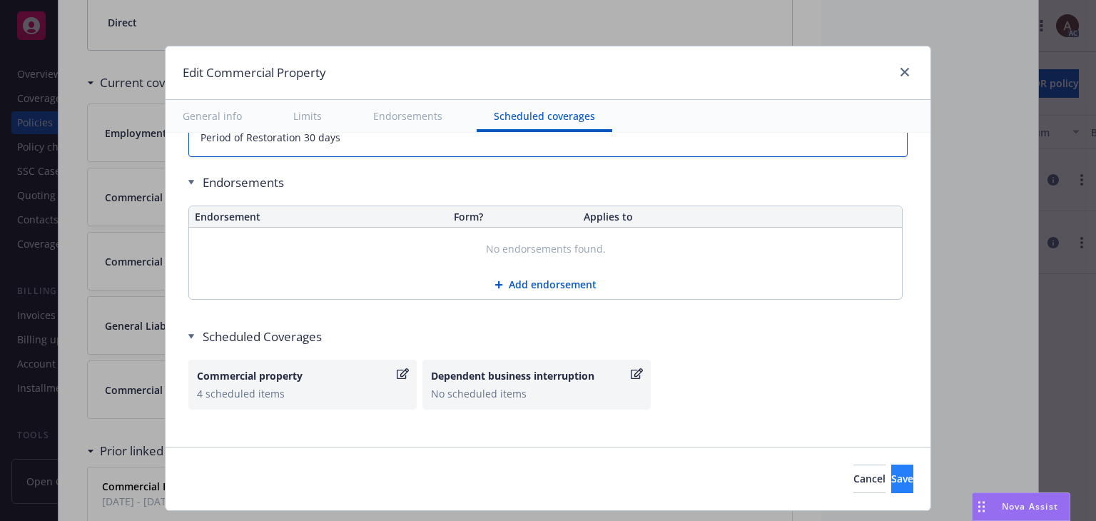
type textarea "02/26/2025 Galib Sheik: Page#10: EQUIPMENT BREAKDOWN: Included IDENTITY RECOVER…"
click at [892, 483] on span "Save" at bounding box center [903, 479] width 22 height 14
type textarea "x"
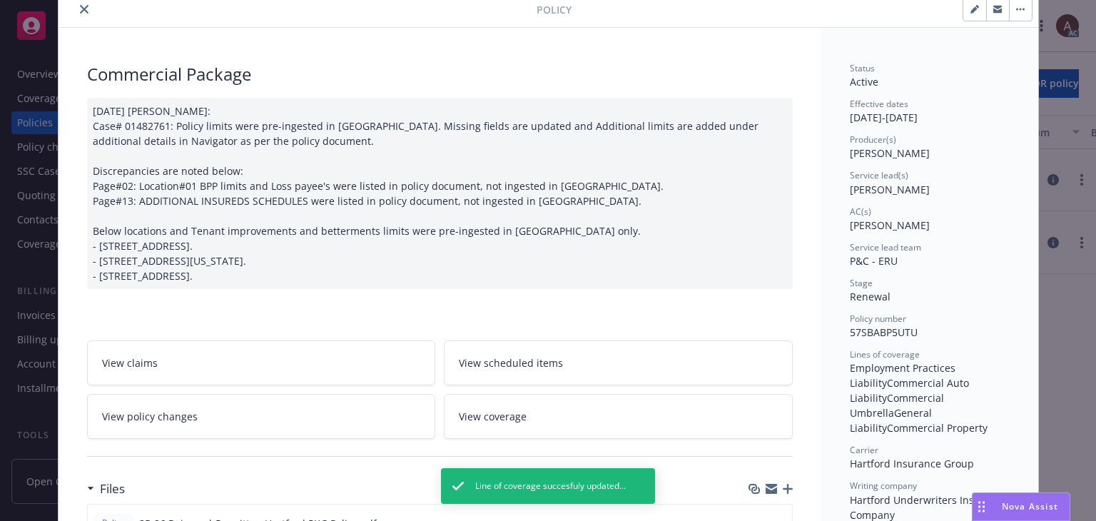
scroll to position [0, 0]
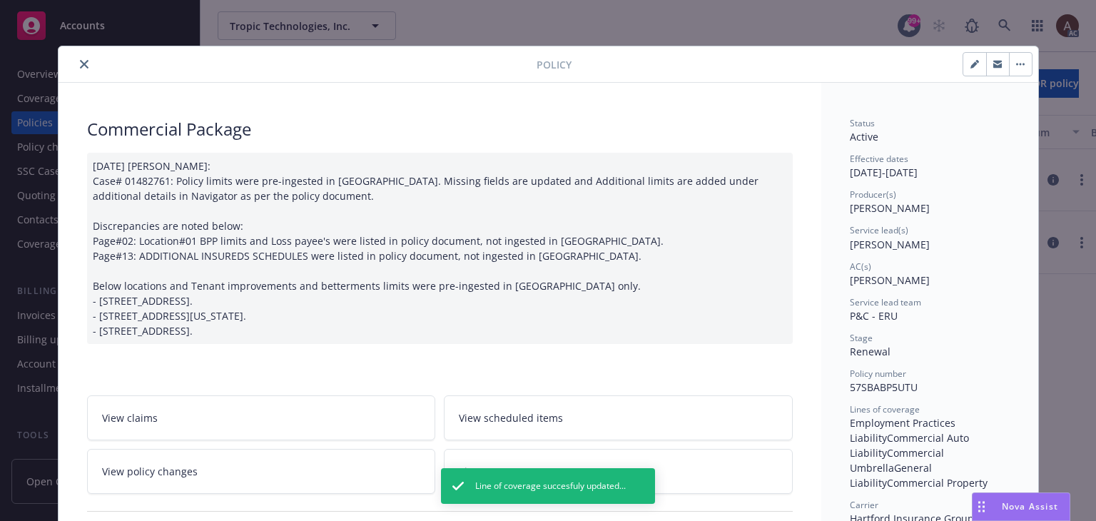
click at [80, 66] on icon "close" at bounding box center [84, 64] width 9 height 9
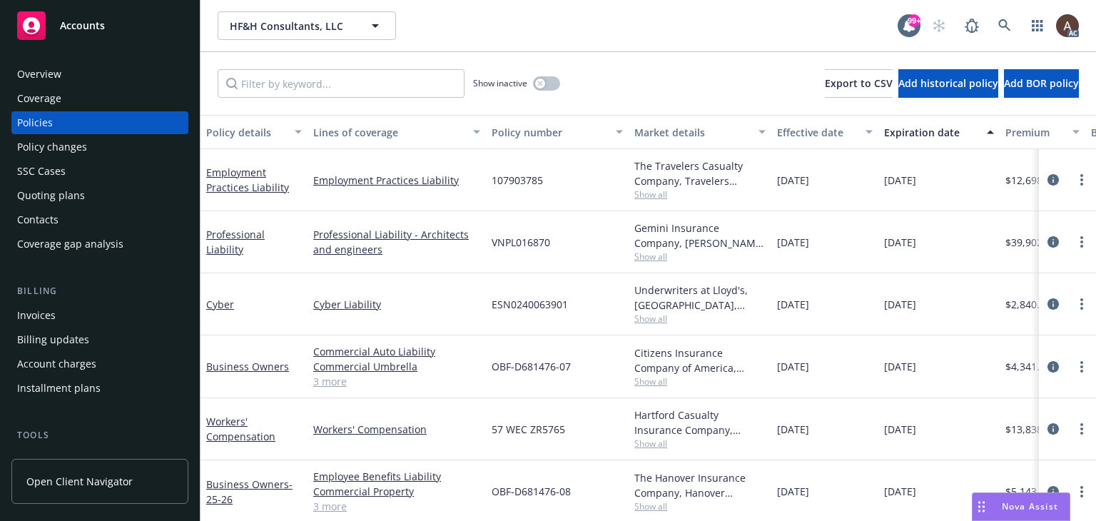
click at [75, 148] on div "Policy changes" at bounding box center [52, 147] width 70 height 23
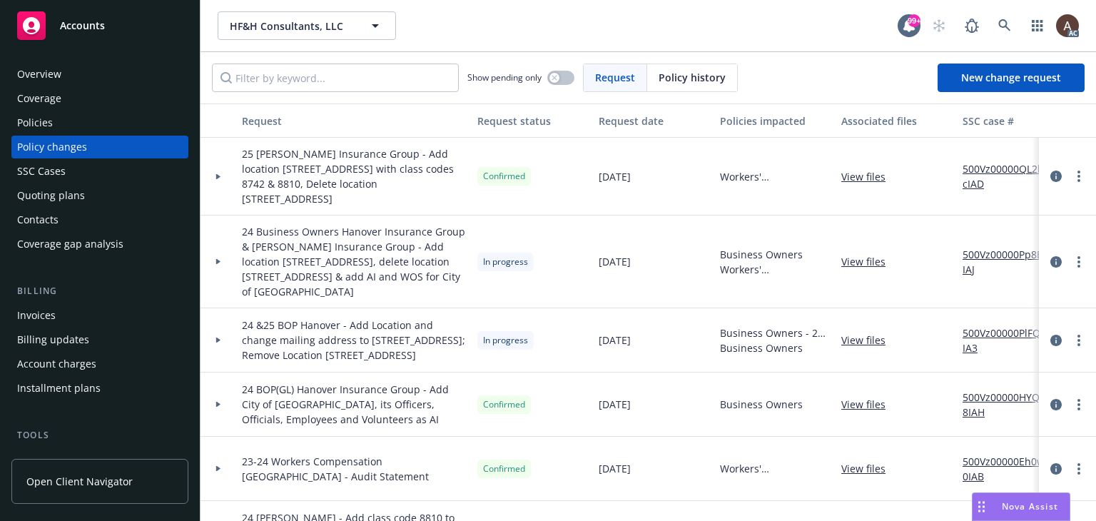
click at [217, 262] on icon at bounding box center [218, 262] width 4 height 6
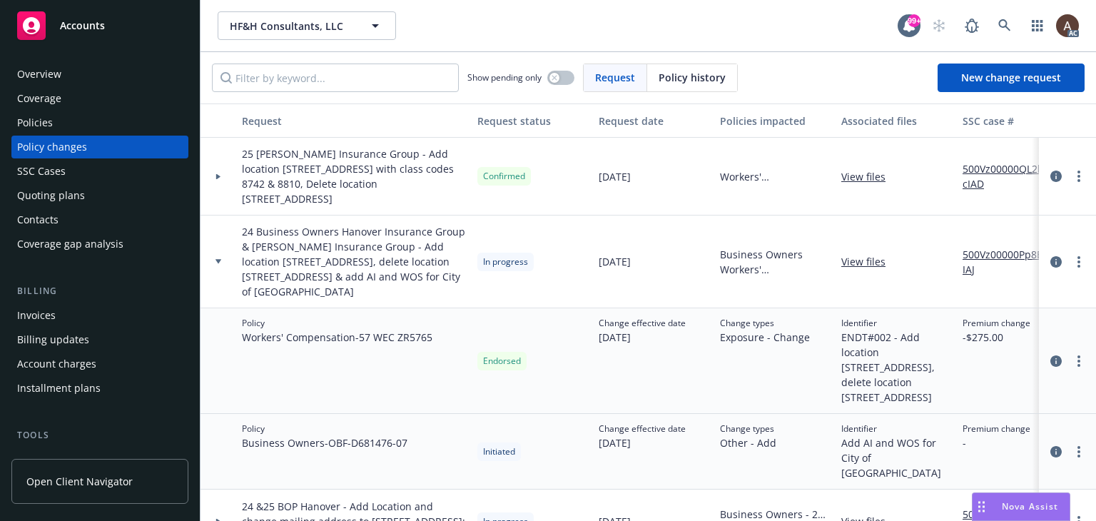
scroll to position [71, 0]
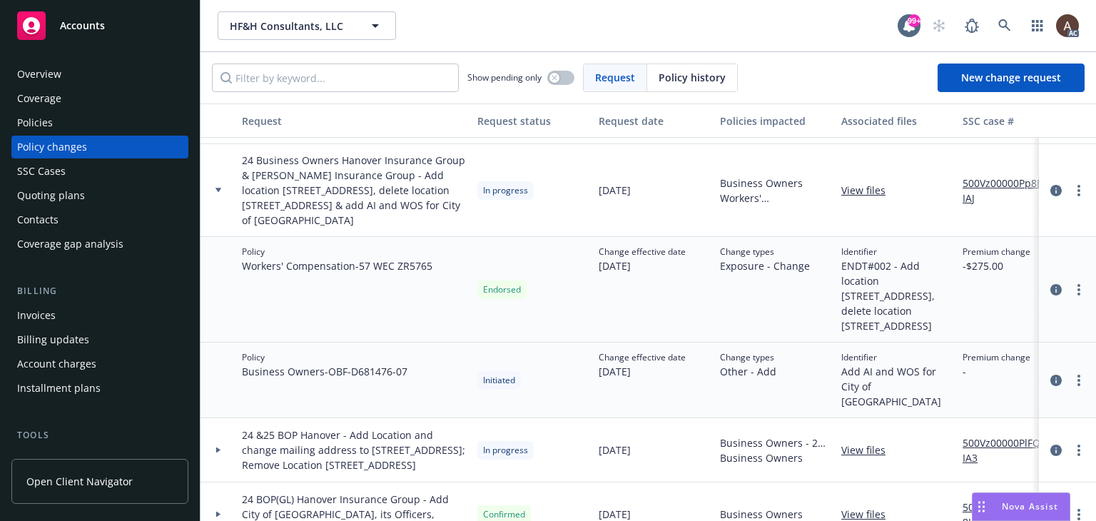
click at [215, 183] on div at bounding box center [219, 190] width 36 height 93
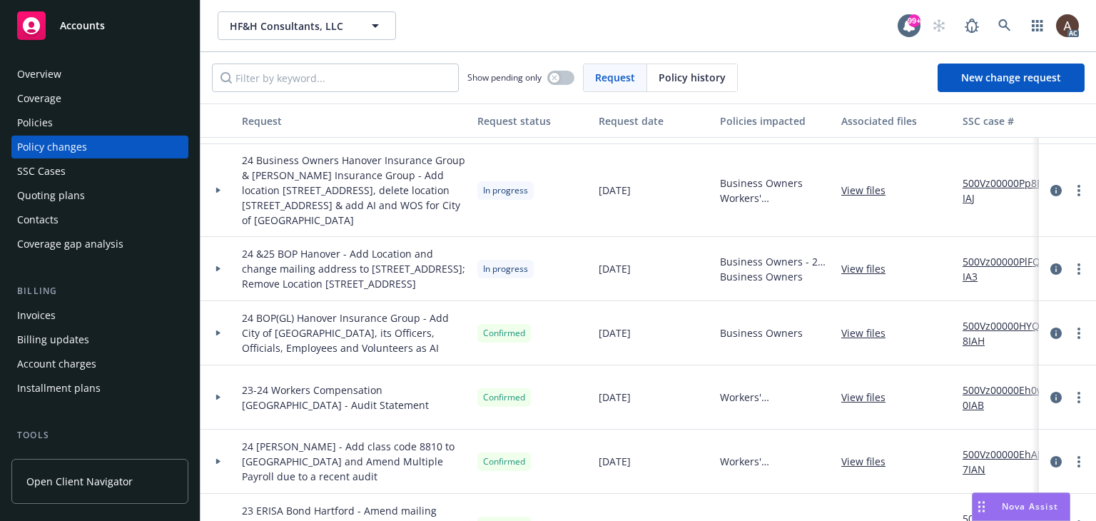
click at [214, 271] on div at bounding box center [218, 268] width 24 height 5
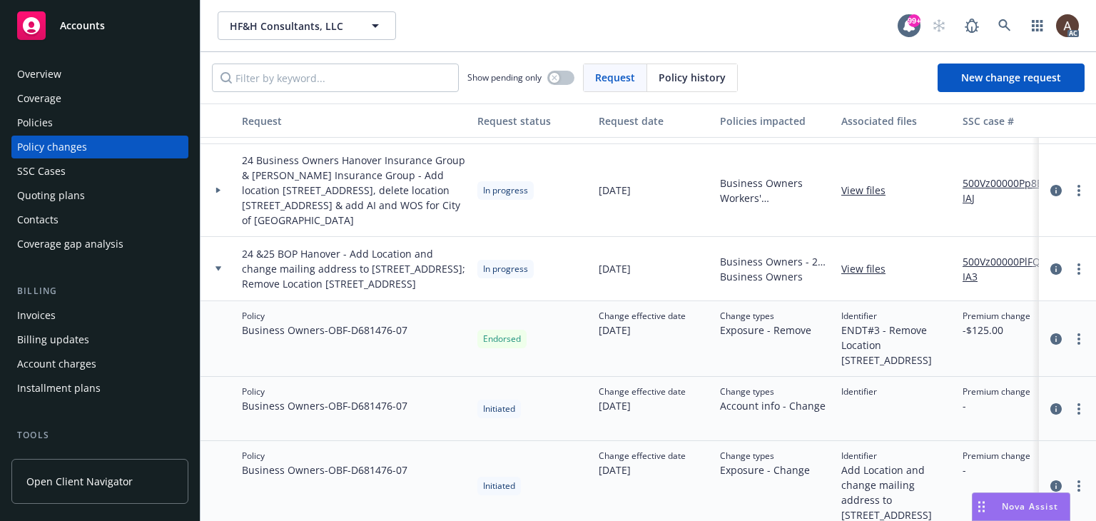
click at [218, 192] on icon at bounding box center [219, 190] width 6 height 5
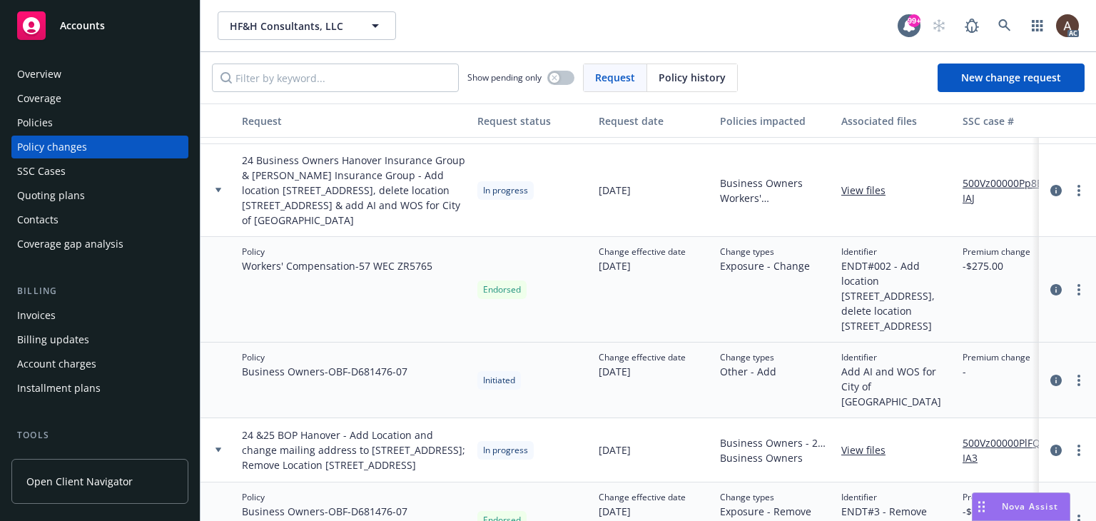
click at [218, 192] on icon at bounding box center [219, 190] width 6 height 5
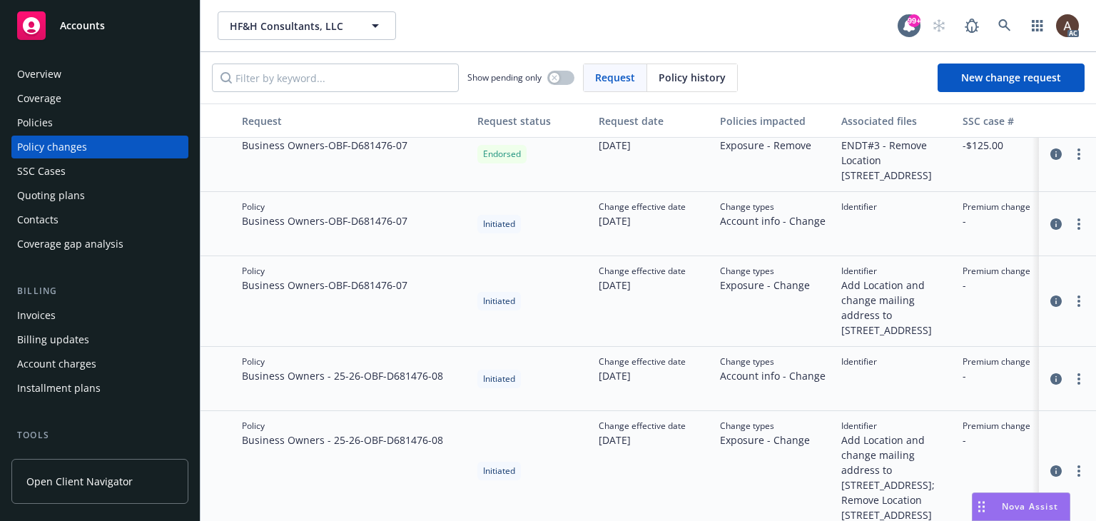
scroll to position [286, 0]
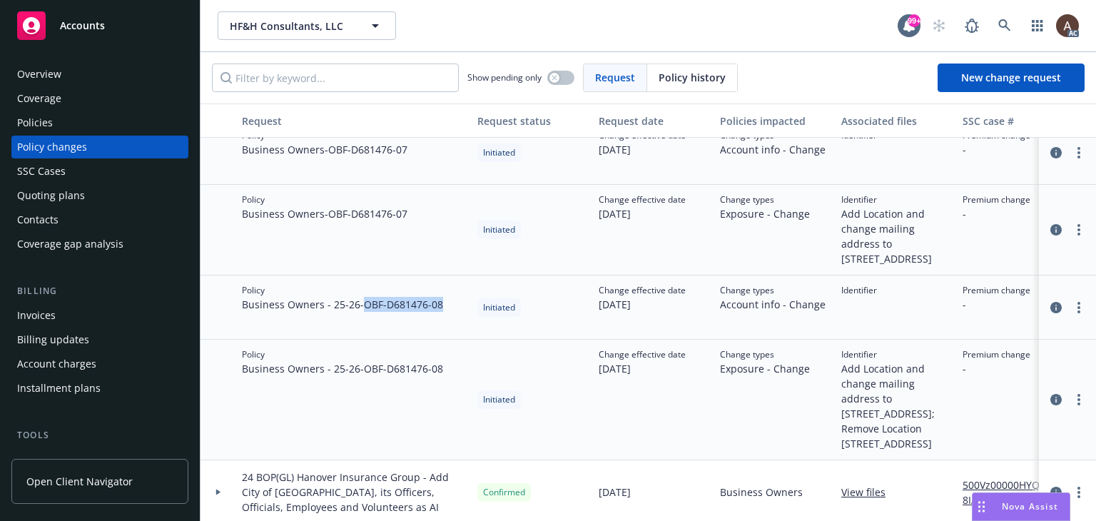
drag, startPoint x: 368, startPoint y: 307, endPoint x: 448, endPoint y: 308, distance: 80.7
click at [448, 308] on div "Policy Business Owners - 25-26 - OBF-D681476-08" at bounding box center [354, 308] width 236 height 64
copy span "OBF-D681476-08"
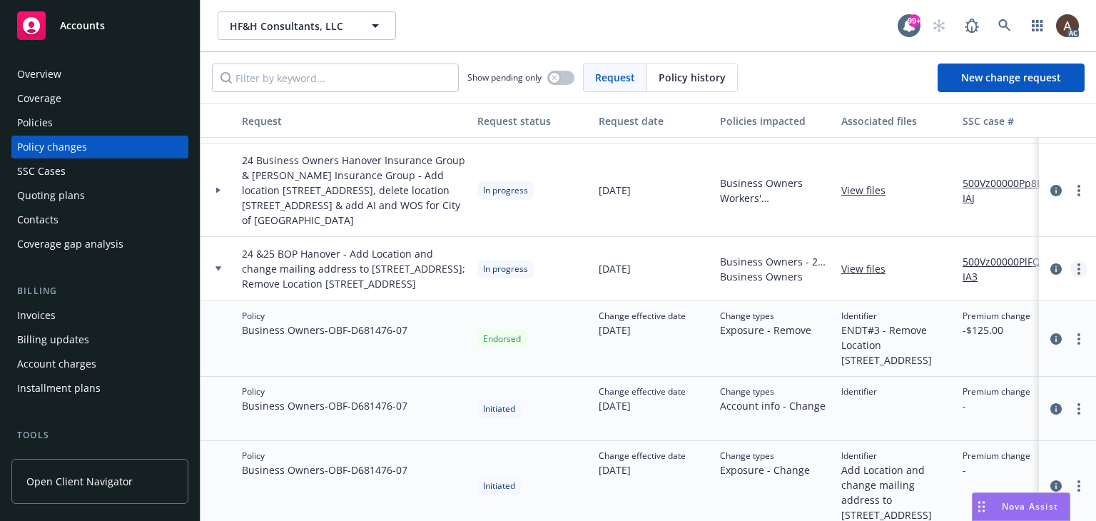
click at [1073, 275] on link "more" at bounding box center [1079, 269] width 17 height 17
click at [925, 309] on link "Copy logging email" at bounding box center [954, 305] width 245 height 29
click at [73, 123] on div "Policies" at bounding box center [100, 122] width 166 height 23
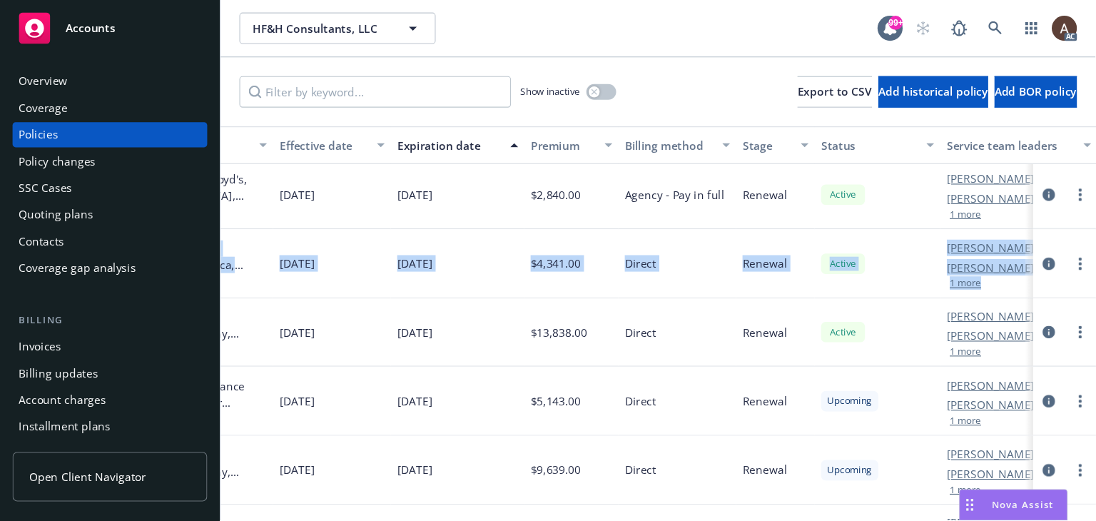
scroll to position [131, 601]
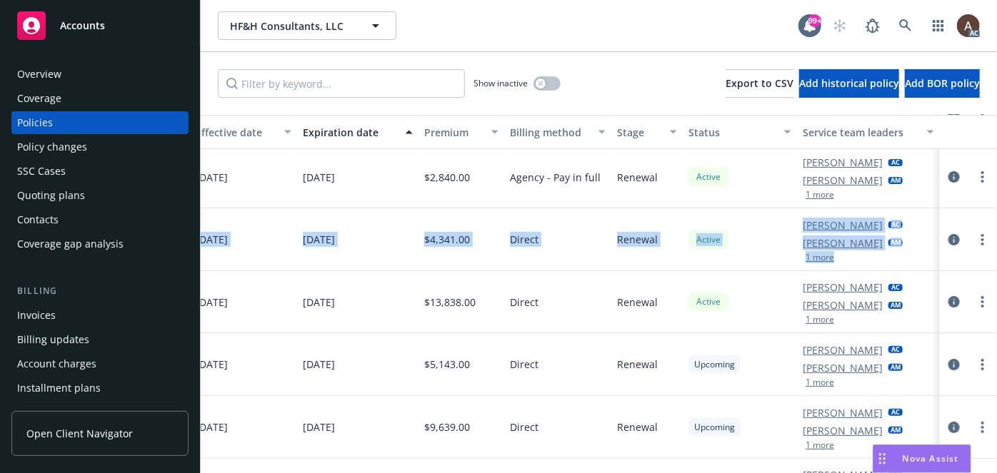
drag, startPoint x: 520, startPoint y: 226, endPoint x: 996, endPoint y: 250, distance: 476.0
click at [996, 250] on div "HF&H Consultants, LLC HF&H Consultants, LLC 99+ AC Show inactive Export to CSV …" at bounding box center [599, 236] width 796 height 473
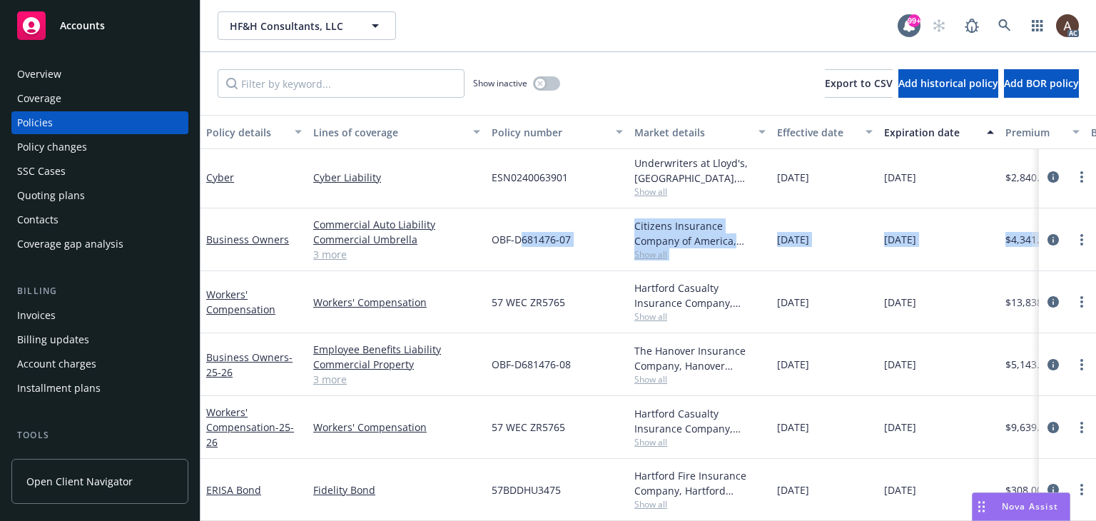
scroll to position [0, 0]
